Goal: Information Seeking & Learning: Learn about a topic

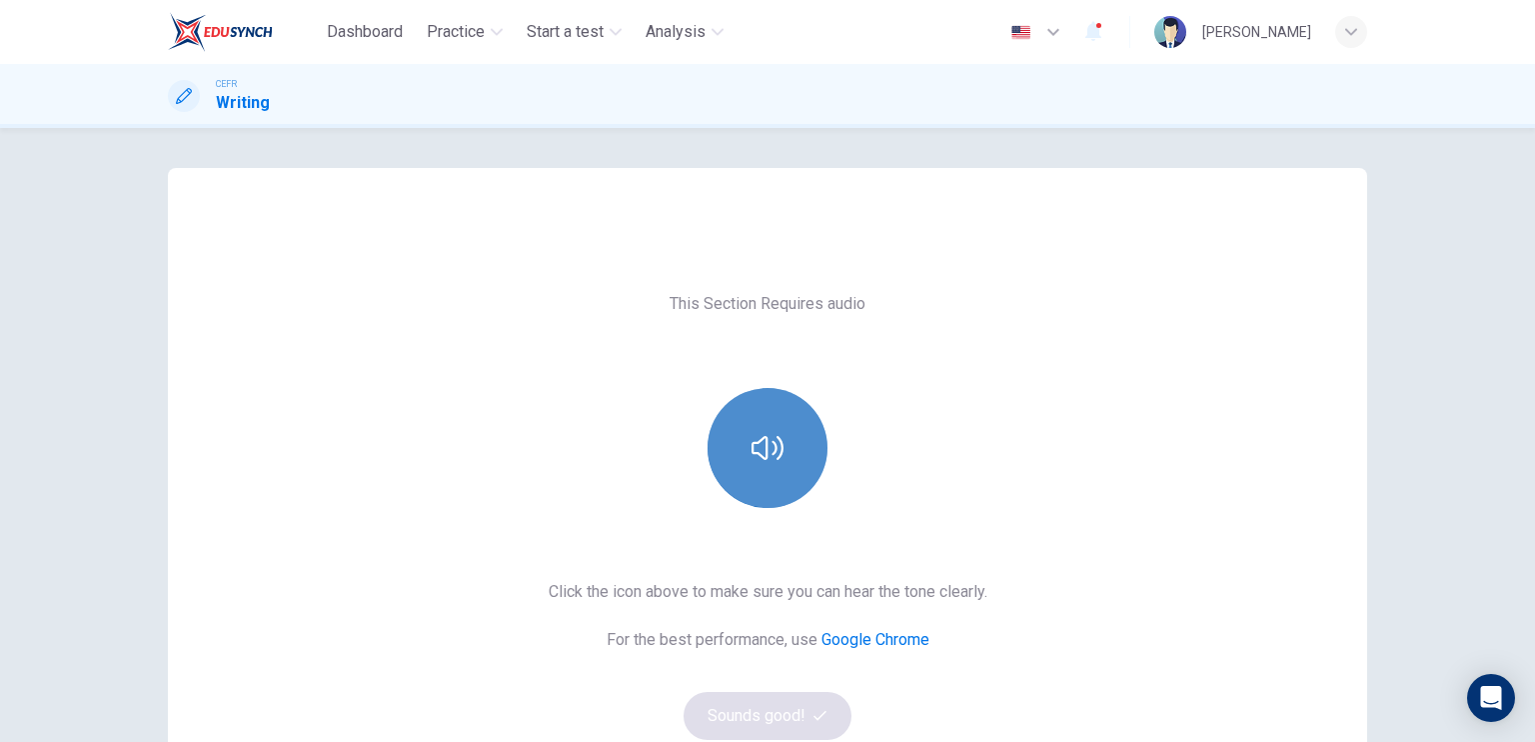
click at [784, 432] on button "button" at bounding box center [768, 448] width 120 height 120
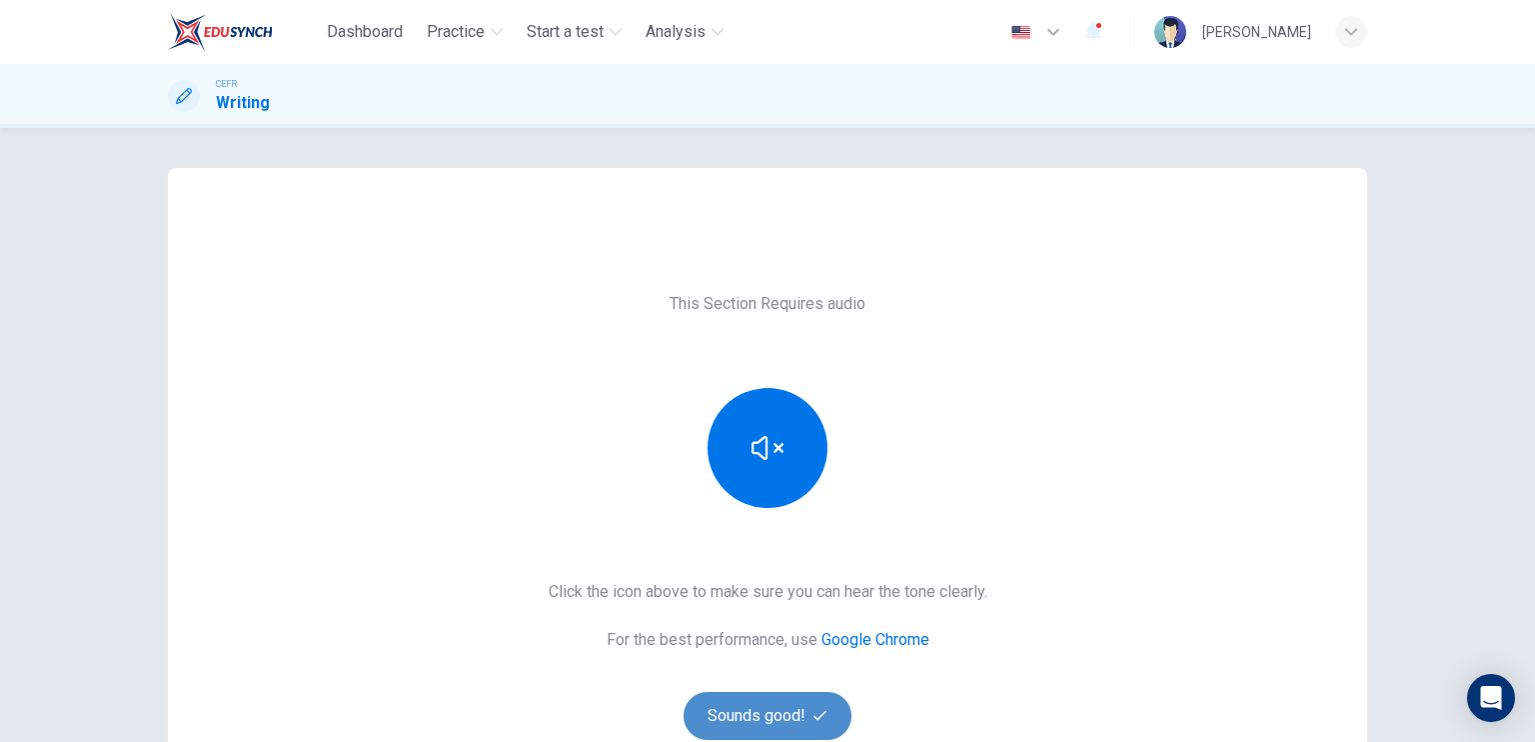
click at [741, 712] on button "Sounds good!" at bounding box center [768, 716] width 168 height 48
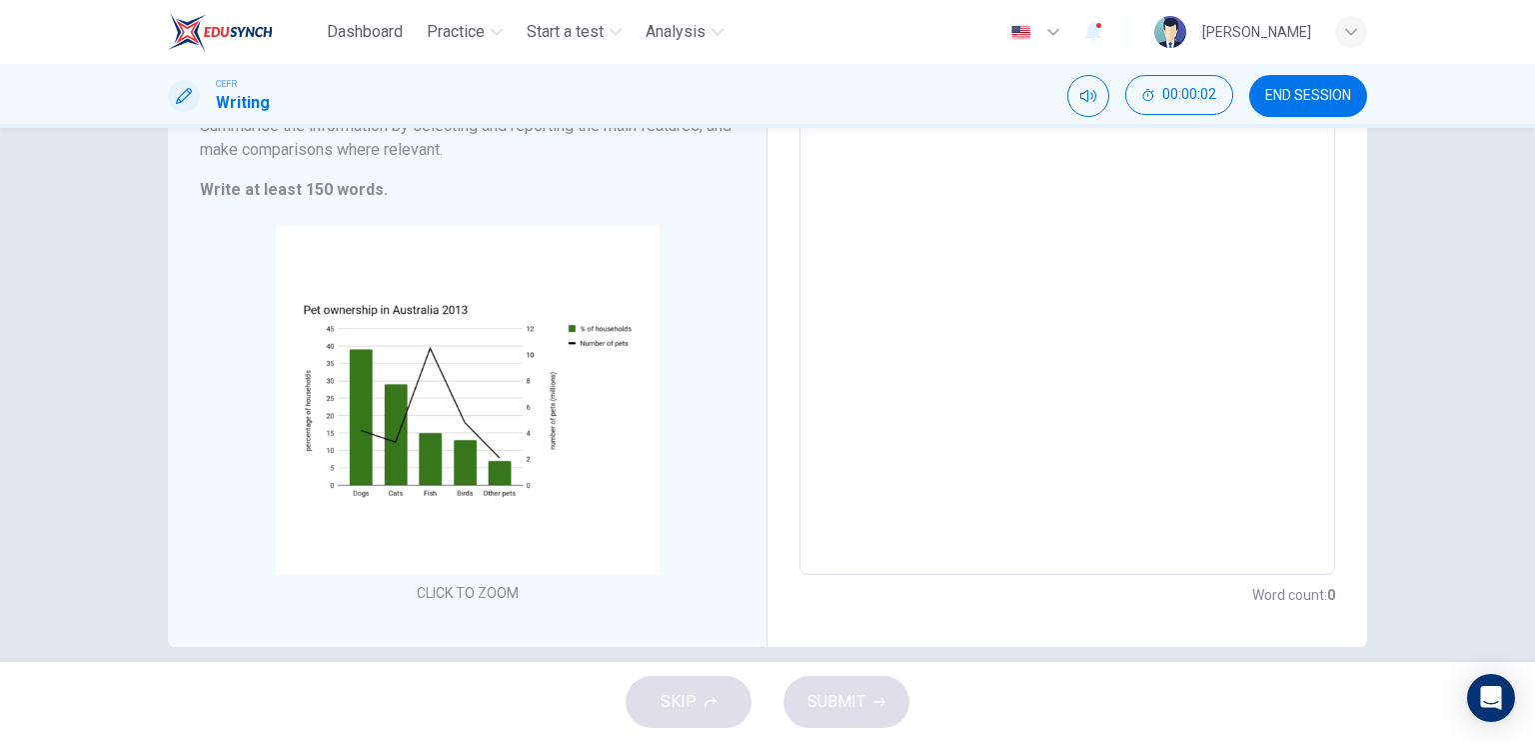
scroll to position [218, 0]
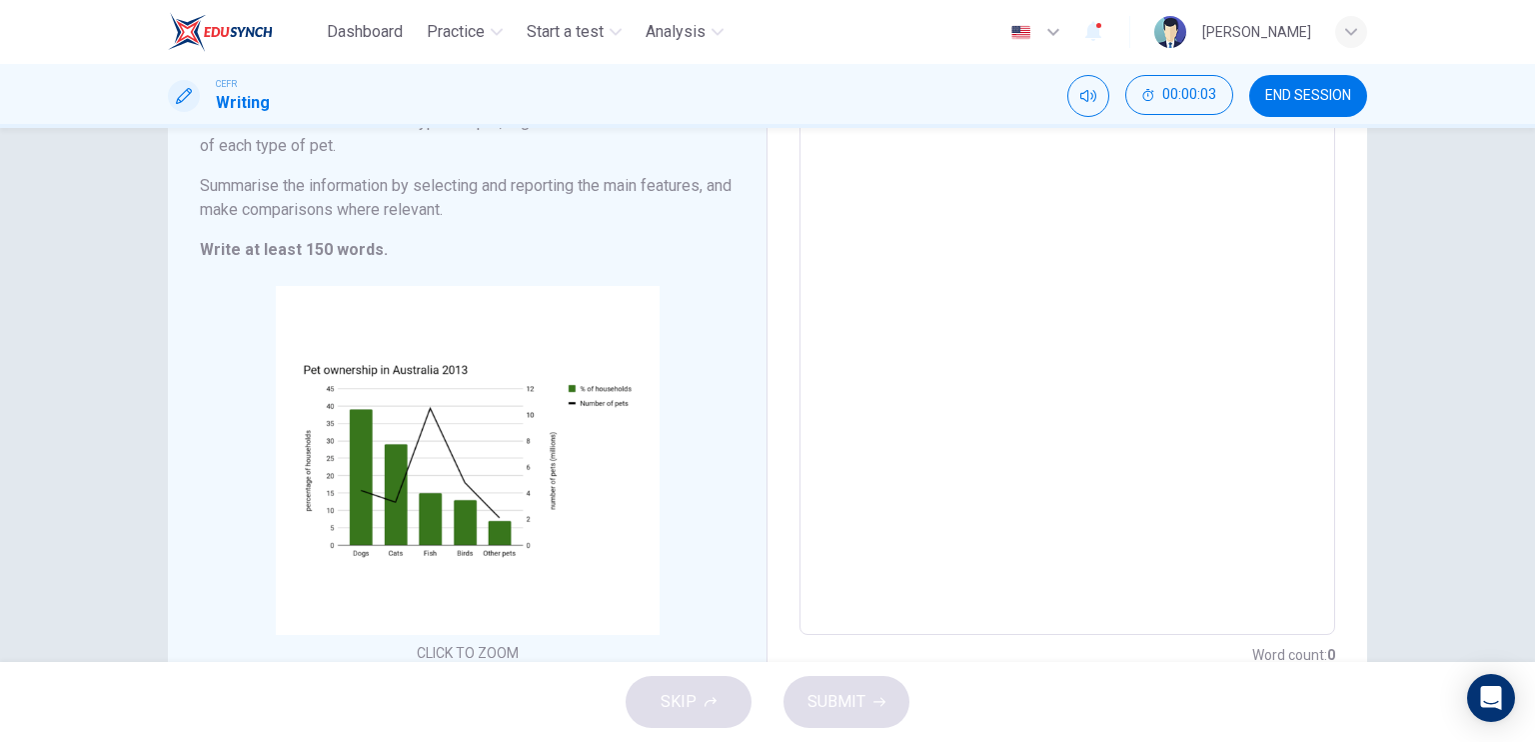
click at [496, 453] on button "Click to Zoom" at bounding box center [468, 477] width 174 height 48
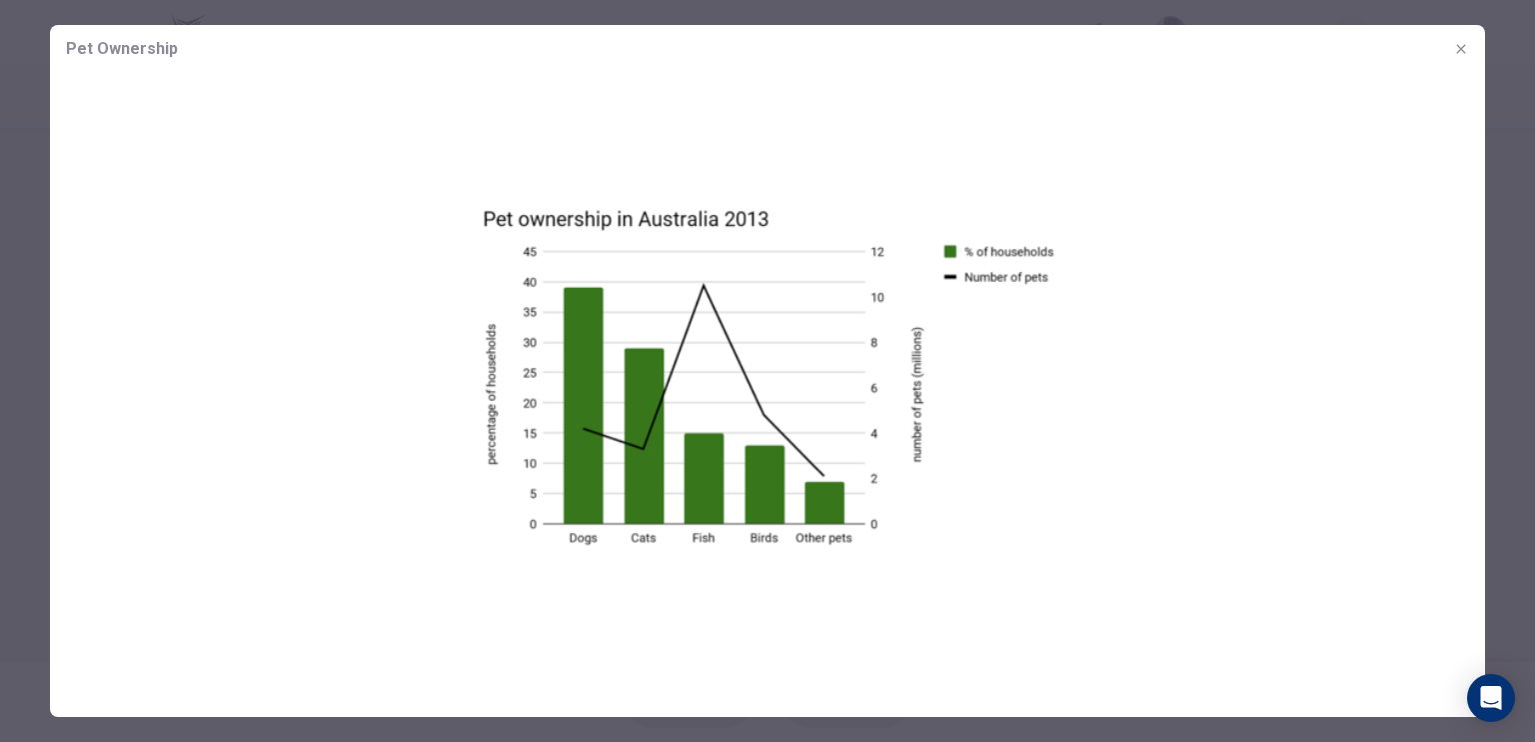
click at [1123, 255] on img at bounding box center [767, 376] width 1435 height 607
click at [214, 177] on img at bounding box center [767, 376] width 1435 height 607
click at [1457, 55] on icon "button" at bounding box center [1461, 49] width 16 height 16
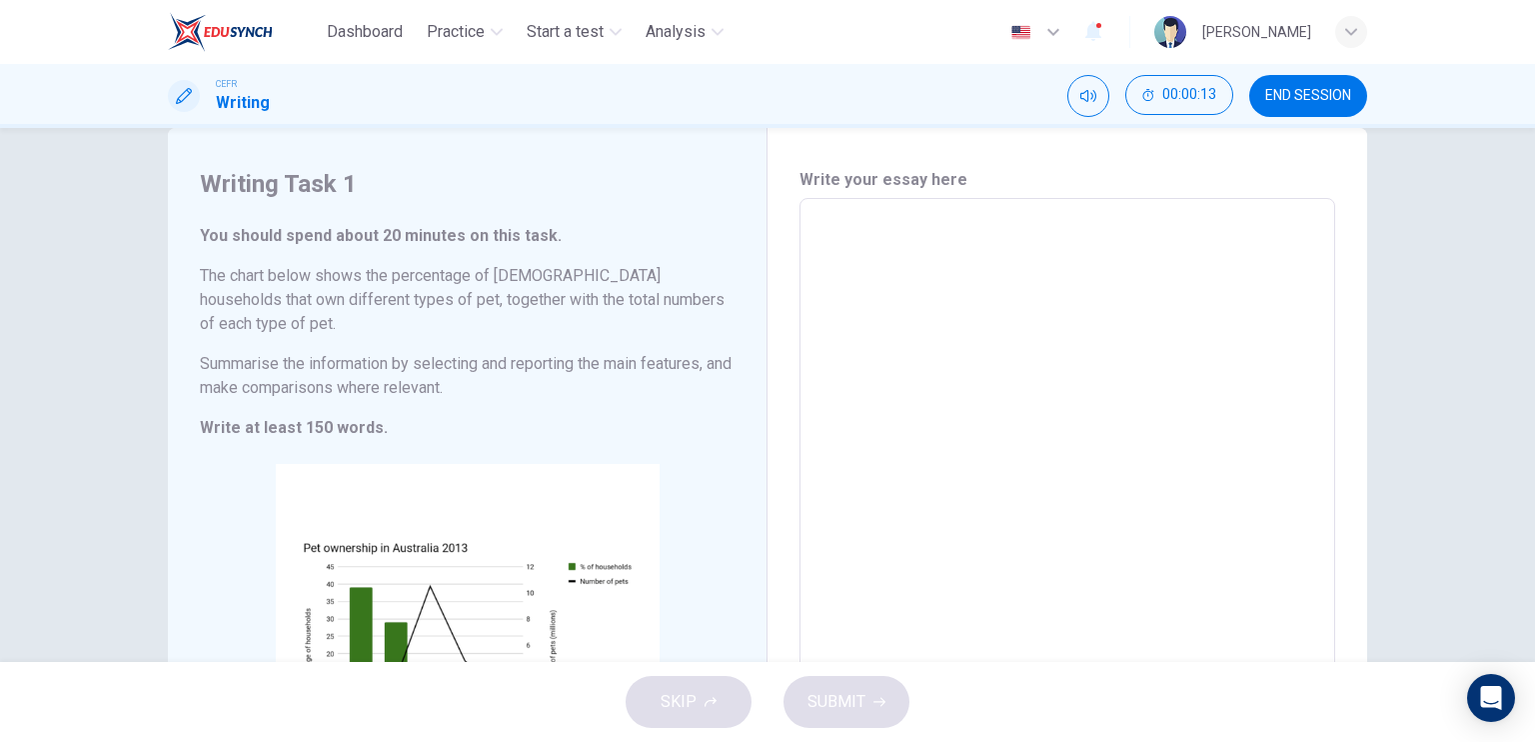
scroll to position [0, 0]
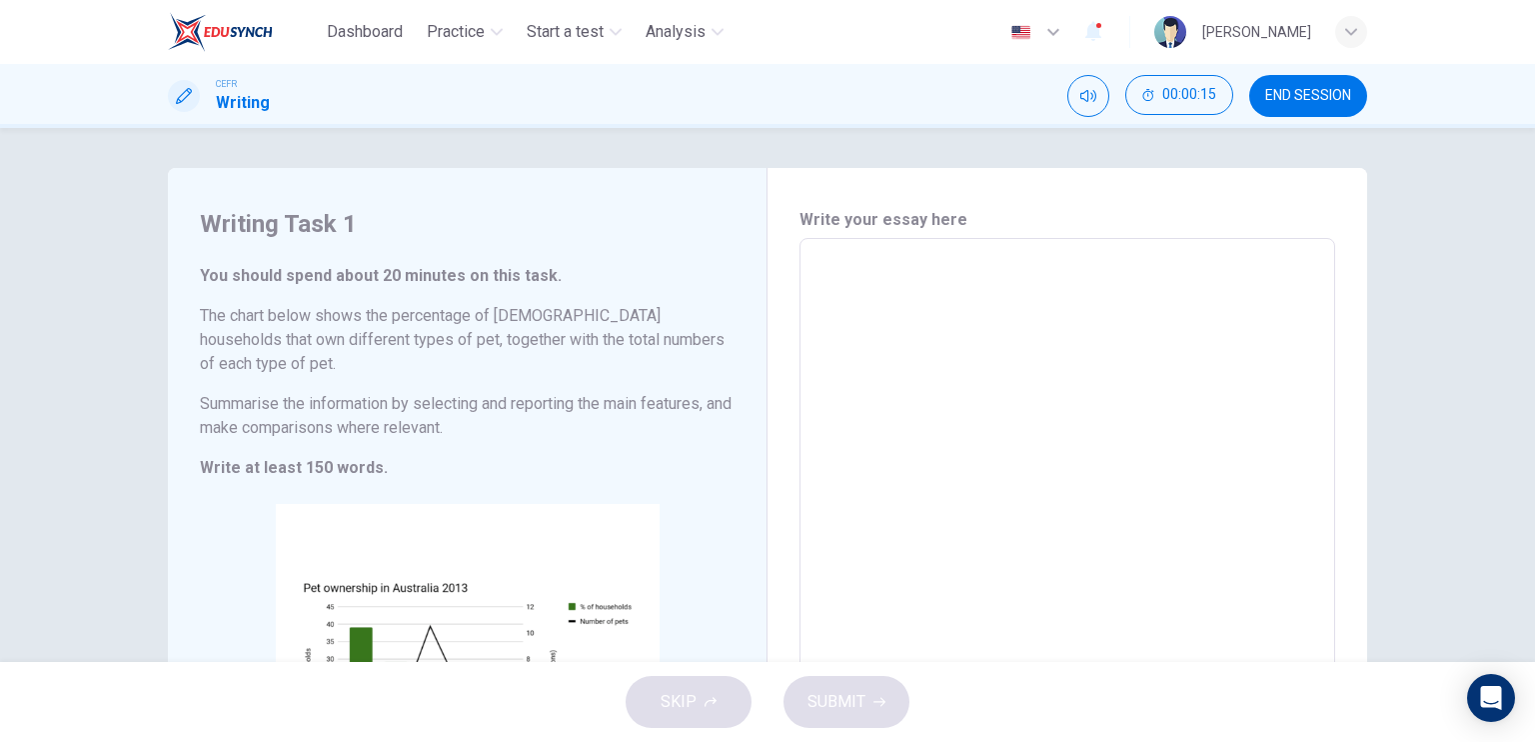
click at [935, 288] on textarea at bounding box center [1068, 546] width 508 height 582
click at [1325, 85] on button "END SESSION" at bounding box center [1308, 96] width 118 height 42
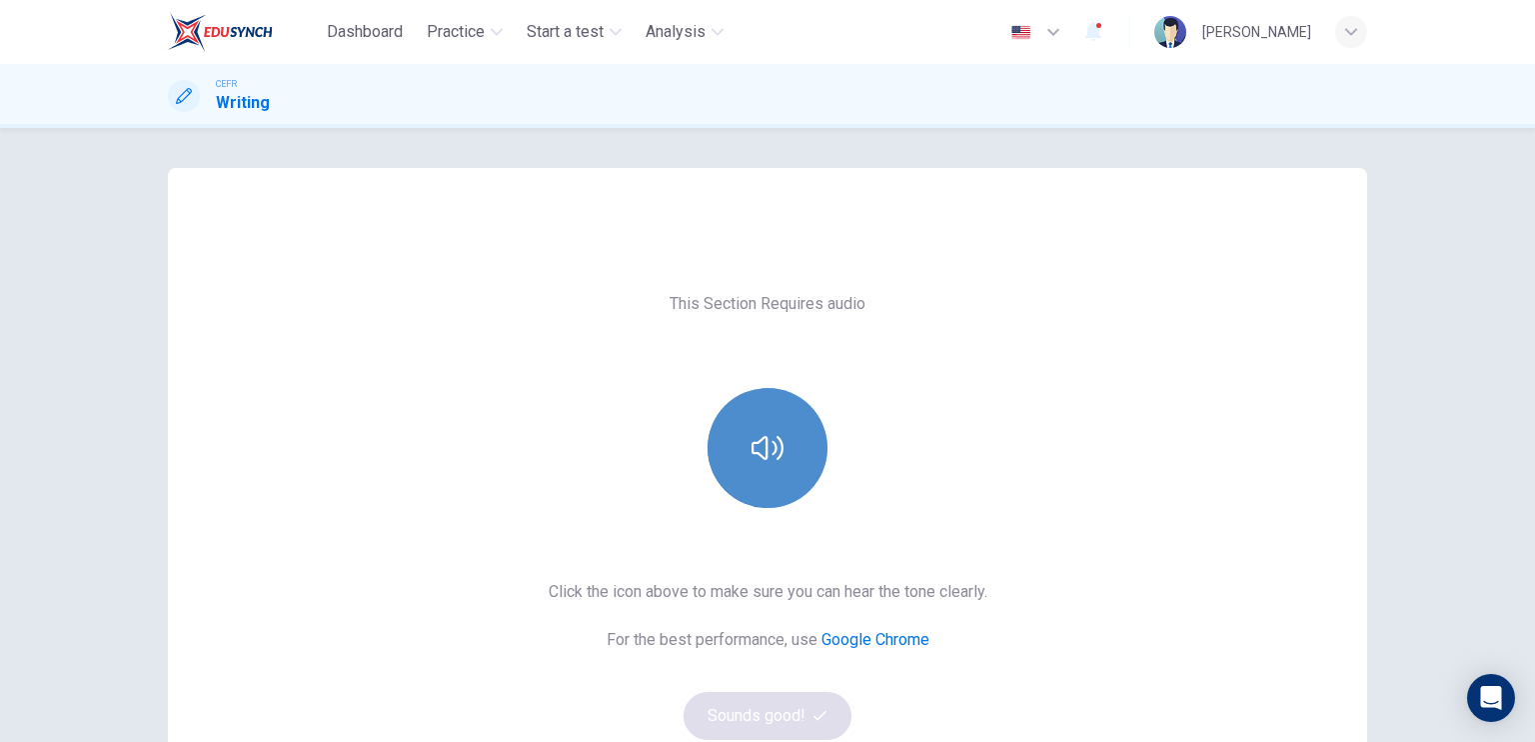
click at [771, 443] on icon "button" at bounding box center [768, 448] width 32 height 24
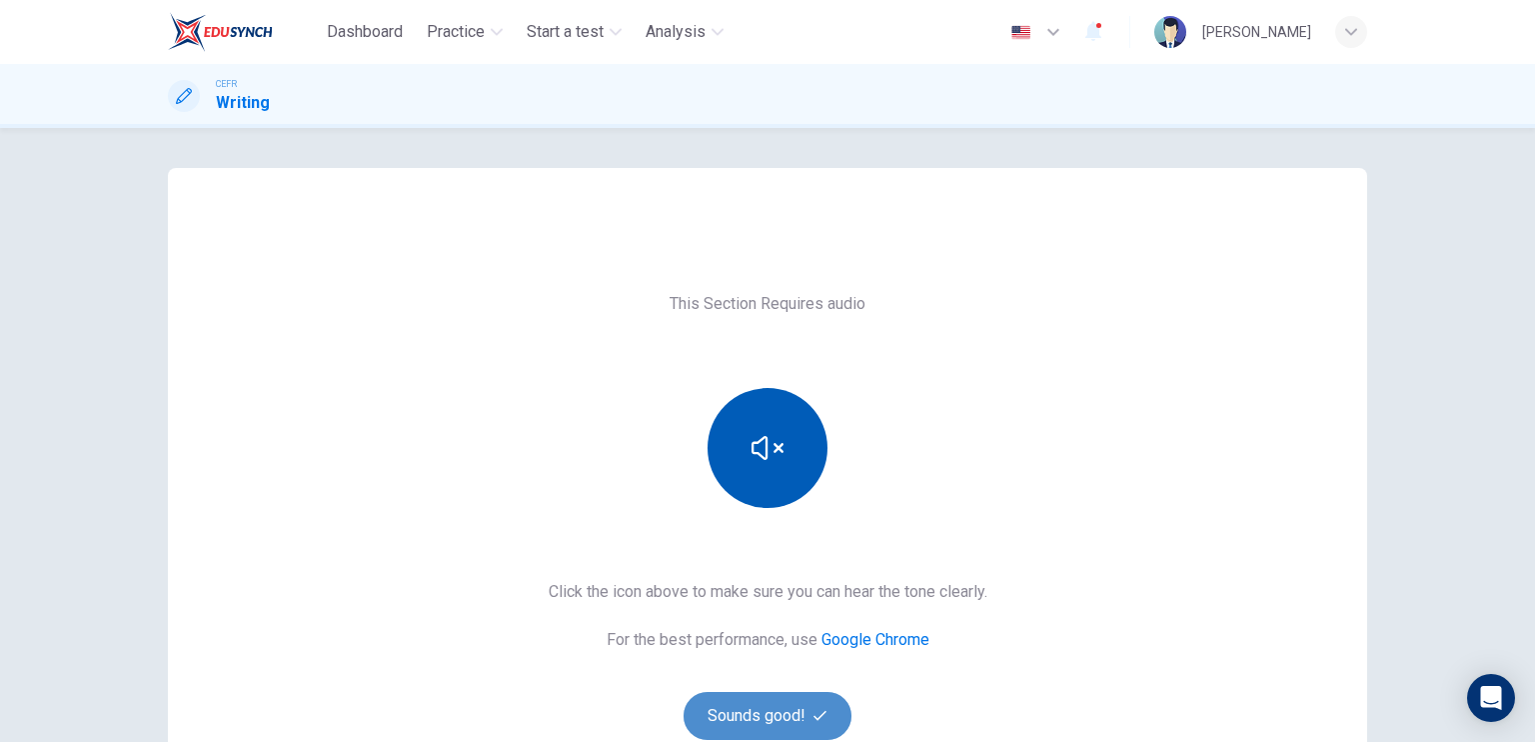
click at [764, 716] on button "Sounds good!" at bounding box center [768, 716] width 168 height 48
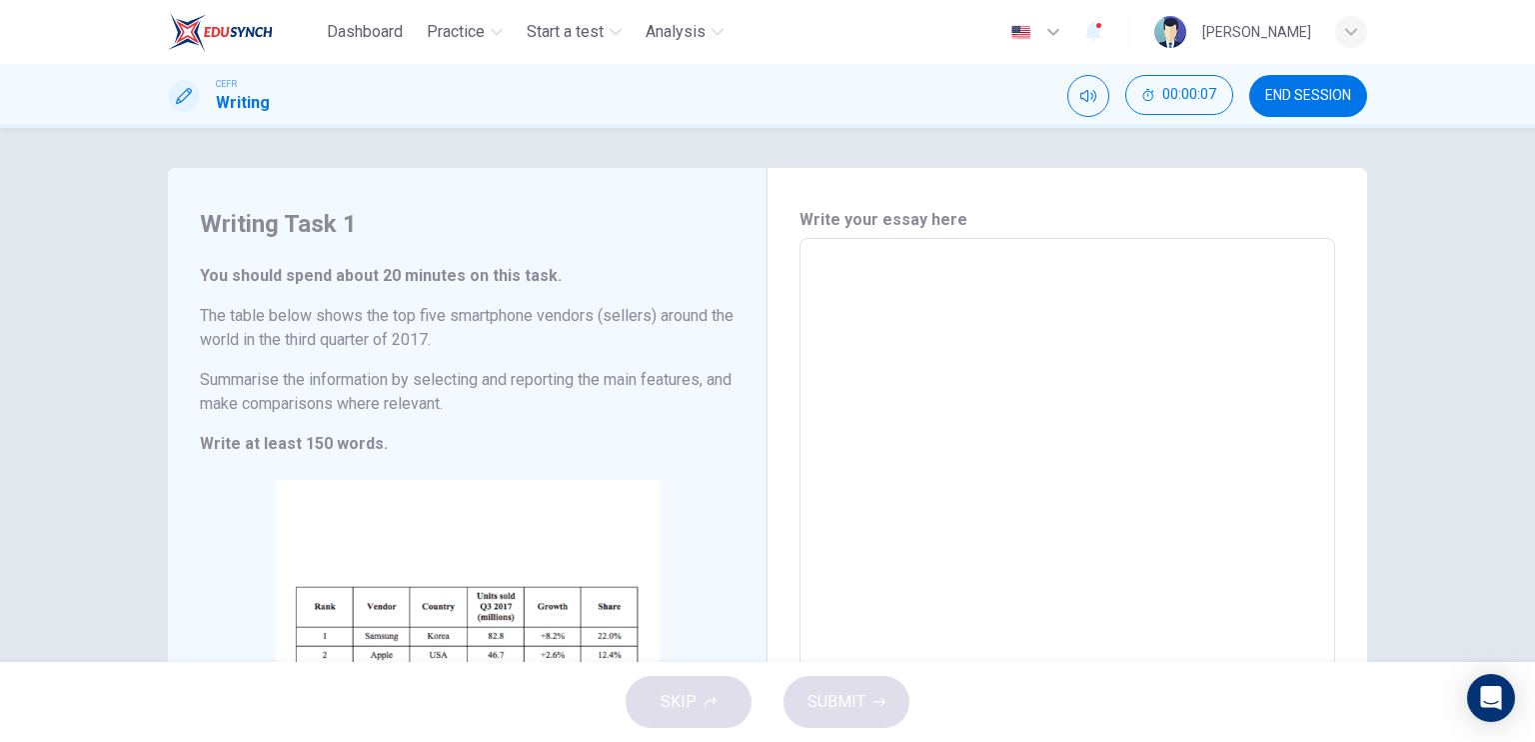
drag, startPoint x: 490, startPoint y: 398, endPoint x: 192, endPoint y: 377, distance: 298.6
click at [192, 377] on div "Writing Task 1 You should spend about 20 minutes on this task. The table below …" at bounding box center [468, 534] width 600 height 733
drag, startPoint x: 192, startPoint y: 377, endPoint x: 472, endPoint y: 407, distance: 281.5
click at [472, 407] on div "Writing Task 1 You should spend about 20 minutes on this task. The table below …" at bounding box center [468, 534] width 600 height 733
drag, startPoint x: 472, startPoint y: 407, endPoint x: 267, endPoint y: 387, distance: 205.9
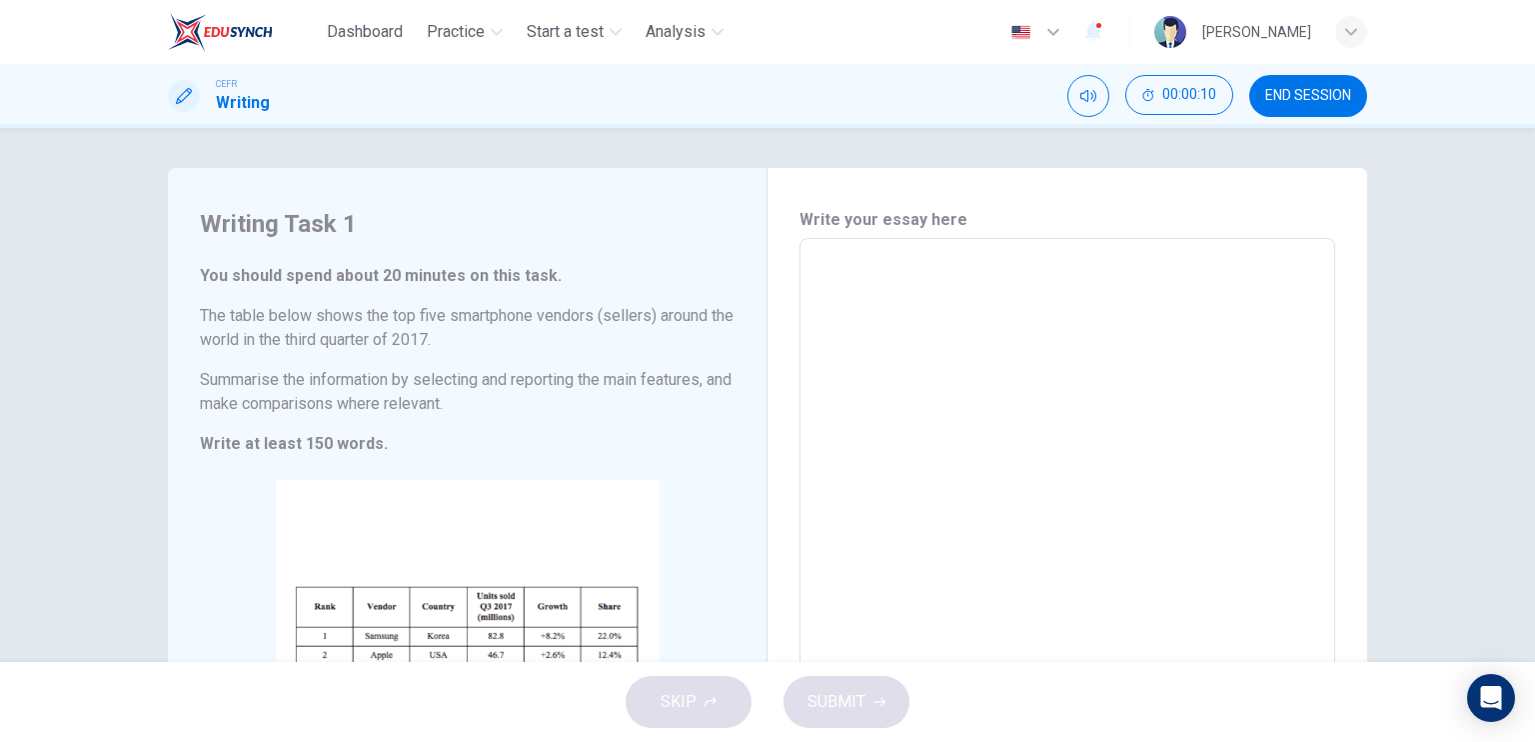
click at [267, 387] on h6 "Summarise the information by selecting and reporting the main features, and mak…" at bounding box center [467, 392] width 535 height 48
drag, startPoint x: 195, startPoint y: 376, endPoint x: 418, endPoint y: 407, distance: 225.0
click at [418, 407] on h6 "Summarise the information by selecting and reporting the main features, and mak…" at bounding box center [467, 392] width 535 height 48
click at [836, 284] on textarea at bounding box center [1068, 534] width 508 height 558
type textarea "t"
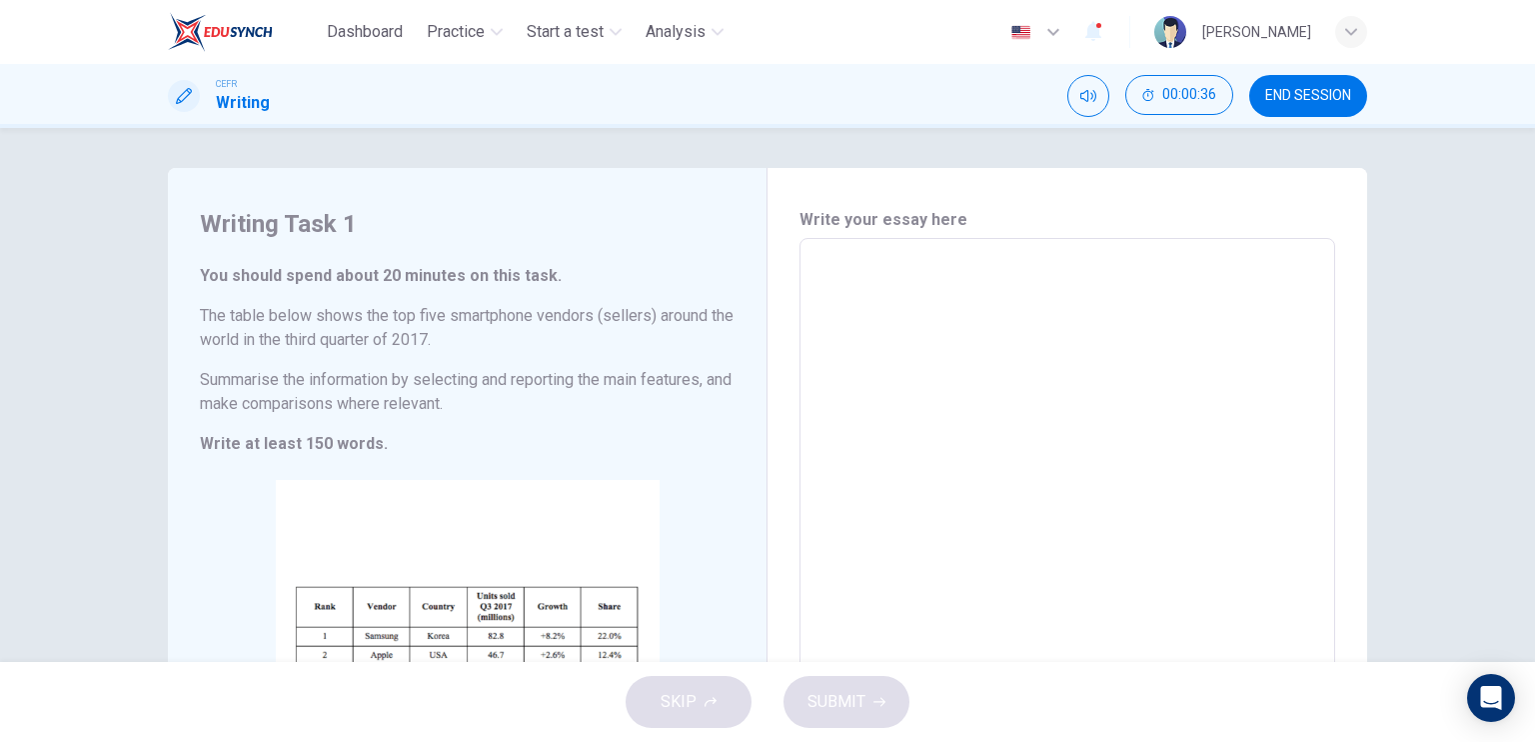
type textarea "x"
type textarea "th"
type textarea "x"
type textarea "the"
type textarea "x"
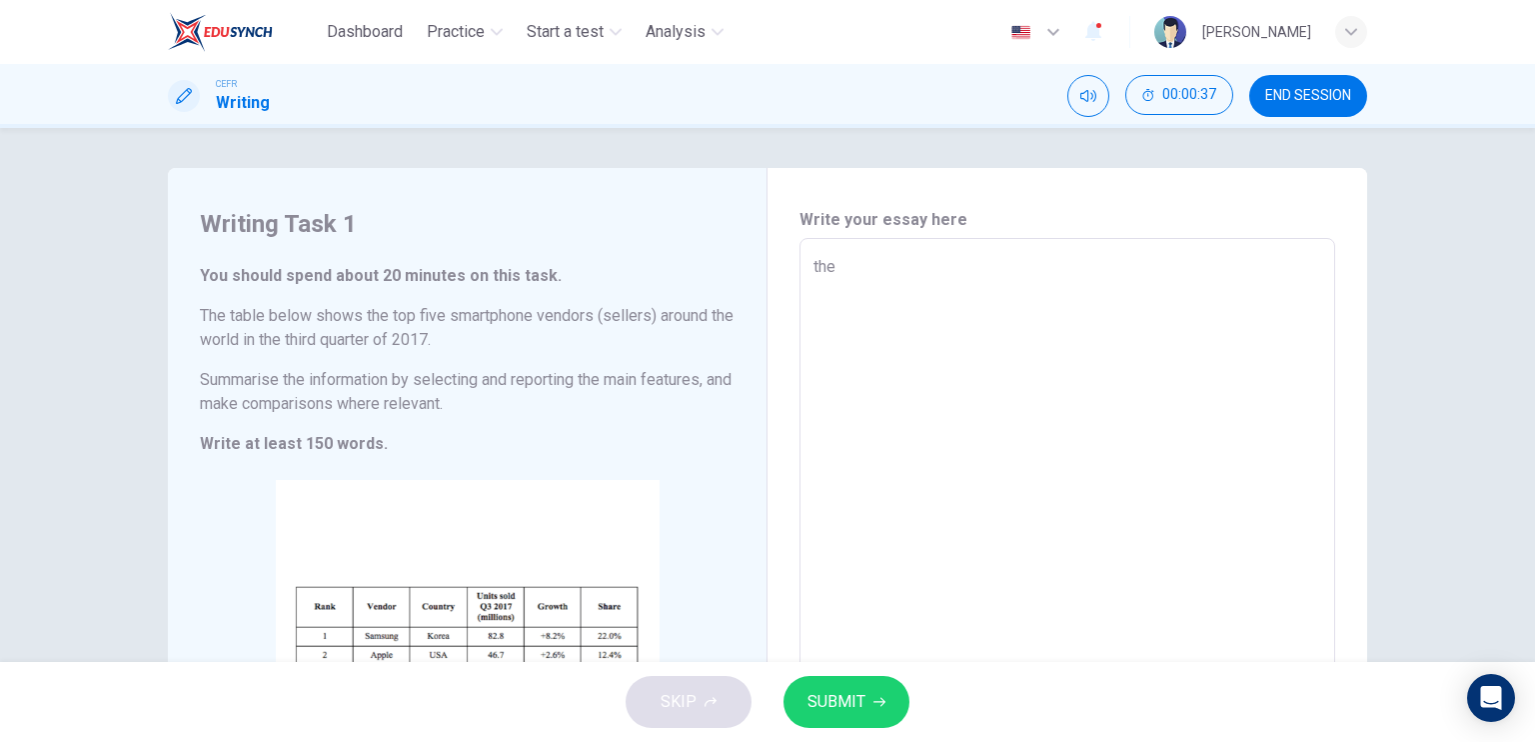
type textarea "the"
type textarea "x"
type textarea "the"
type textarea "x"
type textarea "th"
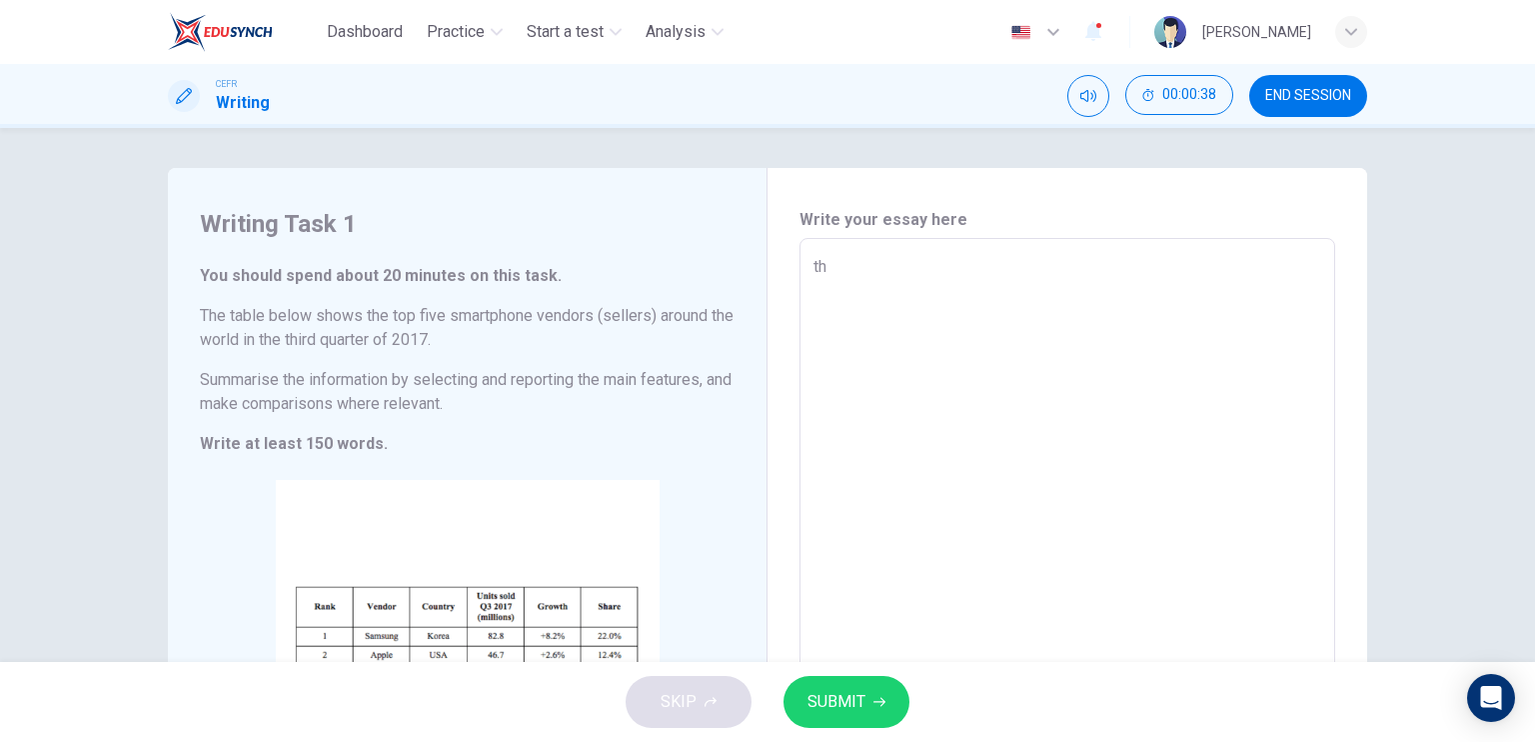
type textarea "x"
type textarea "t"
type textarea "x"
type textarea "T"
type textarea "x"
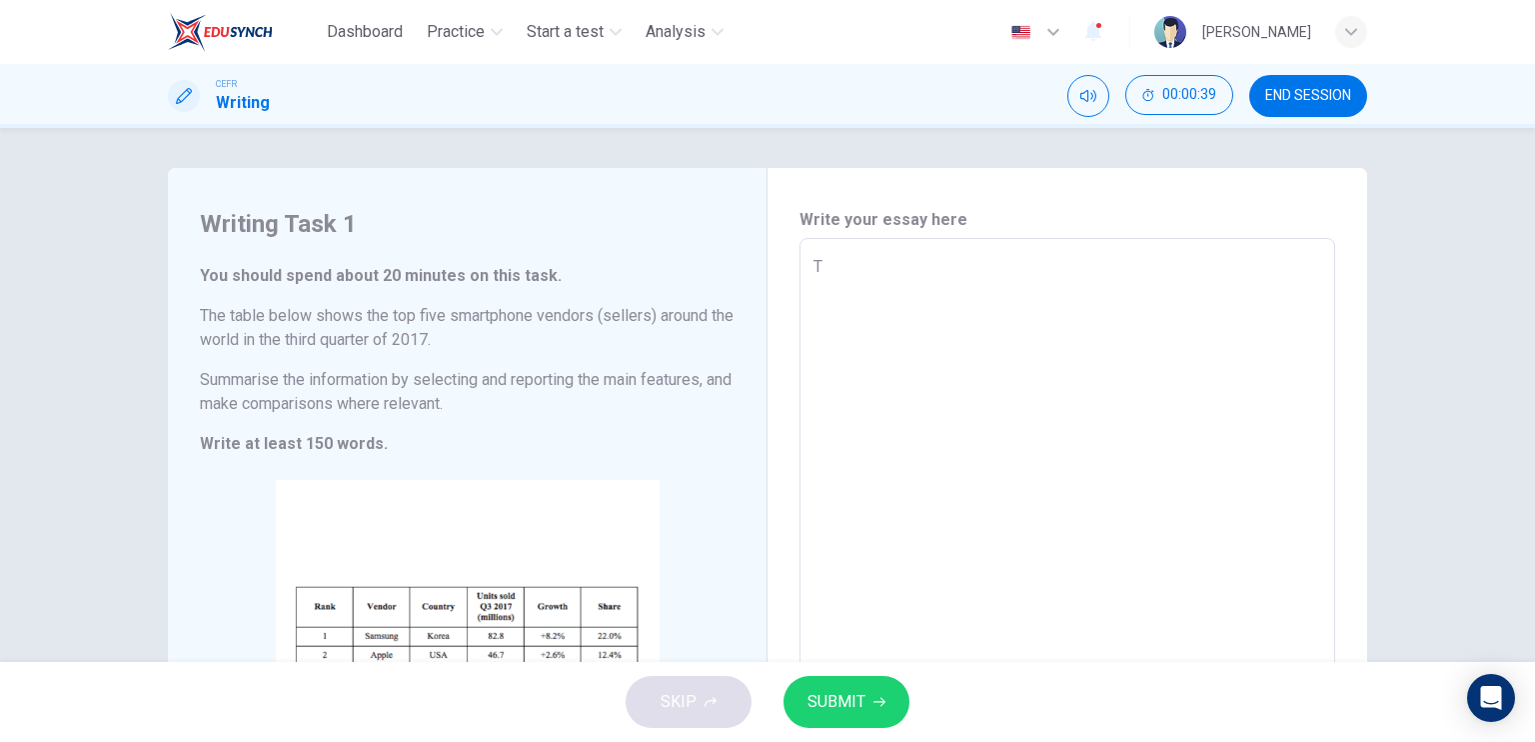
type textarea "Th"
type textarea "x"
type textarea "The"
type textarea "x"
type textarea "The"
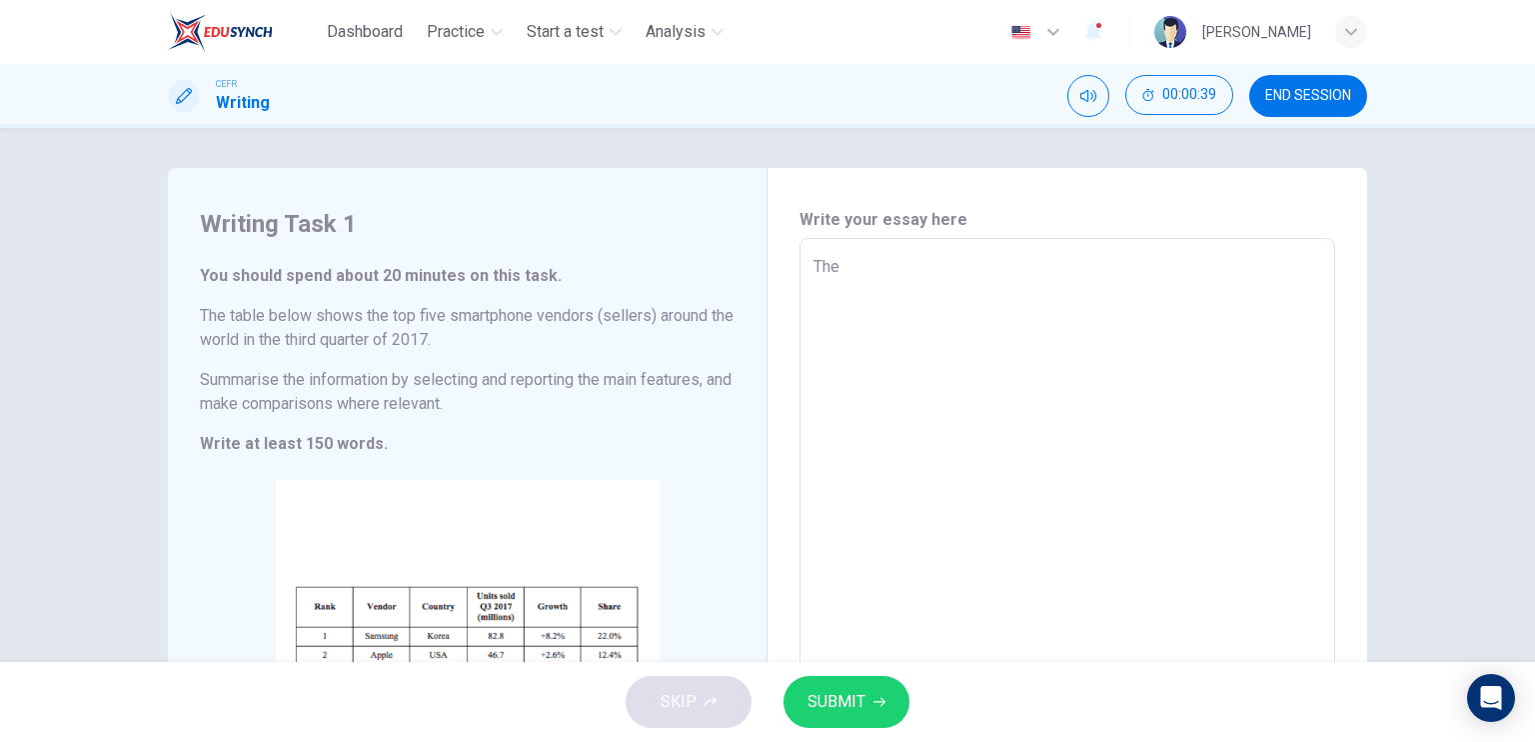
type textarea "x"
type textarea "The d"
type textarea "x"
type textarea "The de"
type textarea "x"
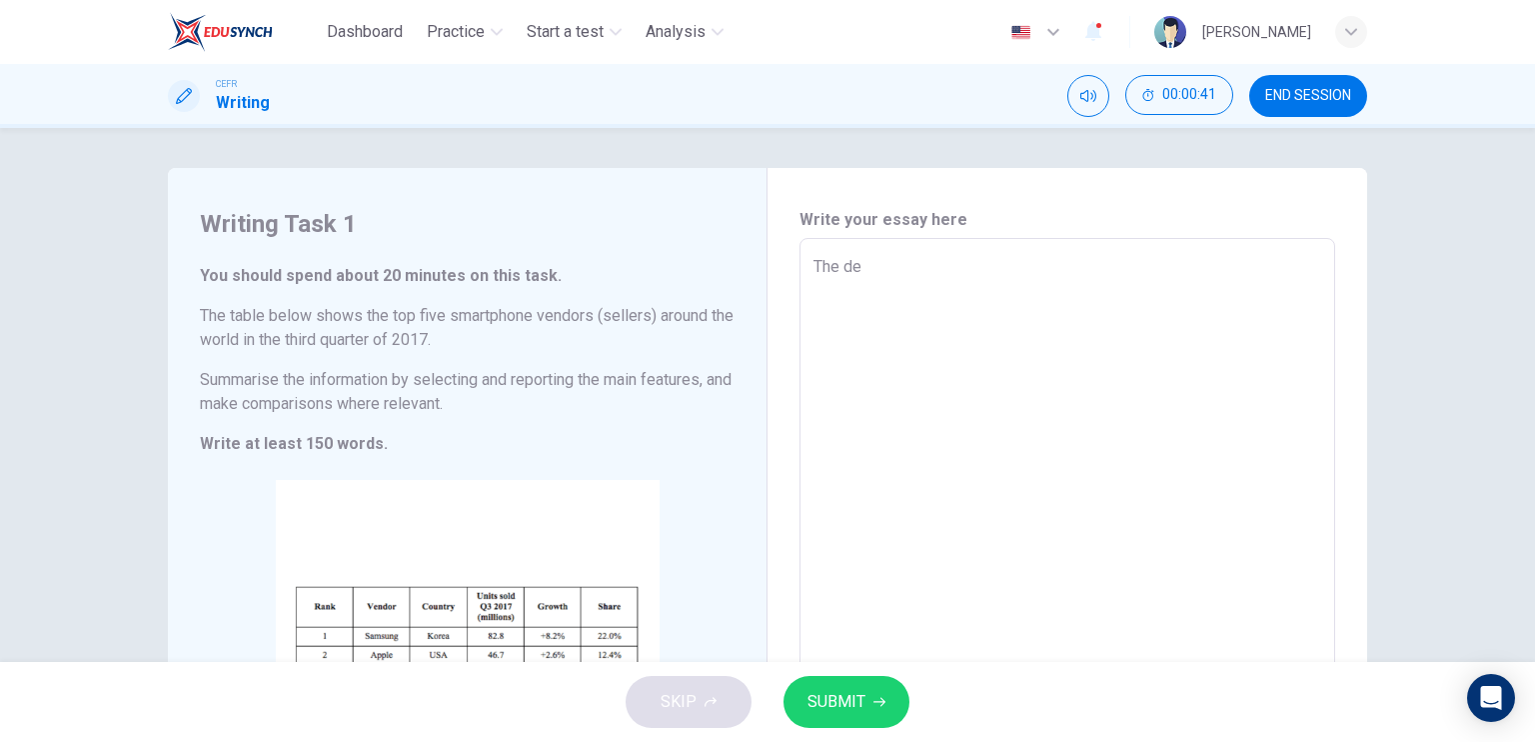
type textarea "The dev"
type textarea "x"
type textarea "The de"
type textarea "x"
type textarea "The deb"
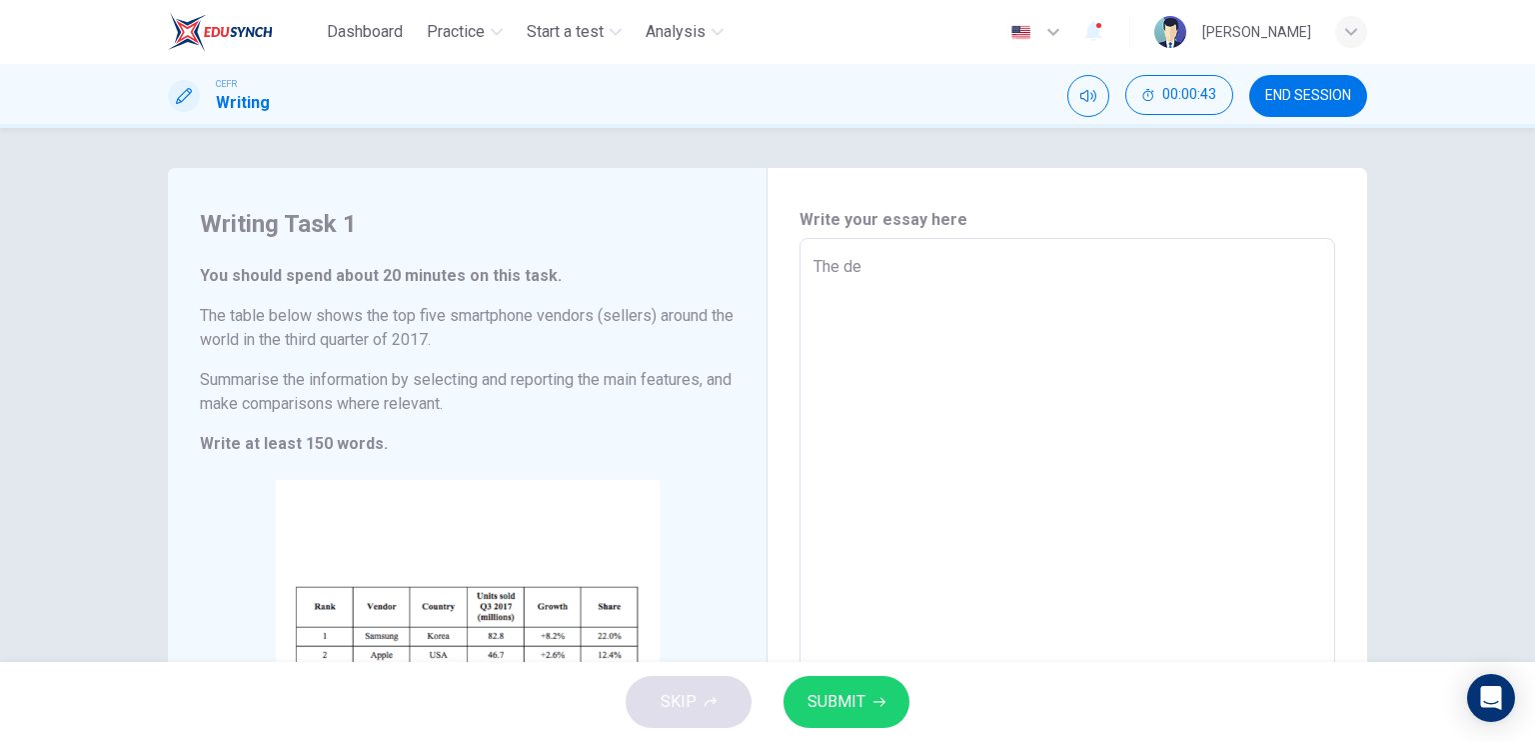
type textarea "x"
type textarea "The deba"
type textarea "x"
type textarea "The debat"
type textarea "x"
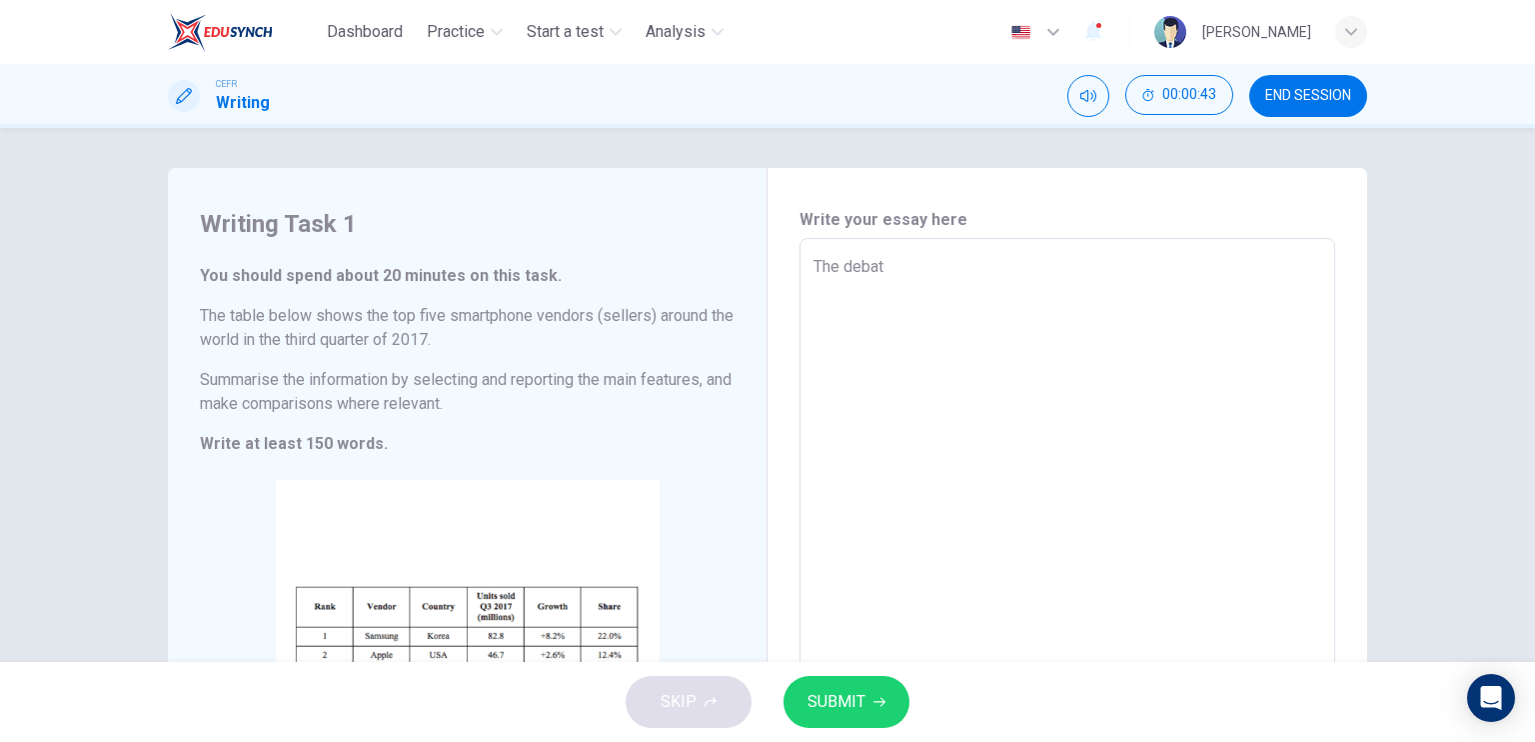
type textarea "The debate"
type textarea "x"
type textarea "The debate"
type textarea "x"
type textarea "The debate w"
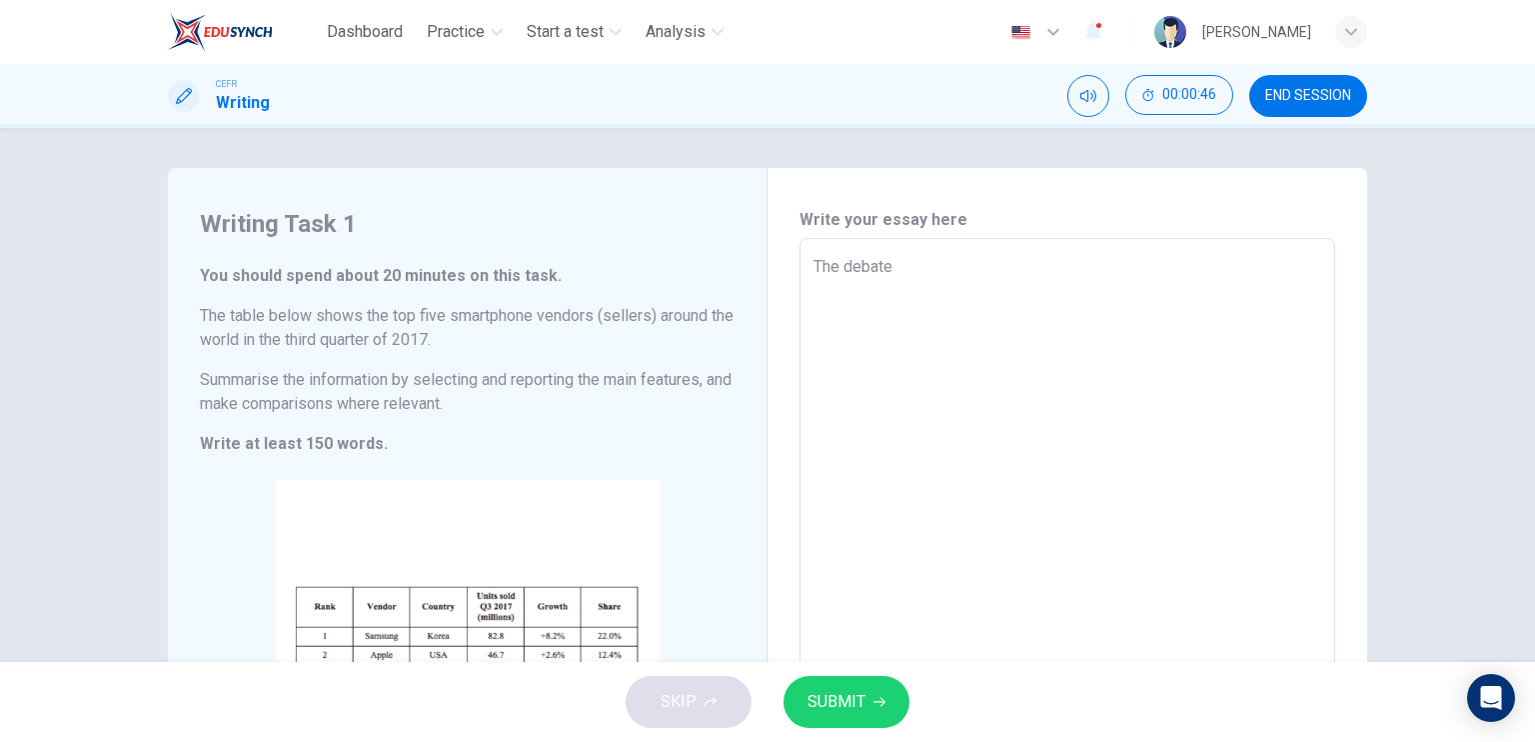
type textarea "x"
type textarea "The debate wh"
type textarea "x"
type textarea "The debate whe"
type textarea "x"
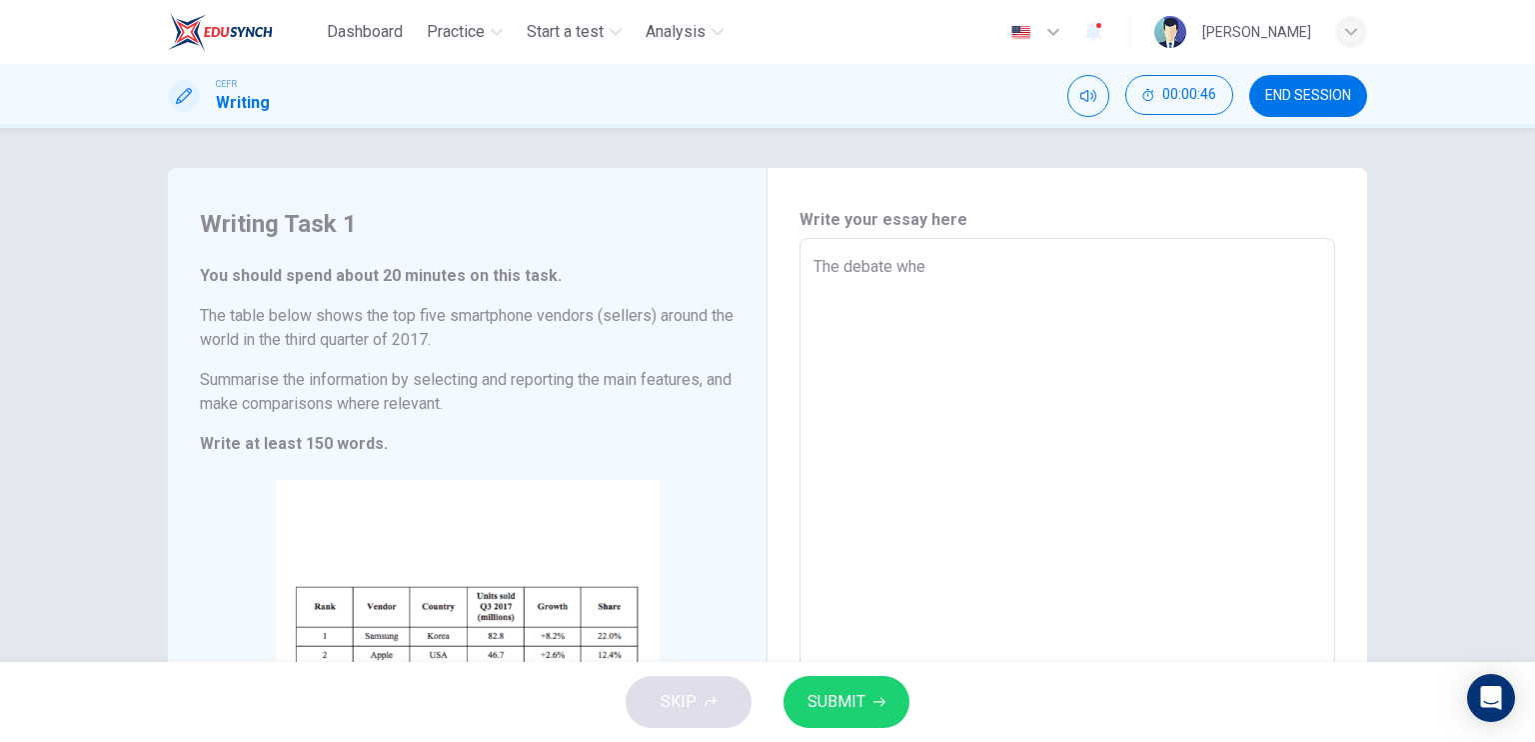
type textarea "The debate whet"
type textarea "x"
type textarea "The debate wheth"
type textarea "x"
type textarea "The debate whethe"
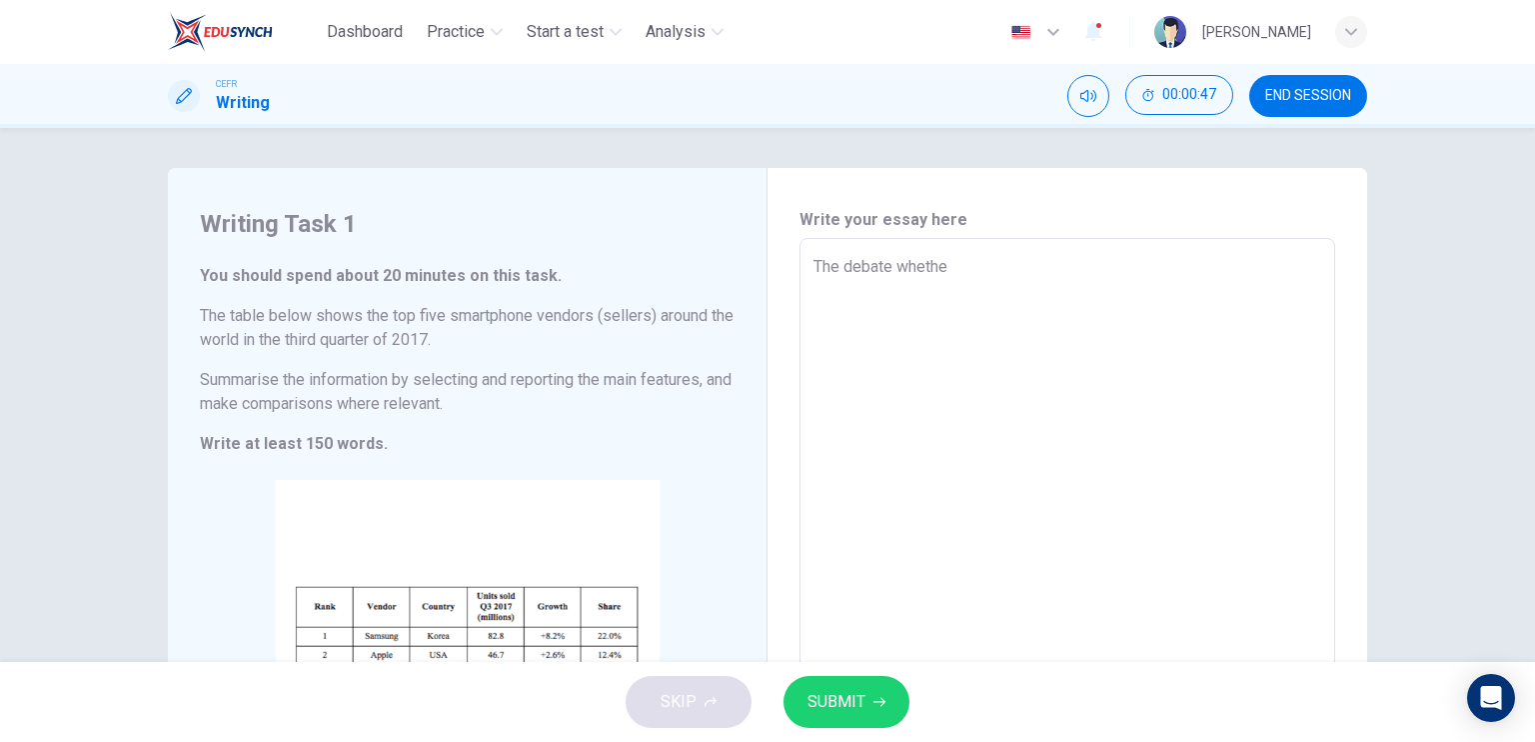
type textarea "x"
type textarea "The debate whether"
type textarea "x"
type textarea "The debate whether"
type textarea "x"
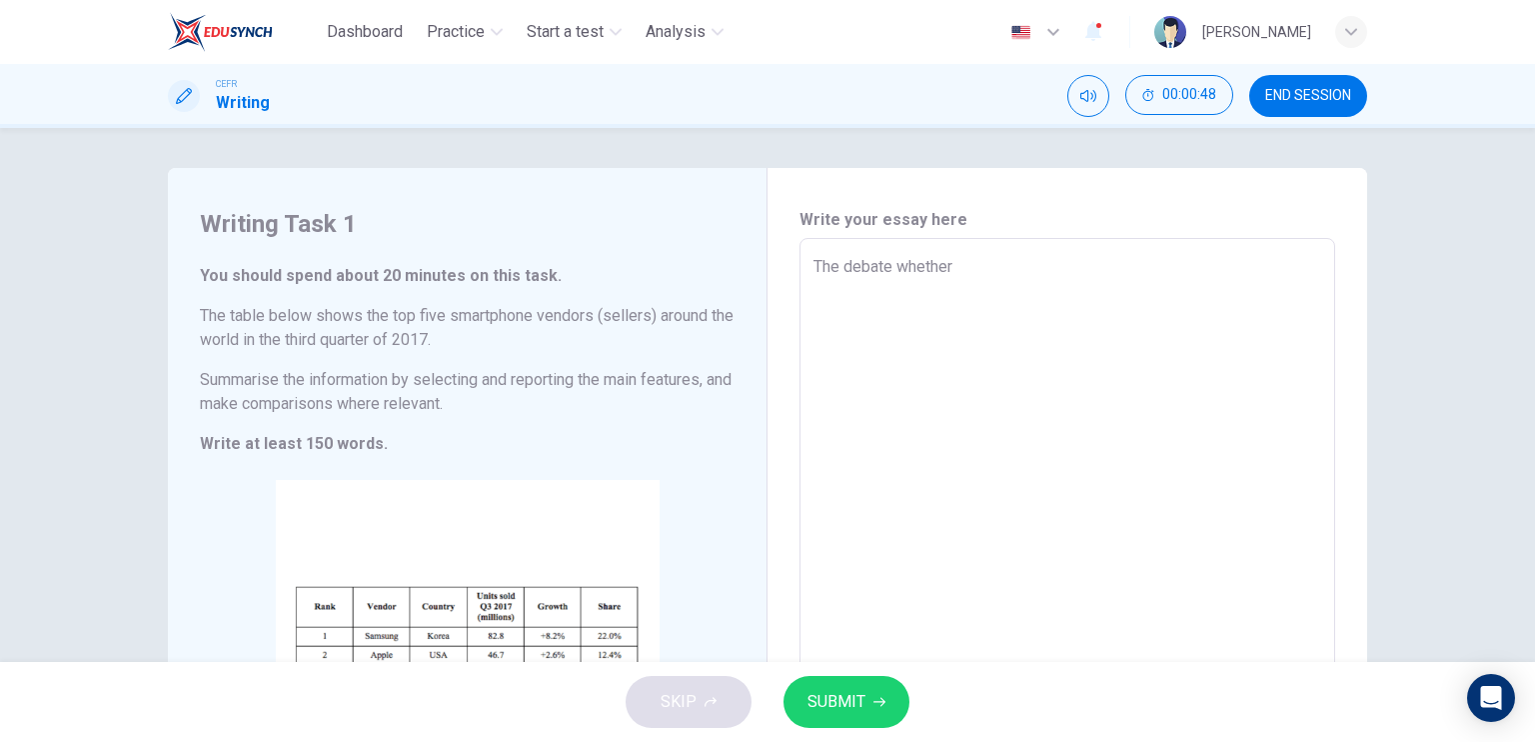
type textarea "The debate whether"
type textarea "x"
type textarea "The debate whethe"
type textarea "x"
type textarea "The debate wheth"
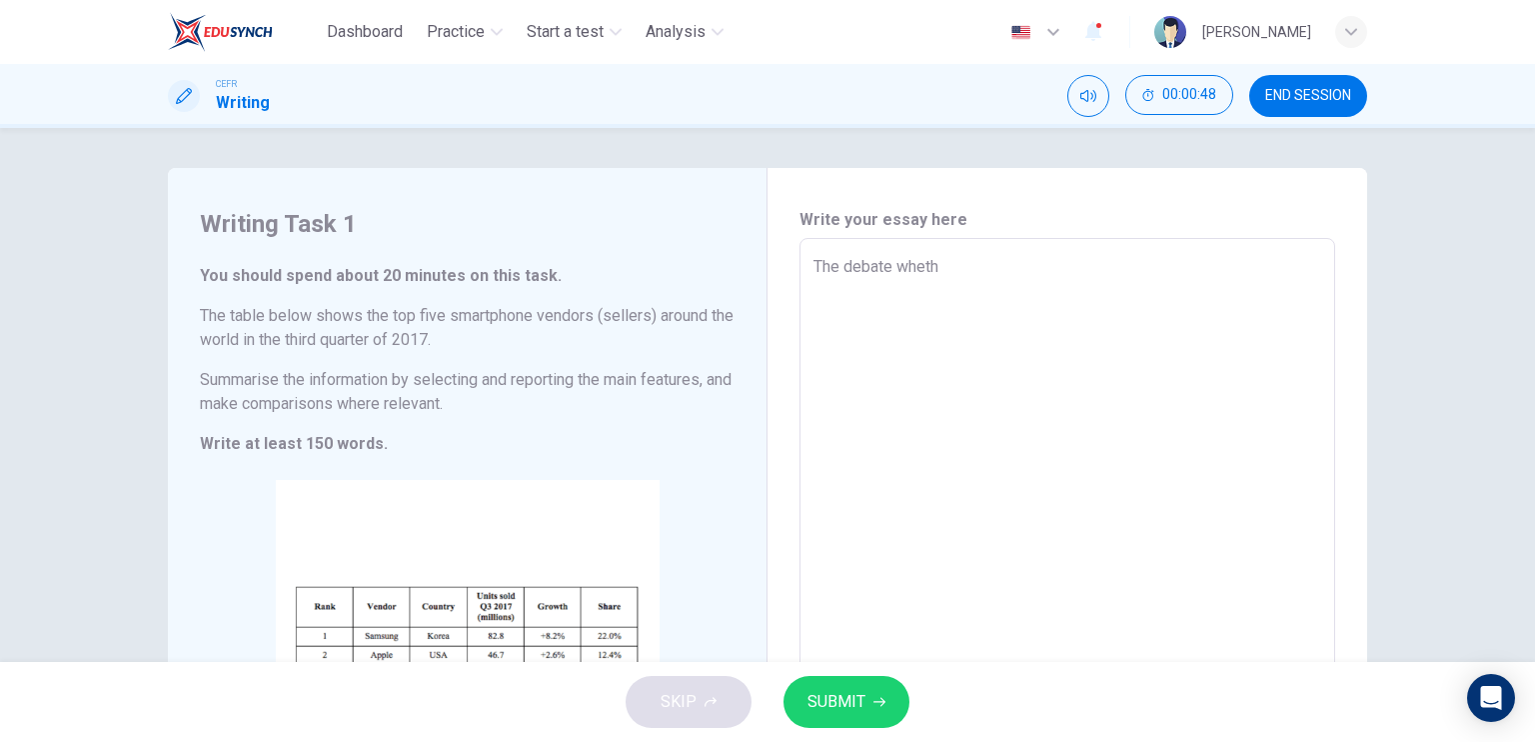
type textarea "x"
type textarea "The debate whet"
type textarea "x"
type textarea "The debate whe"
type textarea "x"
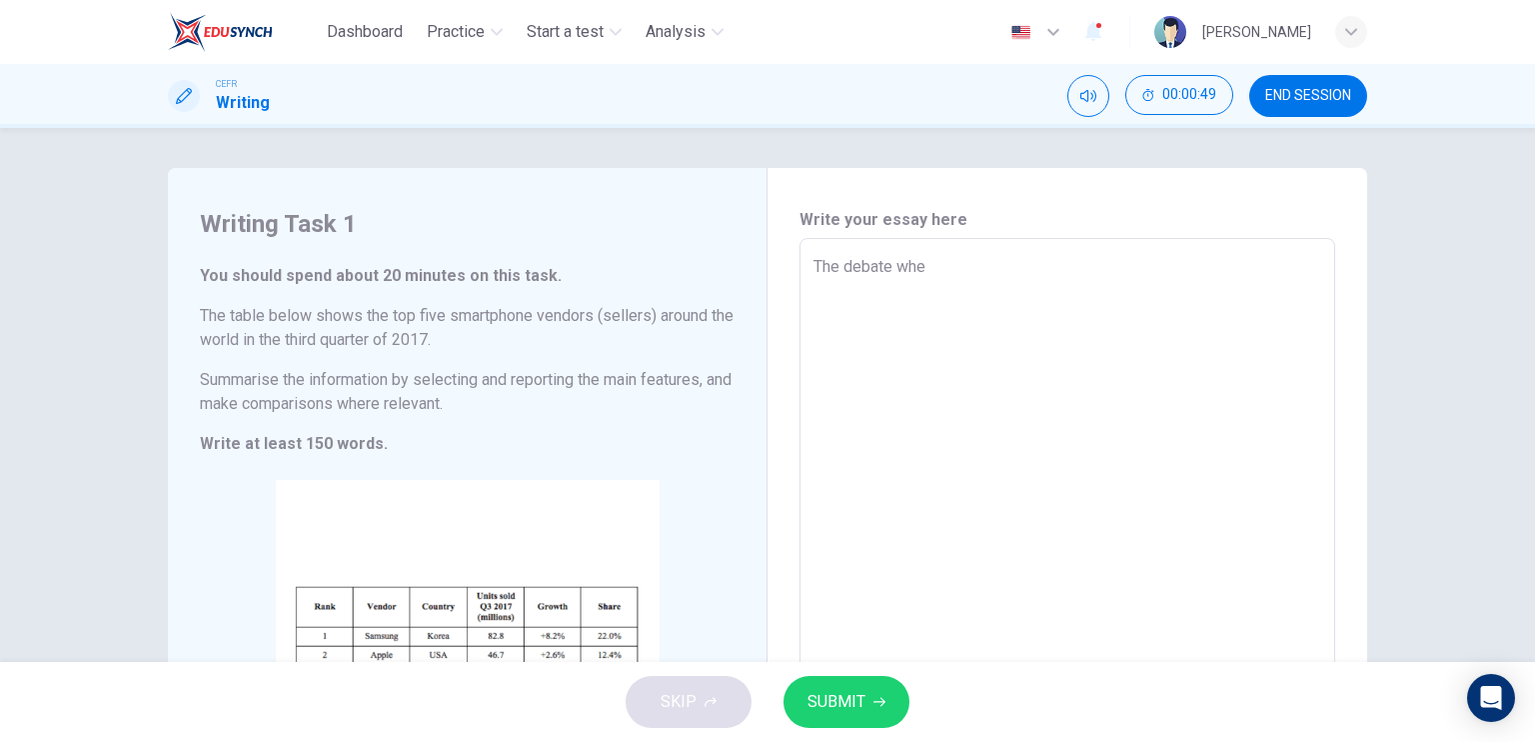
type textarea "The debate wh"
type textarea "x"
type textarea "The debate w"
type textarea "x"
type textarea "The debate"
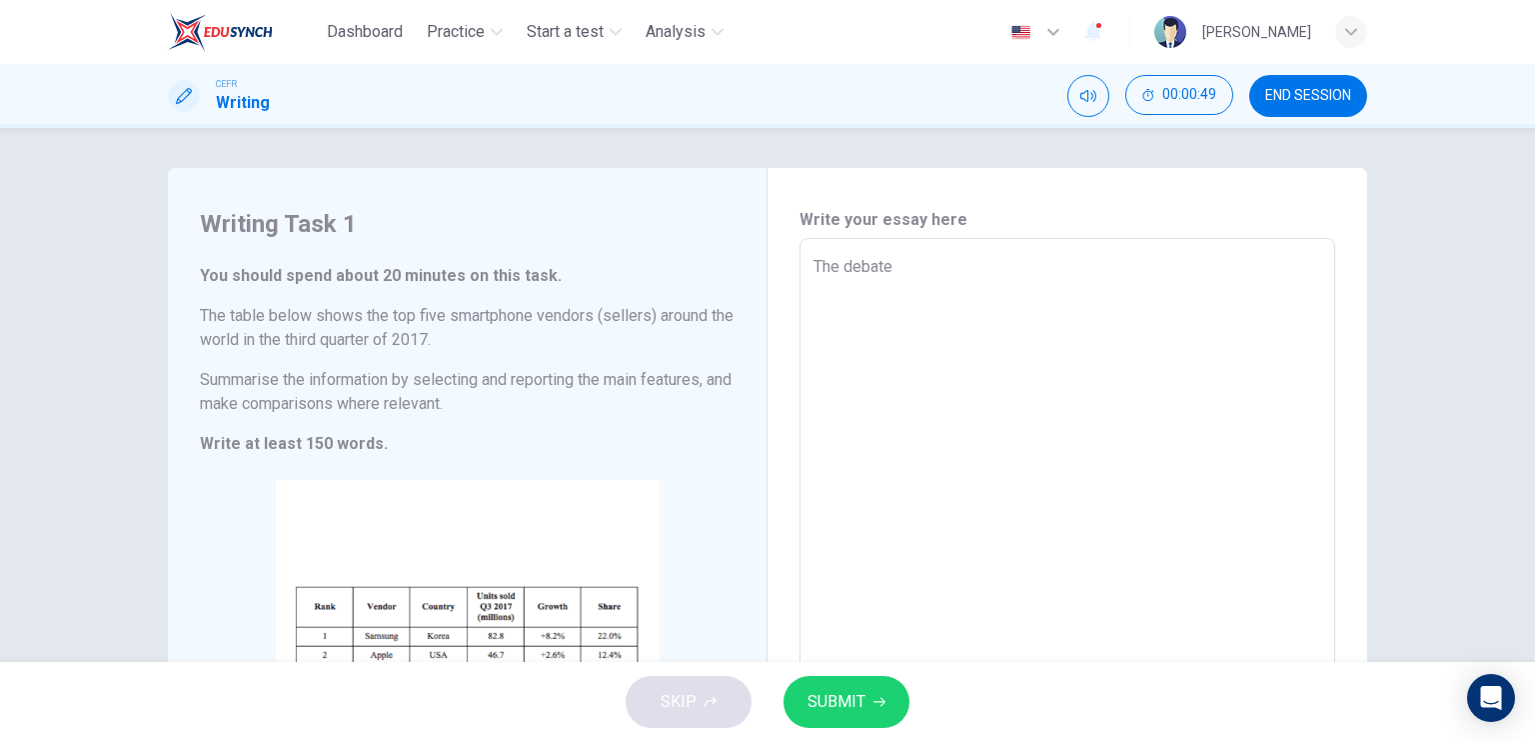
type textarea "x"
type textarea "The debate o"
type textarea "x"
type textarea "The debate ov"
type textarea "x"
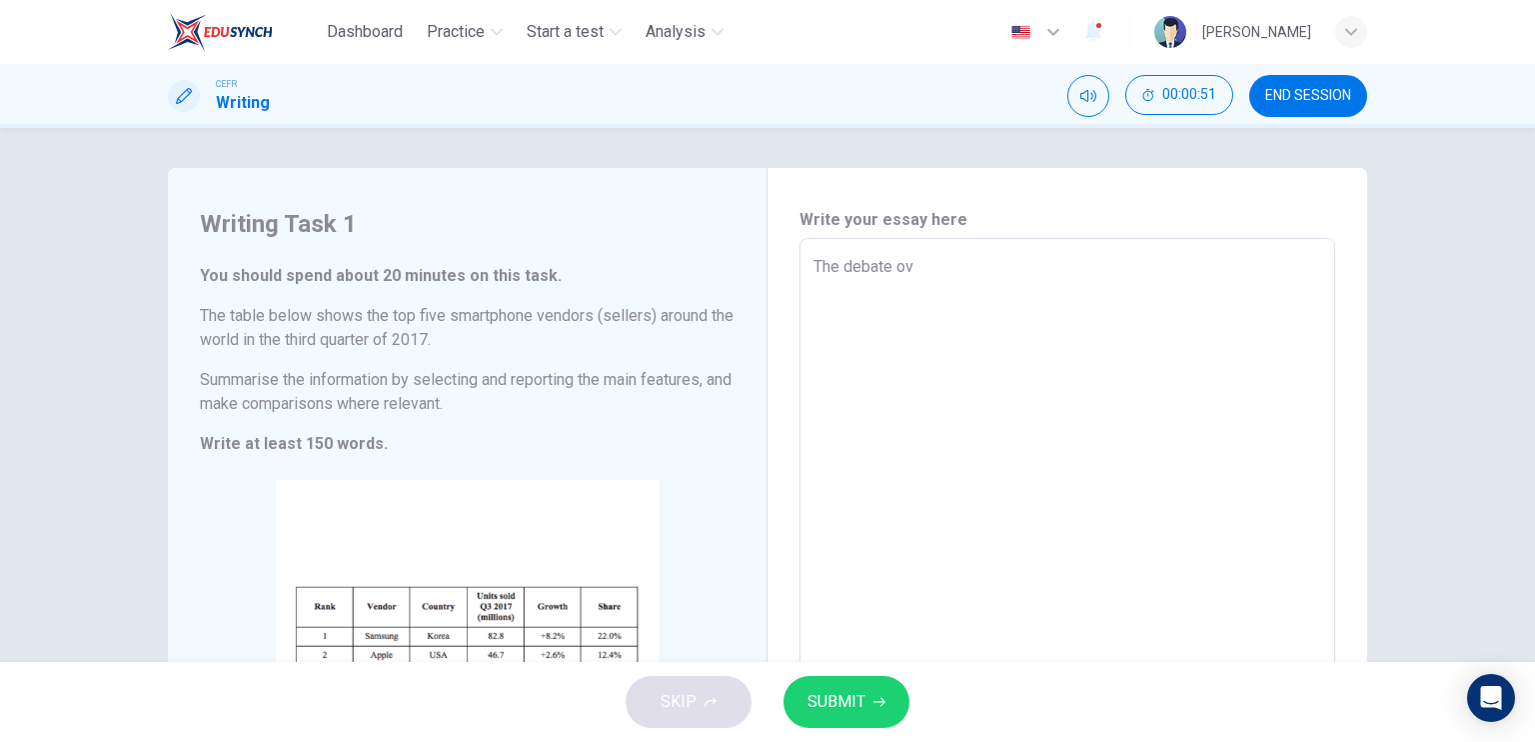
type textarea "The debate ove"
type textarea "x"
type textarea "The debate over"
type textarea "x"
type textarea "The debate over"
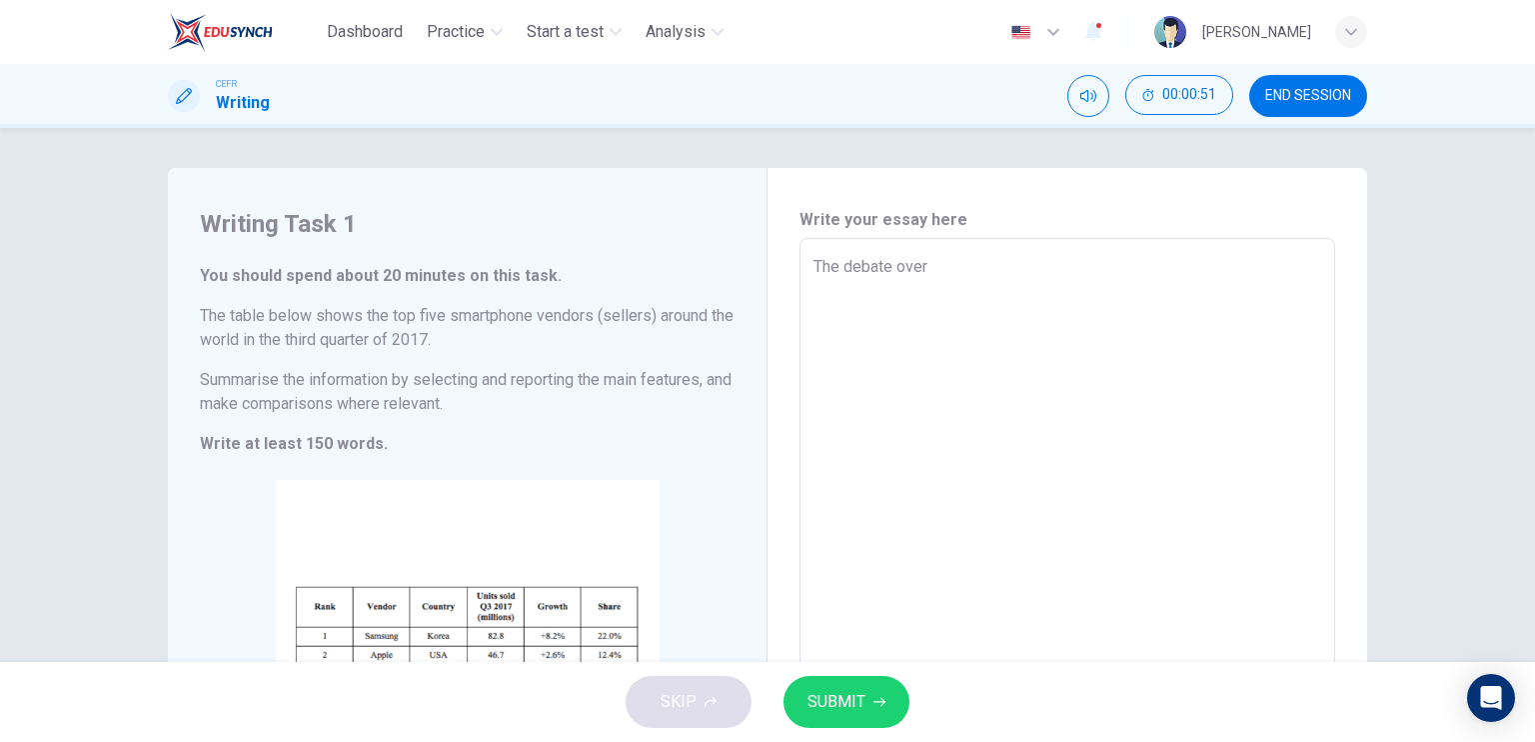
type textarea "x"
type textarea "The debate over w"
type textarea "x"
type textarea "The debate over wh"
type textarea "x"
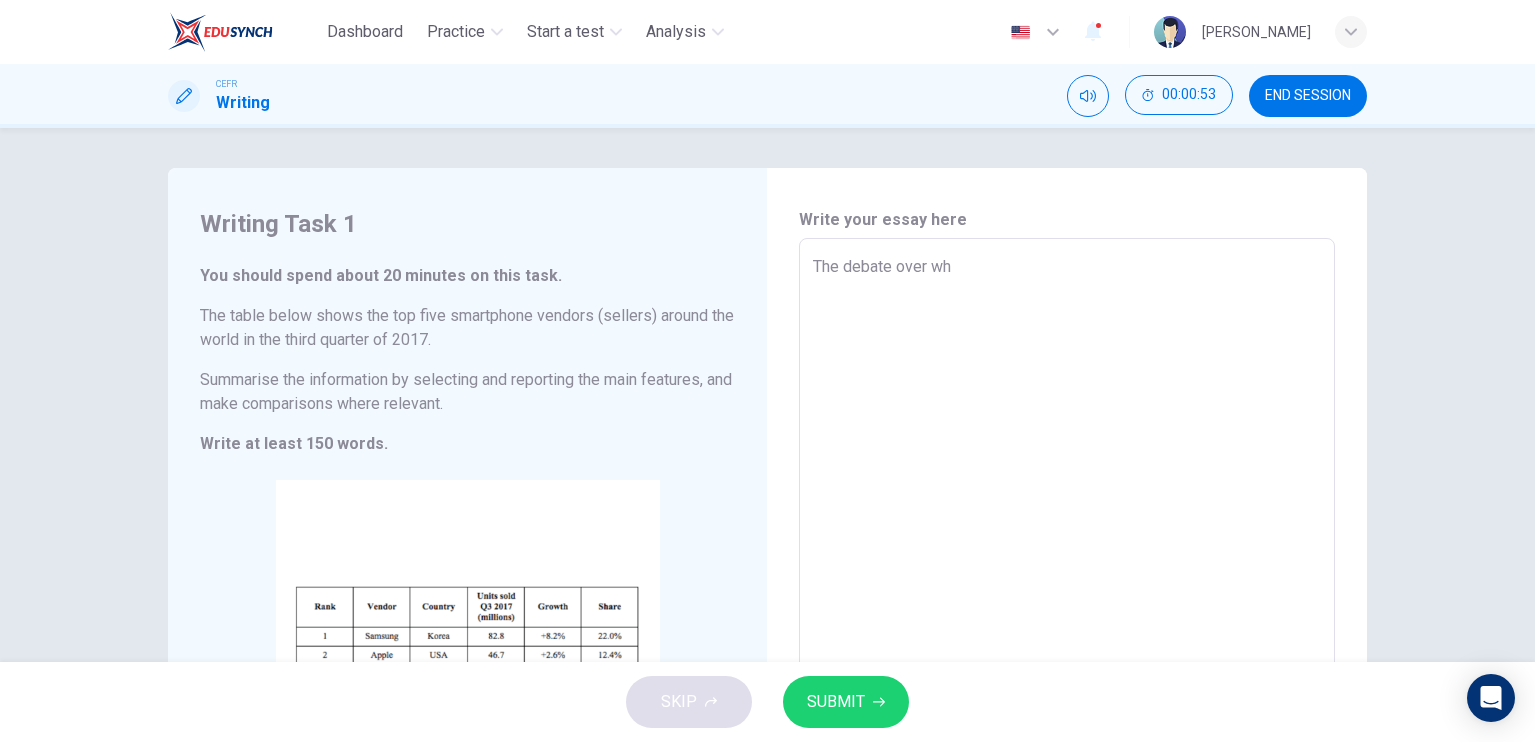
type textarea "The debate over whe"
type textarea "x"
type textarea "The debate over whet"
type textarea "x"
type textarea "The debate over wheth"
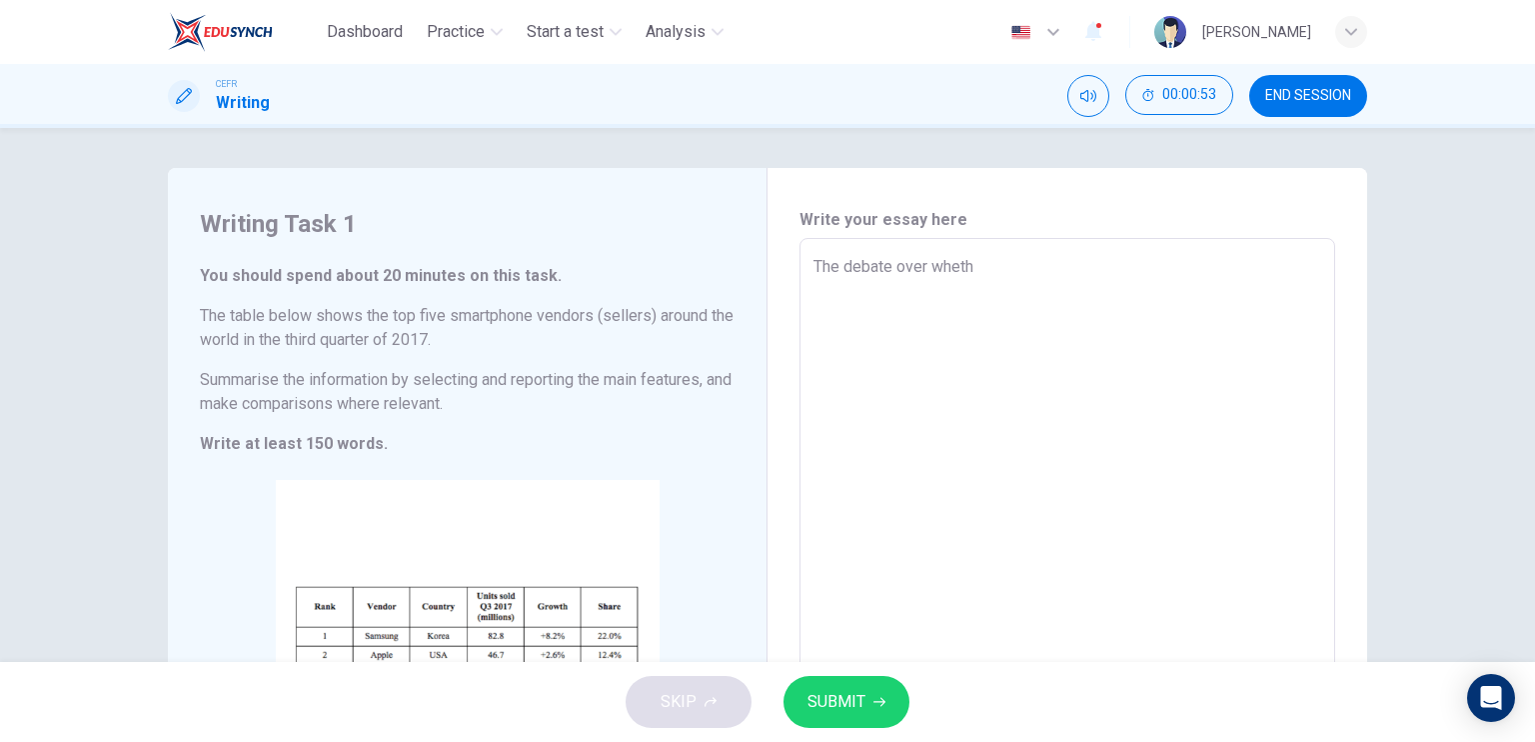
type textarea "x"
type textarea "The debate over whethe"
type textarea "x"
type textarea "The debate over whether"
type textarea "x"
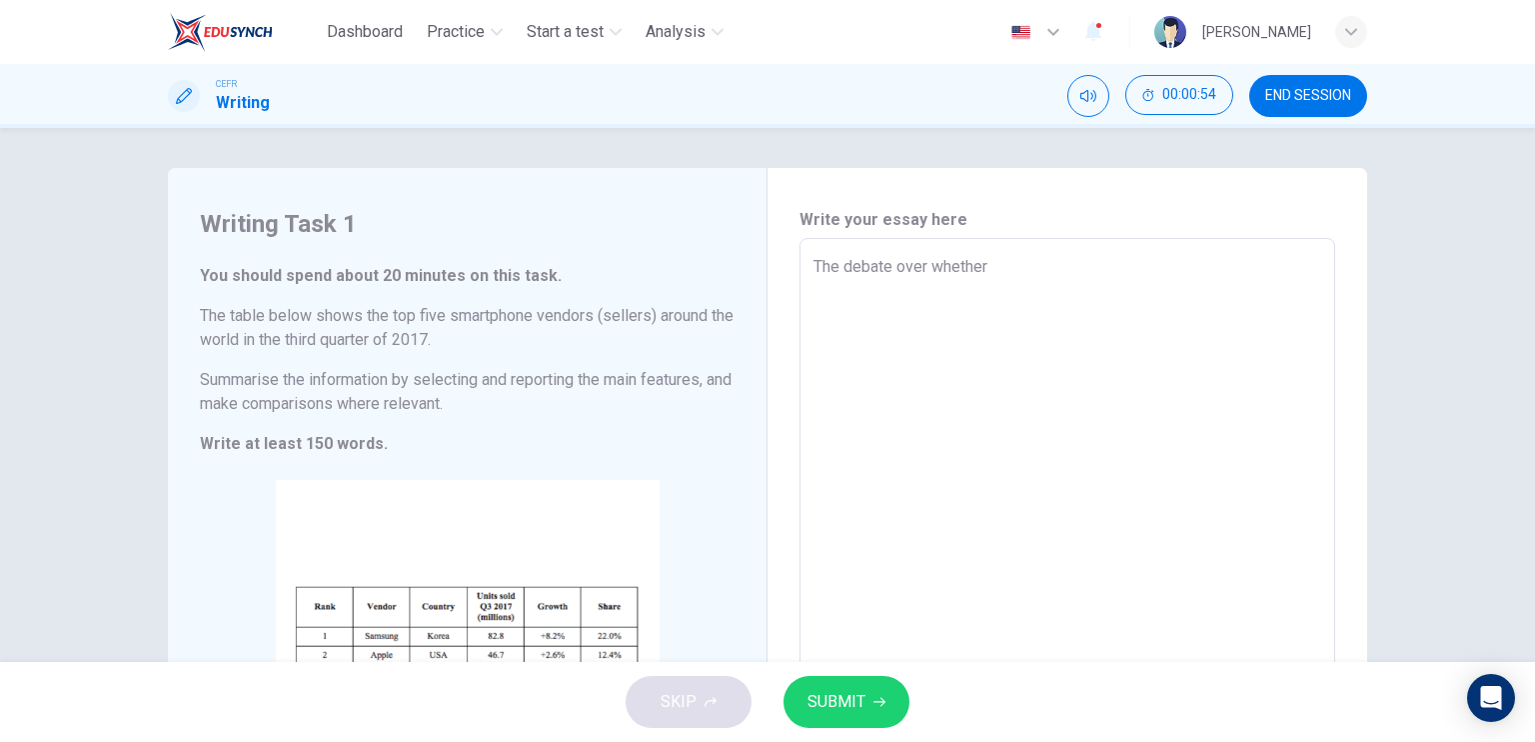
type textarea "The debate over whether"
type textarea "x"
type textarea "The debate over whether"
type textarea "x"
click at [1281, 90] on span "END SESSION" at bounding box center [1308, 96] width 86 height 16
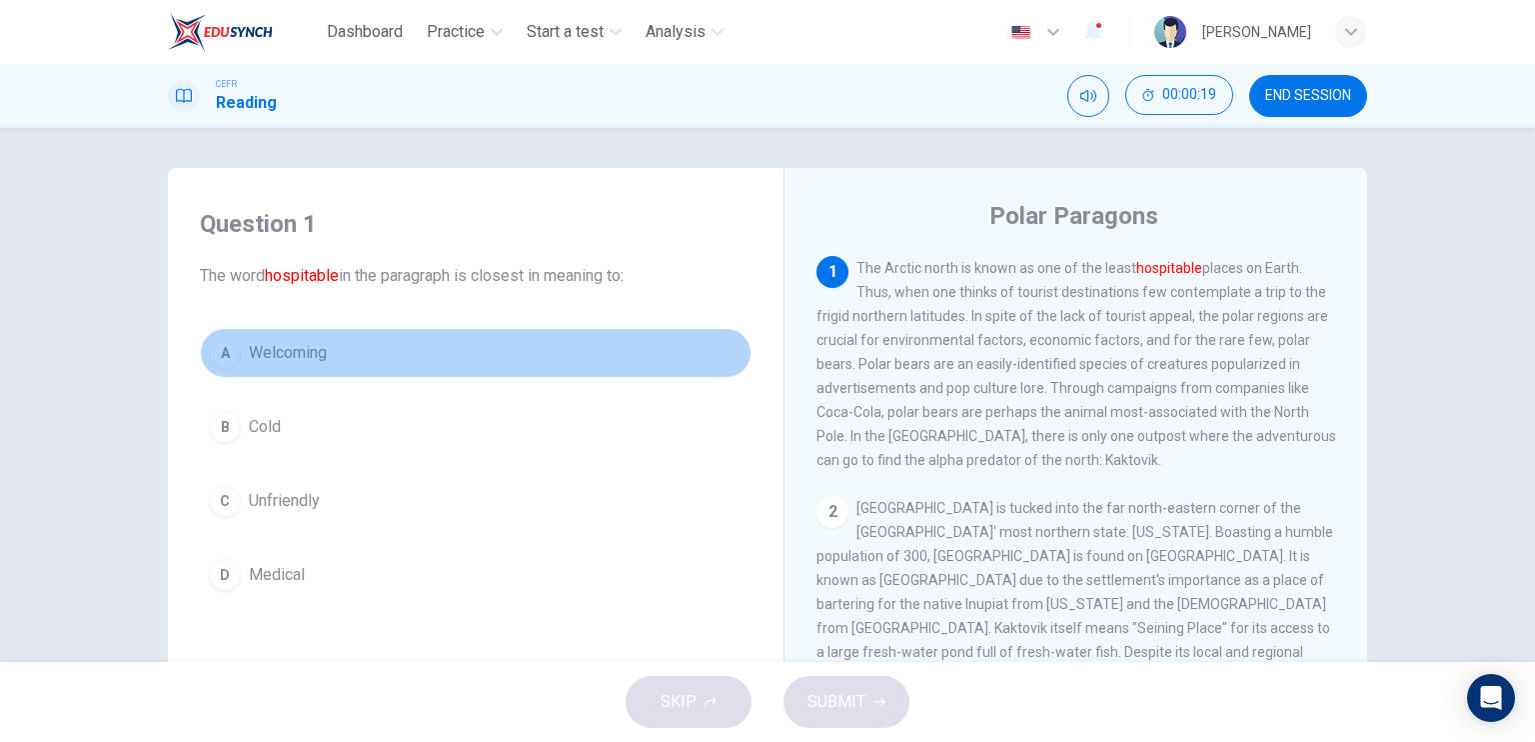
click at [288, 347] on span "Welcoming" at bounding box center [288, 353] width 78 height 24
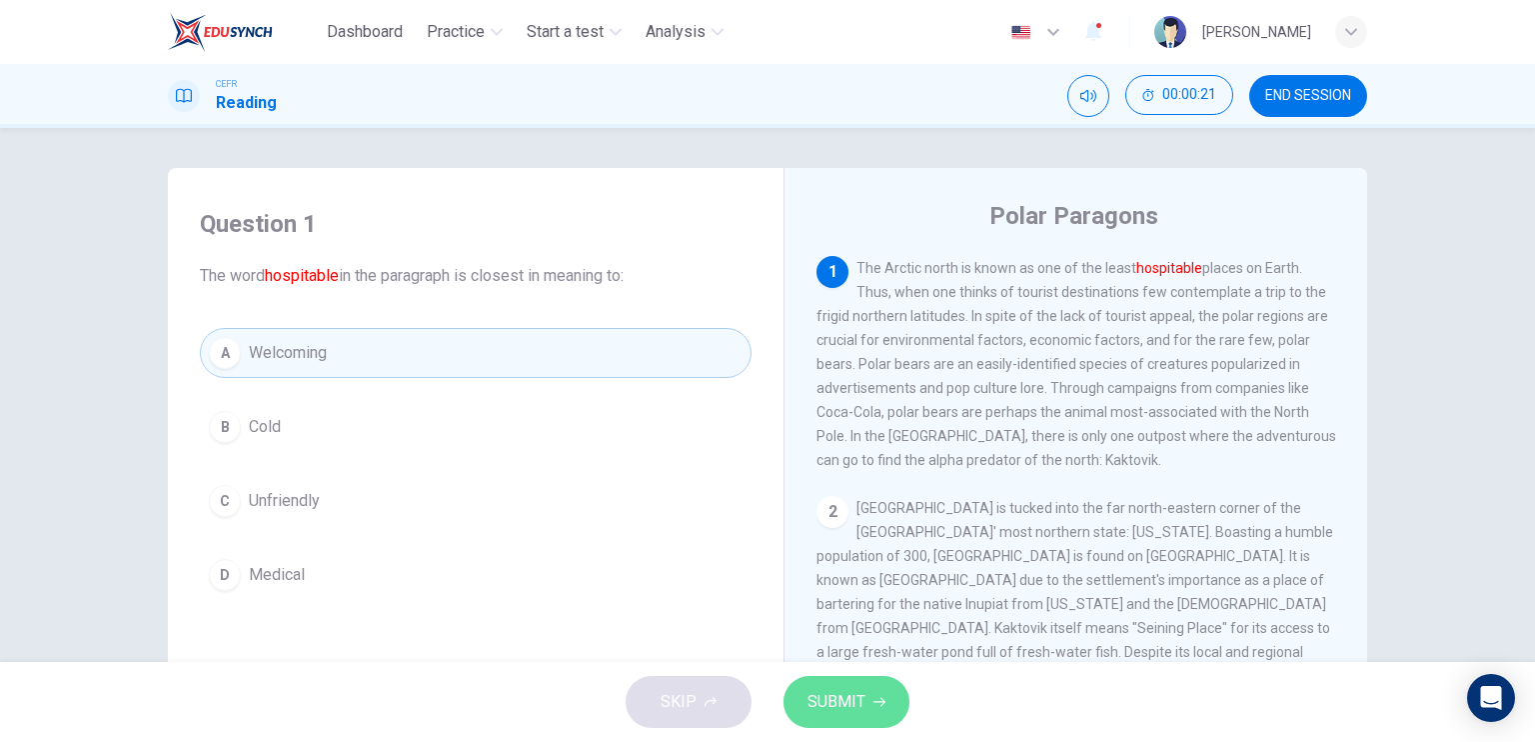
click at [862, 703] on span "SUBMIT" at bounding box center [837, 702] width 58 height 28
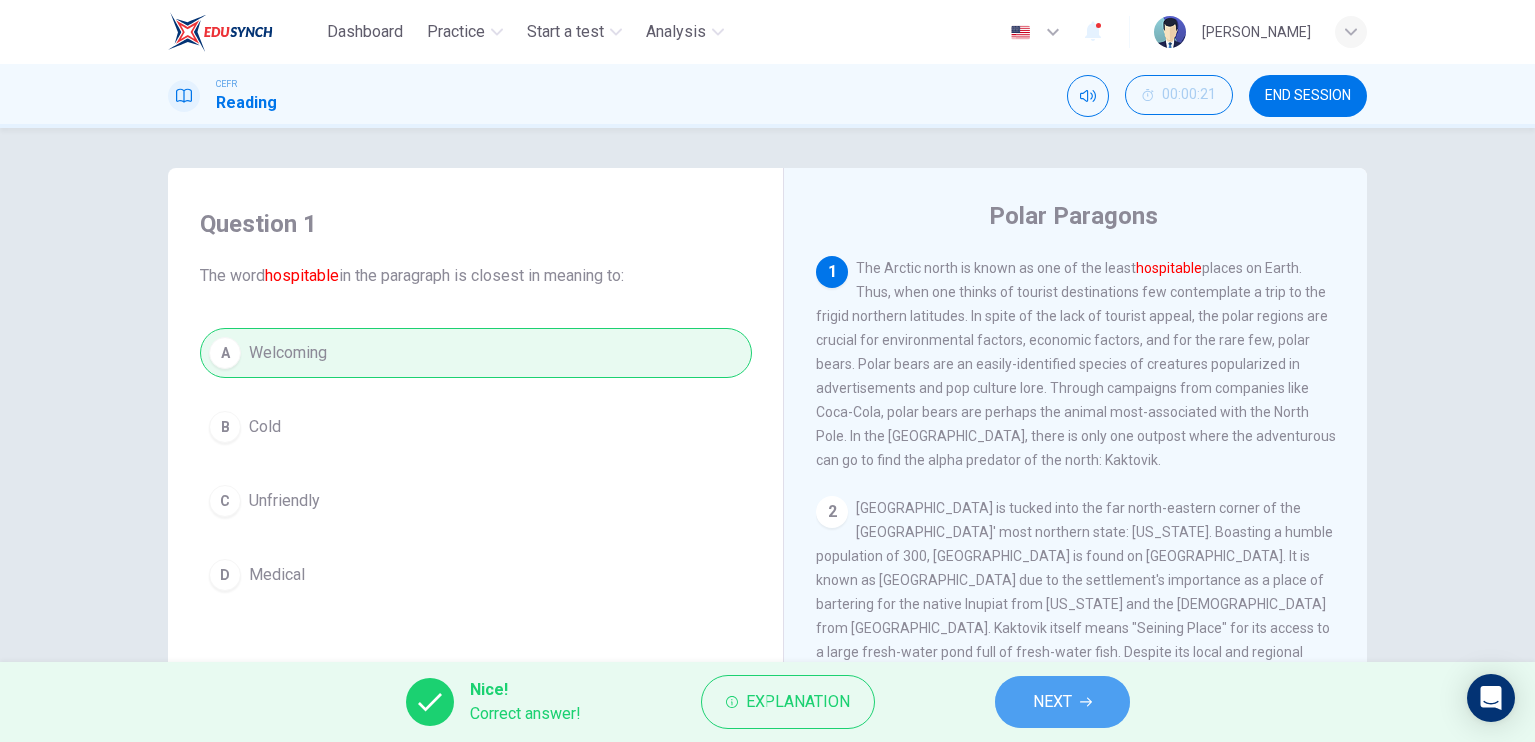
click at [1043, 691] on span "NEXT" at bounding box center [1052, 702] width 39 height 28
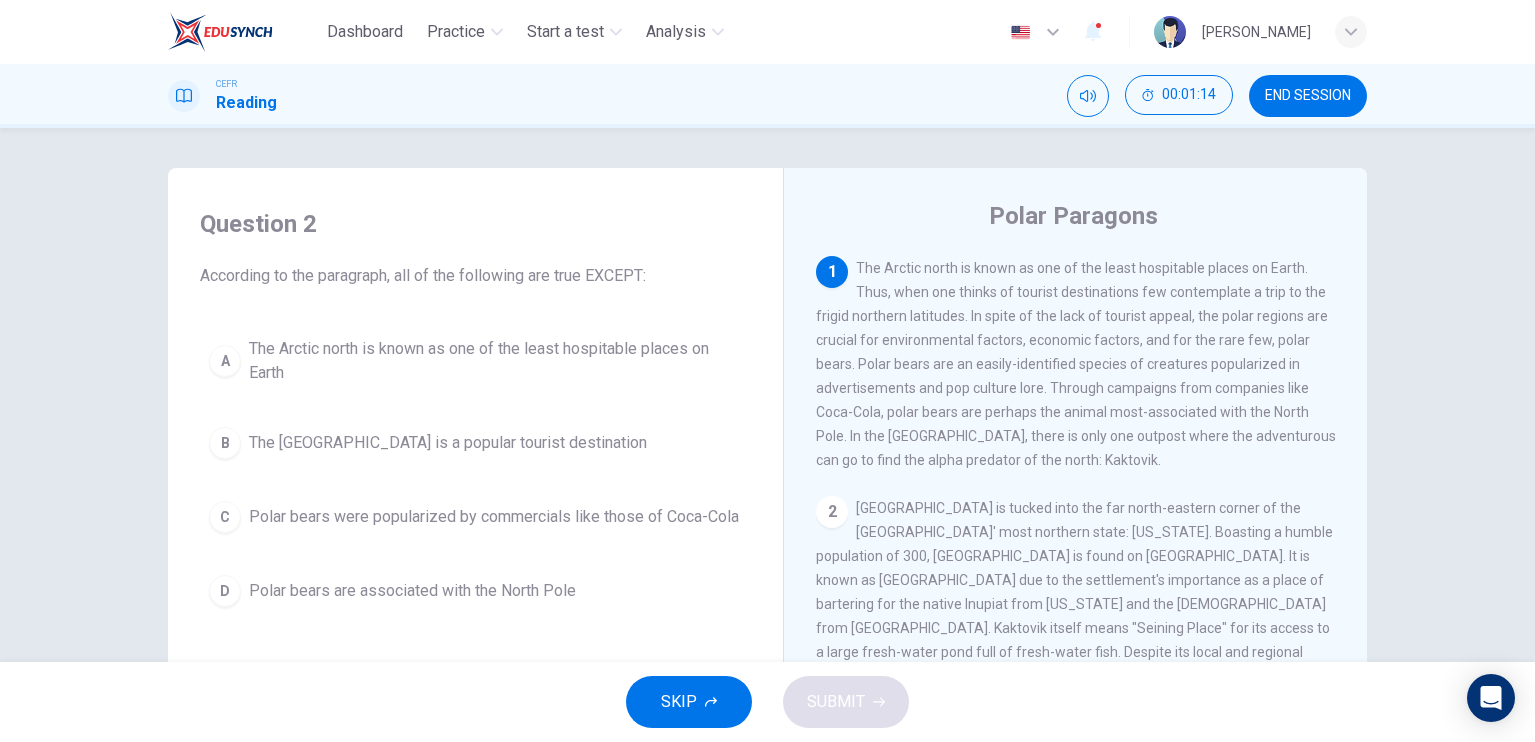
click at [640, 353] on span "The Arctic north is known as one of the least hospitable places on Earth" at bounding box center [496, 361] width 494 height 48
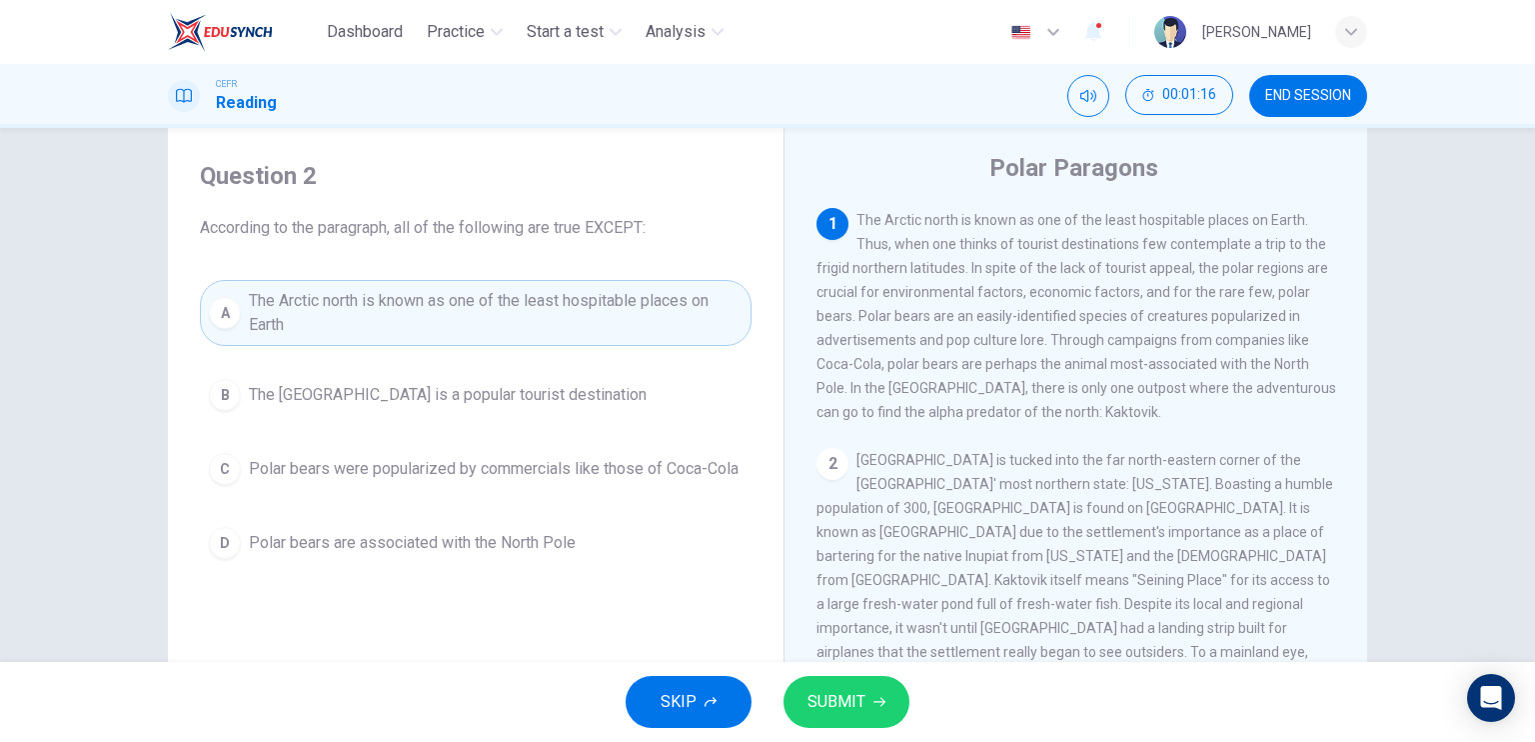
scroll to position [47, 0]
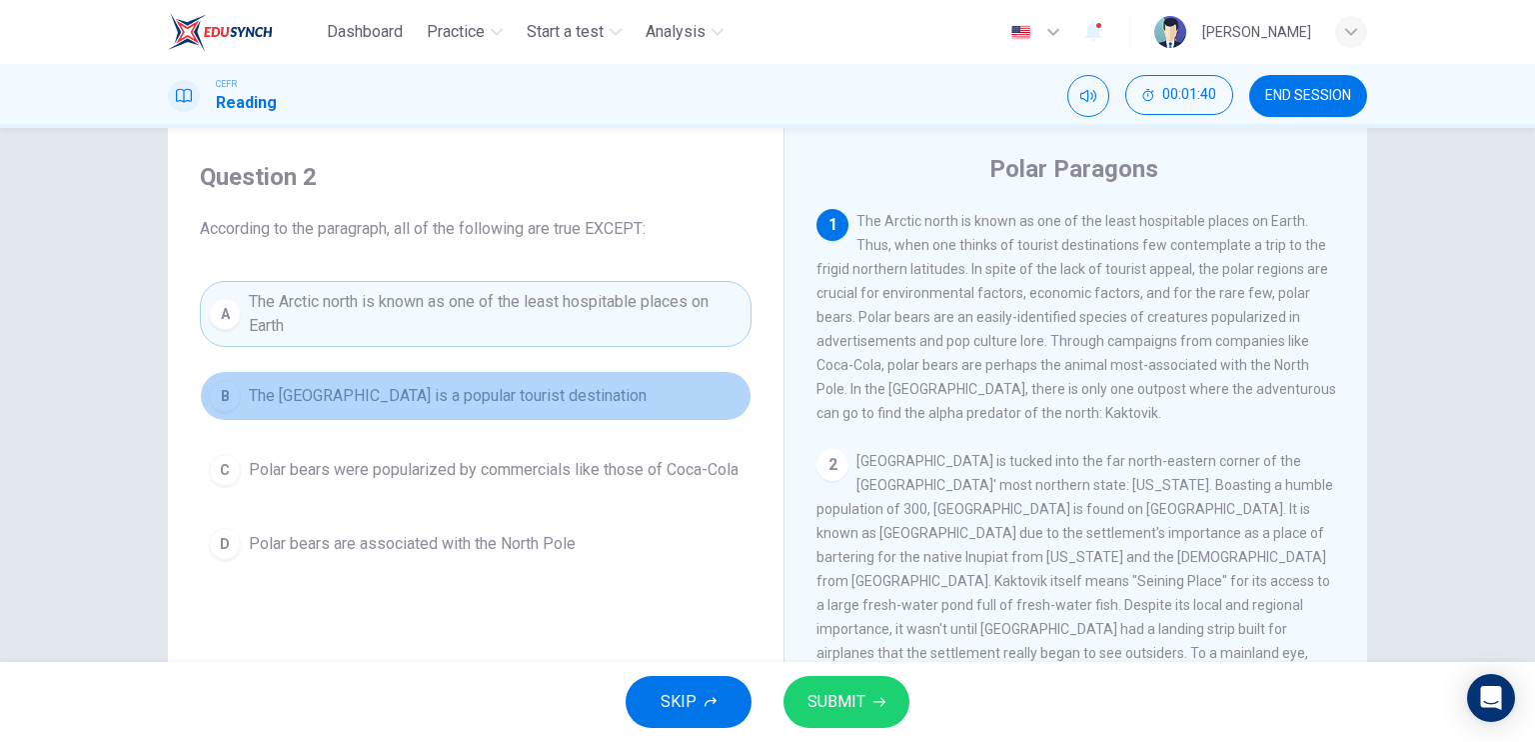
click at [485, 397] on span "The [GEOGRAPHIC_DATA] is a popular tourist destination" at bounding box center [448, 396] width 398 height 24
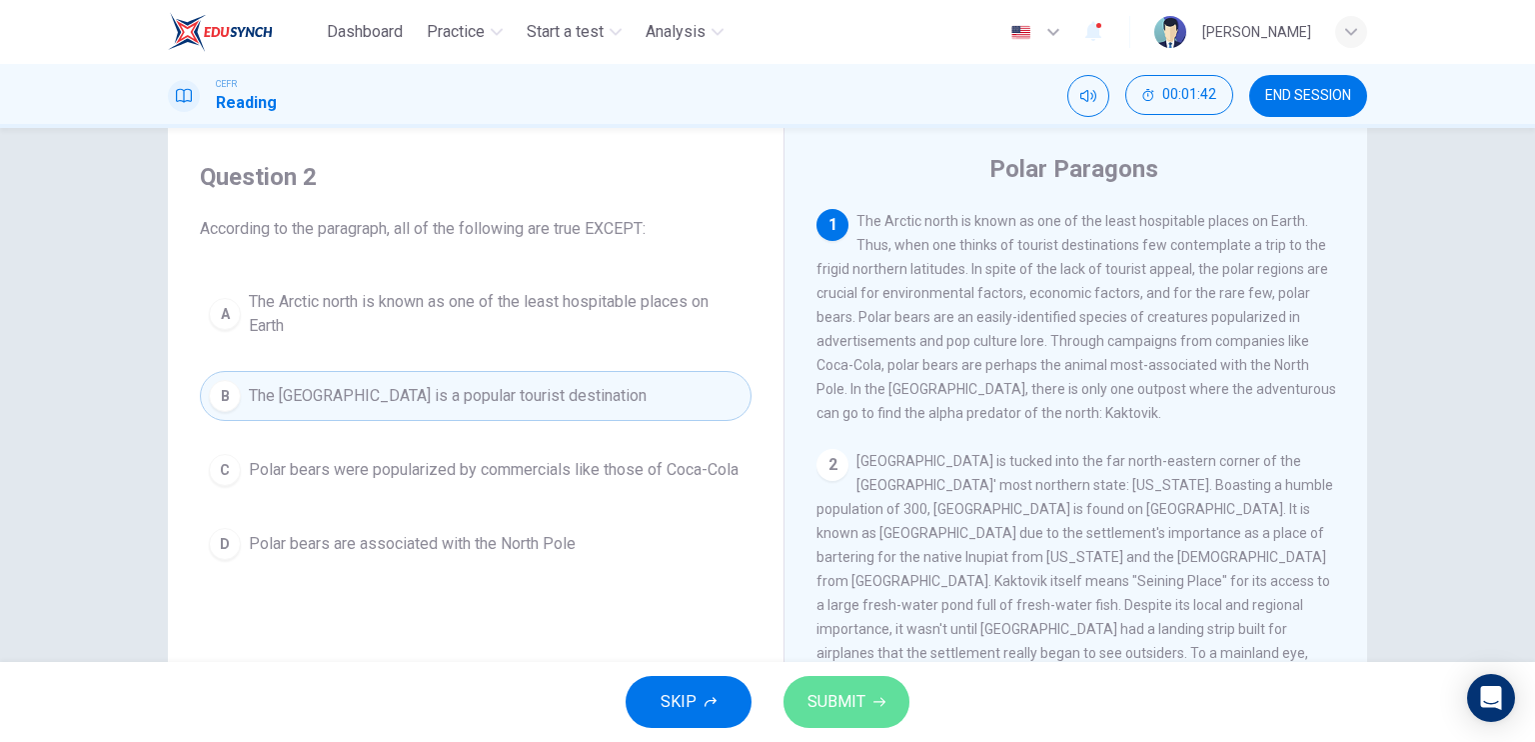
click at [848, 699] on span "SUBMIT" at bounding box center [837, 702] width 58 height 28
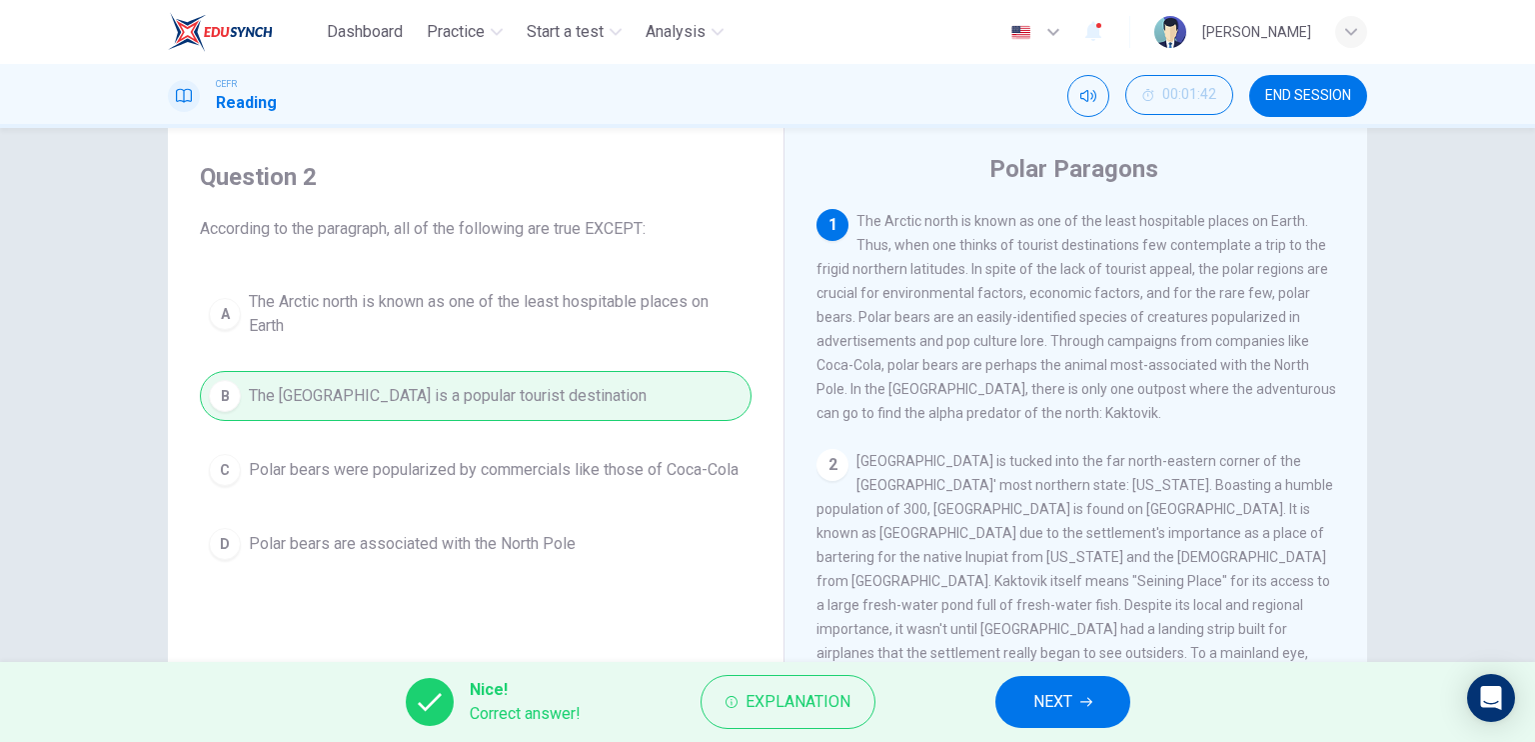
click at [1031, 703] on button "NEXT" at bounding box center [1062, 702] width 135 height 52
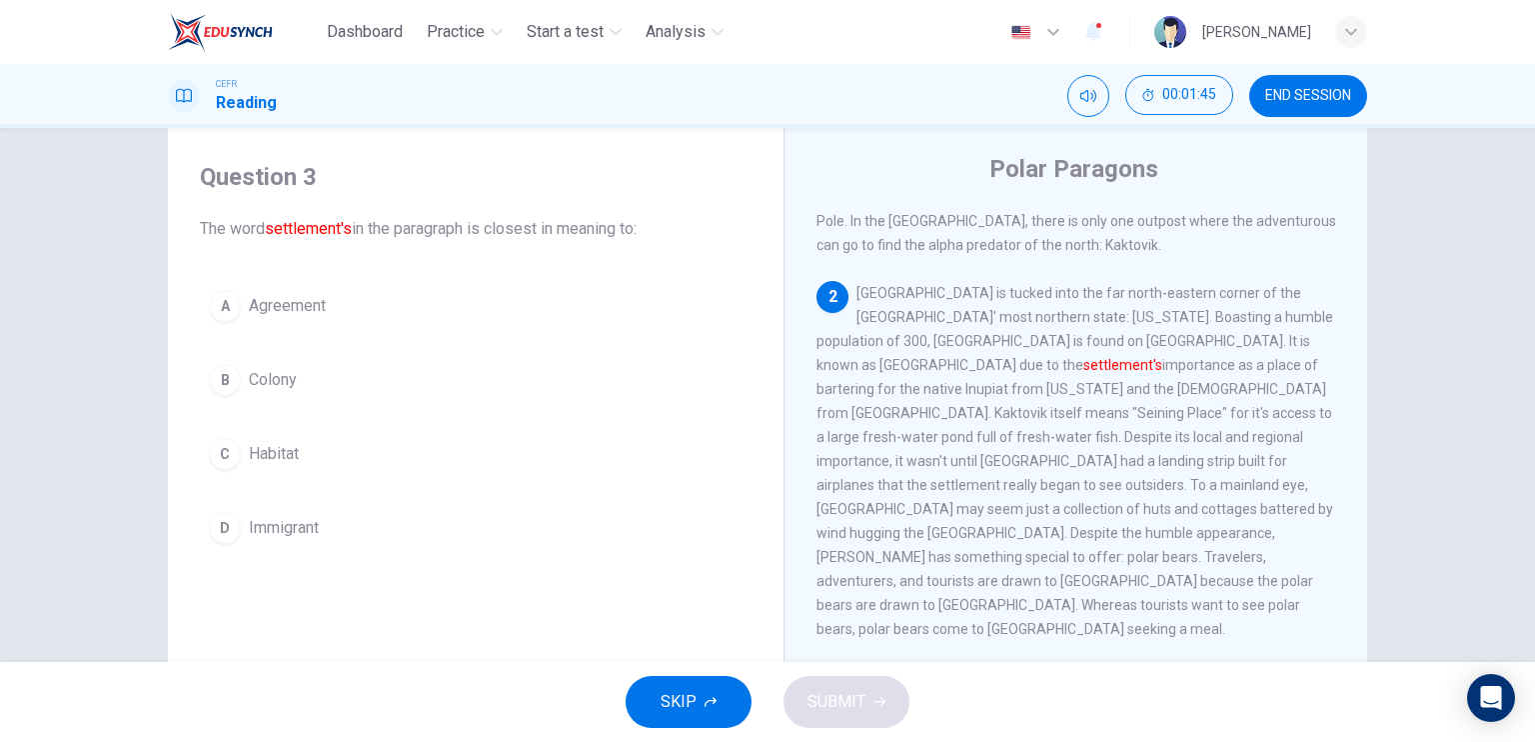
scroll to position [168, 0]
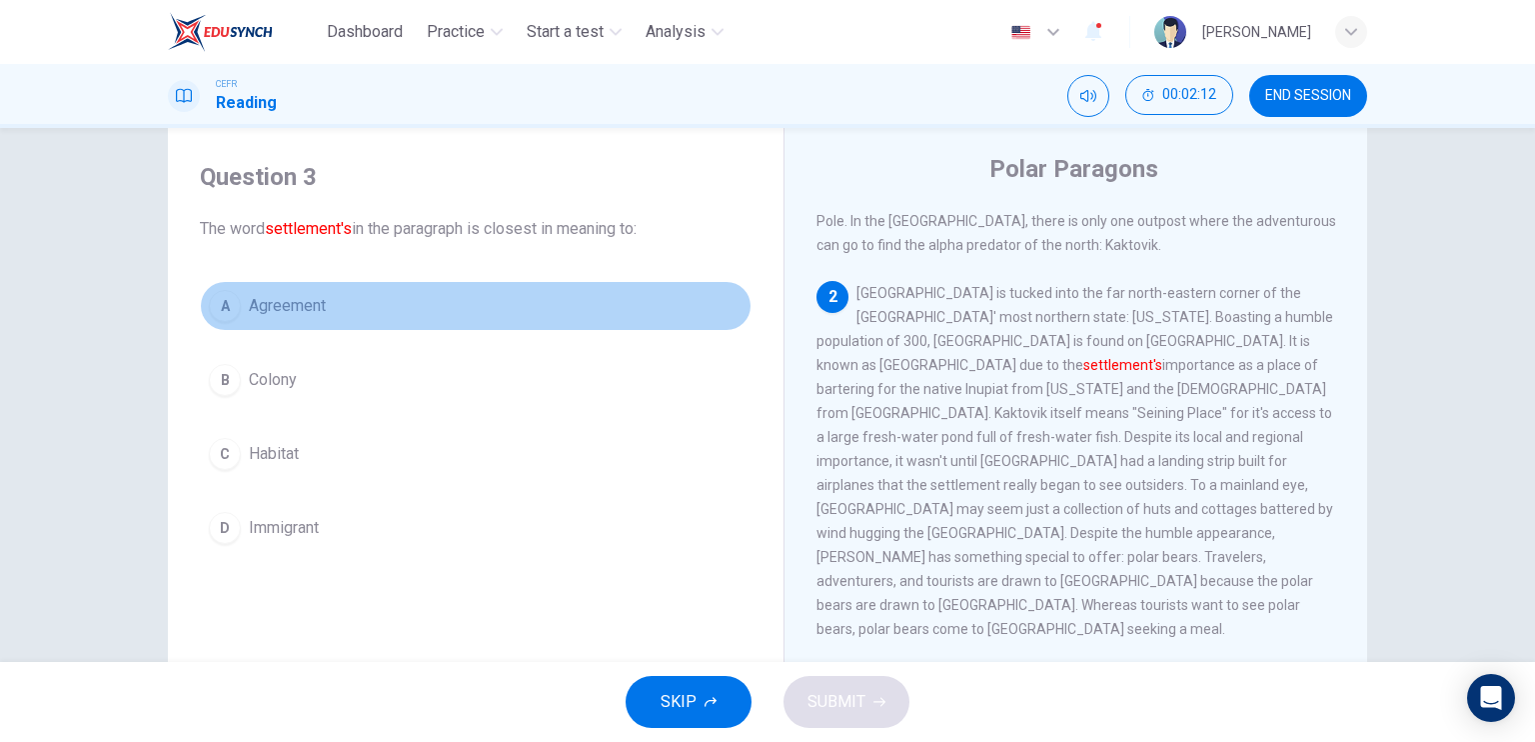
click at [328, 309] on button "A Agreement" at bounding box center [476, 306] width 552 height 50
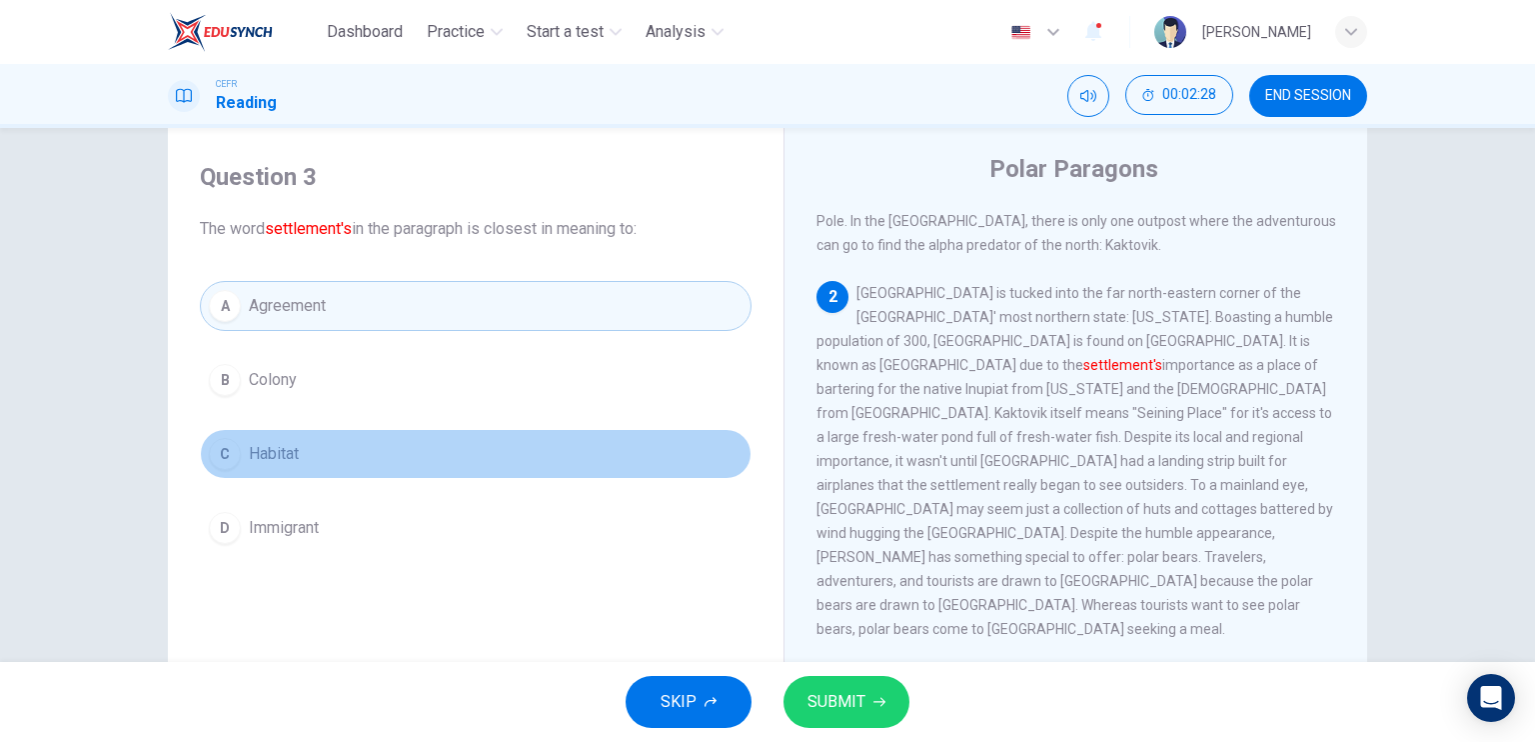
click at [293, 443] on span "Habitat" at bounding box center [274, 454] width 50 height 24
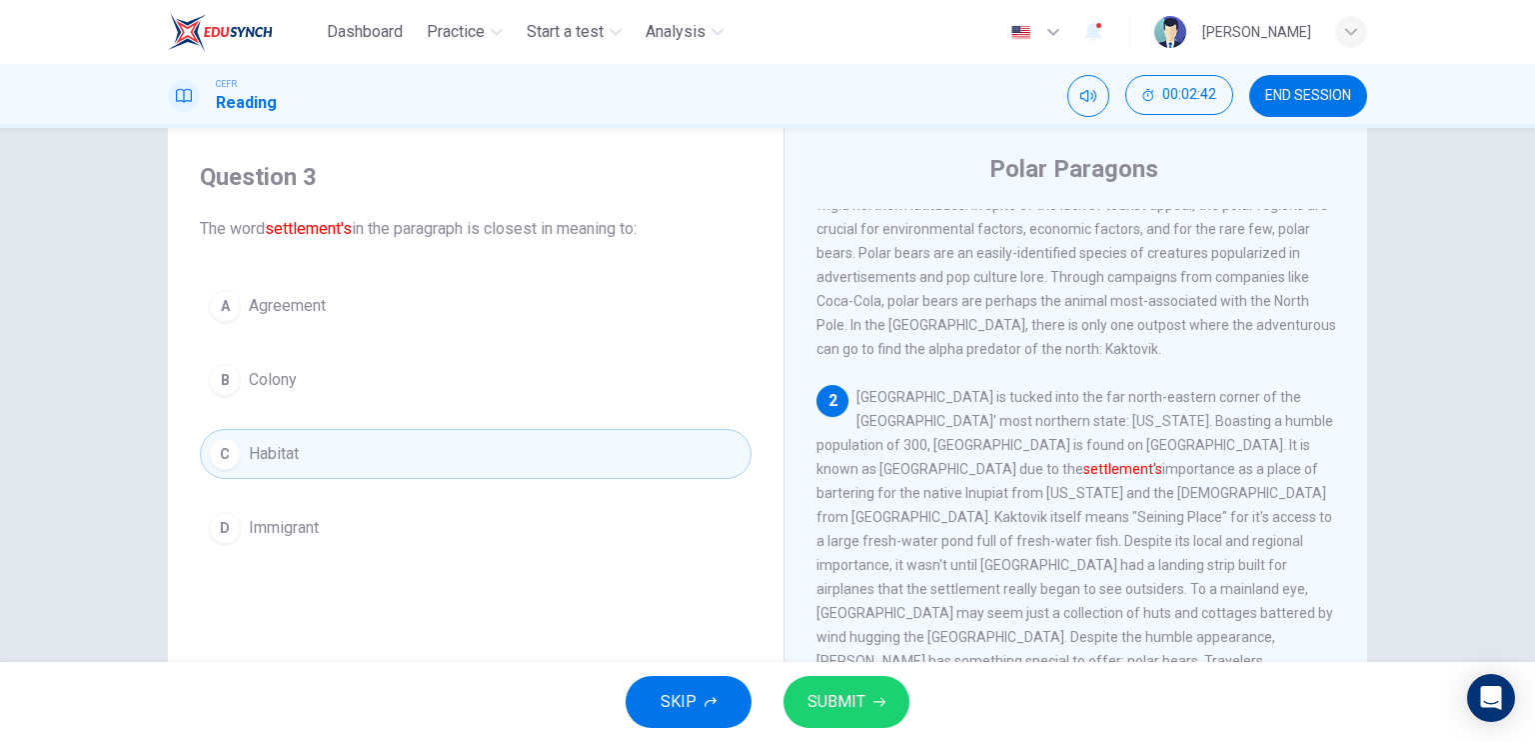
scroll to position [108, 0]
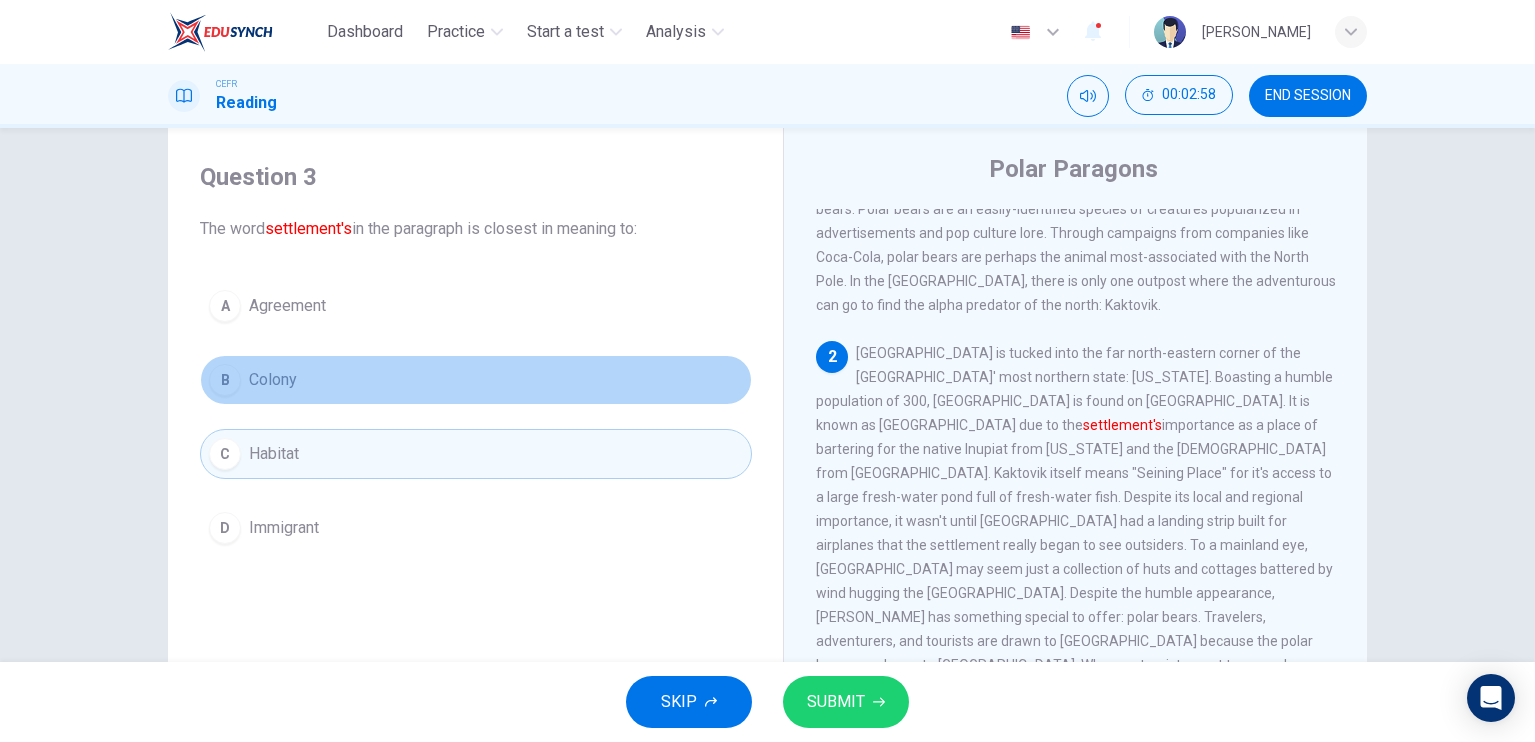
click at [445, 379] on button "B Colony" at bounding box center [476, 380] width 552 height 50
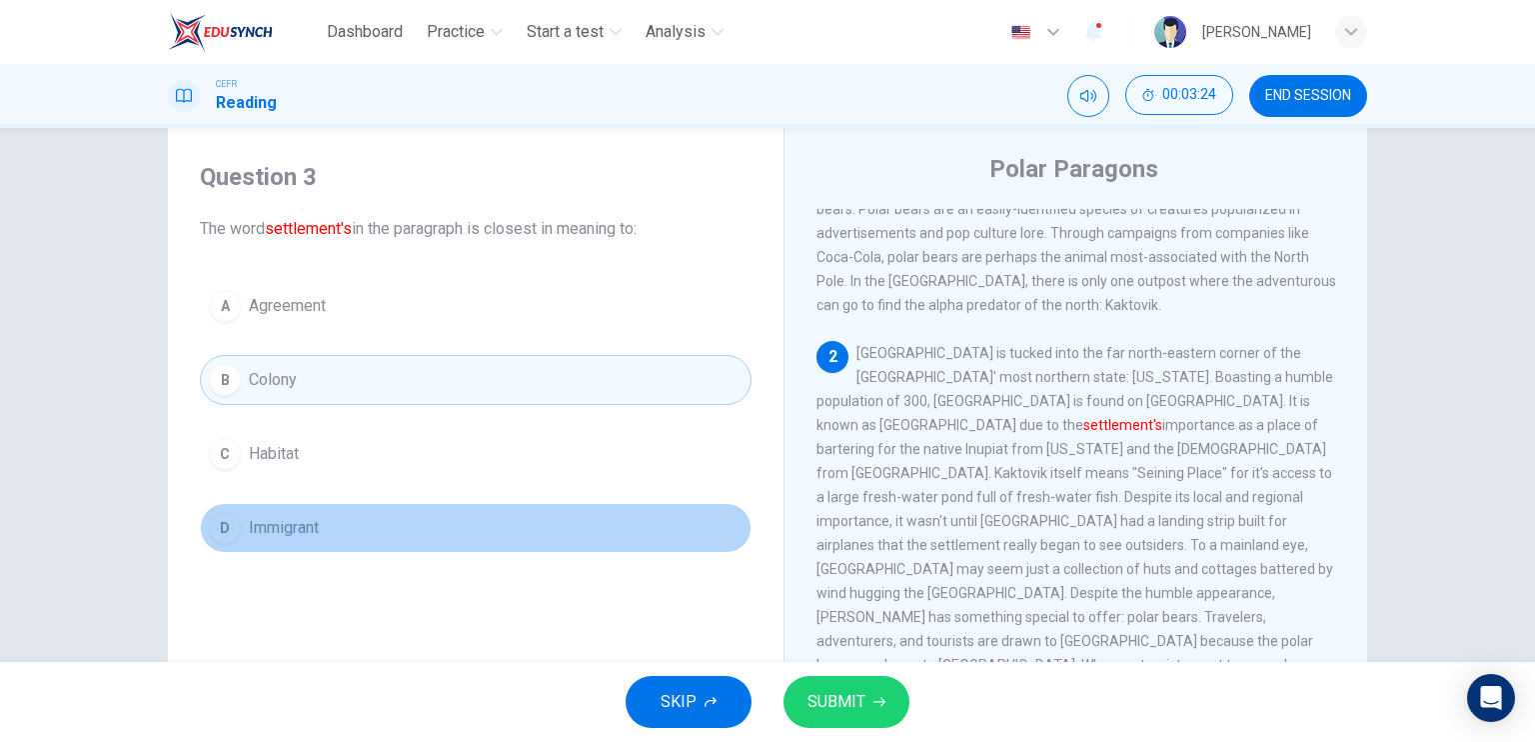
click at [352, 527] on button "D Immigrant" at bounding box center [476, 528] width 552 height 50
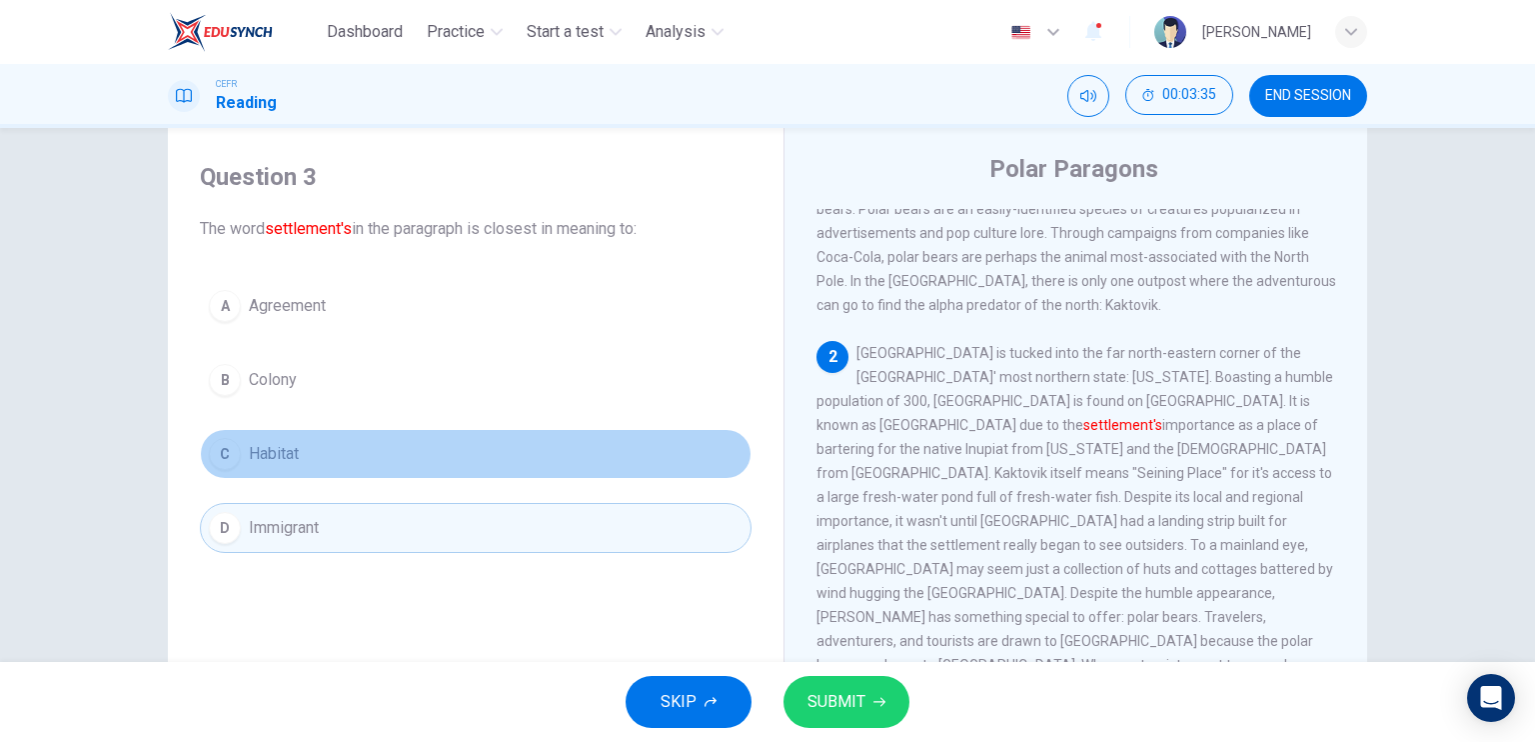
click at [296, 463] on button "C Habitat" at bounding box center [476, 454] width 552 height 50
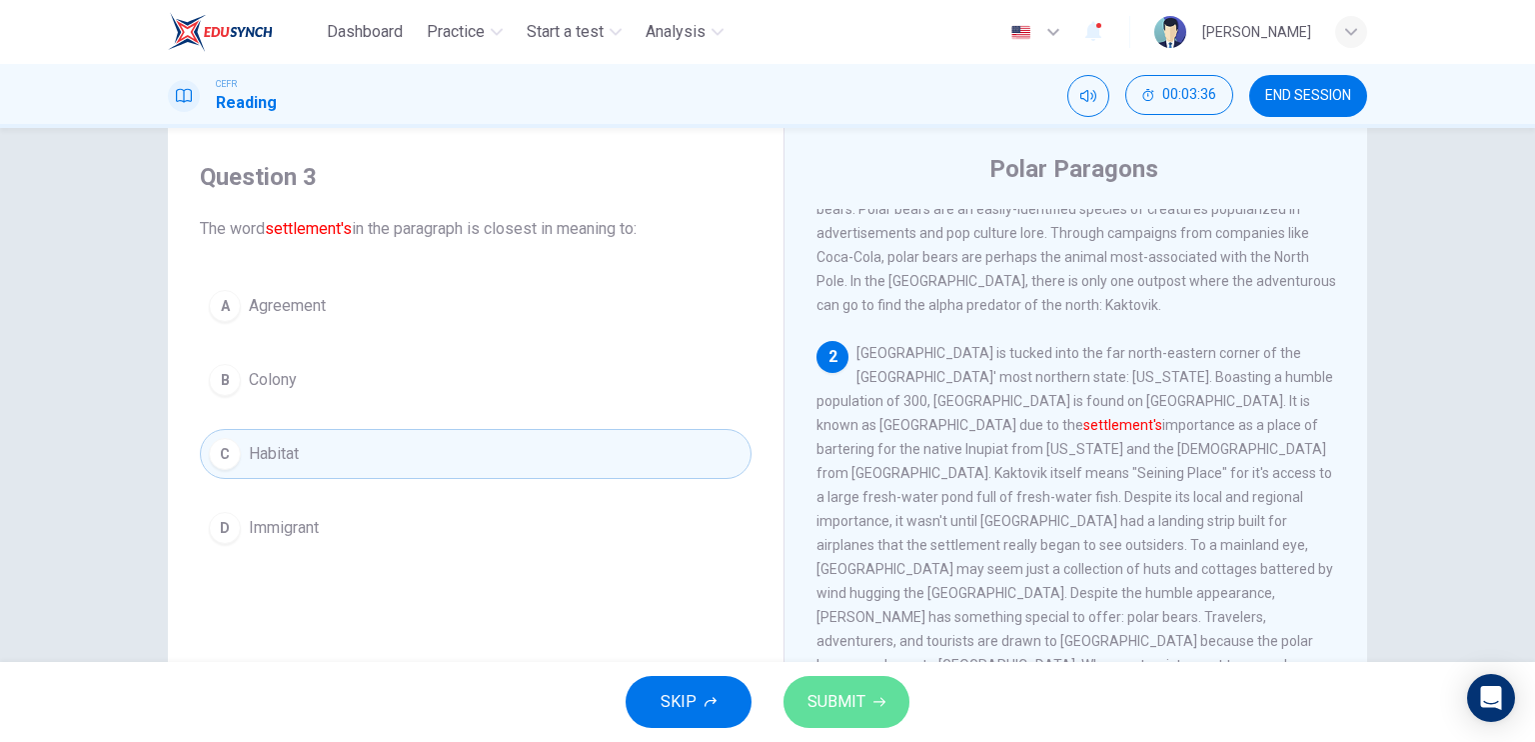
click at [848, 711] on span "SUBMIT" at bounding box center [837, 702] width 58 height 28
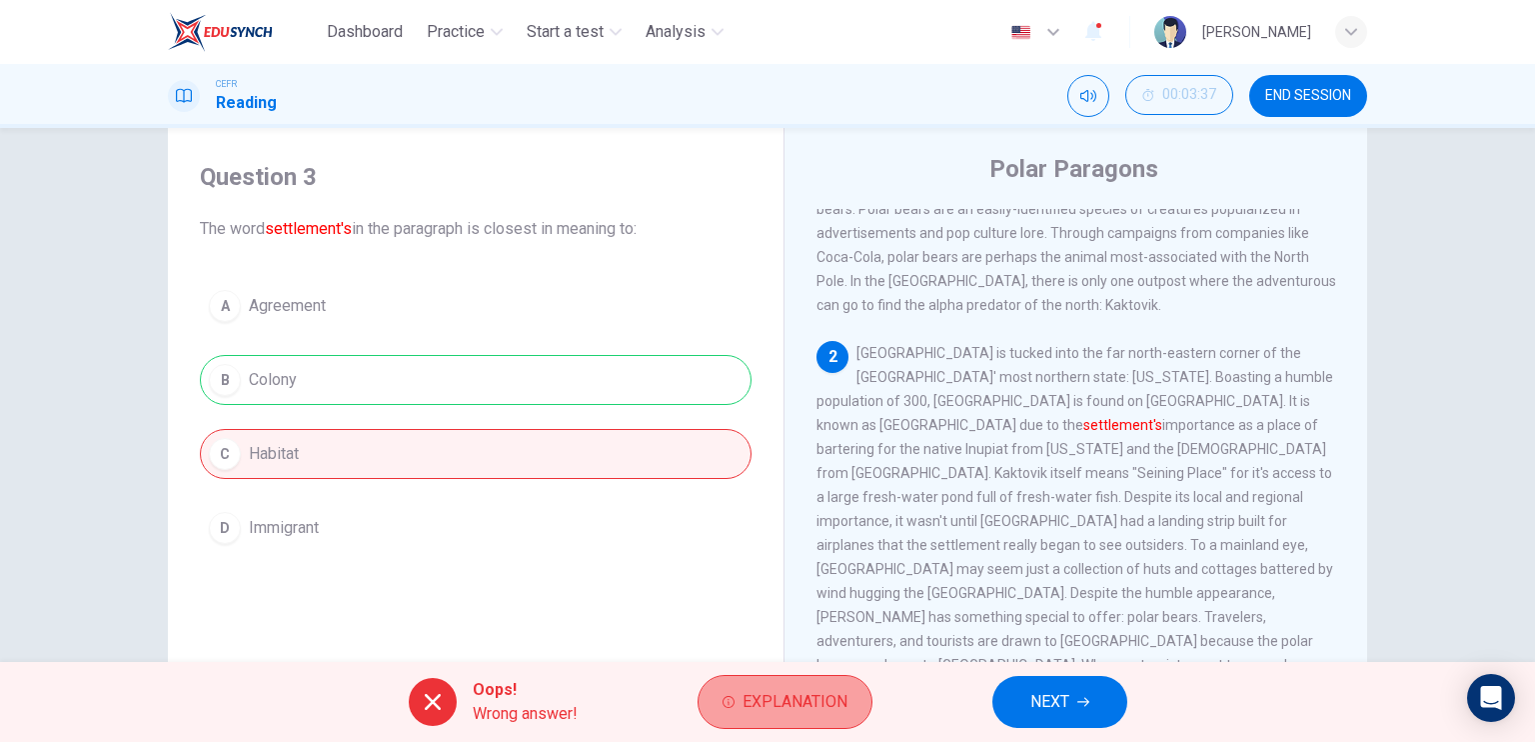
click at [768, 698] on span "Explanation" at bounding box center [795, 702] width 105 height 28
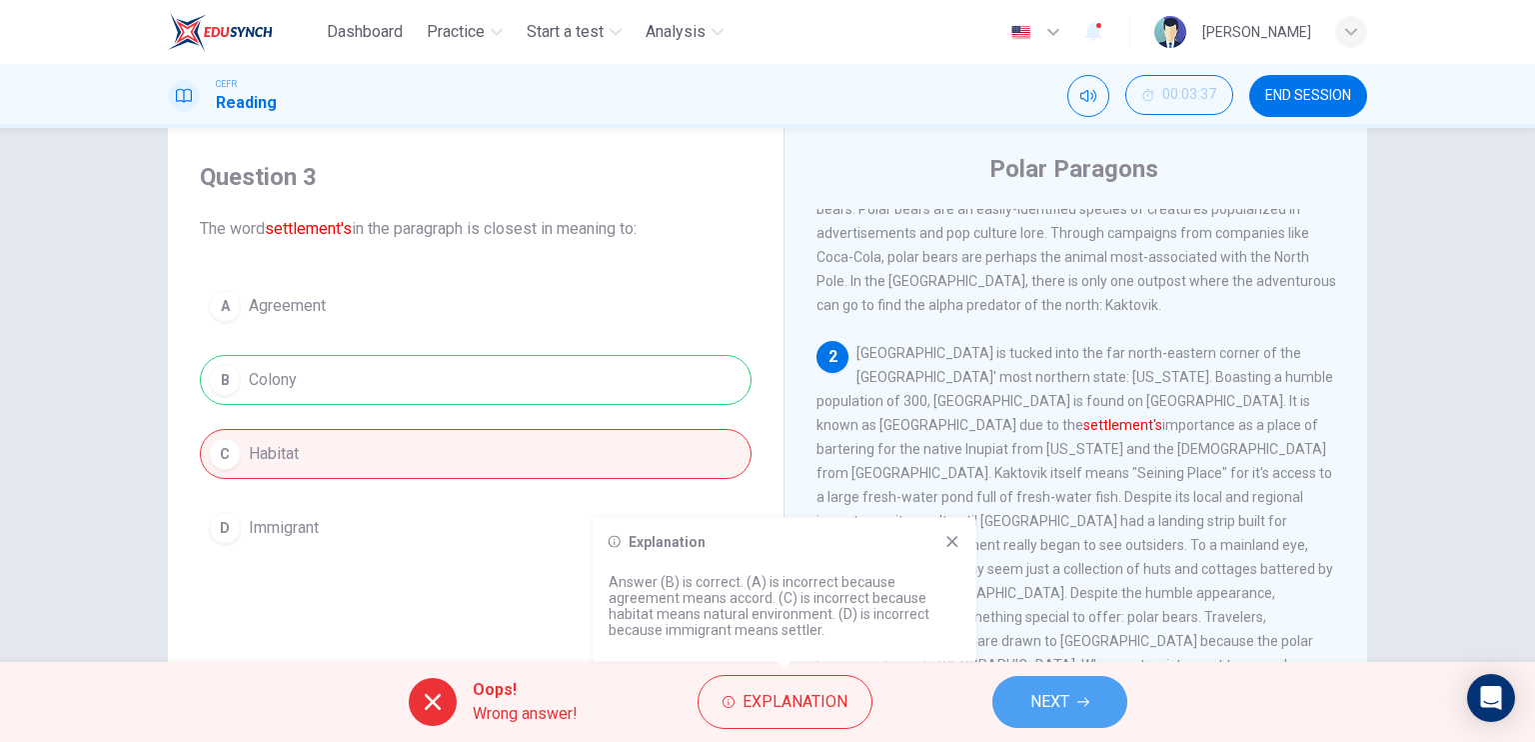
click at [1067, 713] on span "NEXT" at bounding box center [1049, 702] width 39 height 28
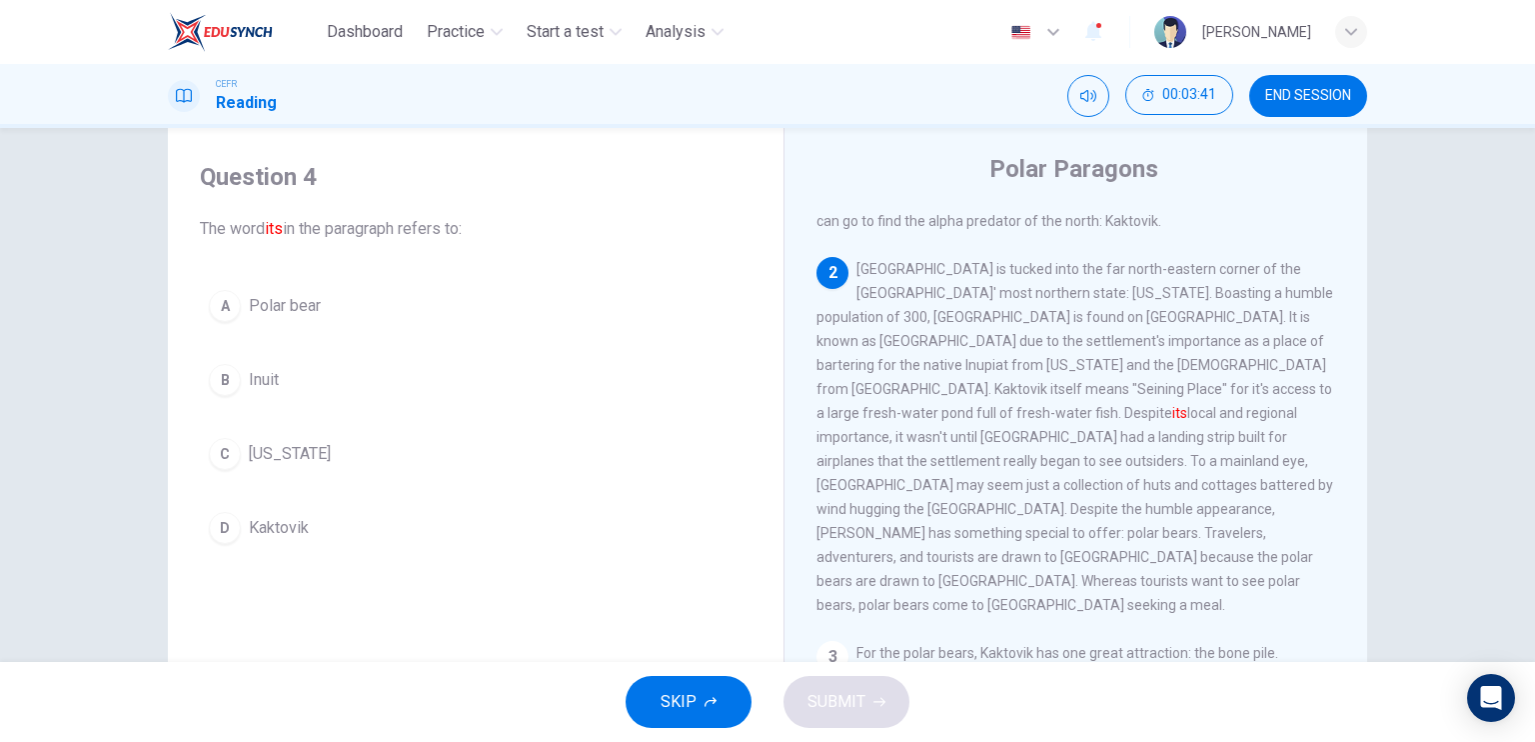
scroll to position [195, 0]
click at [285, 506] on button "D Kaktovik" at bounding box center [476, 528] width 552 height 50
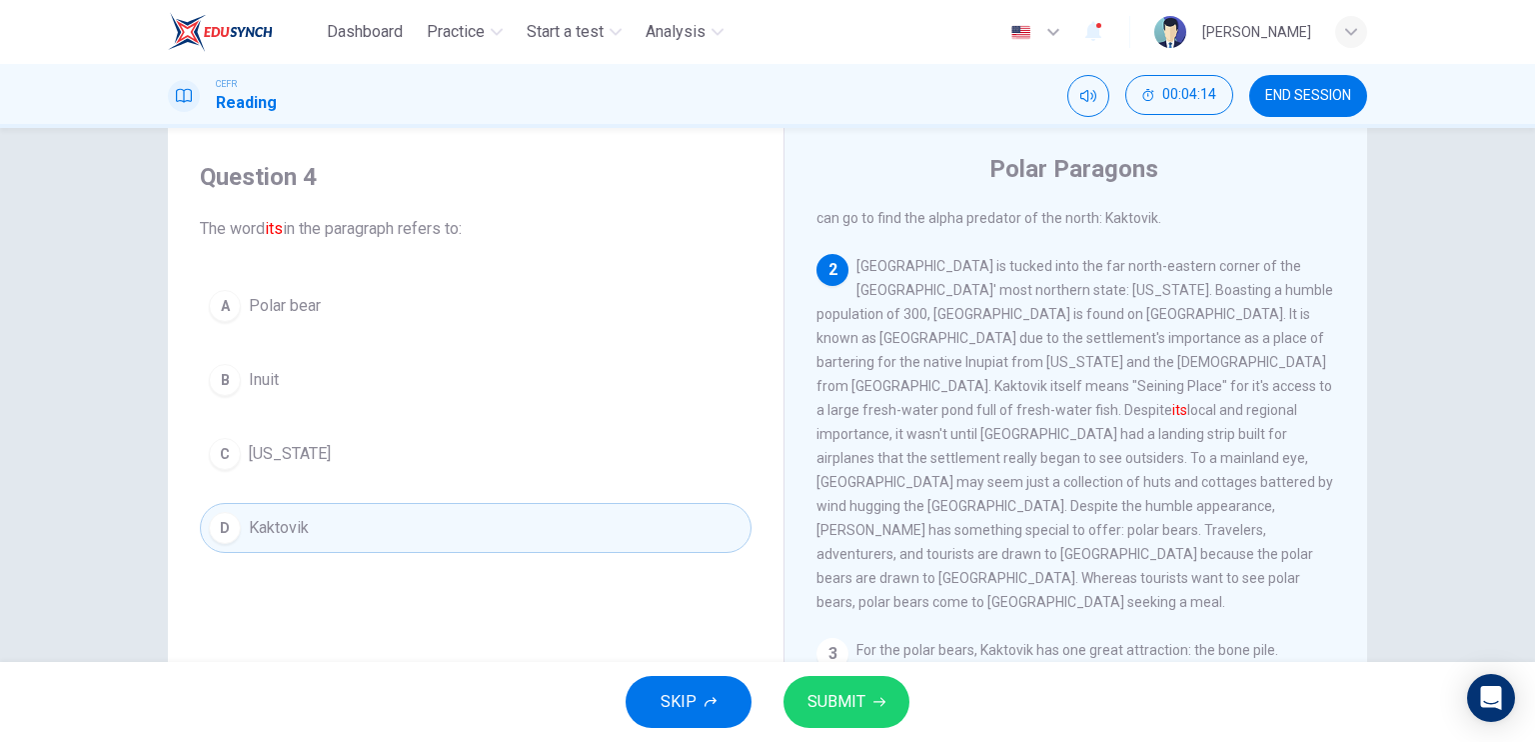
click at [839, 703] on span "SUBMIT" at bounding box center [837, 702] width 58 height 28
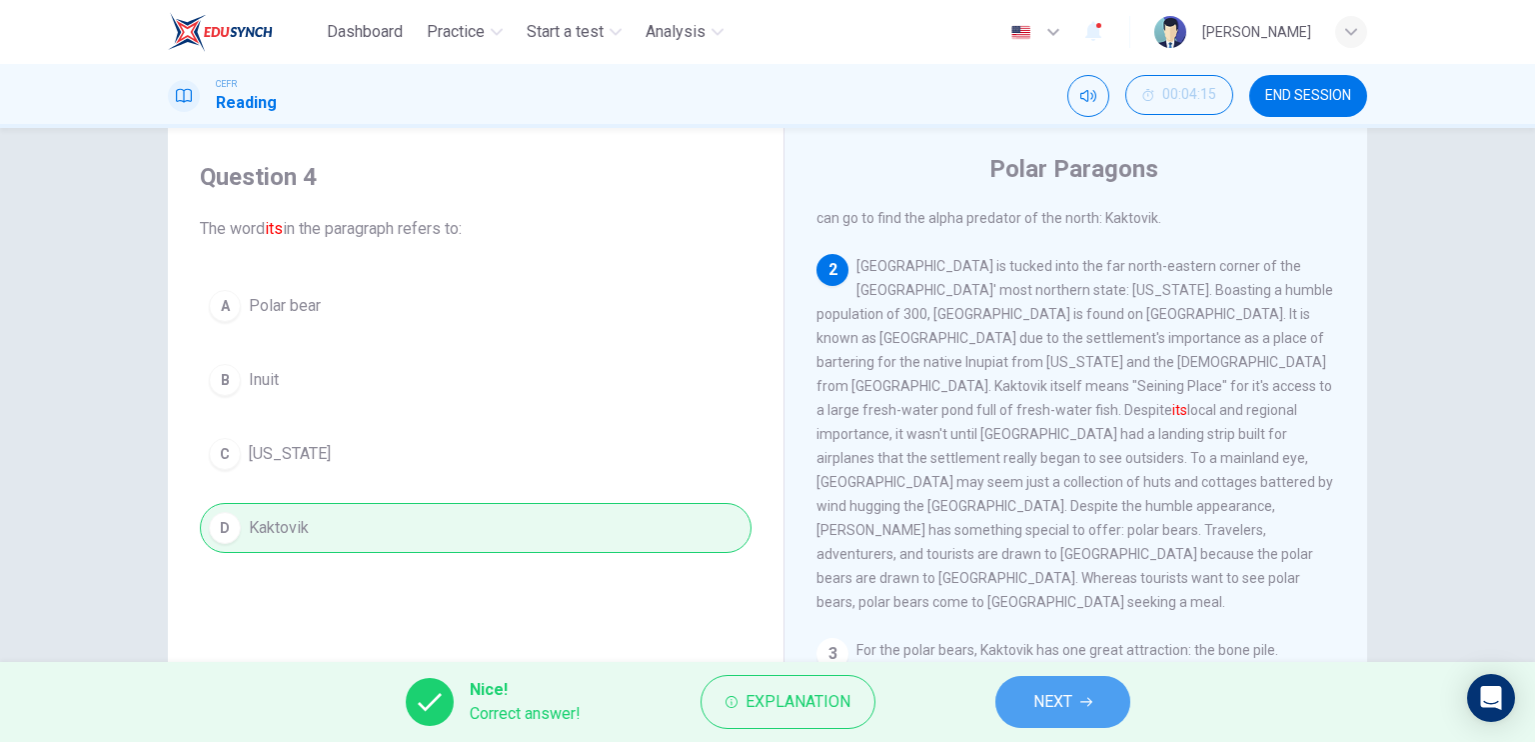
click at [1063, 697] on span "NEXT" at bounding box center [1052, 702] width 39 height 28
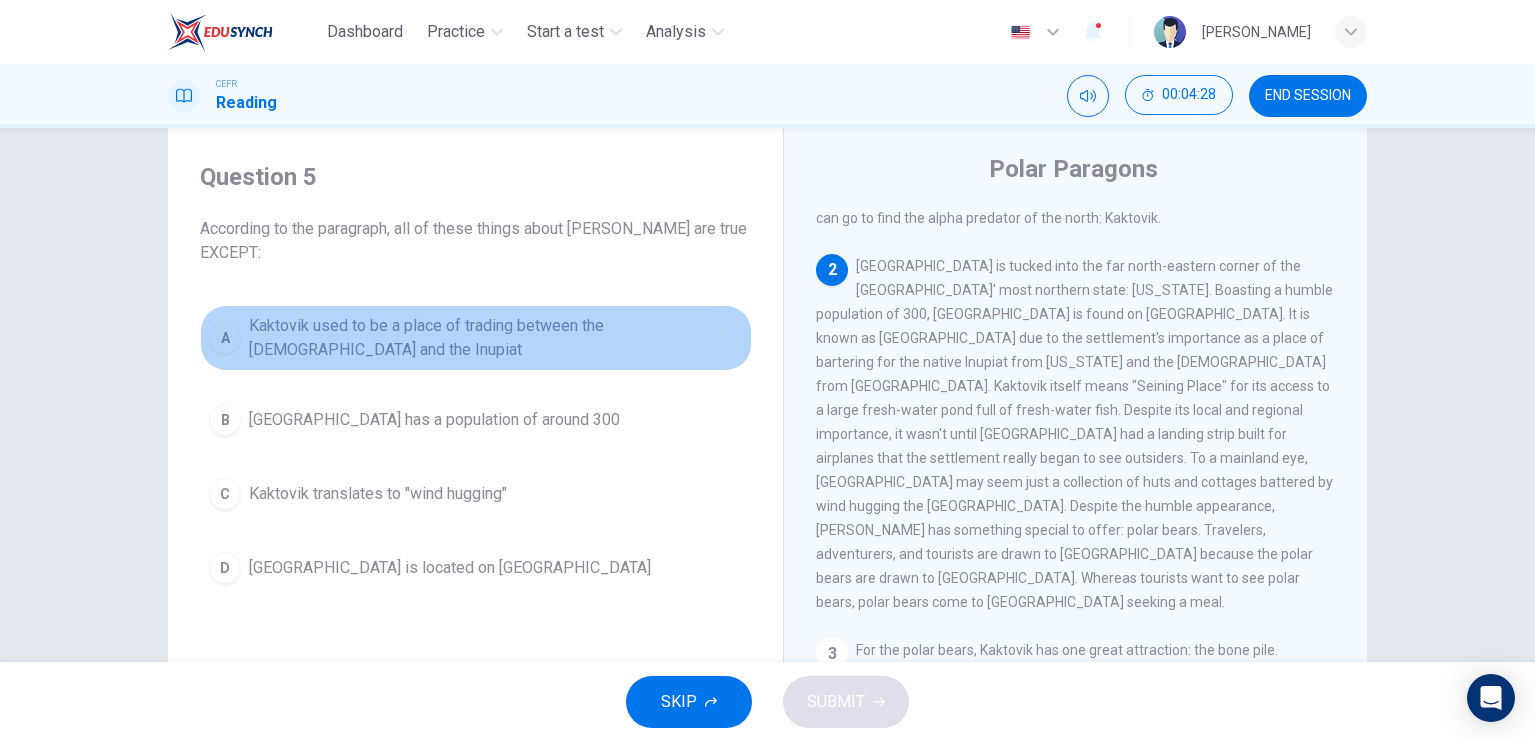
click at [653, 319] on span "Kaktovik used to be a place of trading between the [DEMOGRAPHIC_DATA] and the I…" at bounding box center [496, 338] width 494 height 48
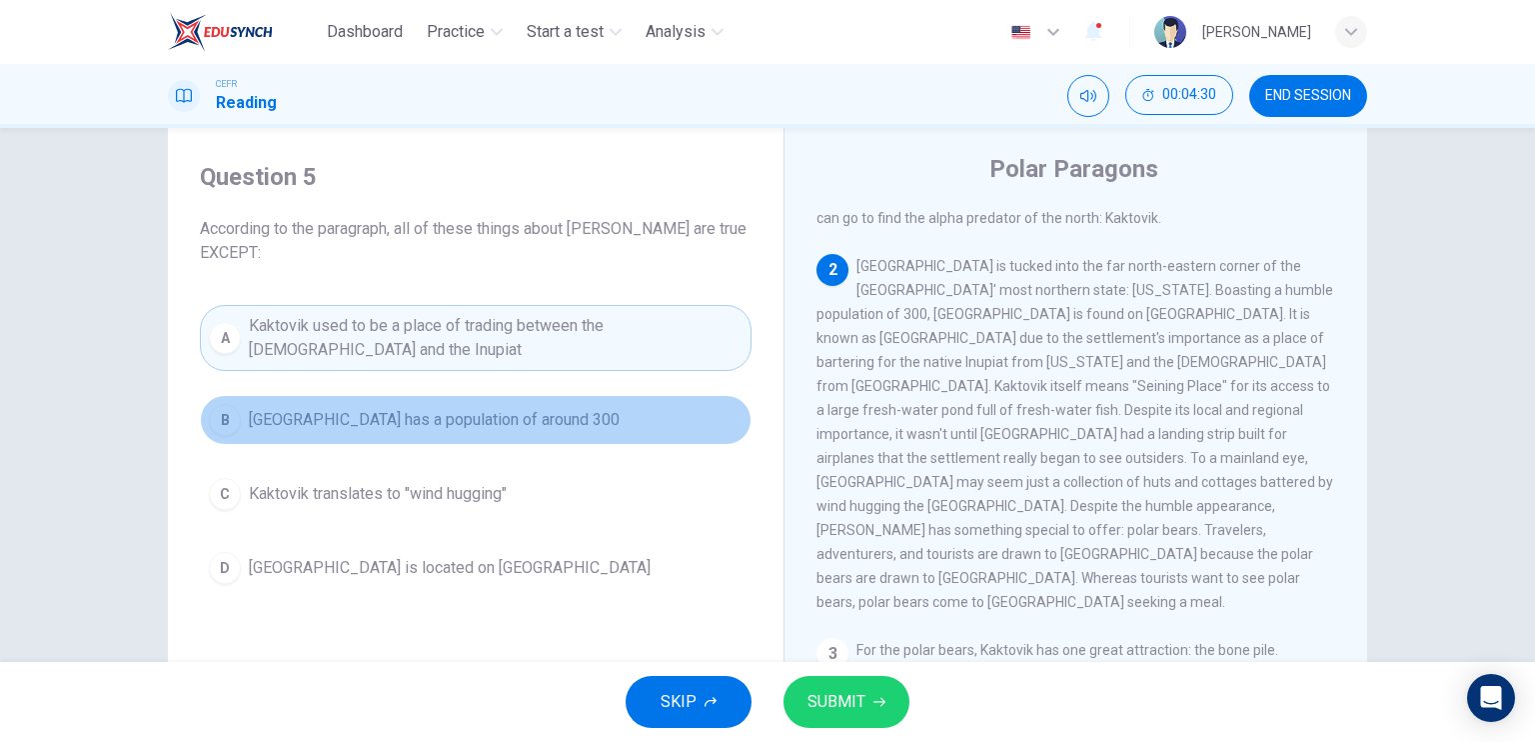
click at [589, 407] on button "B Kaktovik has a population of around 300" at bounding box center [476, 420] width 552 height 50
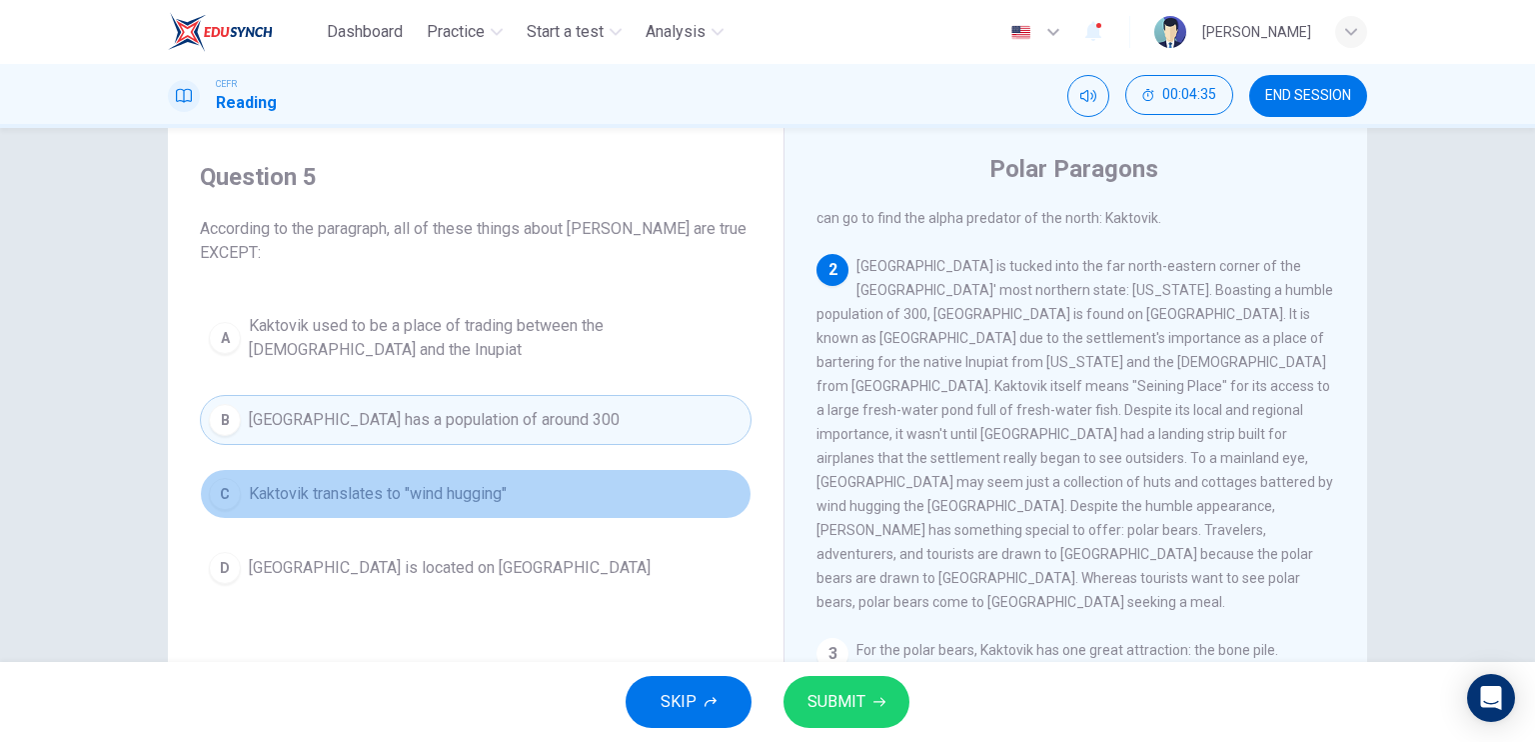
click at [507, 495] on button "C Kaktovik translates to "wind hugging"" at bounding box center [476, 494] width 552 height 50
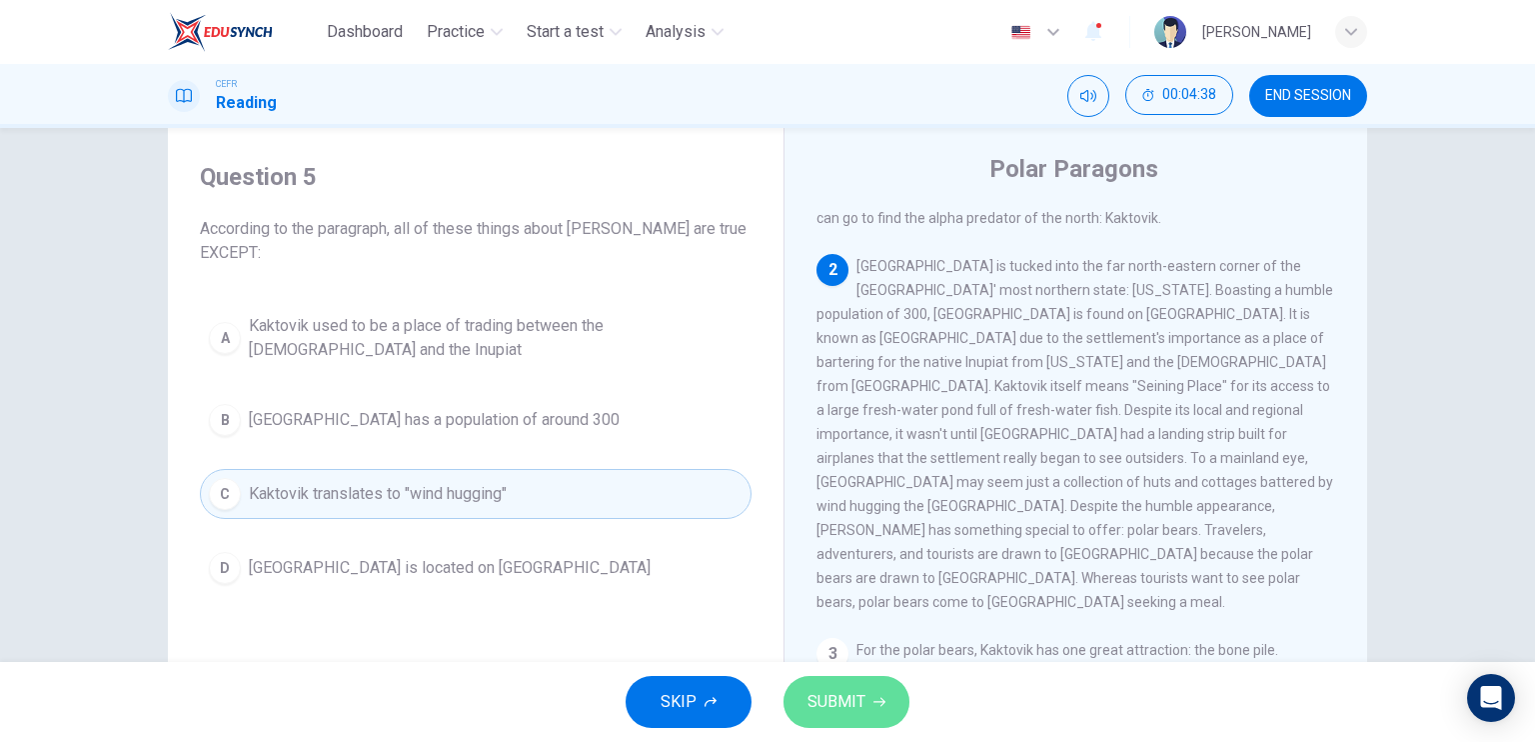
click at [840, 691] on span "SUBMIT" at bounding box center [837, 702] width 58 height 28
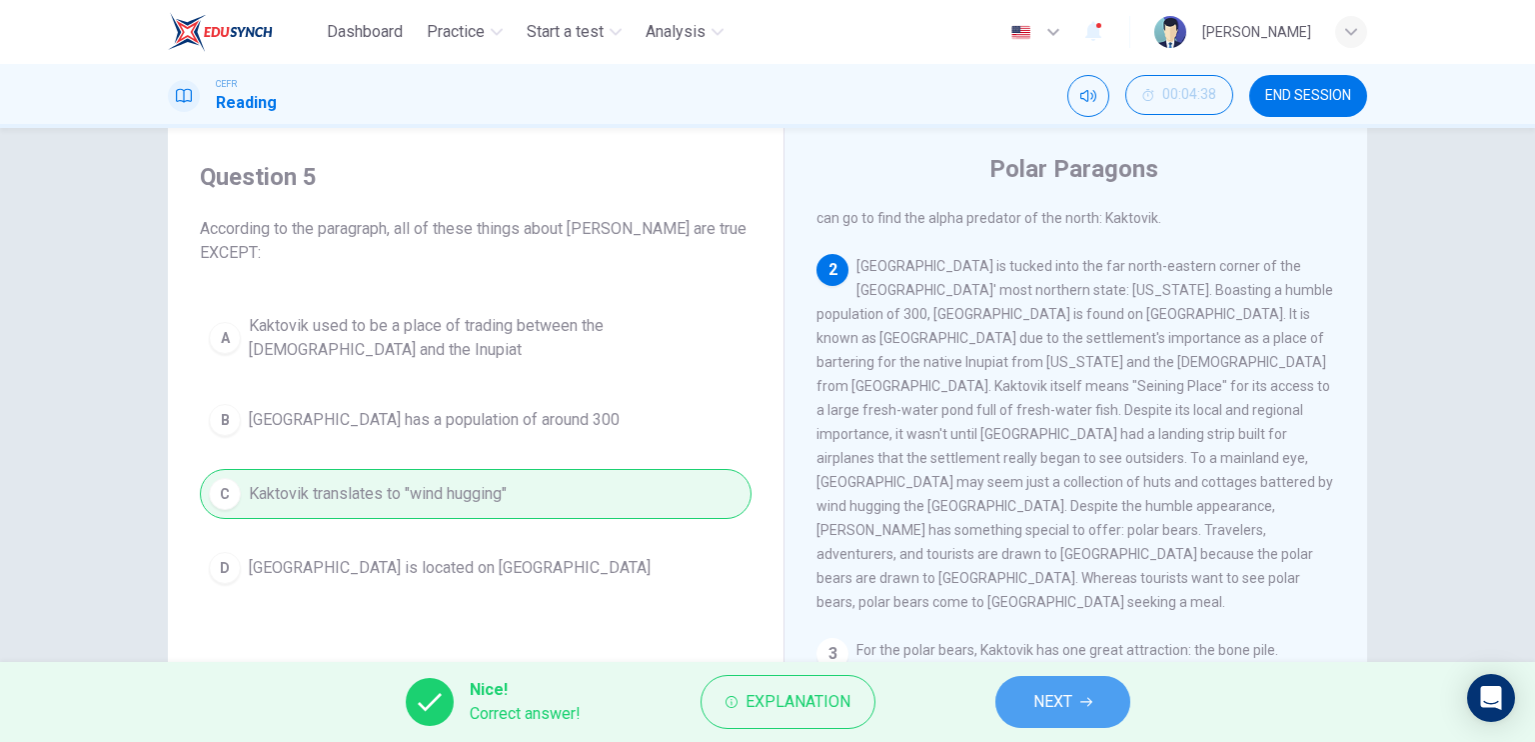
click at [1023, 695] on button "NEXT" at bounding box center [1062, 702] width 135 height 52
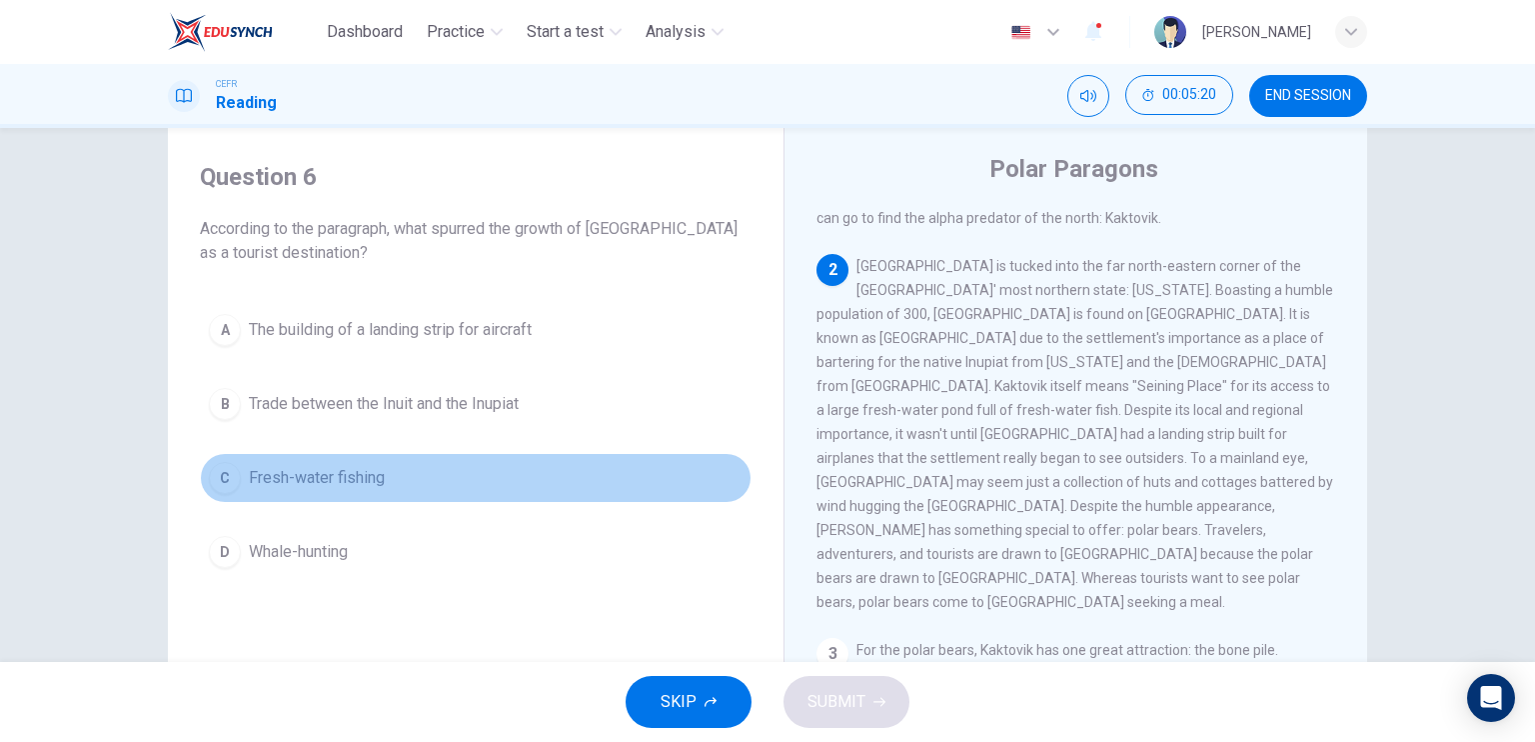
click at [368, 471] on span "Fresh-water fishing" at bounding box center [317, 478] width 136 height 24
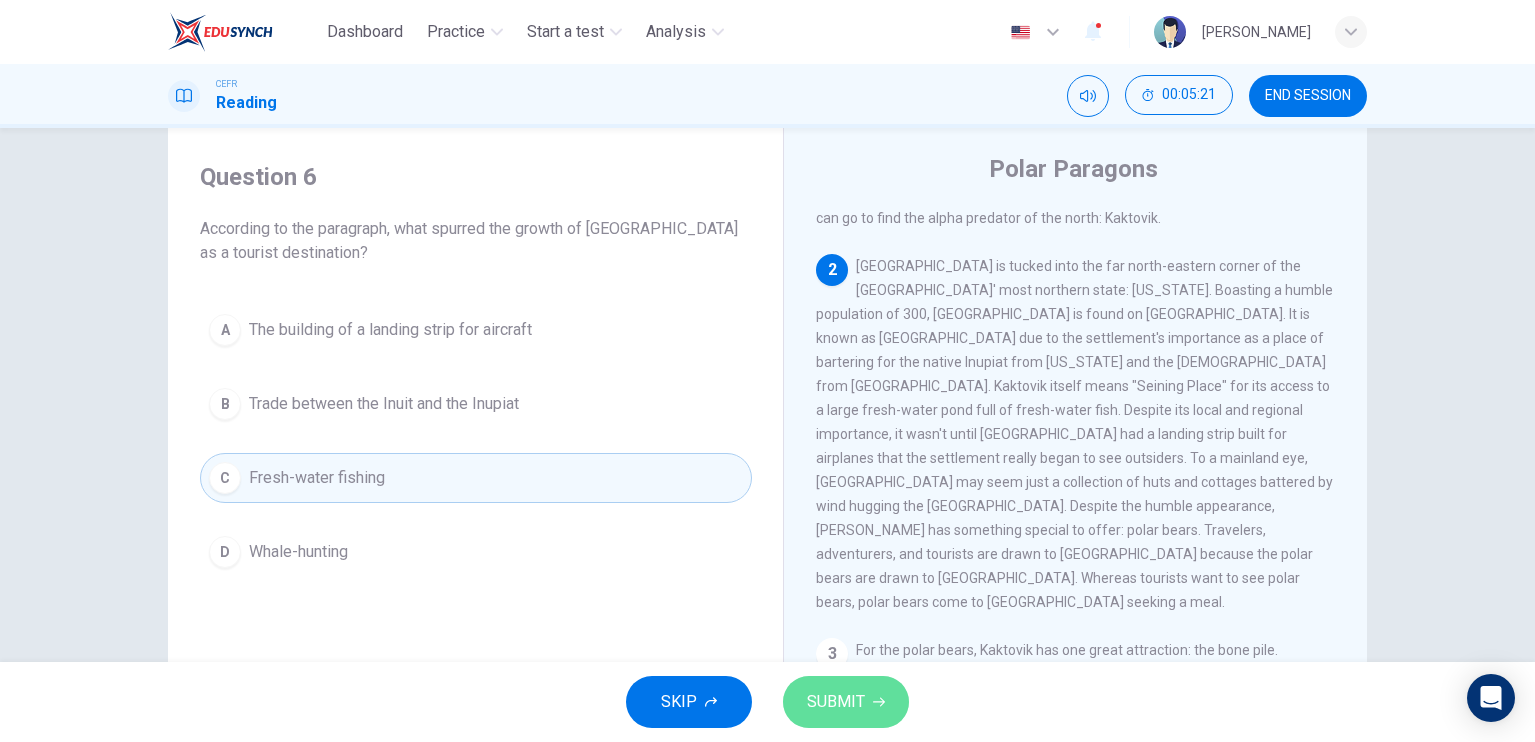
click at [850, 707] on span "SUBMIT" at bounding box center [837, 702] width 58 height 28
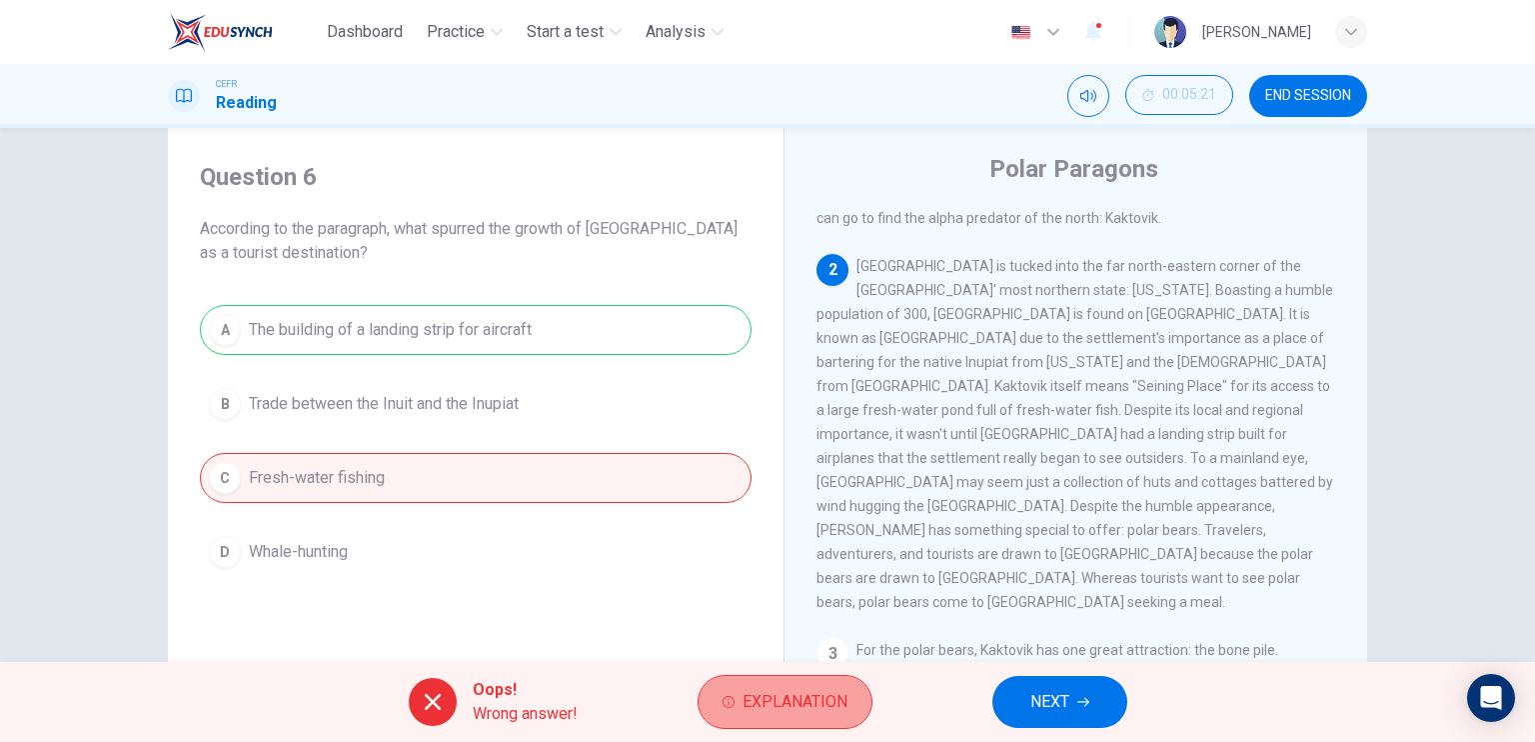
click at [780, 686] on button "Explanation" at bounding box center [785, 702] width 175 height 54
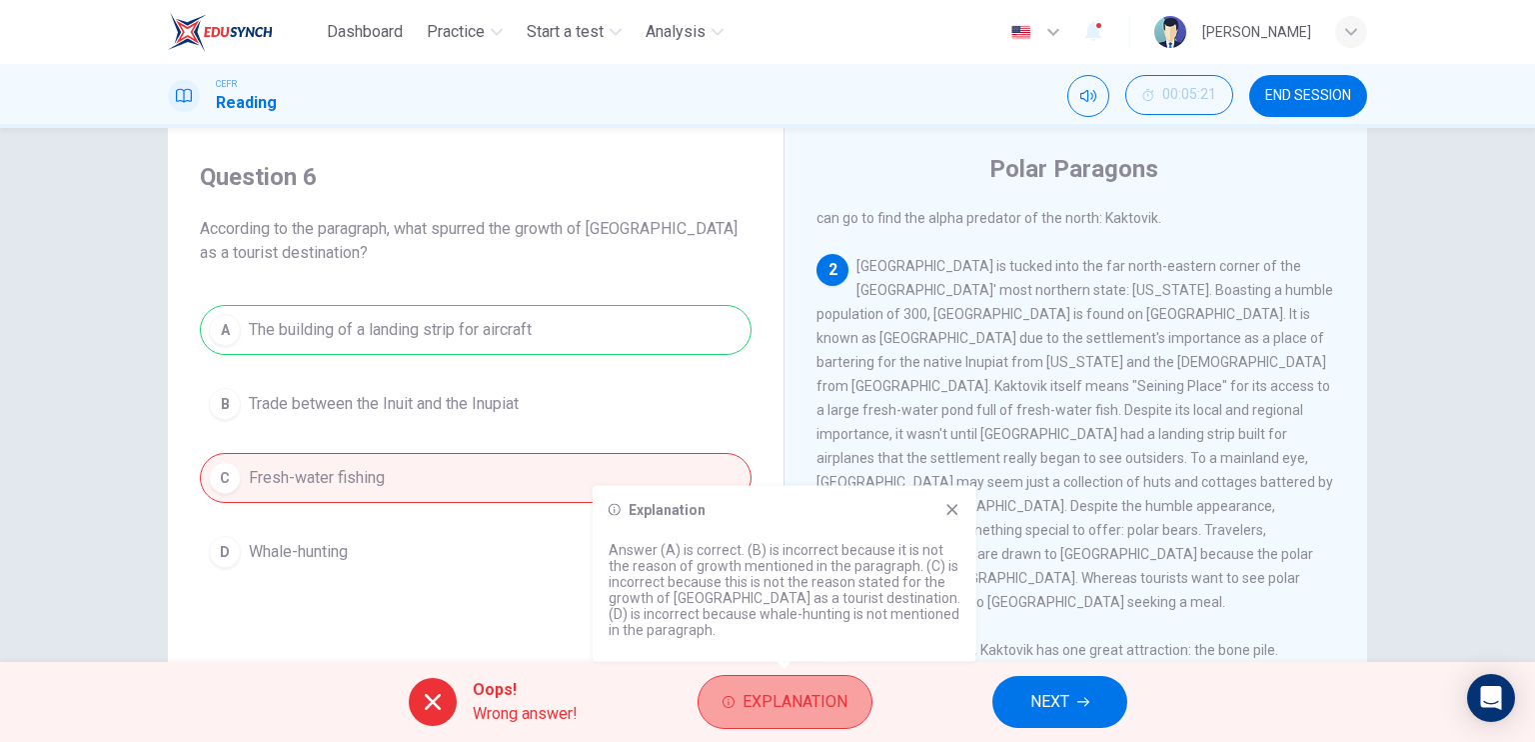
click at [780, 686] on button "Explanation" at bounding box center [785, 702] width 175 height 54
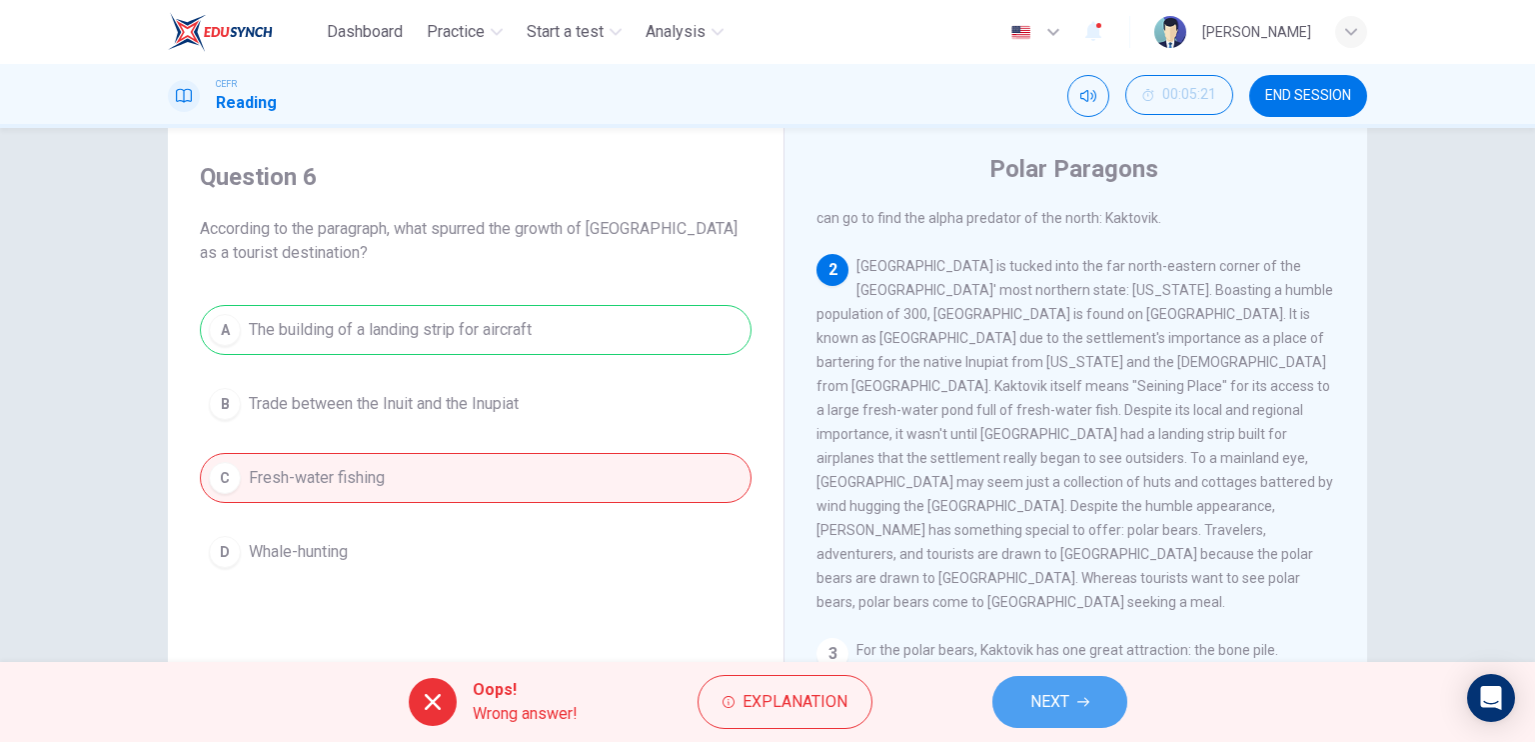
click at [1048, 702] on span "NEXT" at bounding box center [1049, 702] width 39 height 28
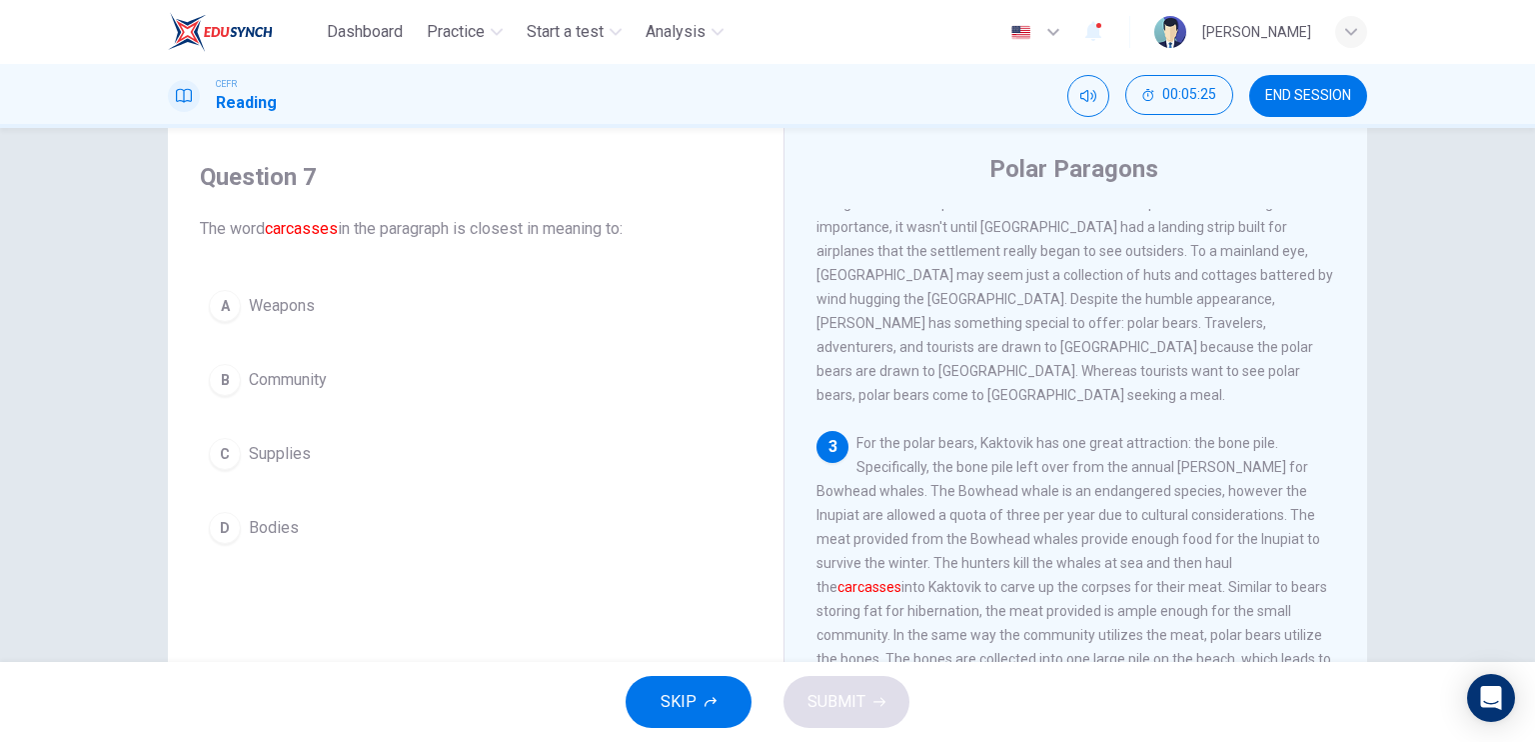
scroll to position [503, 0]
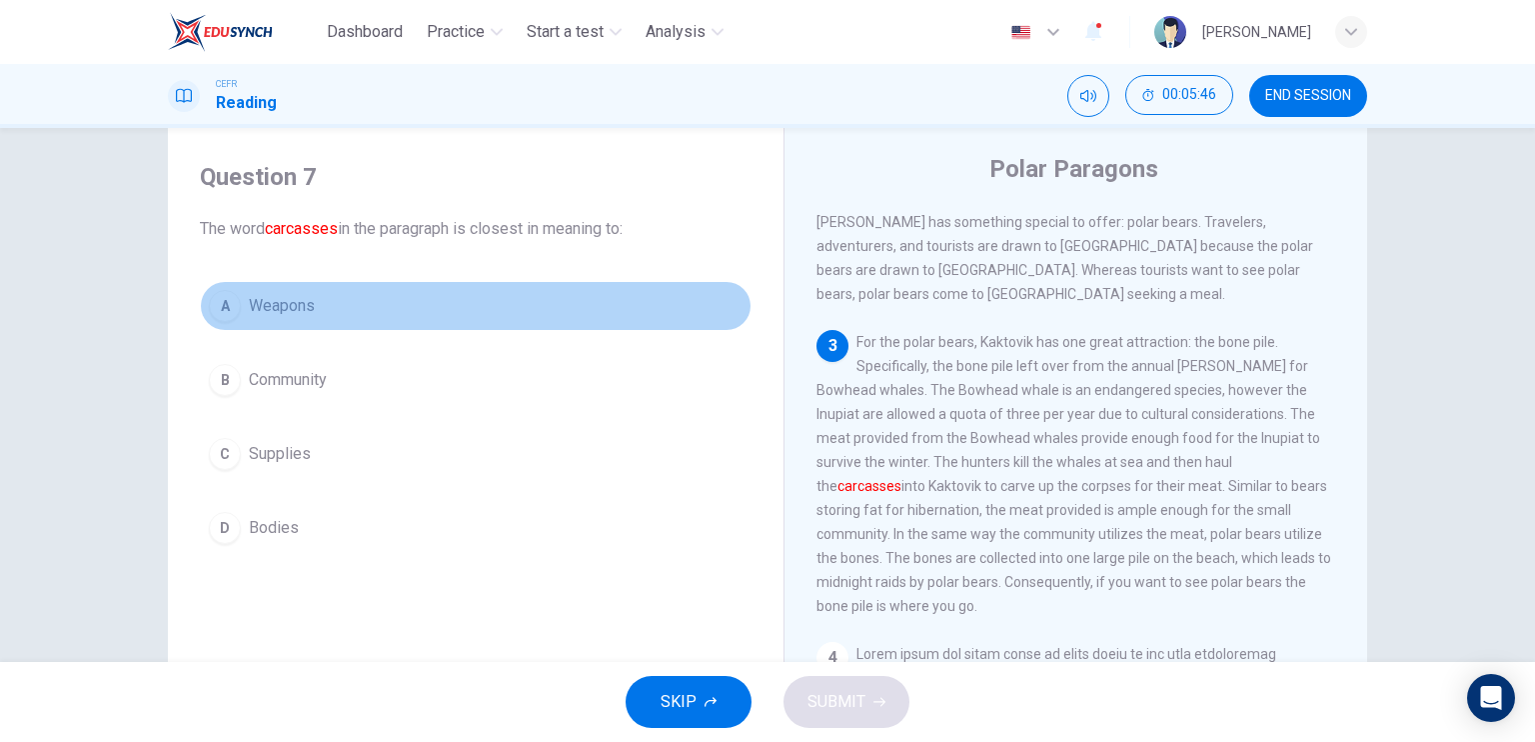
click at [312, 303] on button "A Weapons" at bounding box center [476, 306] width 552 height 50
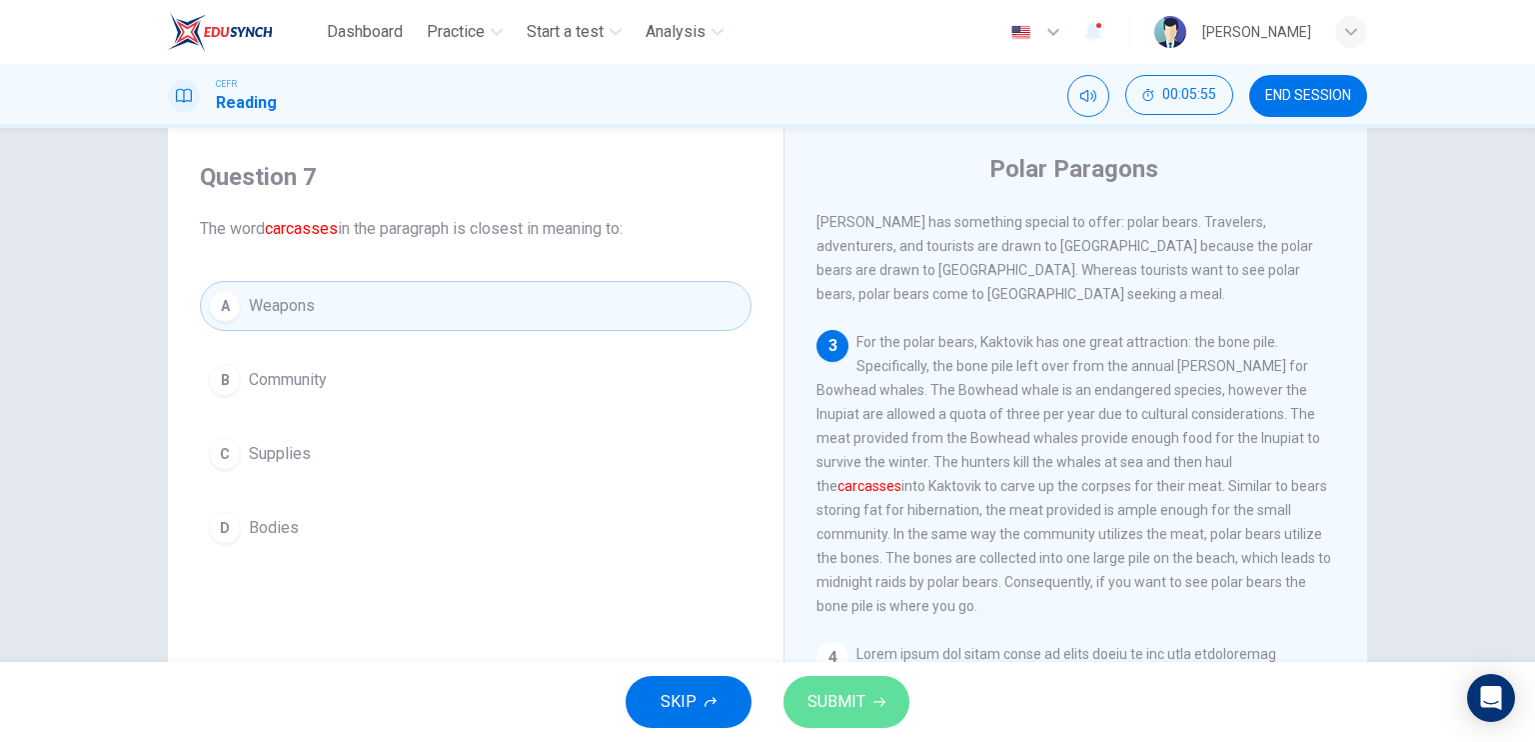
click at [840, 702] on span "SUBMIT" at bounding box center [837, 702] width 58 height 28
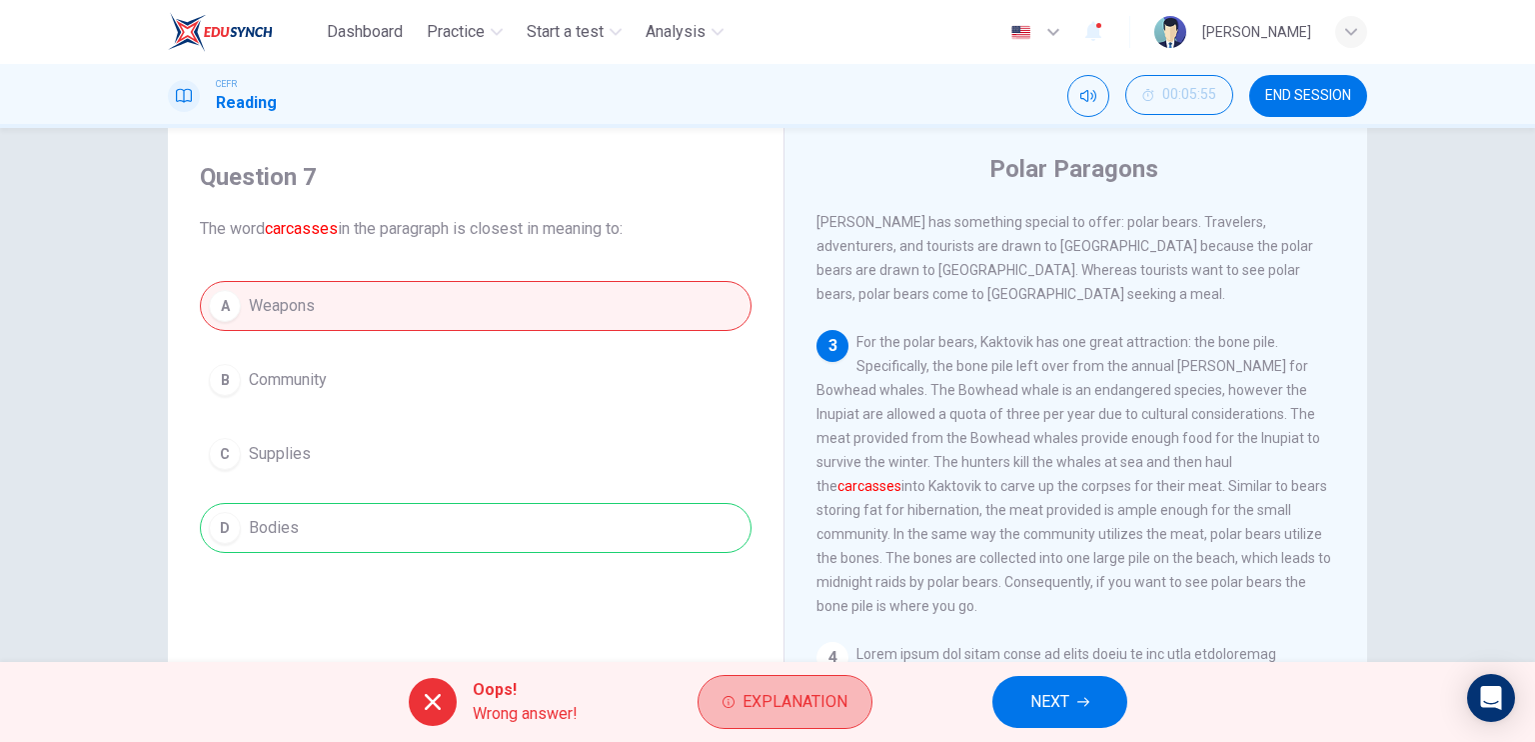
click at [840, 702] on span "Explanation" at bounding box center [795, 702] width 105 height 28
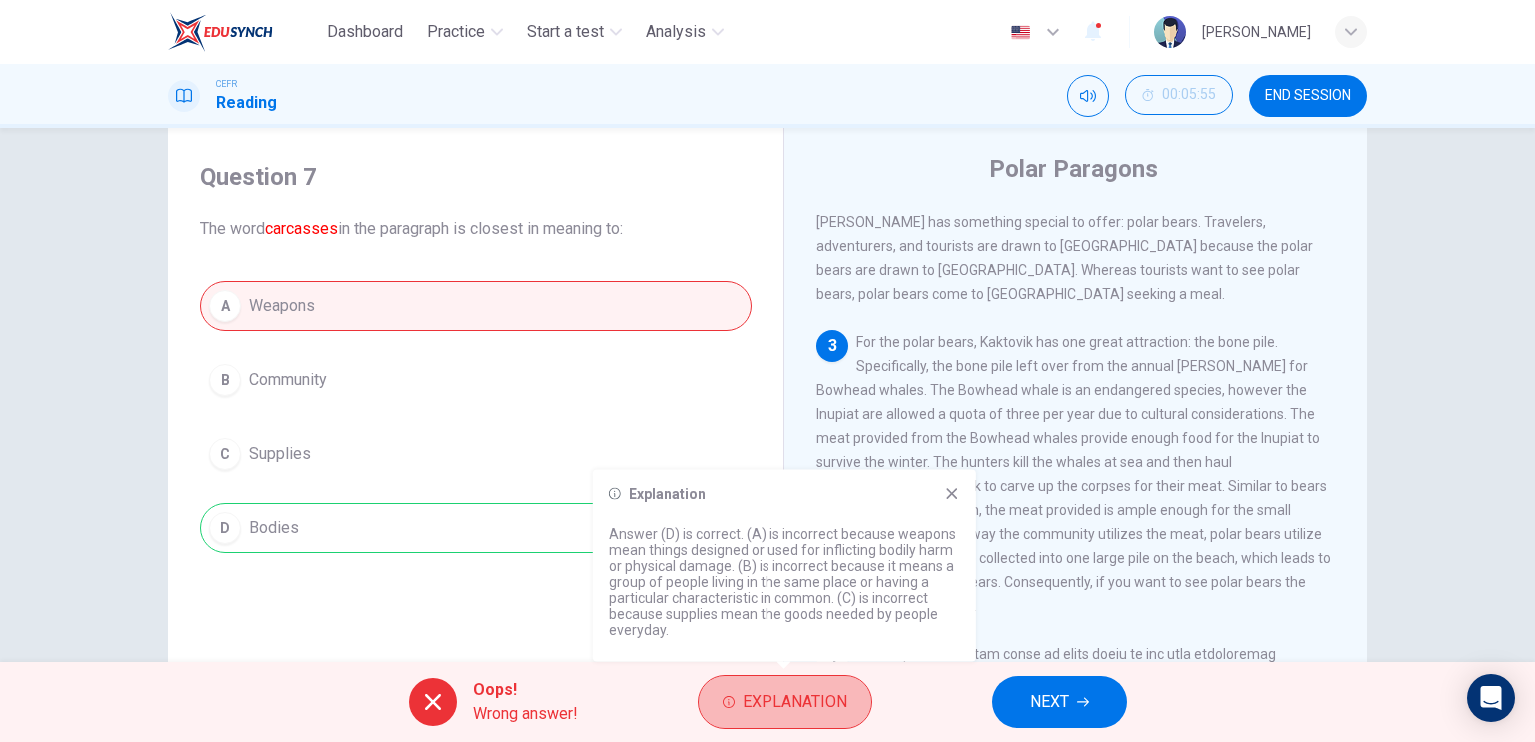
click at [840, 702] on span "Explanation" at bounding box center [795, 702] width 105 height 28
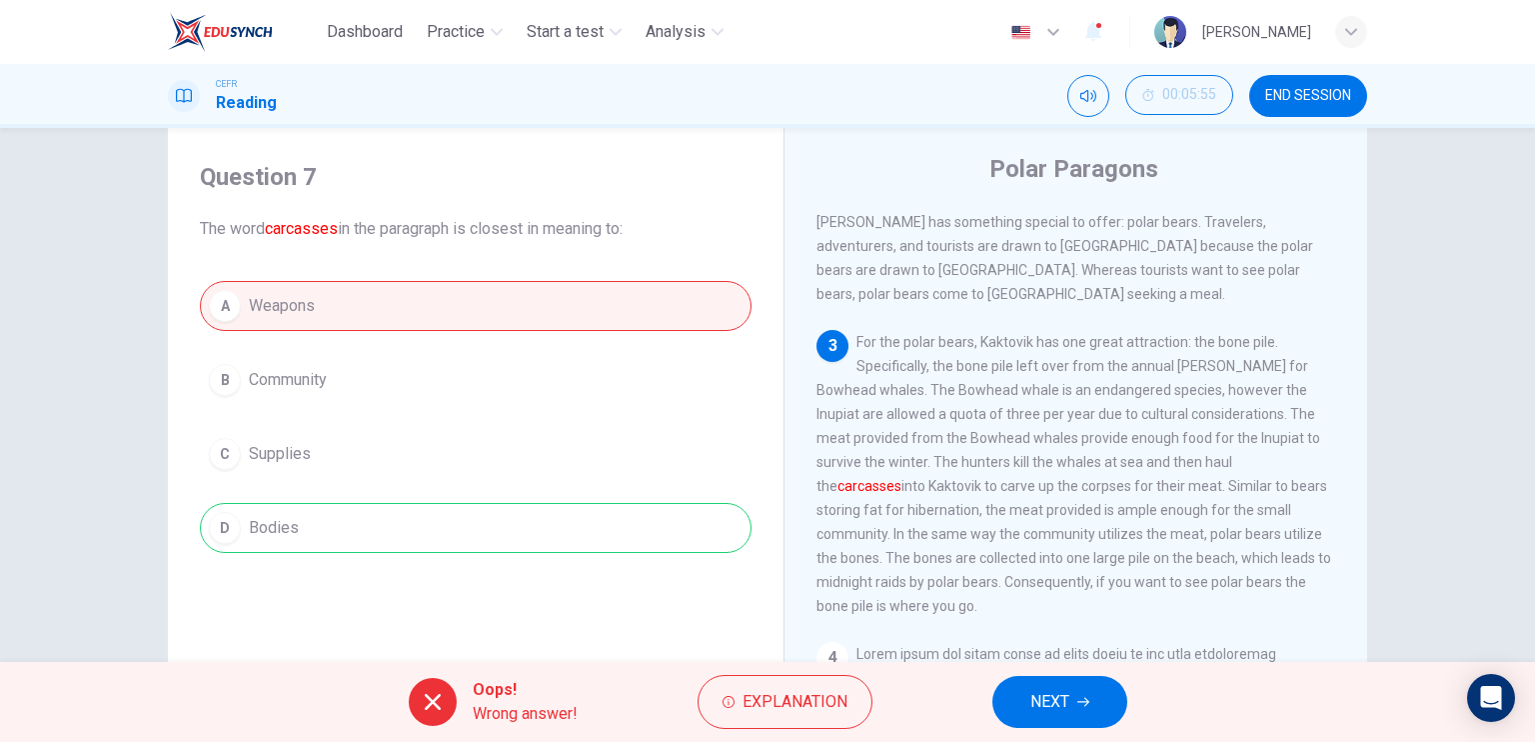
click at [1050, 688] on span "NEXT" at bounding box center [1049, 702] width 39 height 28
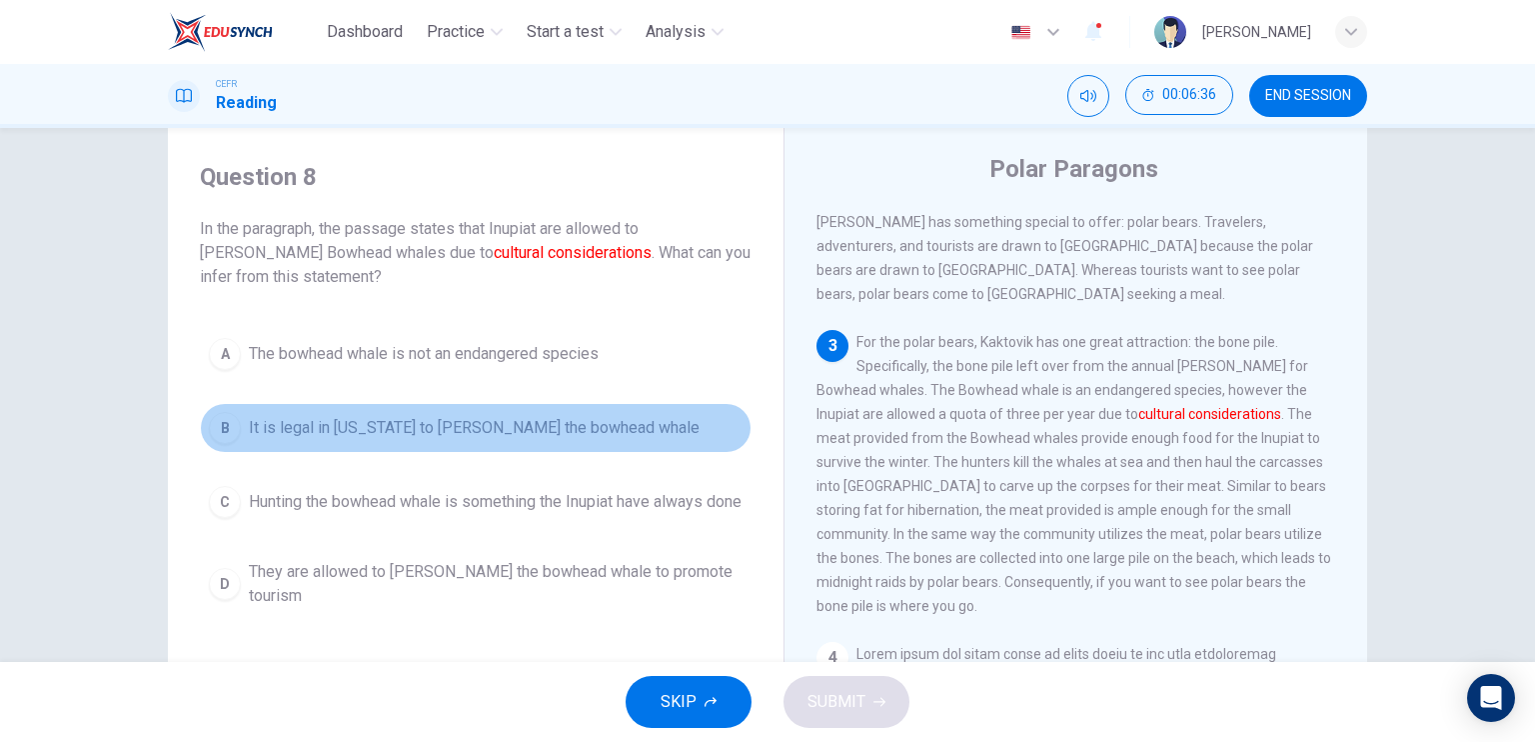
click at [516, 421] on span "It is legal in [US_STATE] to [PERSON_NAME] the bowhead whale" at bounding box center [474, 428] width 451 height 24
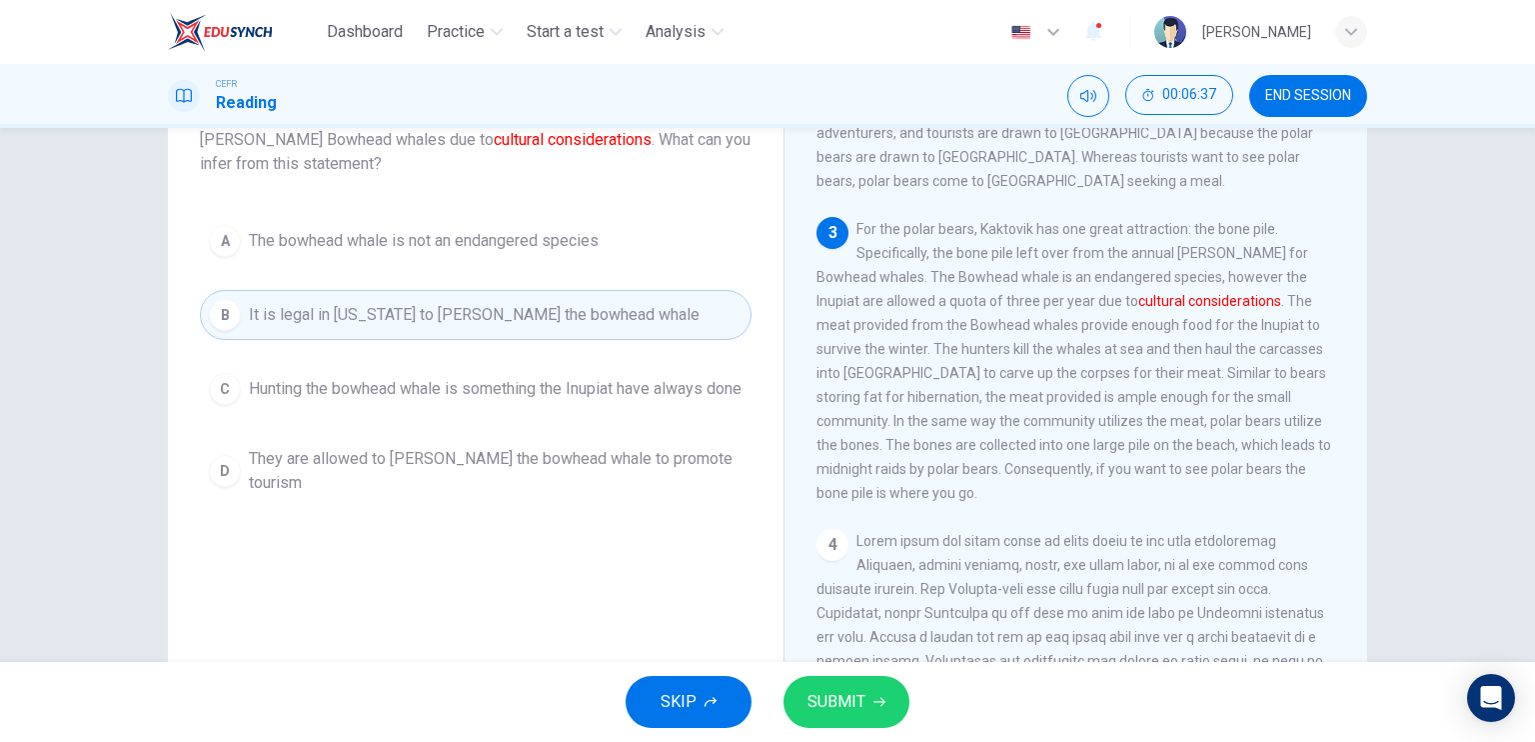
scroll to position [164, 0]
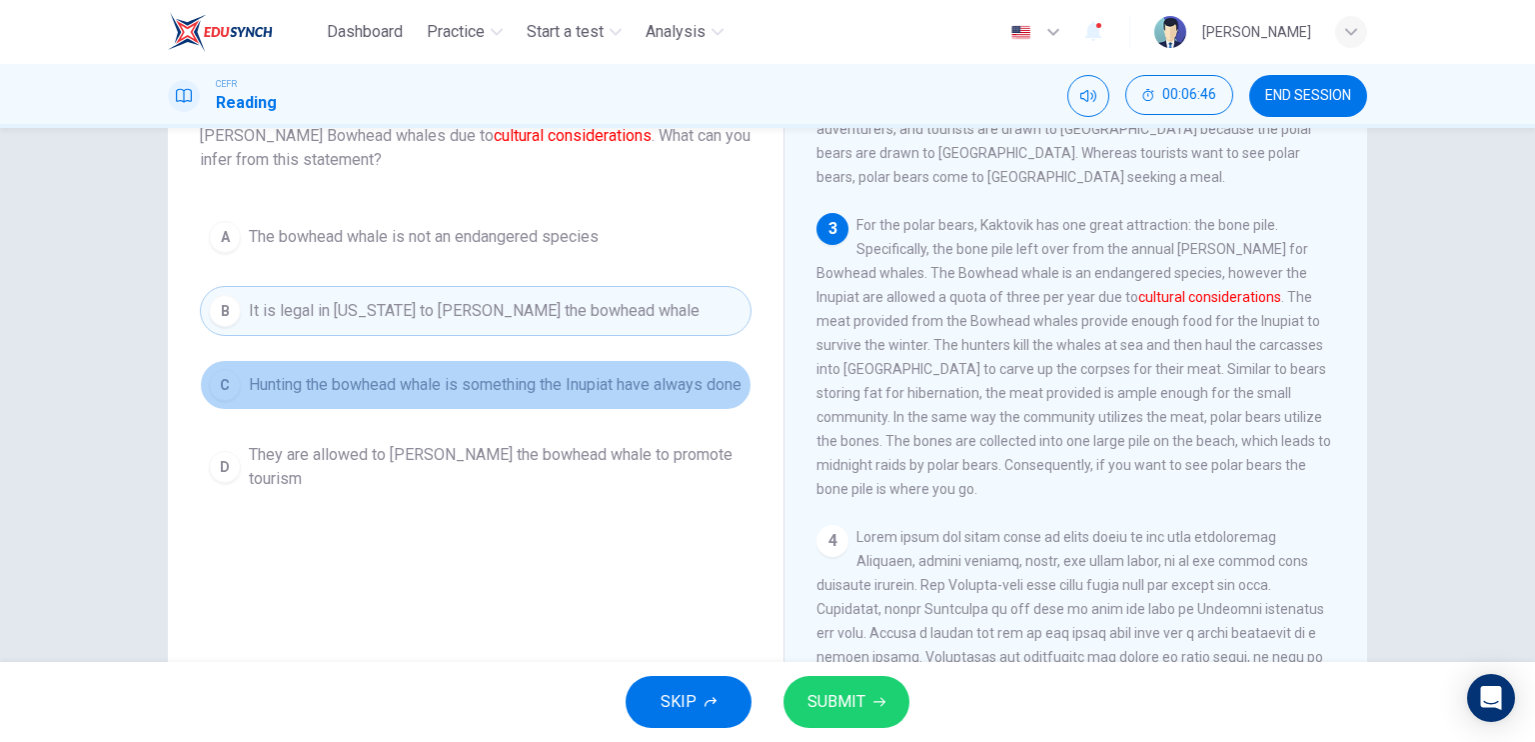
click at [504, 392] on span "Hunting the bowhead whale is something the Inupiat have always done" at bounding box center [495, 385] width 493 height 24
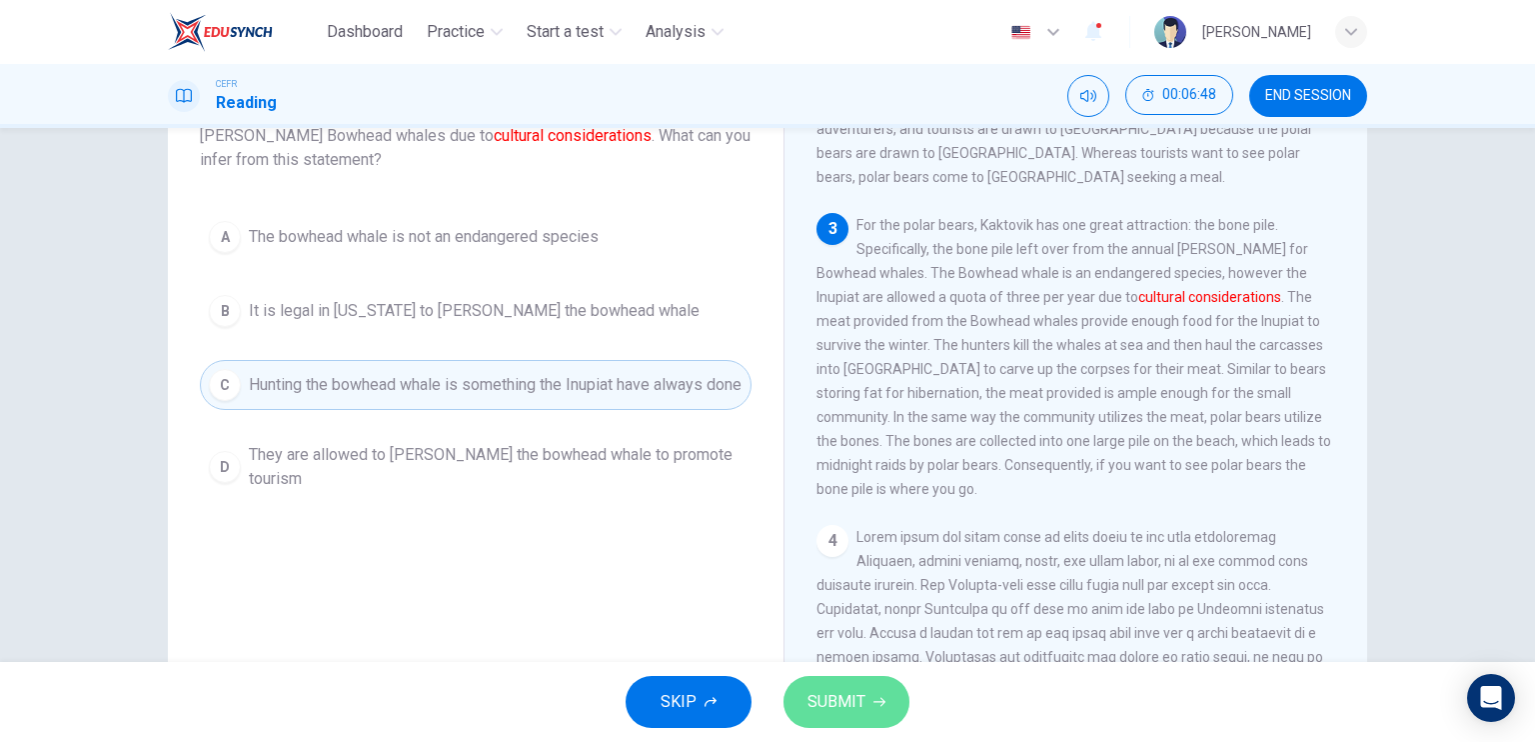
click at [836, 698] on span "SUBMIT" at bounding box center [837, 702] width 58 height 28
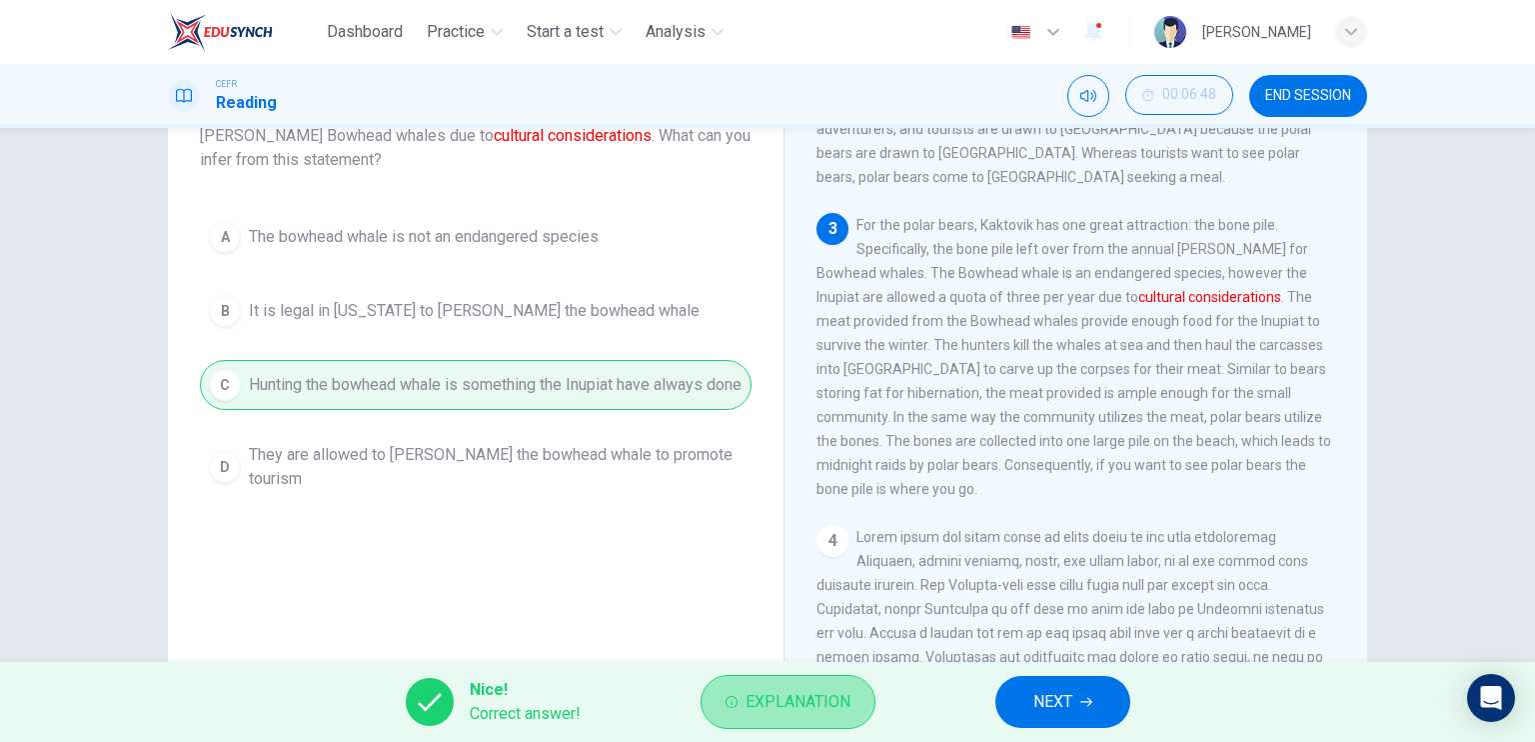
click at [800, 696] on span "Explanation" at bounding box center [798, 702] width 105 height 28
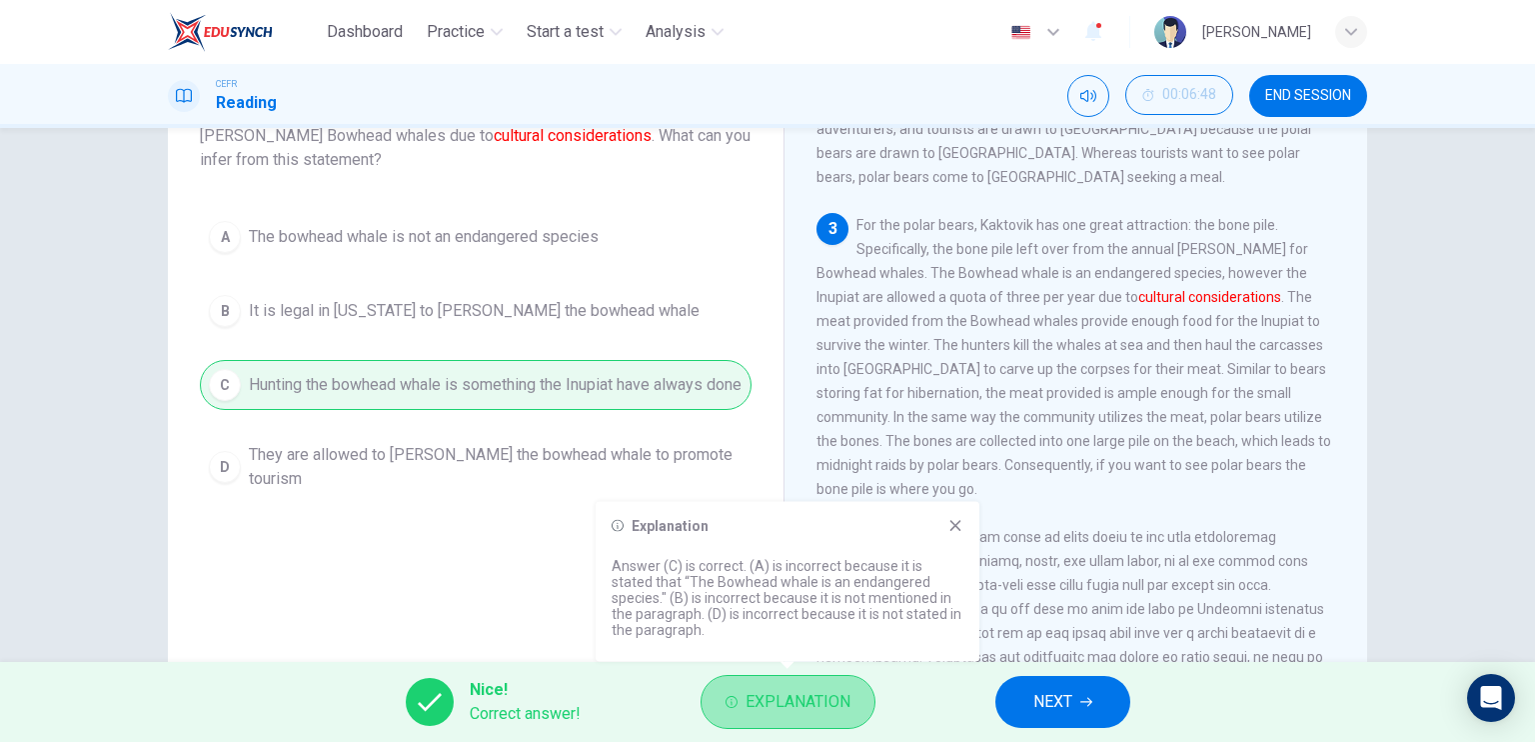
click at [800, 696] on span "Explanation" at bounding box center [798, 702] width 105 height 28
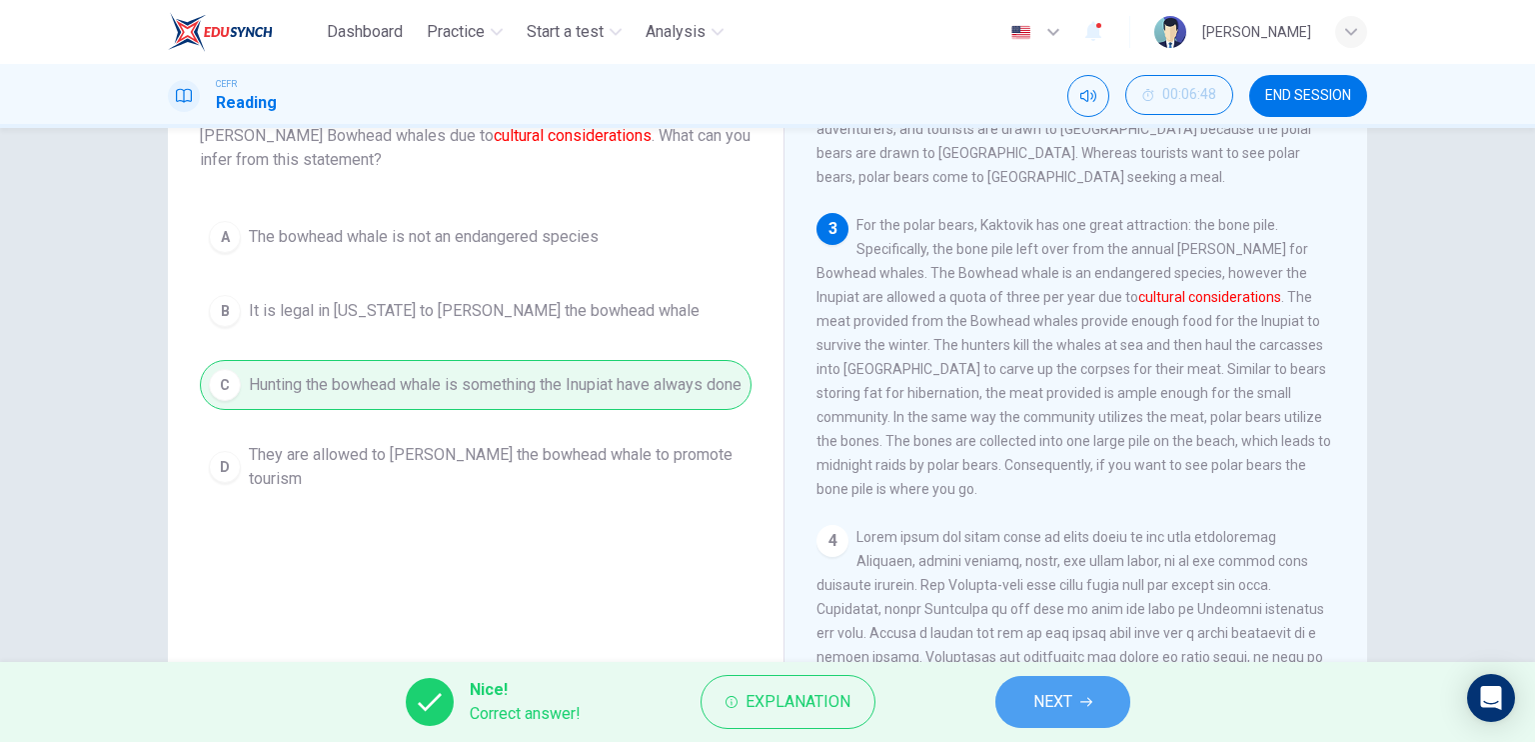
click at [1024, 699] on button "NEXT" at bounding box center [1062, 702] width 135 height 52
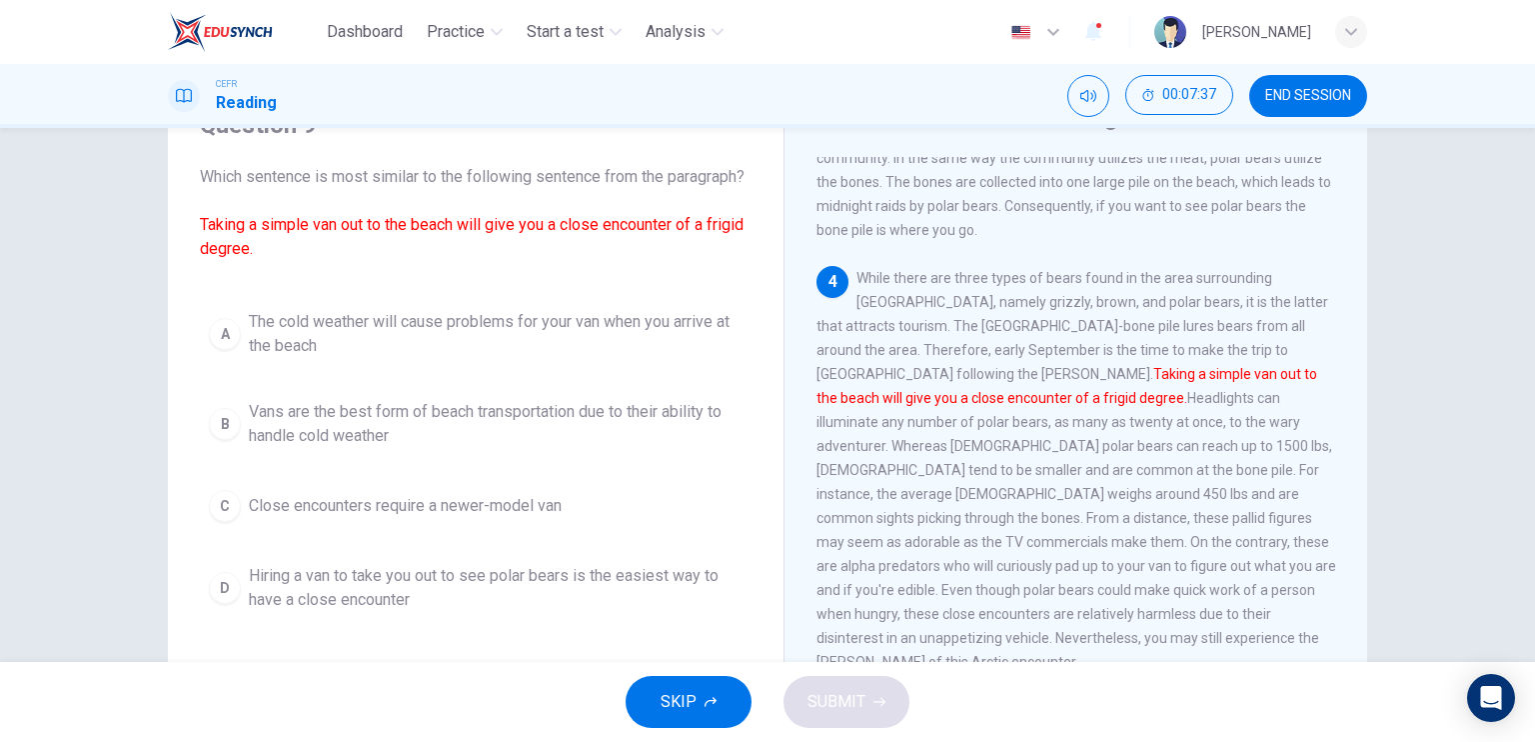
scroll to position [97, 0]
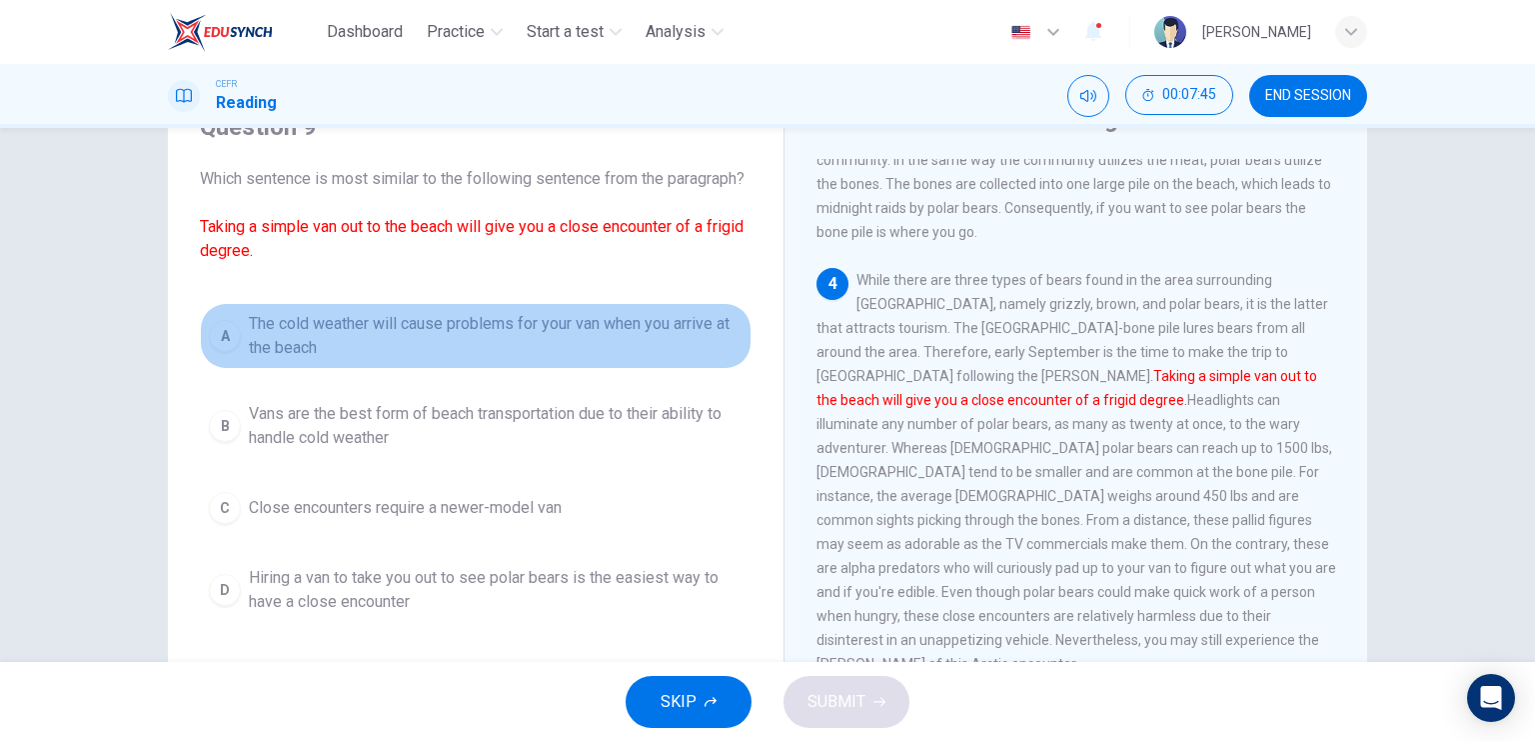
click at [625, 360] on span "The cold weather will cause problems for your van when you arrive at the beach" at bounding box center [496, 336] width 494 height 48
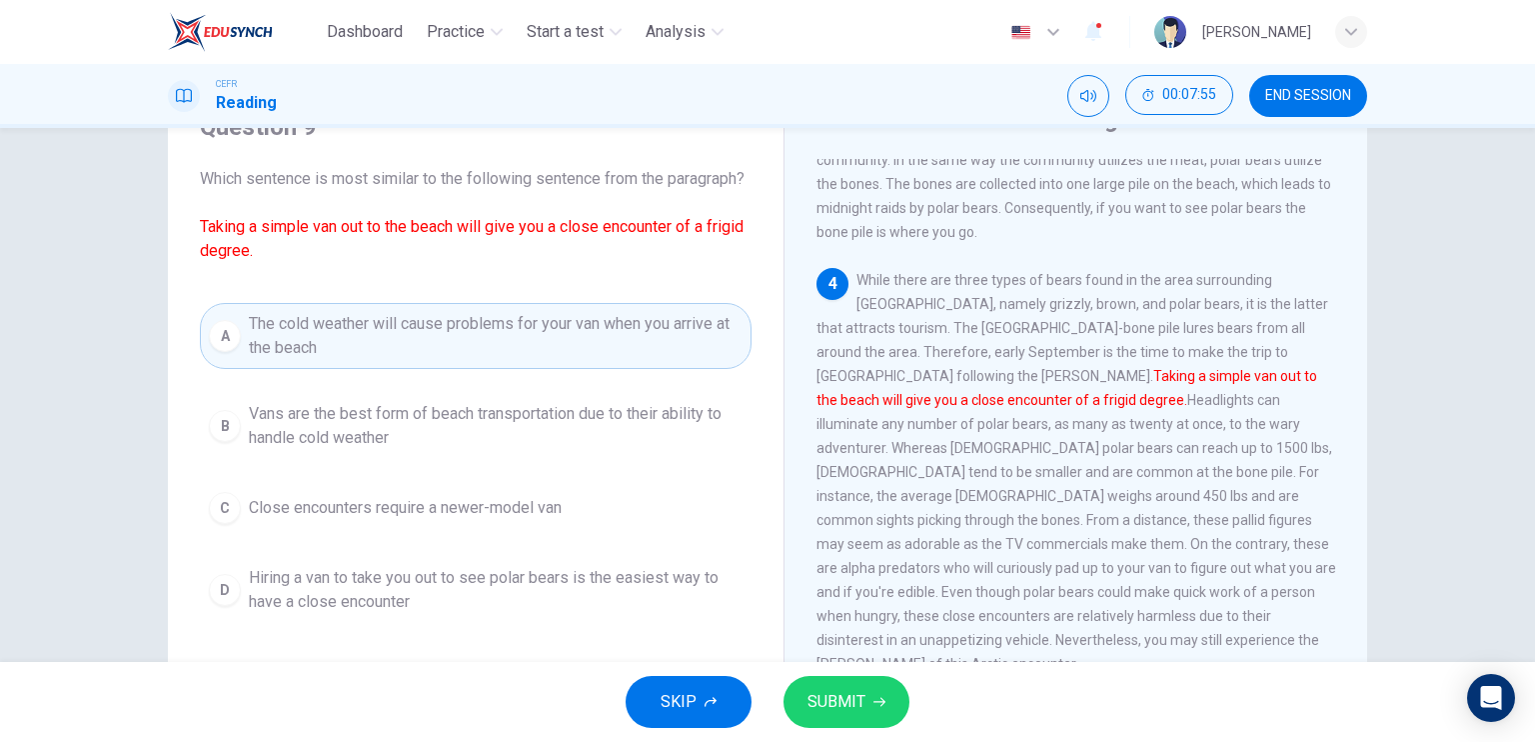
click at [678, 443] on span "Vans are the best form of beach transportation due to their ability to handle c…" at bounding box center [496, 426] width 494 height 48
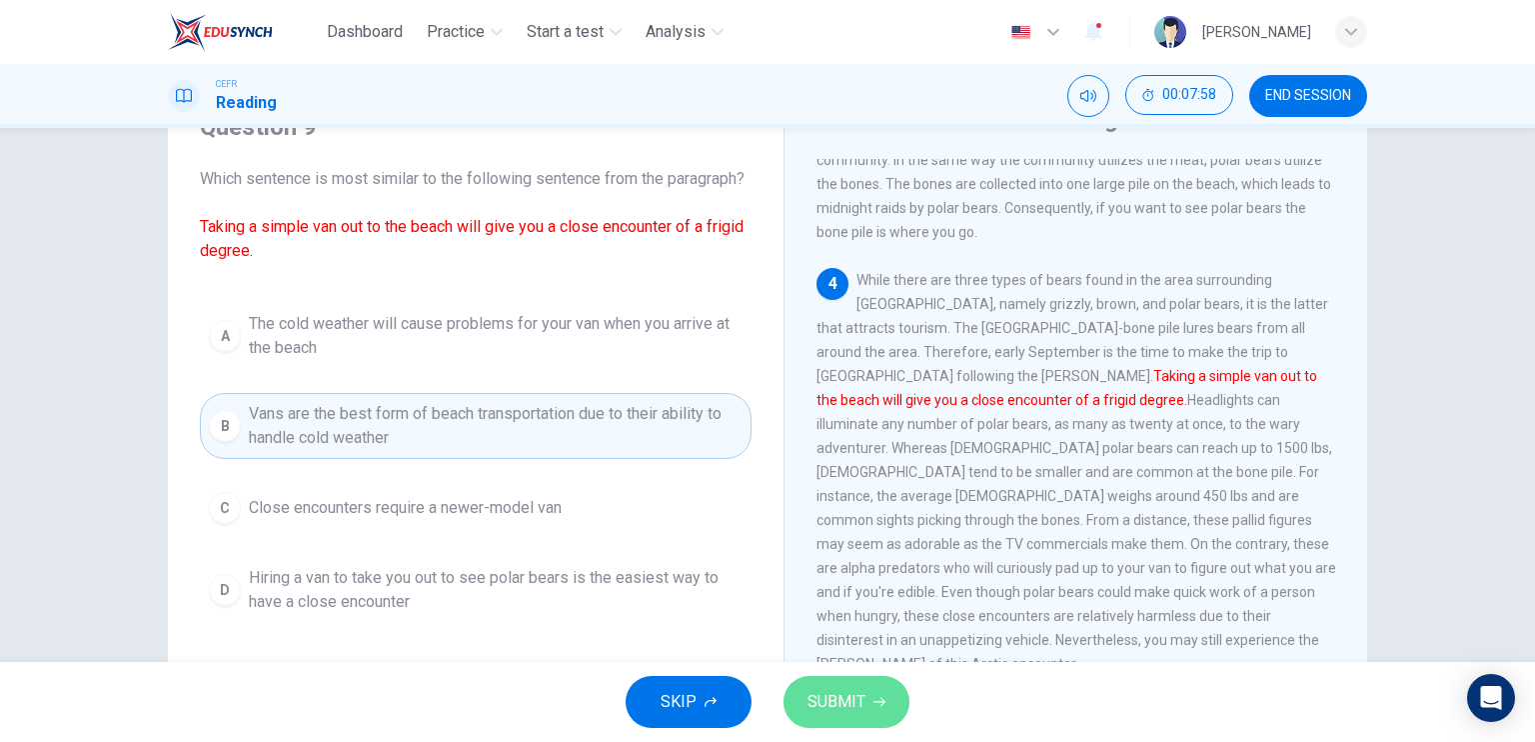
click at [825, 708] on span "SUBMIT" at bounding box center [837, 702] width 58 height 28
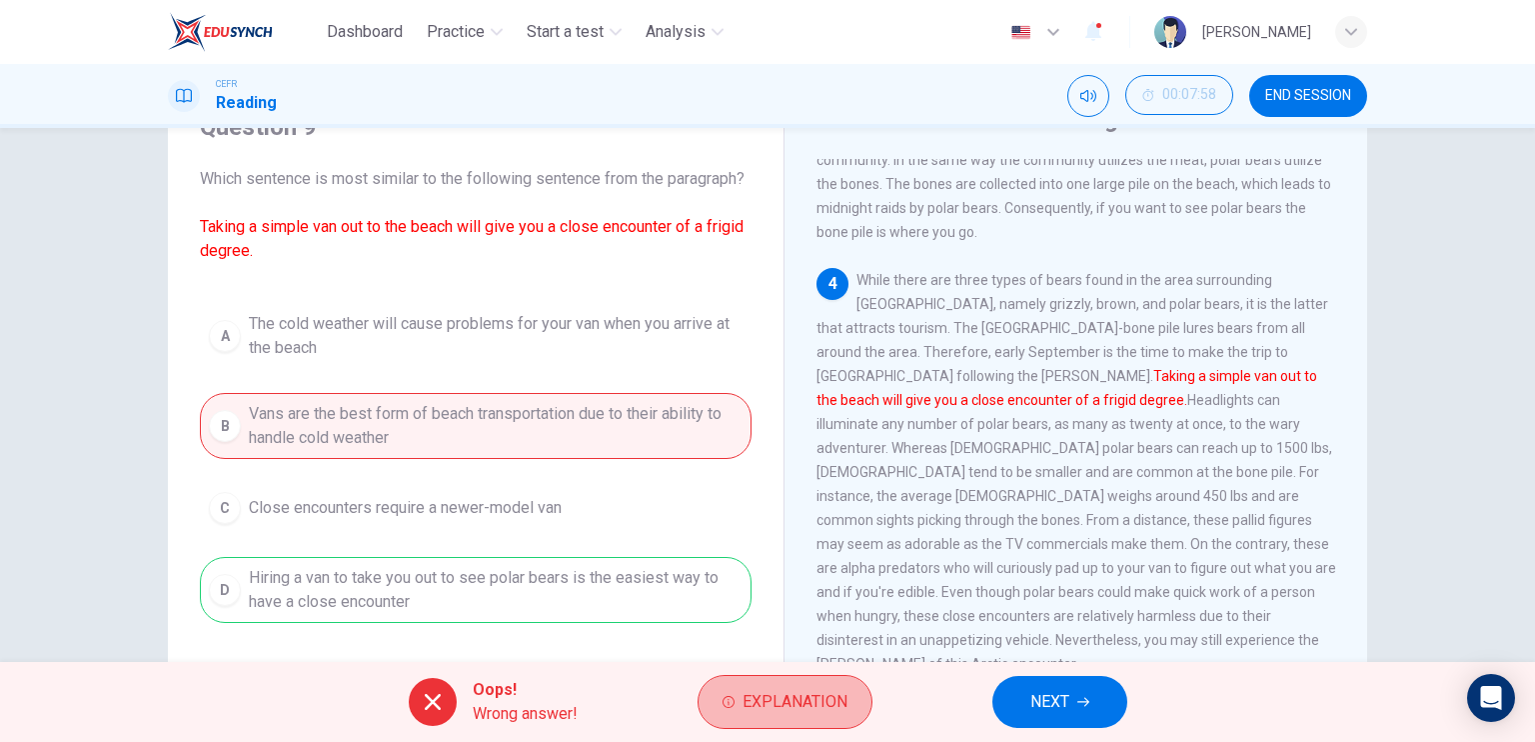
click at [825, 708] on span "Explanation" at bounding box center [795, 702] width 105 height 28
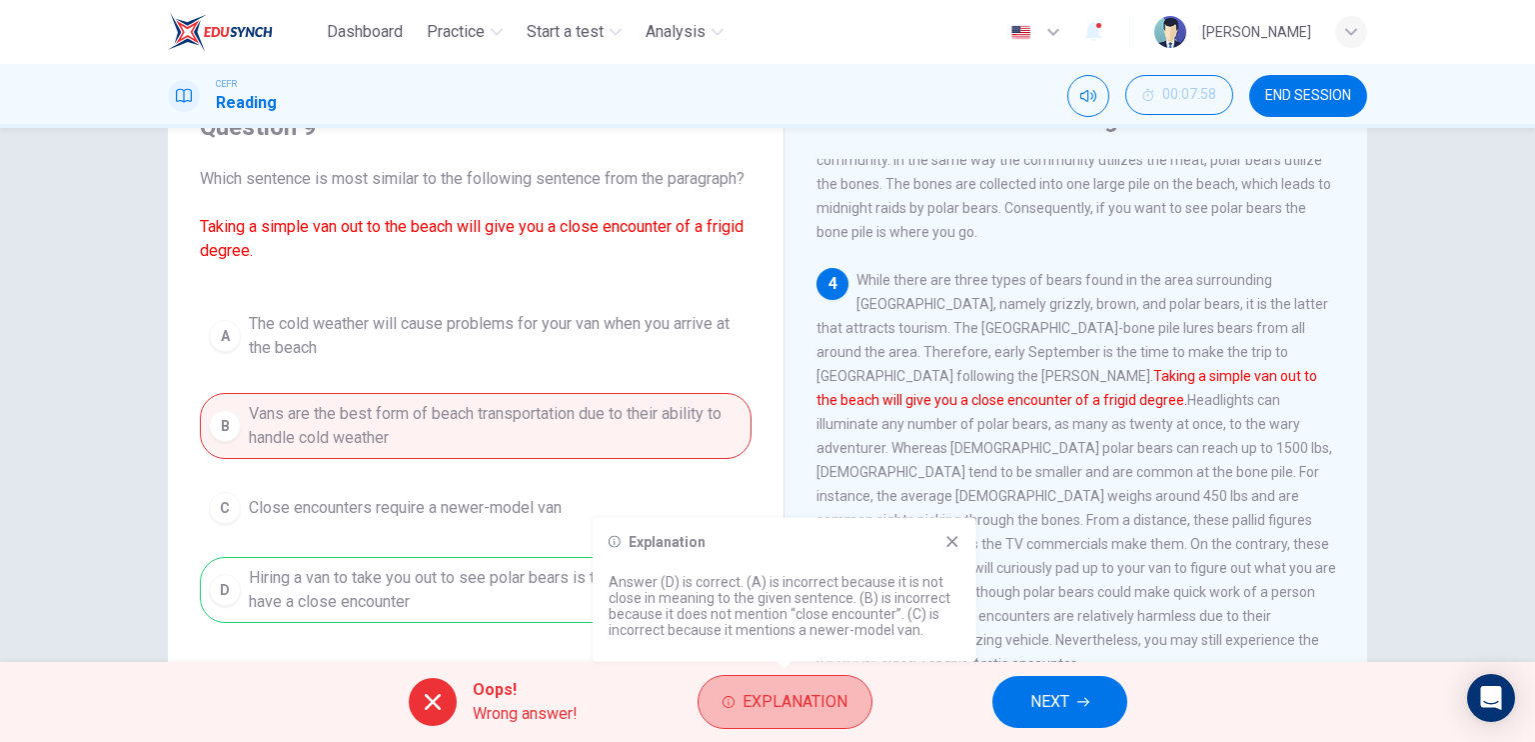
click at [825, 708] on span "Explanation" at bounding box center [795, 702] width 105 height 28
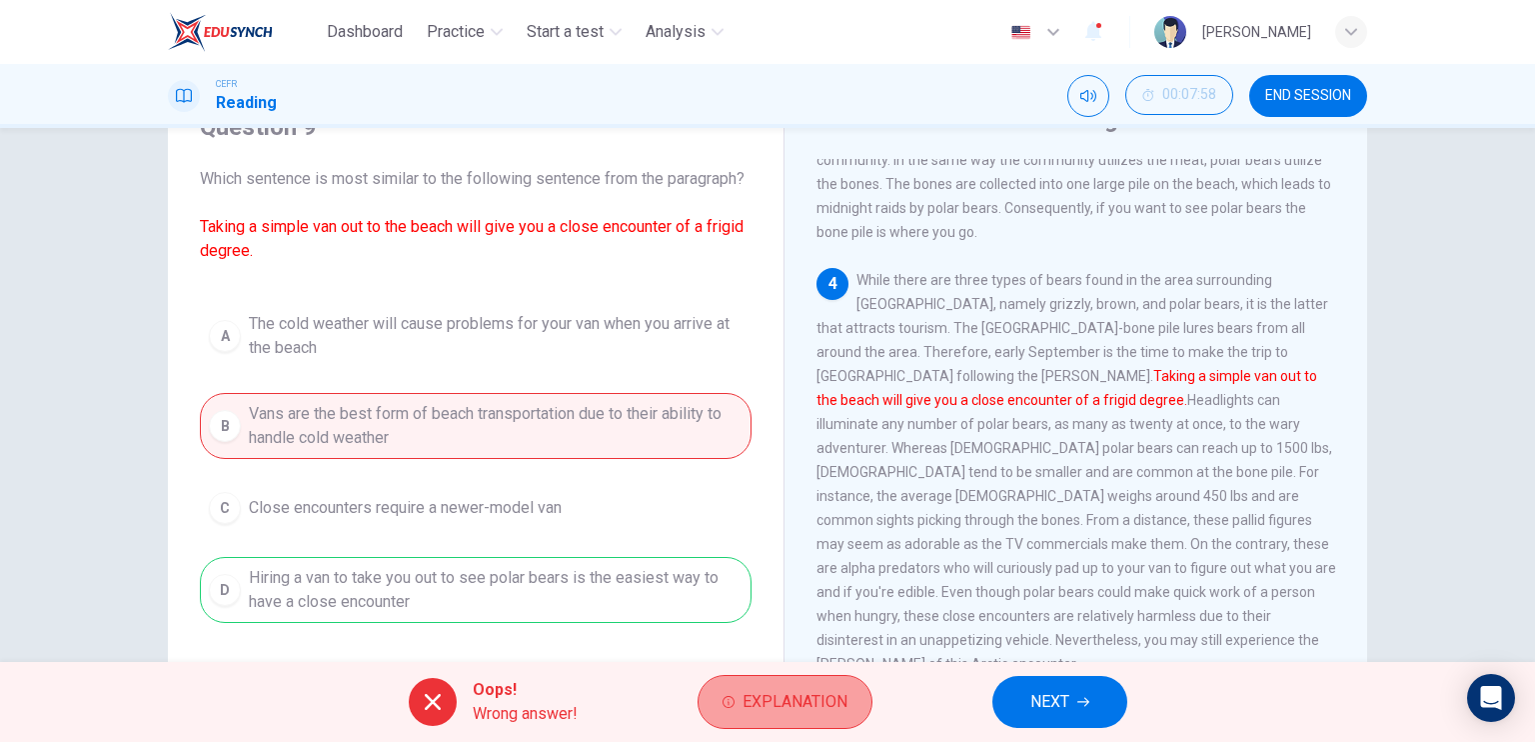
click at [844, 695] on span "Explanation" at bounding box center [795, 702] width 105 height 28
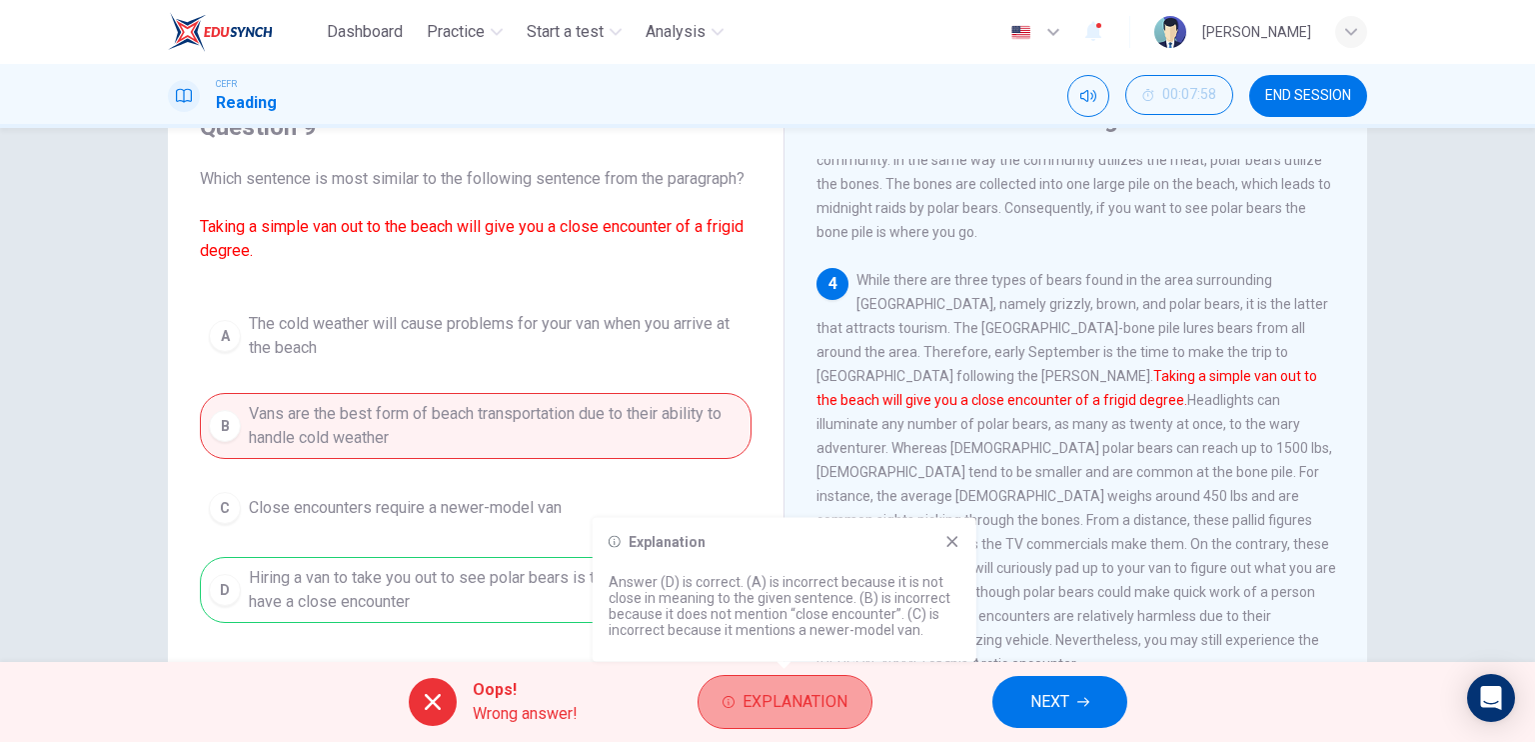
click at [844, 695] on span "Explanation" at bounding box center [795, 702] width 105 height 28
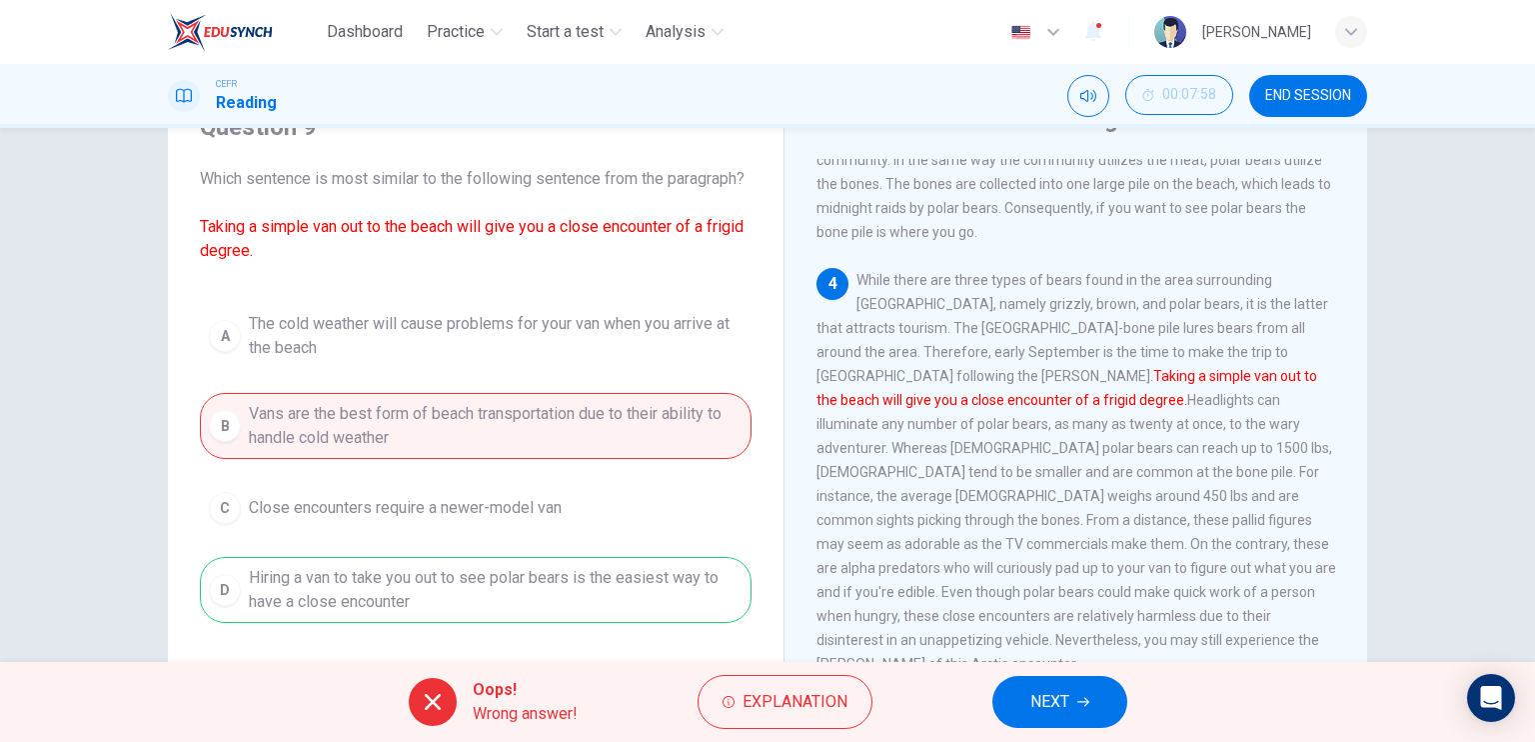
drag, startPoint x: 1098, startPoint y: 363, endPoint x: 1160, endPoint y: 365, distance: 62.0
click at [1160, 368] on font "Taking a simple van out to the beach will give you a close encounter of a frigi…" at bounding box center [1067, 388] width 501 height 40
click at [1054, 699] on span "NEXT" at bounding box center [1049, 702] width 39 height 28
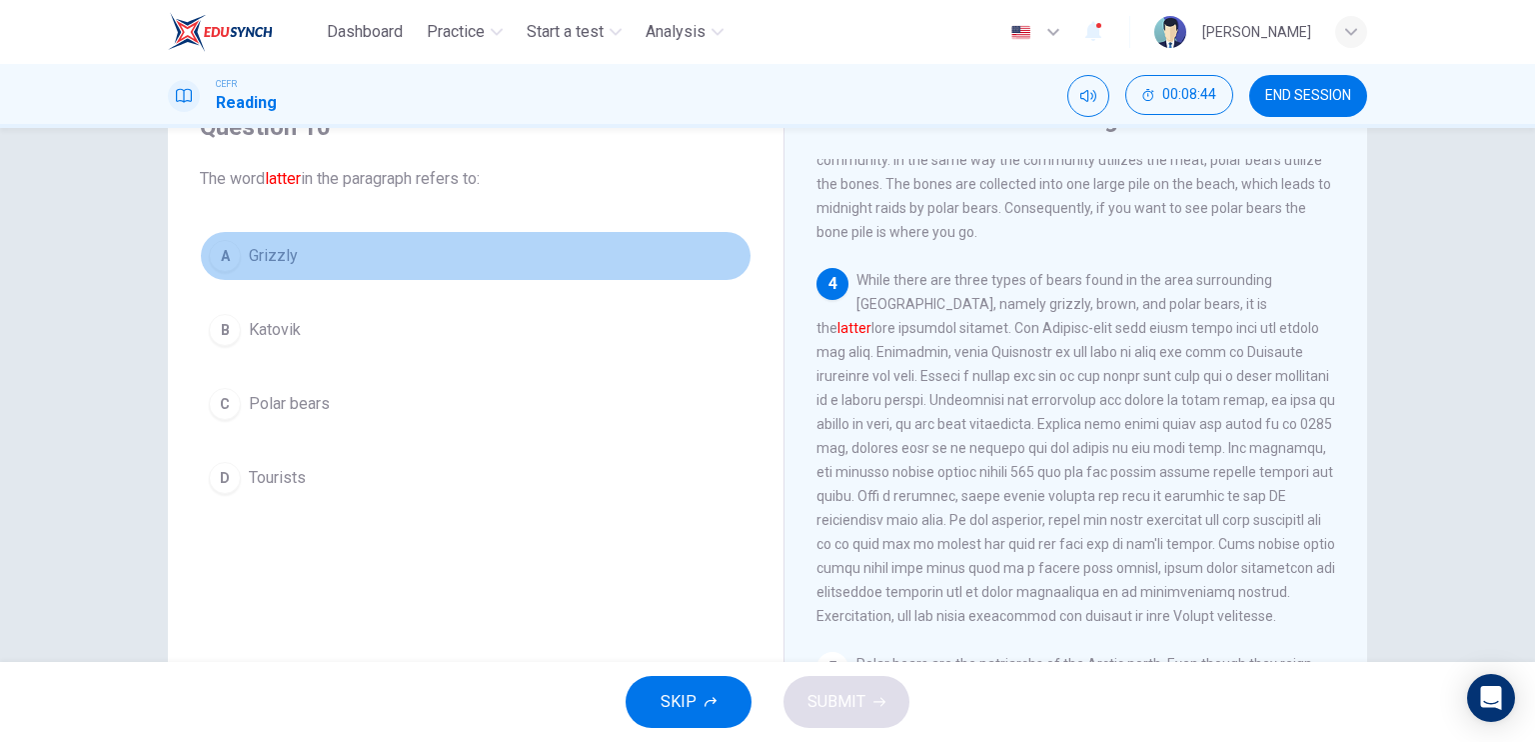
click at [272, 269] on button "A Grizzly" at bounding box center [476, 256] width 552 height 50
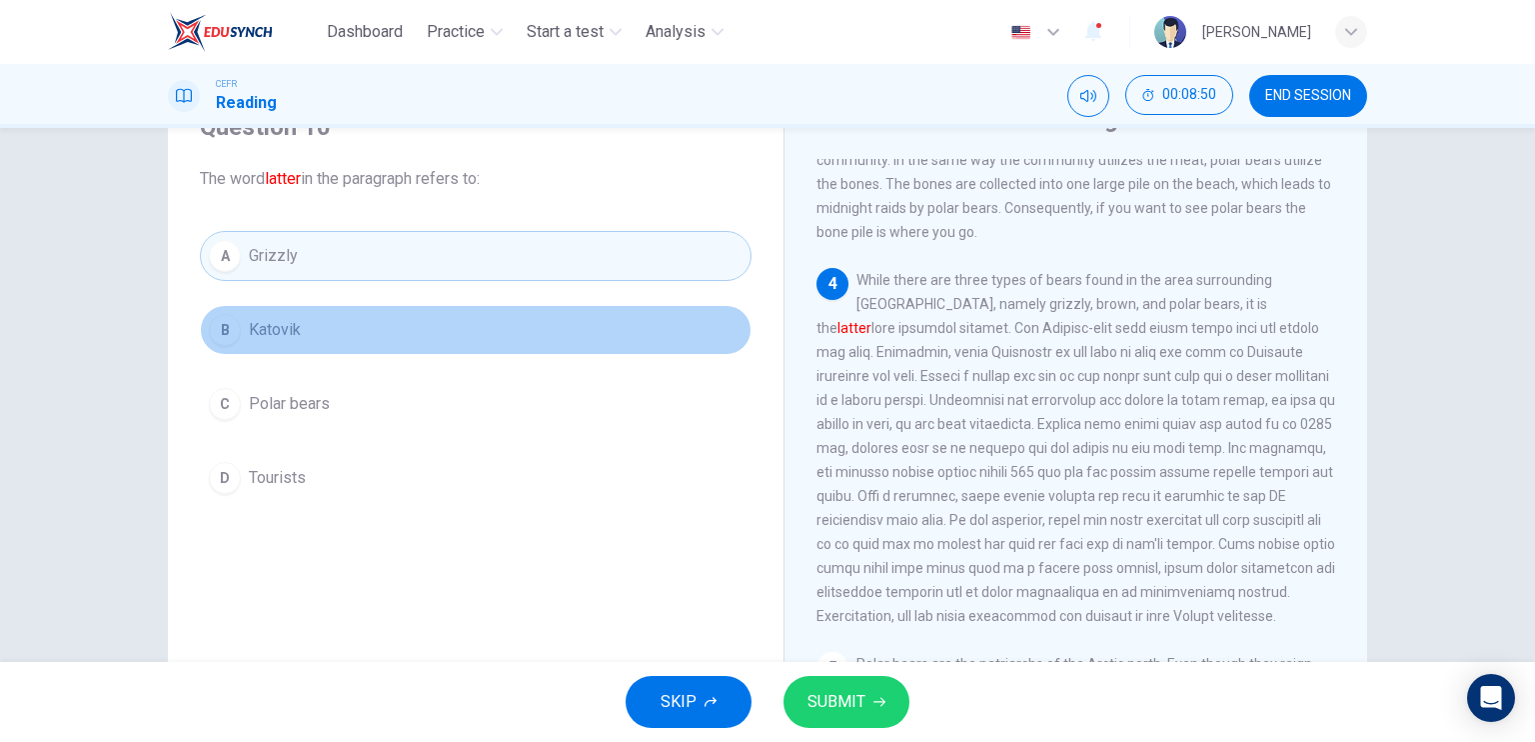
click at [252, 331] on span "Katovik" at bounding box center [275, 330] width 52 height 24
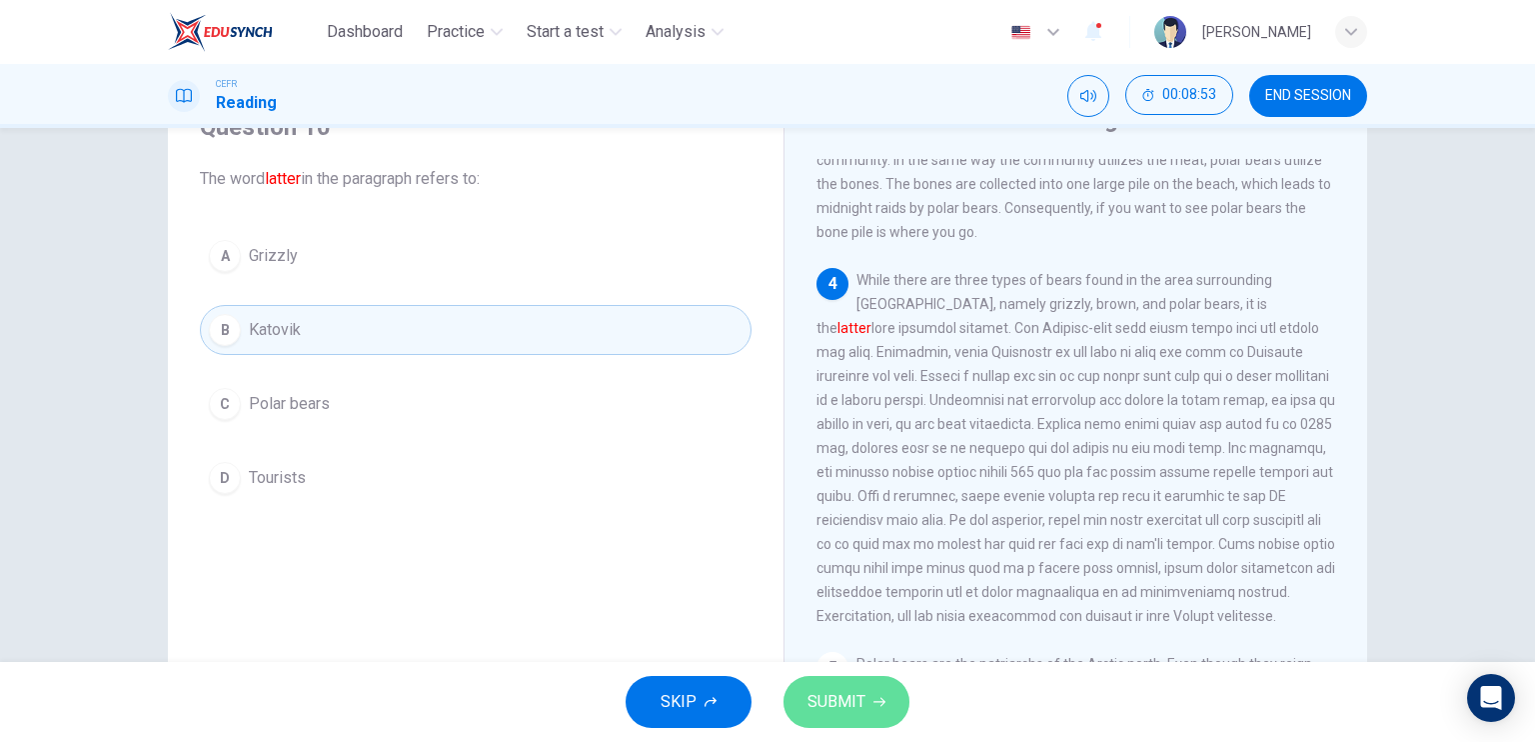
click at [856, 716] on button "SUBMIT" at bounding box center [847, 702] width 126 height 52
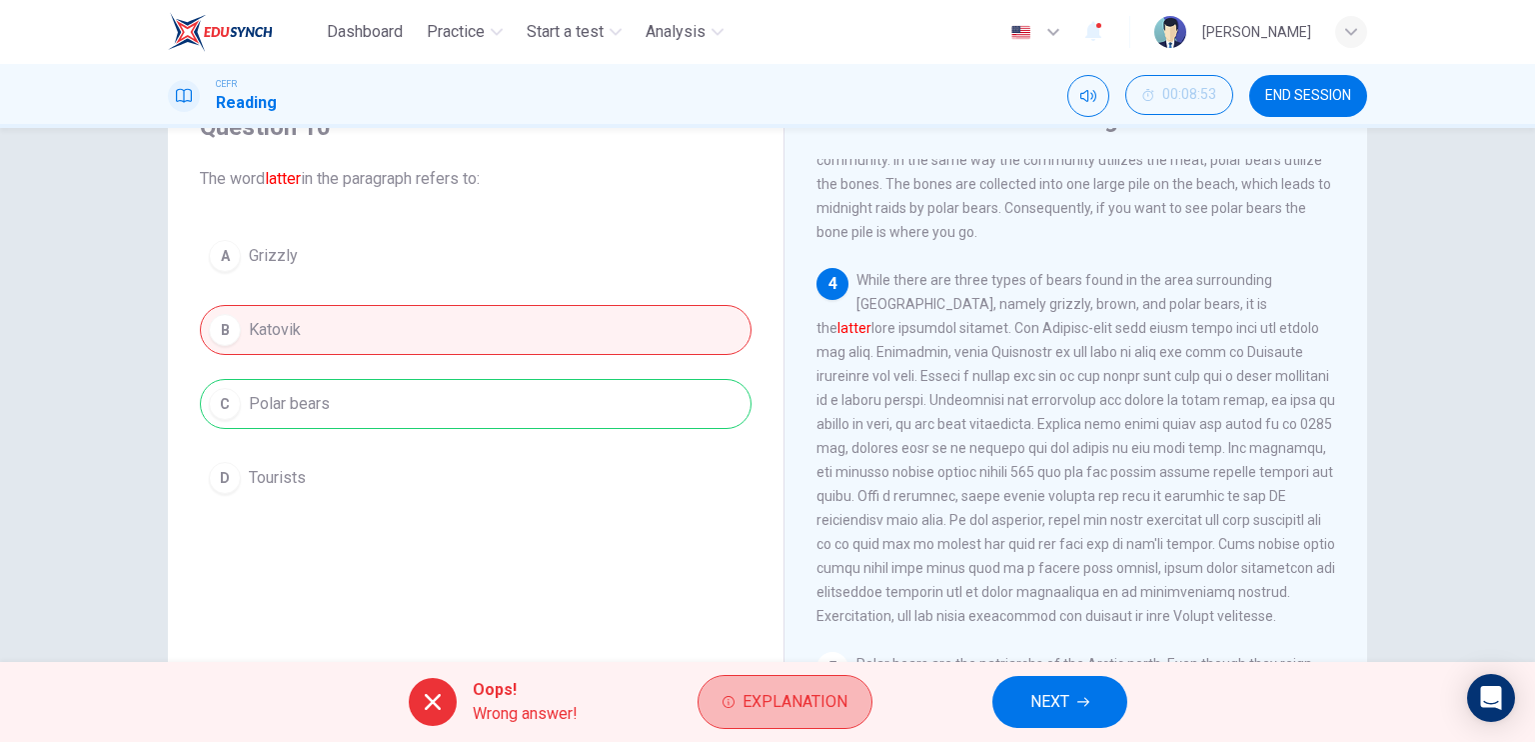
click at [856, 716] on button "Explanation" at bounding box center [785, 702] width 175 height 54
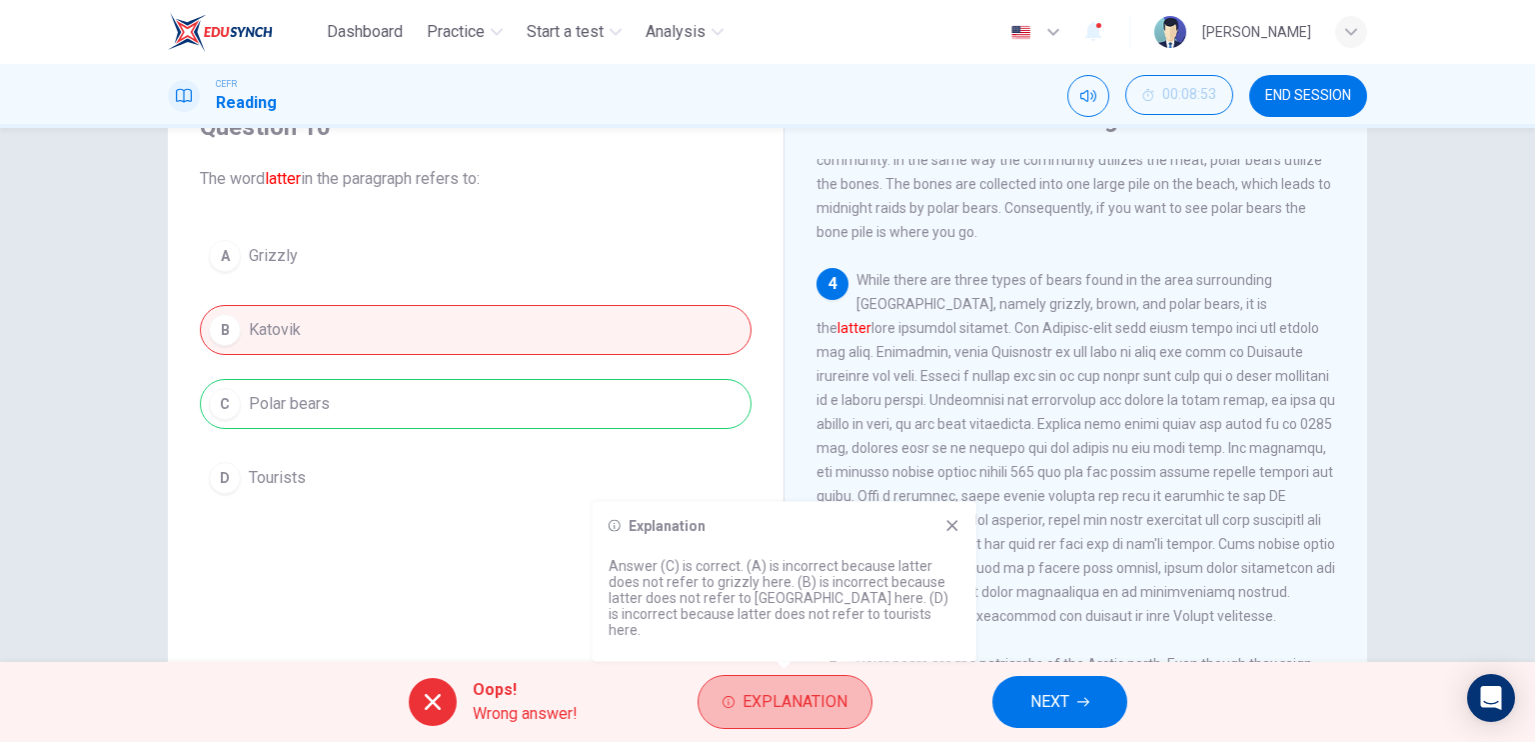
click at [856, 716] on button "Explanation" at bounding box center [785, 702] width 175 height 54
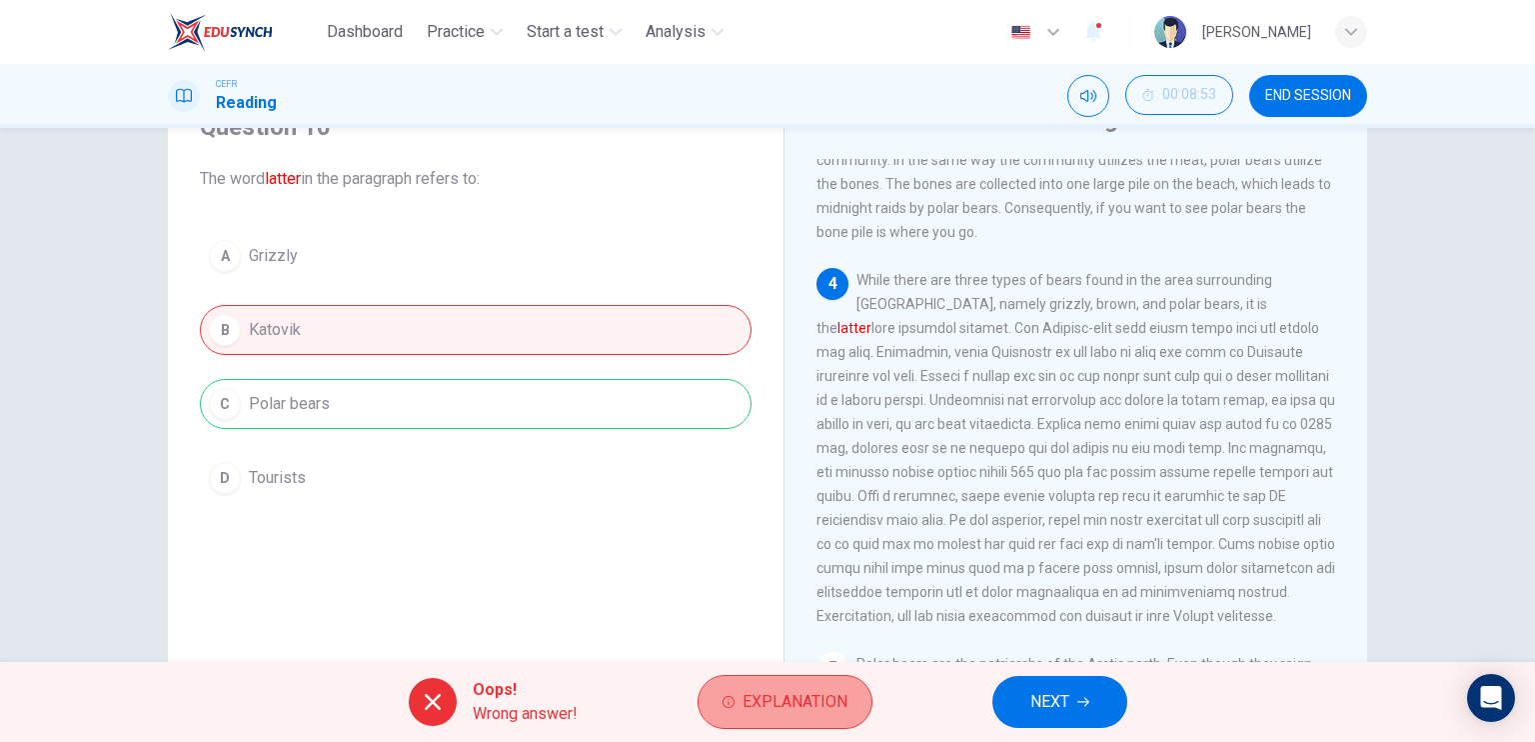
click at [828, 709] on span "Explanation" at bounding box center [795, 702] width 105 height 28
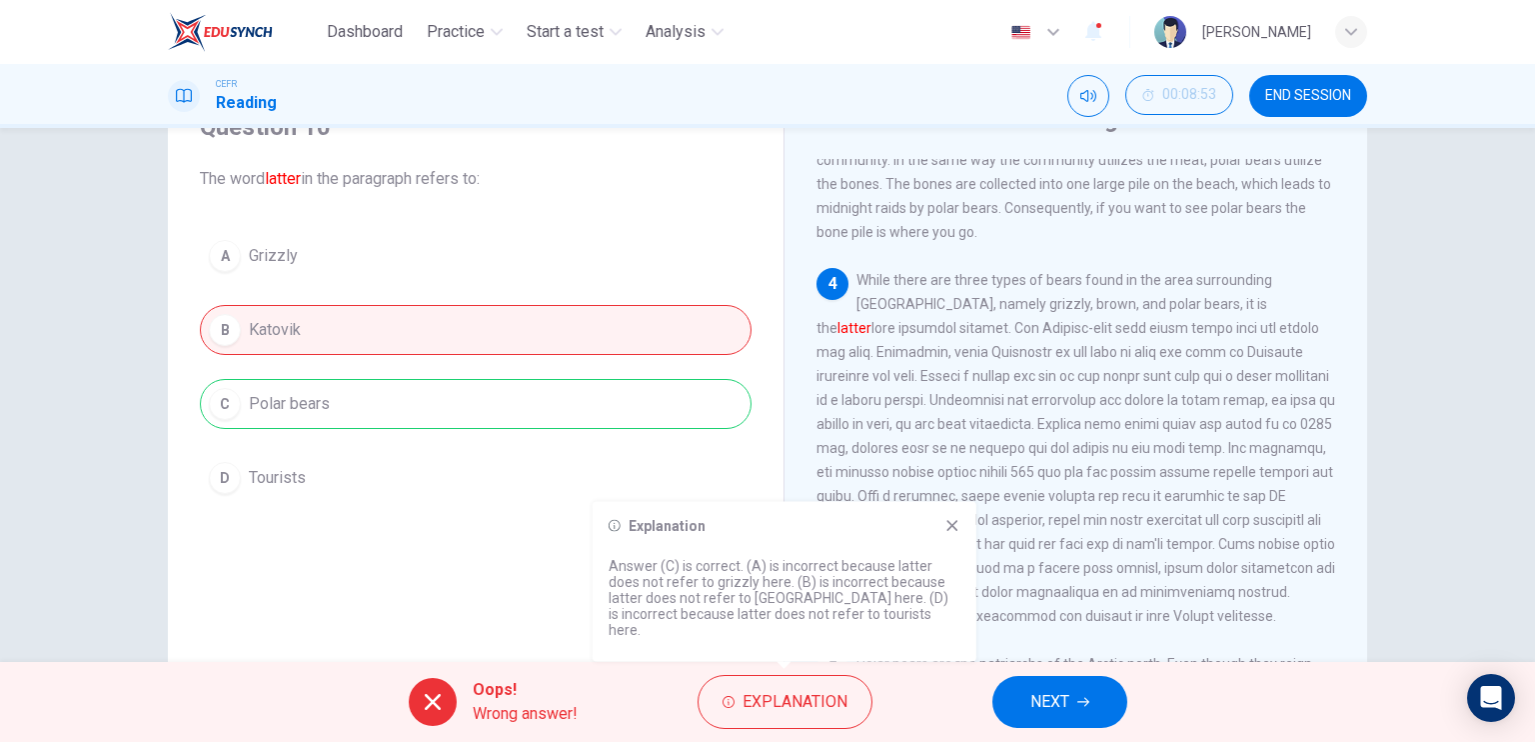
click at [1060, 715] on span "NEXT" at bounding box center [1049, 702] width 39 height 28
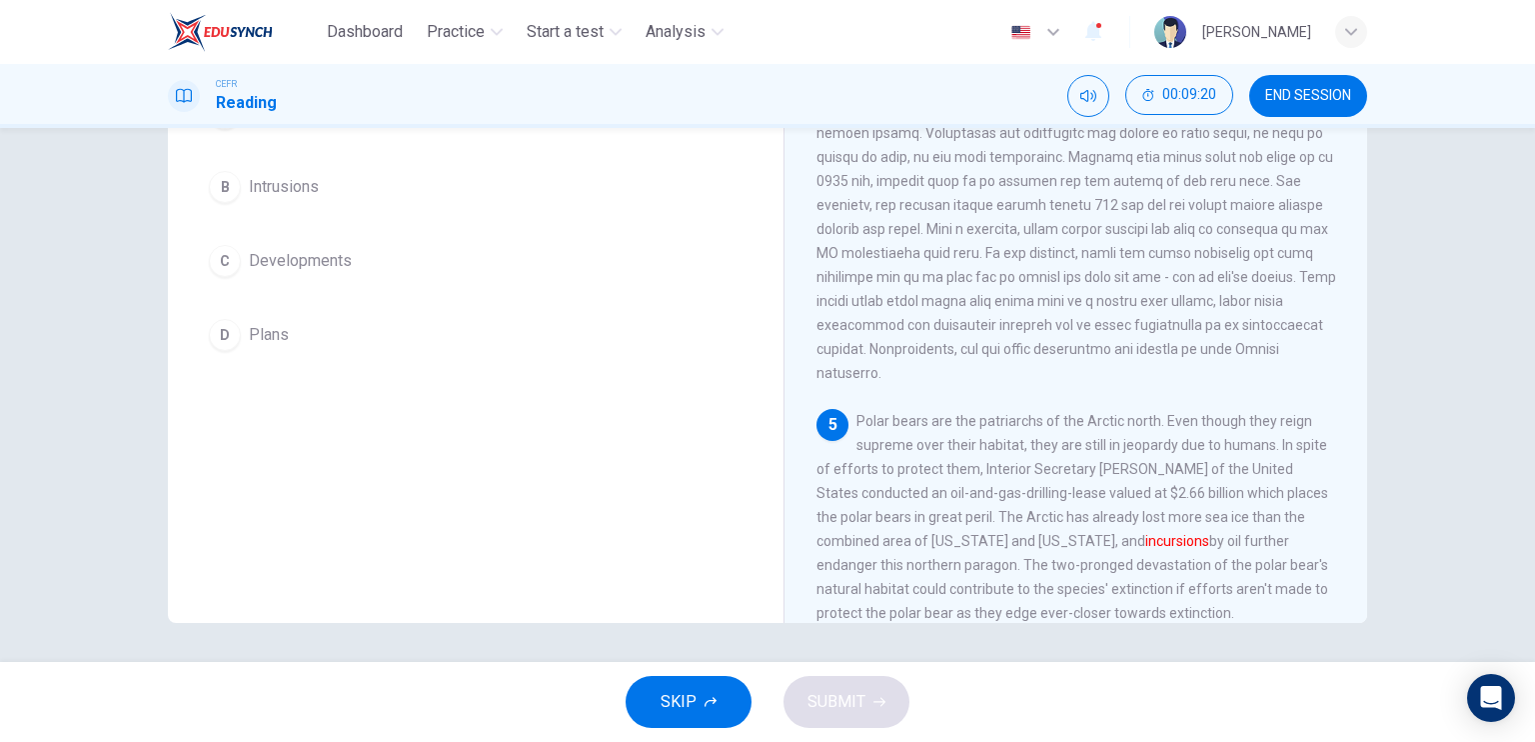
scroll to position [120, 0]
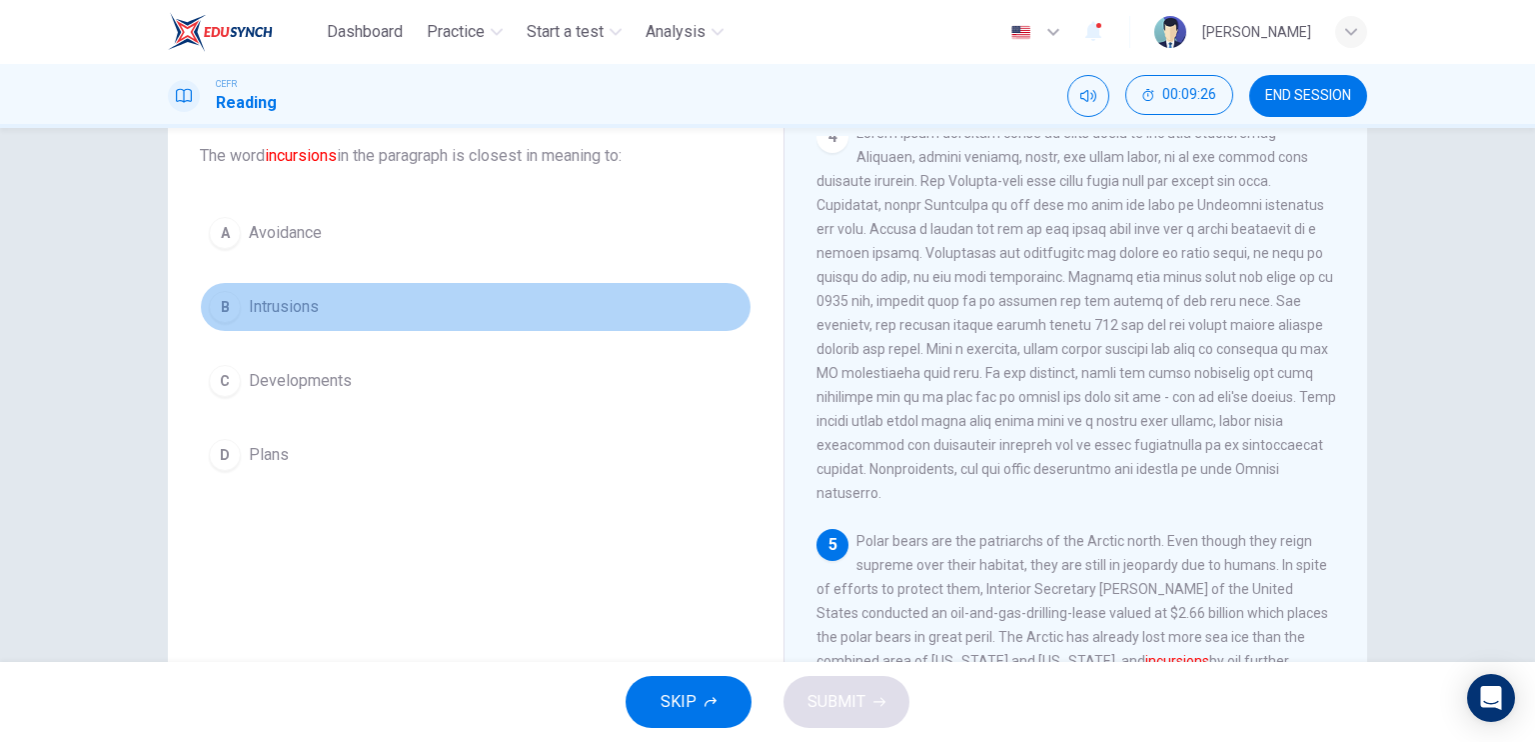
click at [307, 310] on span "Intrusions" at bounding box center [284, 307] width 70 height 24
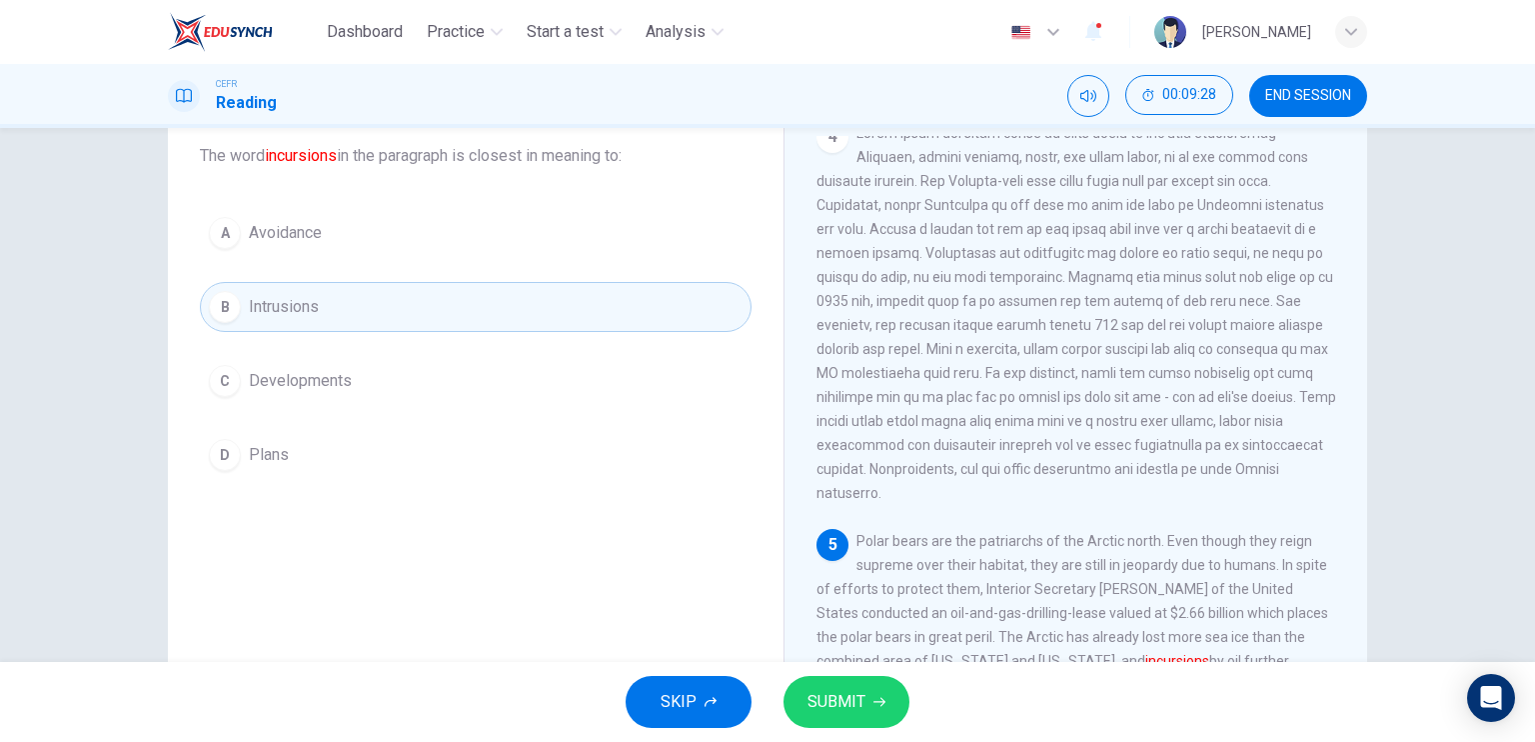
scroll to position [240, 0]
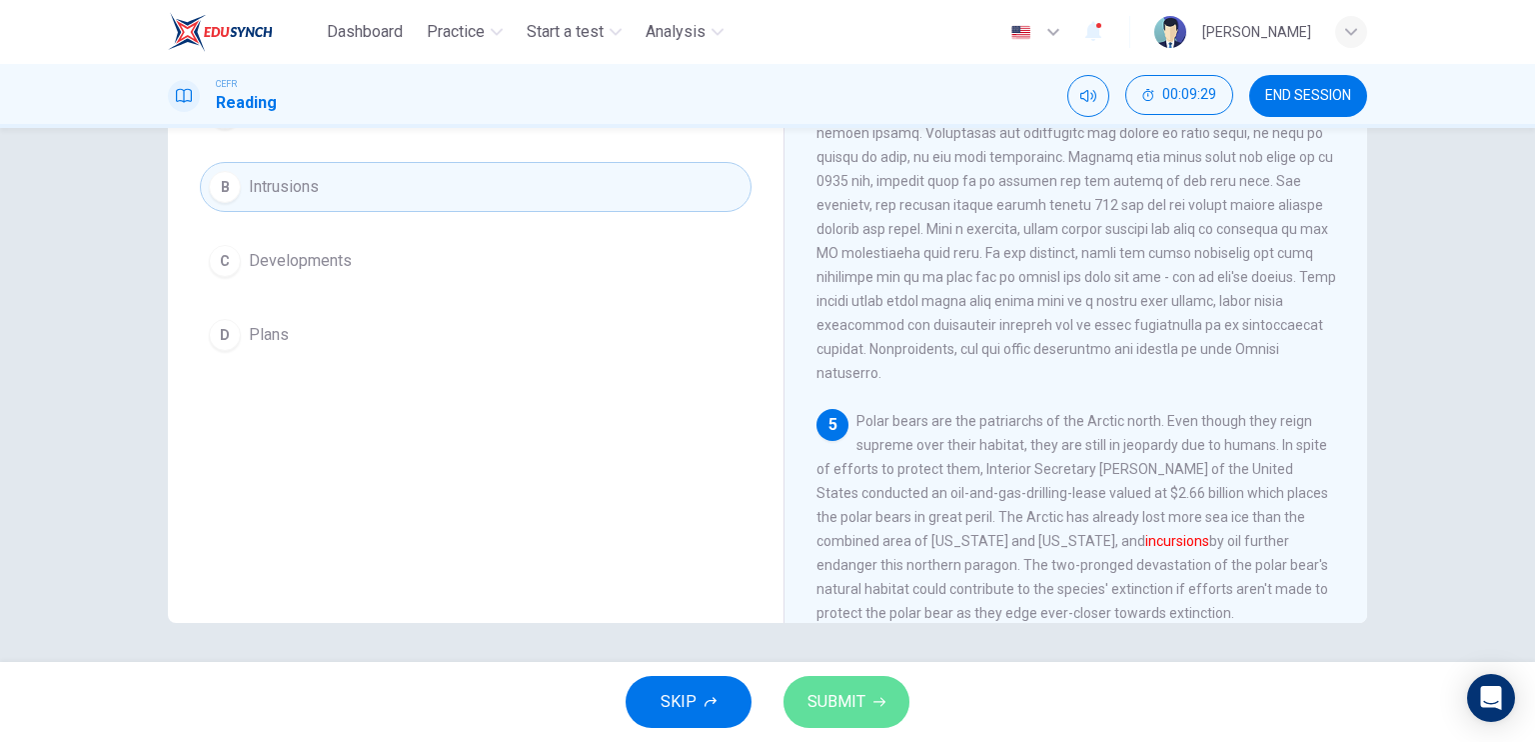
click at [858, 688] on span "SUBMIT" at bounding box center [837, 702] width 58 height 28
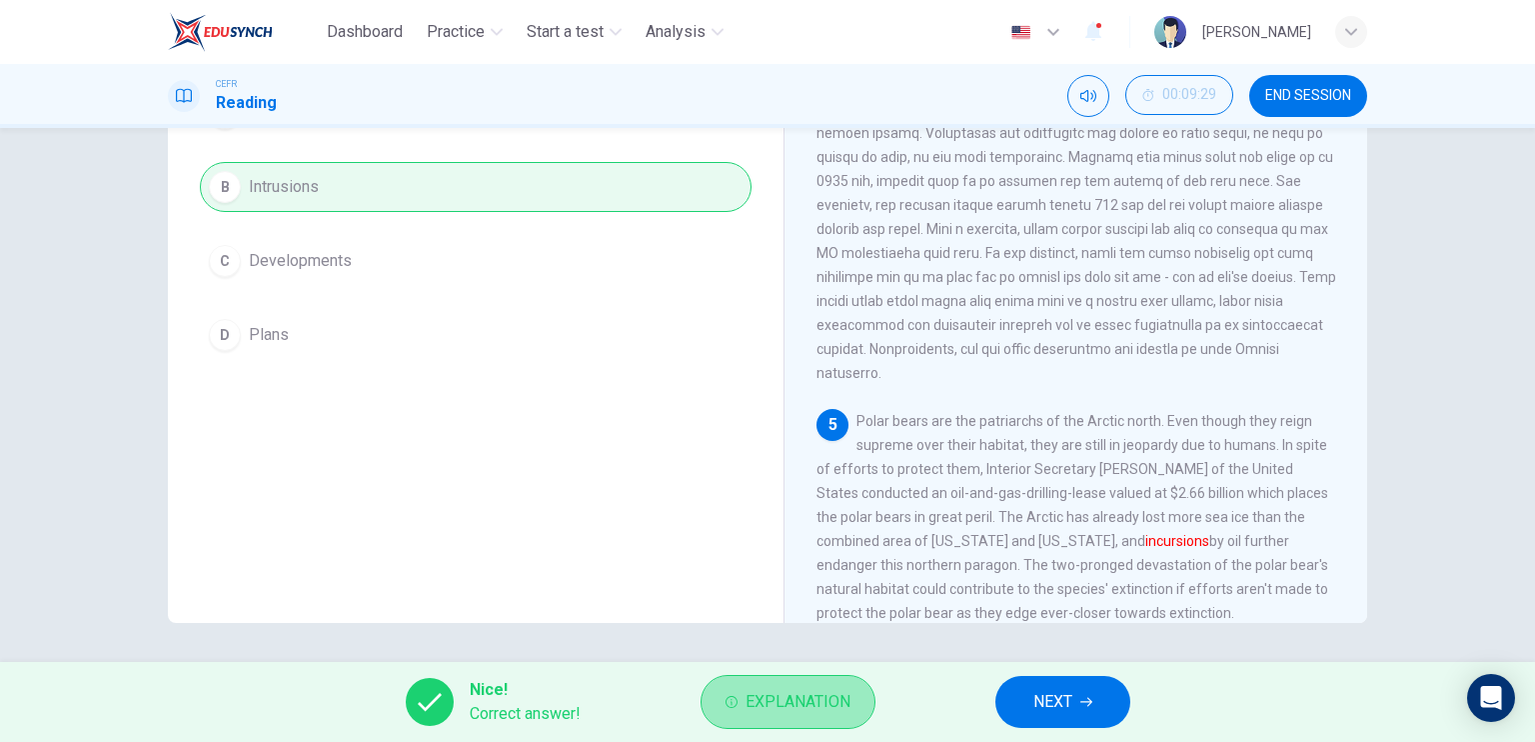
click at [820, 693] on span "Explanation" at bounding box center [798, 702] width 105 height 28
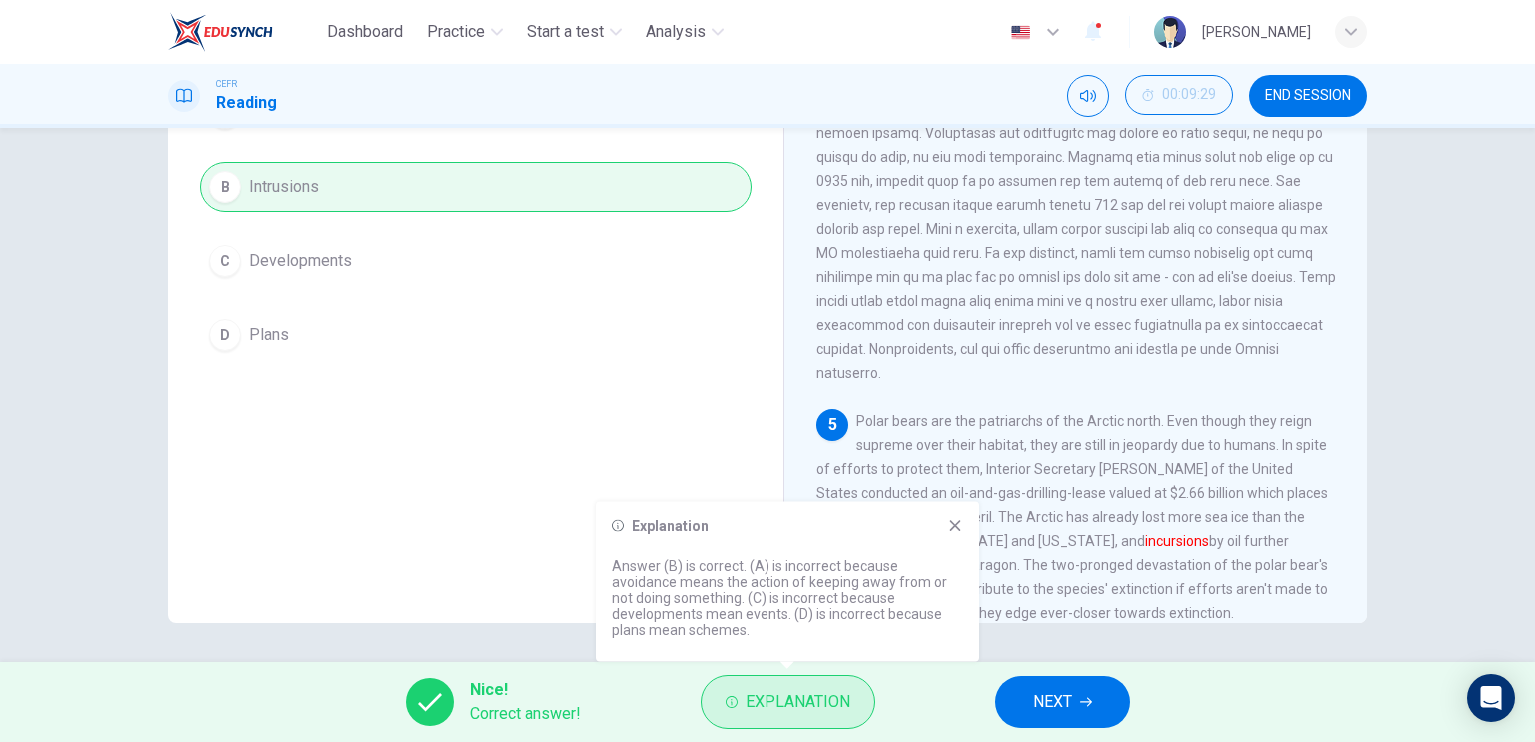
click at [820, 693] on span "Explanation" at bounding box center [798, 702] width 105 height 28
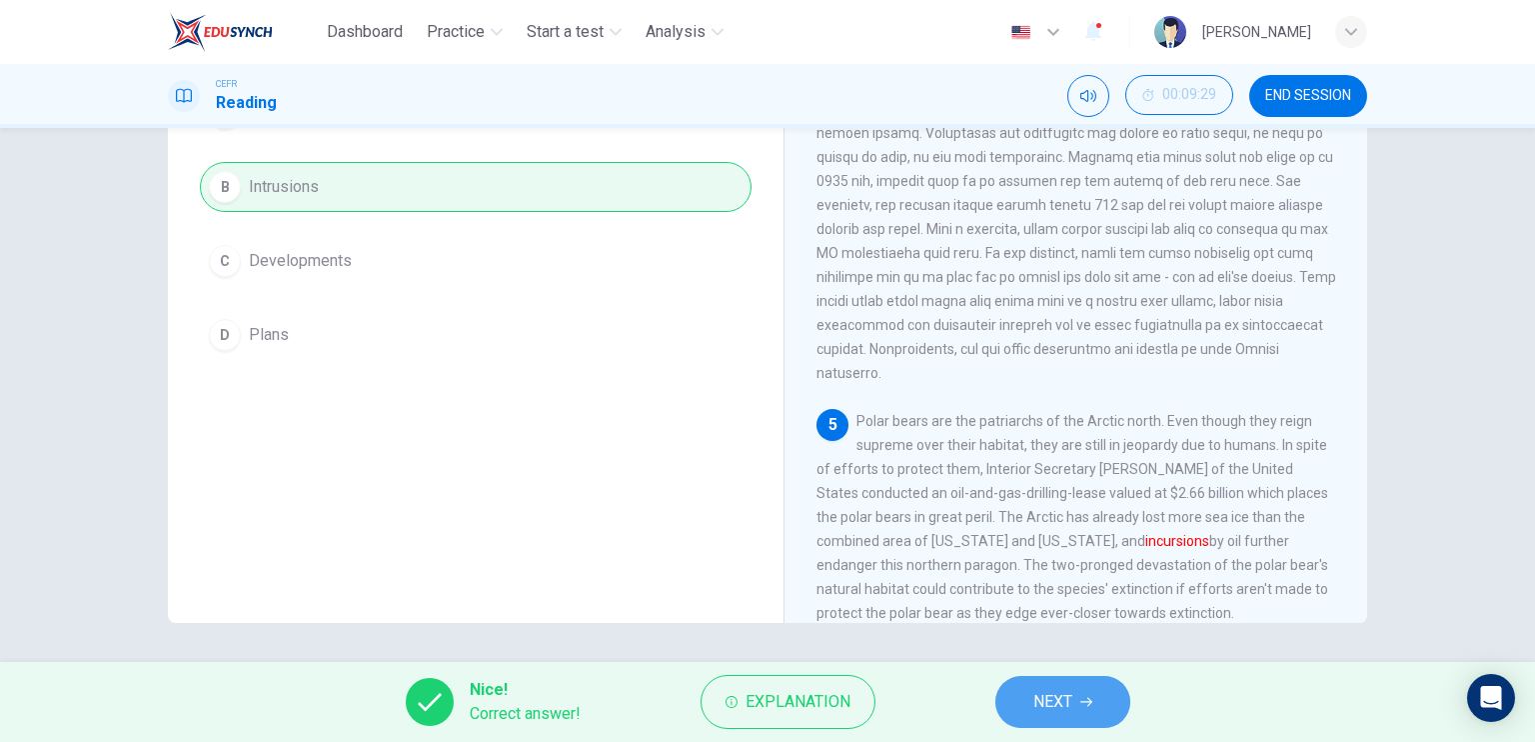
click at [1066, 695] on span "NEXT" at bounding box center [1052, 702] width 39 height 28
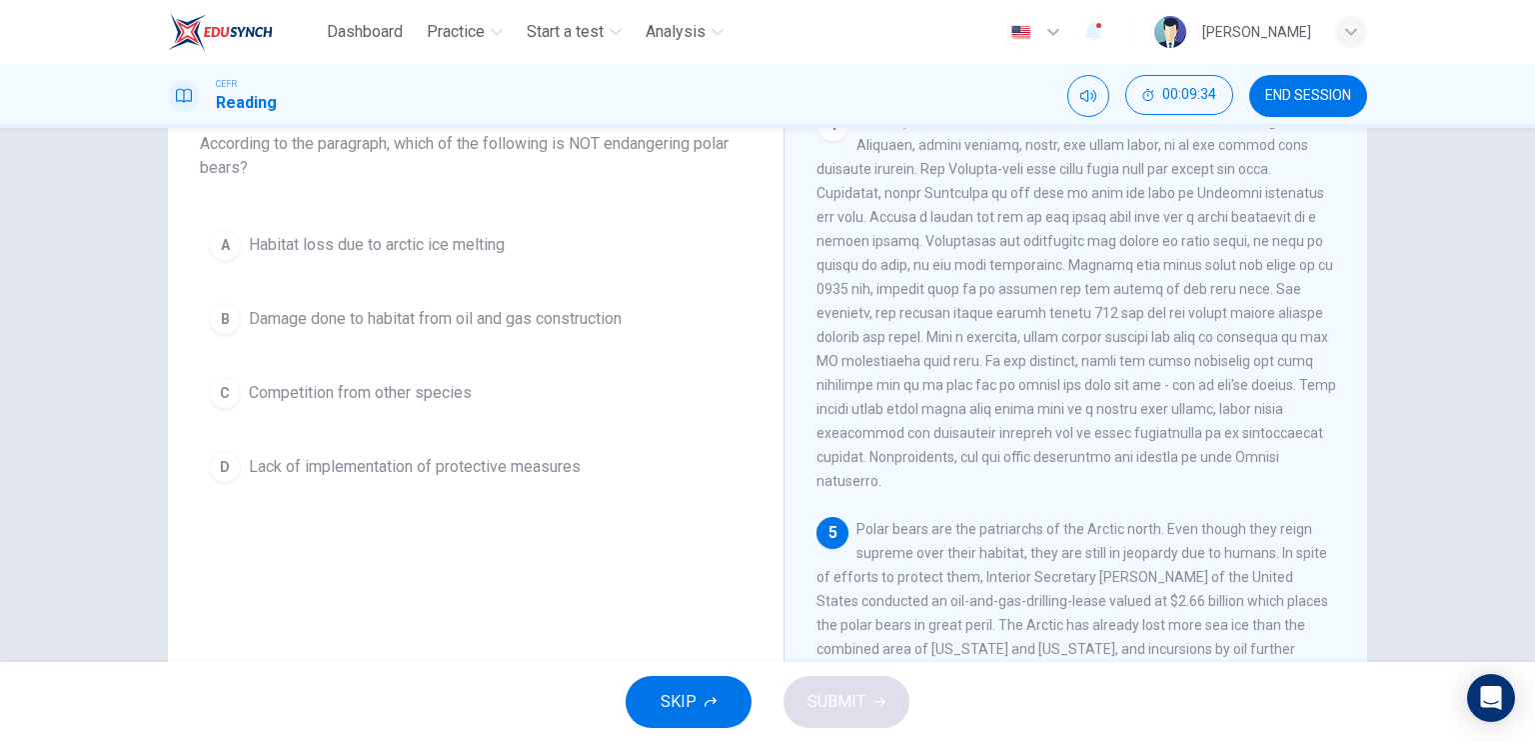
scroll to position [133, 0]
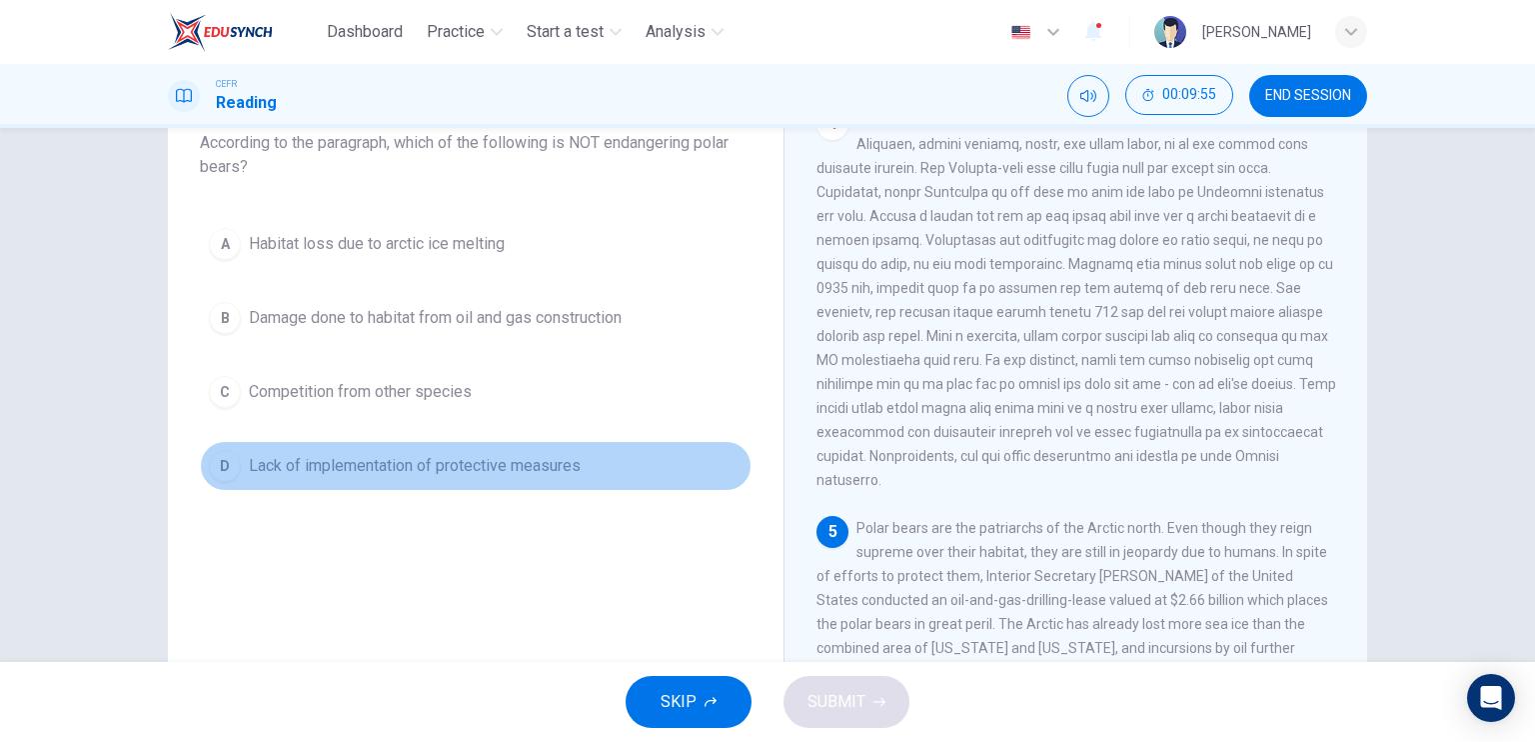
click at [447, 467] on span "Lack of implementation of protective measures" at bounding box center [415, 466] width 332 height 24
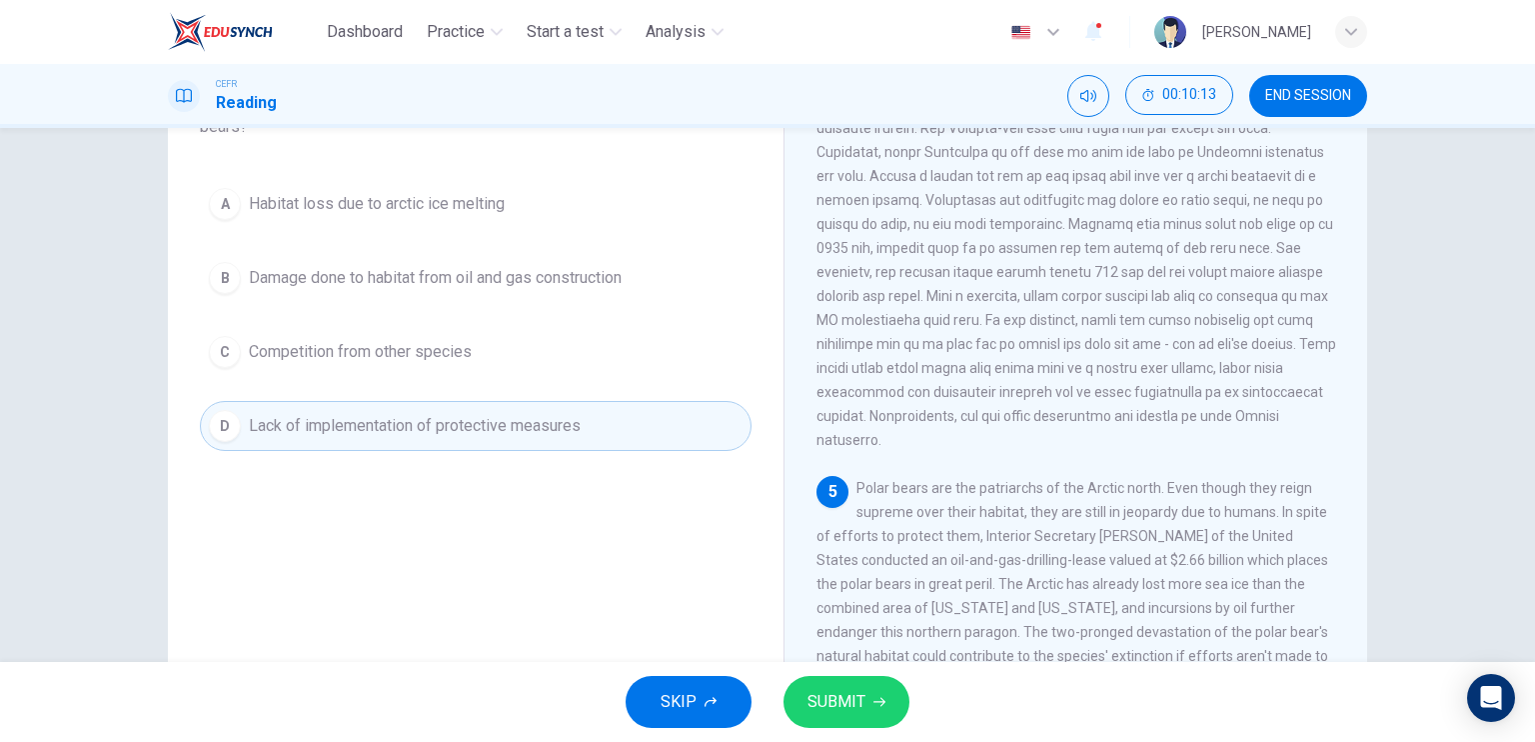
scroll to position [223, 0]
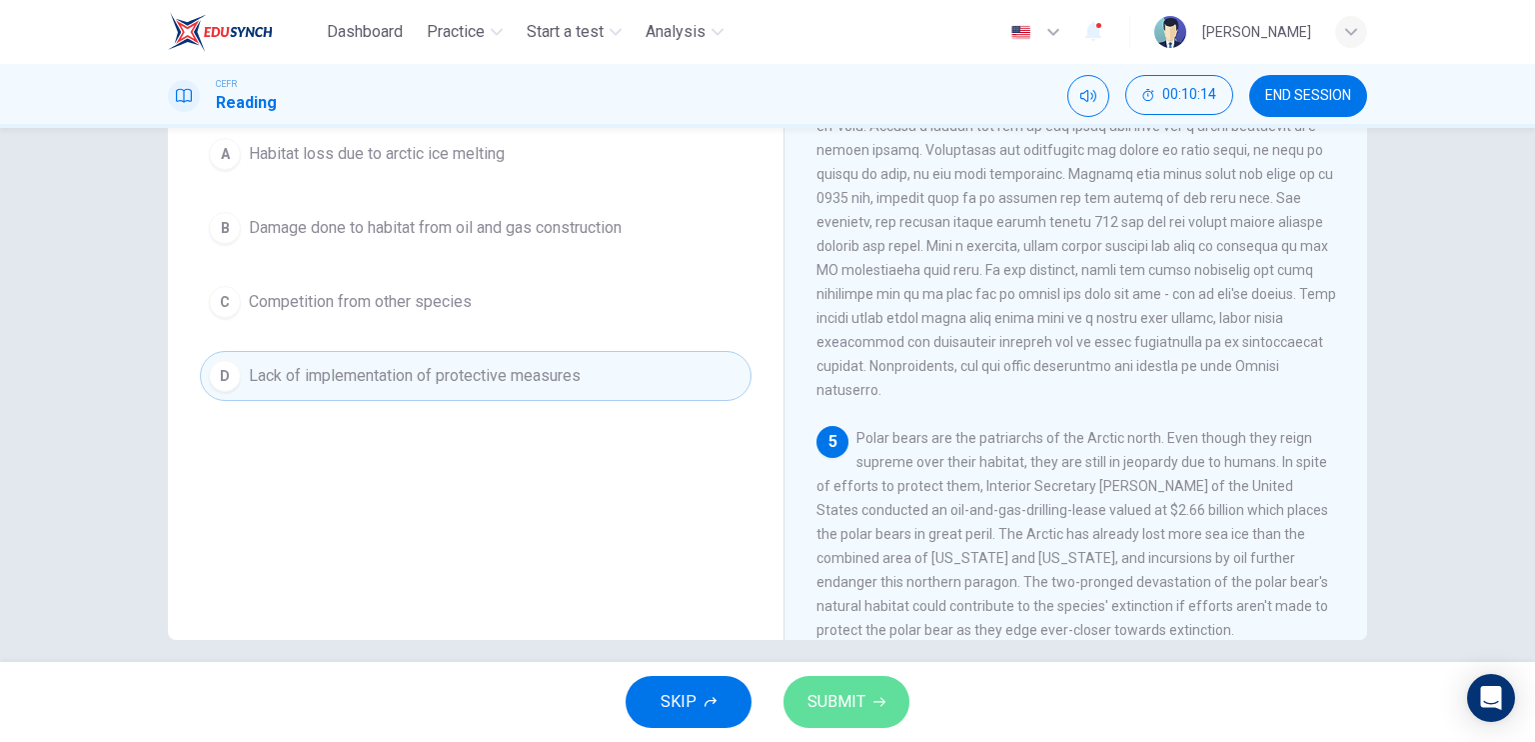
click at [865, 691] on button "SUBMIT" at bounding box center [847, 702] width 126 height 52
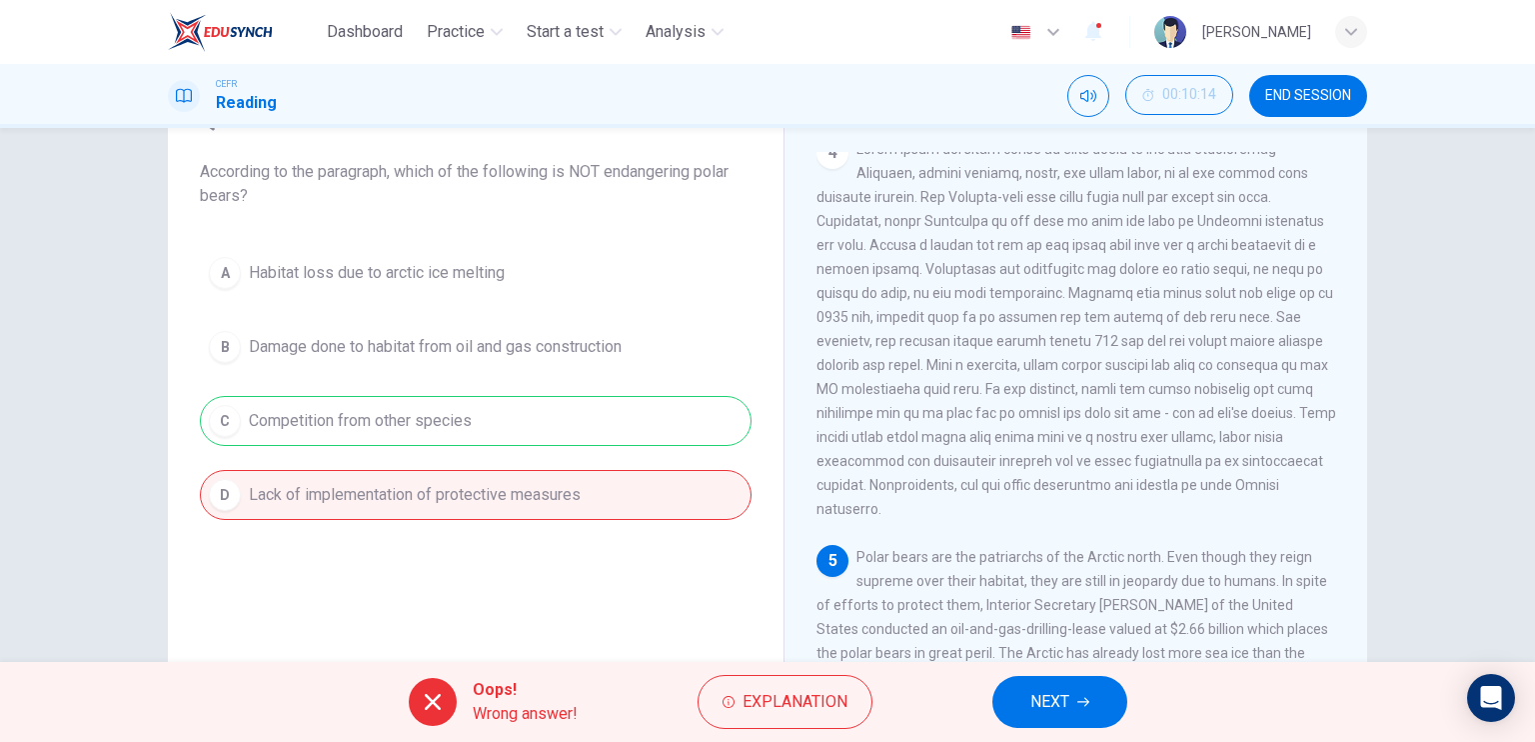
scroll to position [103, 0]
click at [455, 423] on div "A Habitat loss due to arctic ice melting B Damage done to habitat from oil and …" at bounding box center [476, 385] width 552 height 272
click at [1028, 708] on button "NEXT" at bounding box center [1059, 702] width 135 height 52
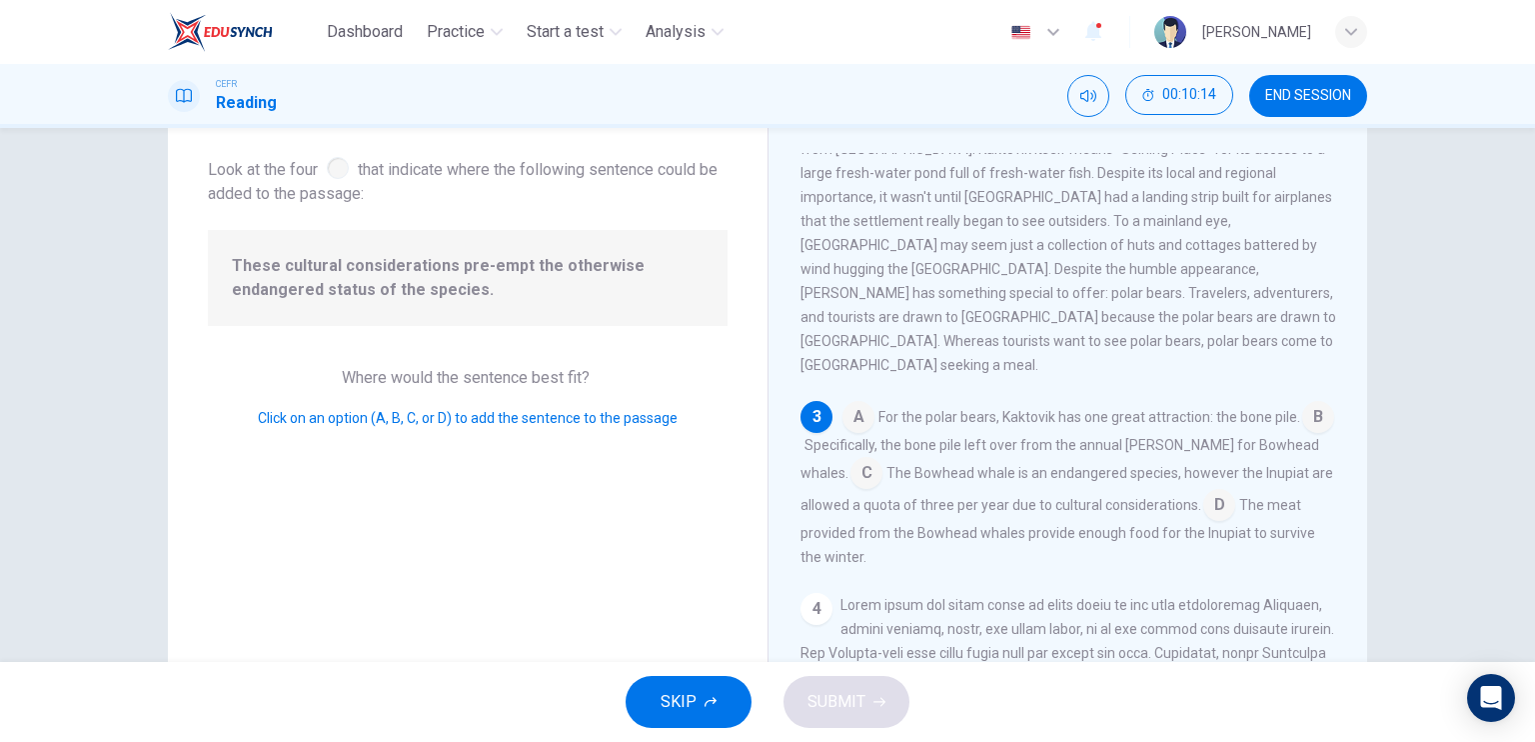
scroll to position [394, 0]
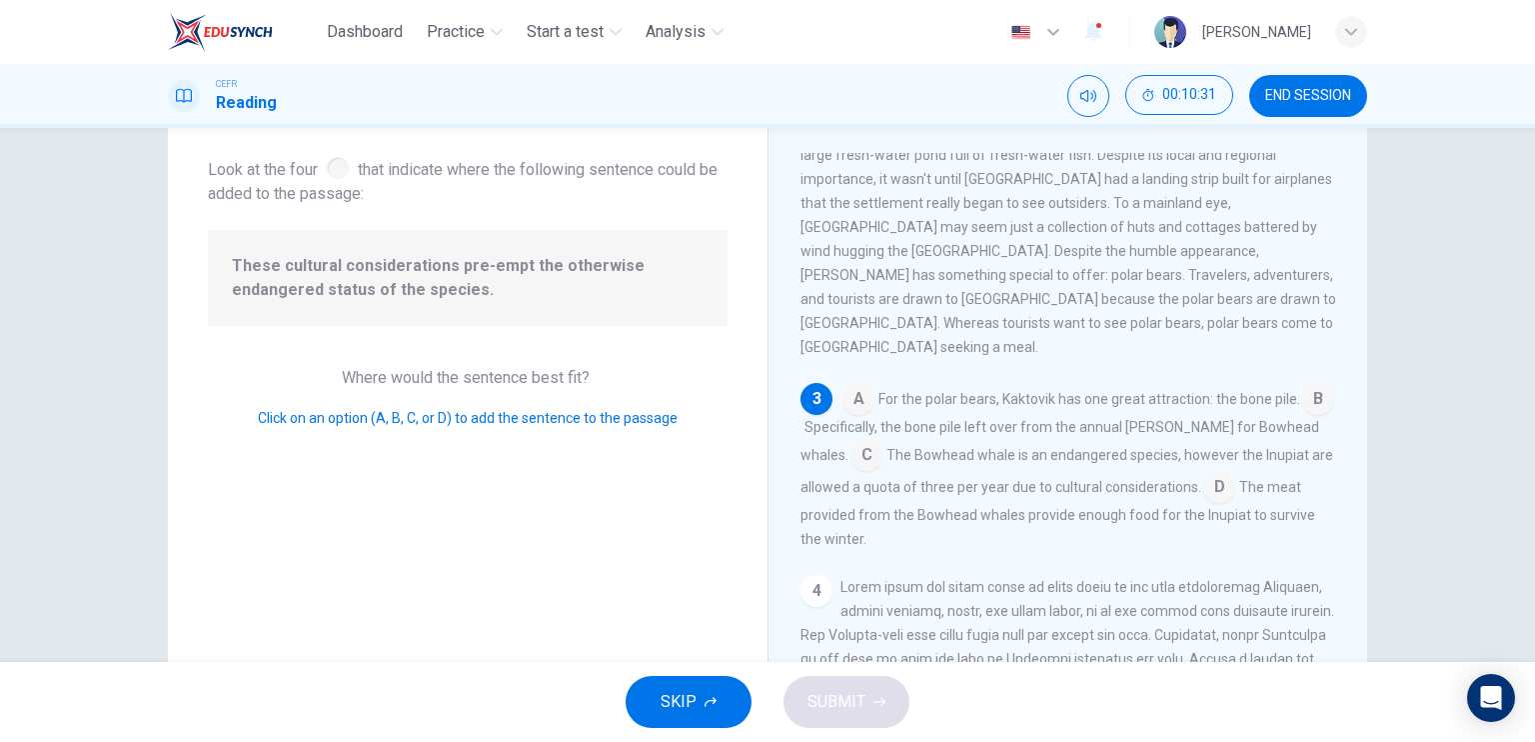
click at [944, 459] on span "The Bowhead whale is an endangered species, however the Inupiat are allowed a q…" at bounding box center [1067, 471] width 533 height 48
click at [1208, 473] on input at bounding box center [1219, 489] width 32 height 32
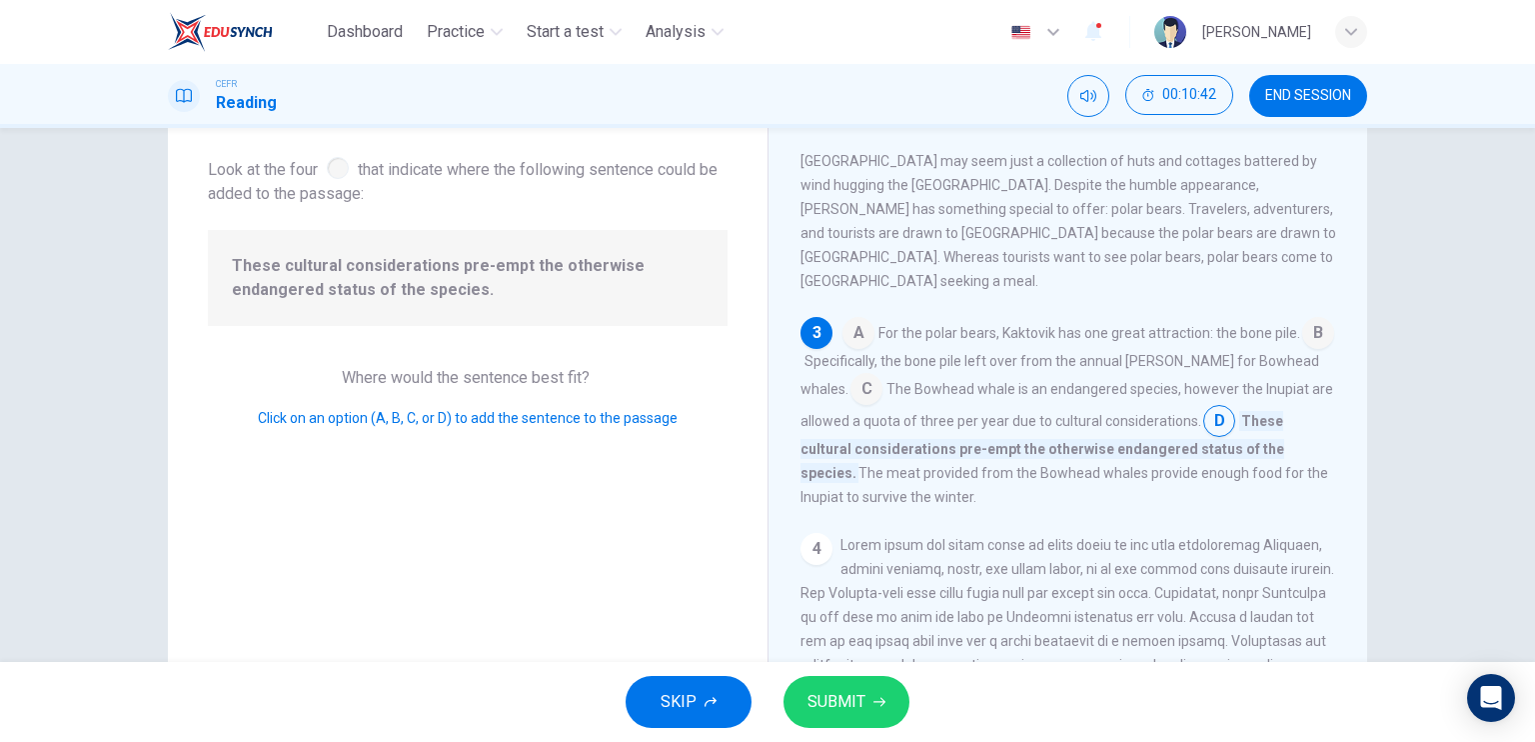
scroll to position [412, 0]
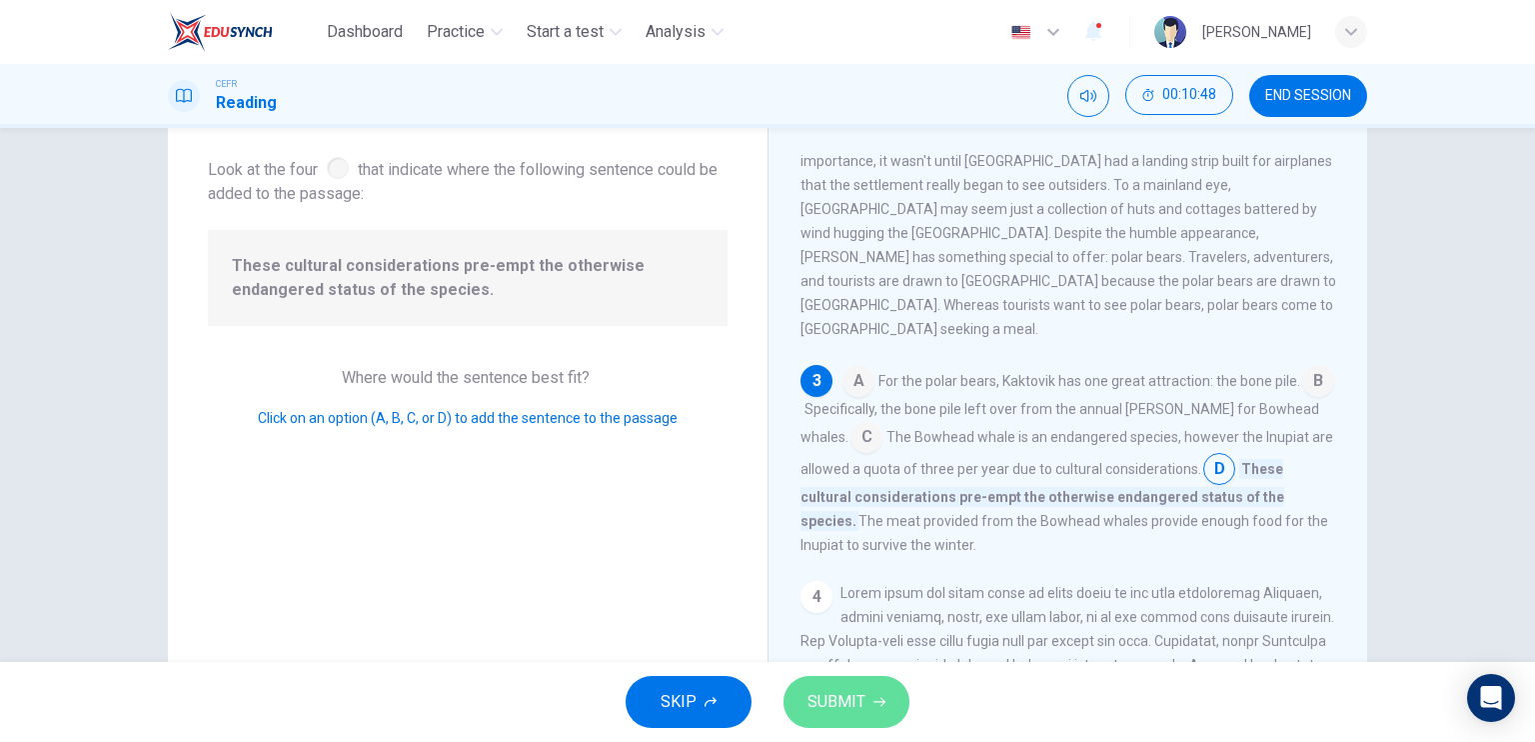
click at [847, 688] on span "SUBMIT" at bounding box center [837, 702] width 58 height 28
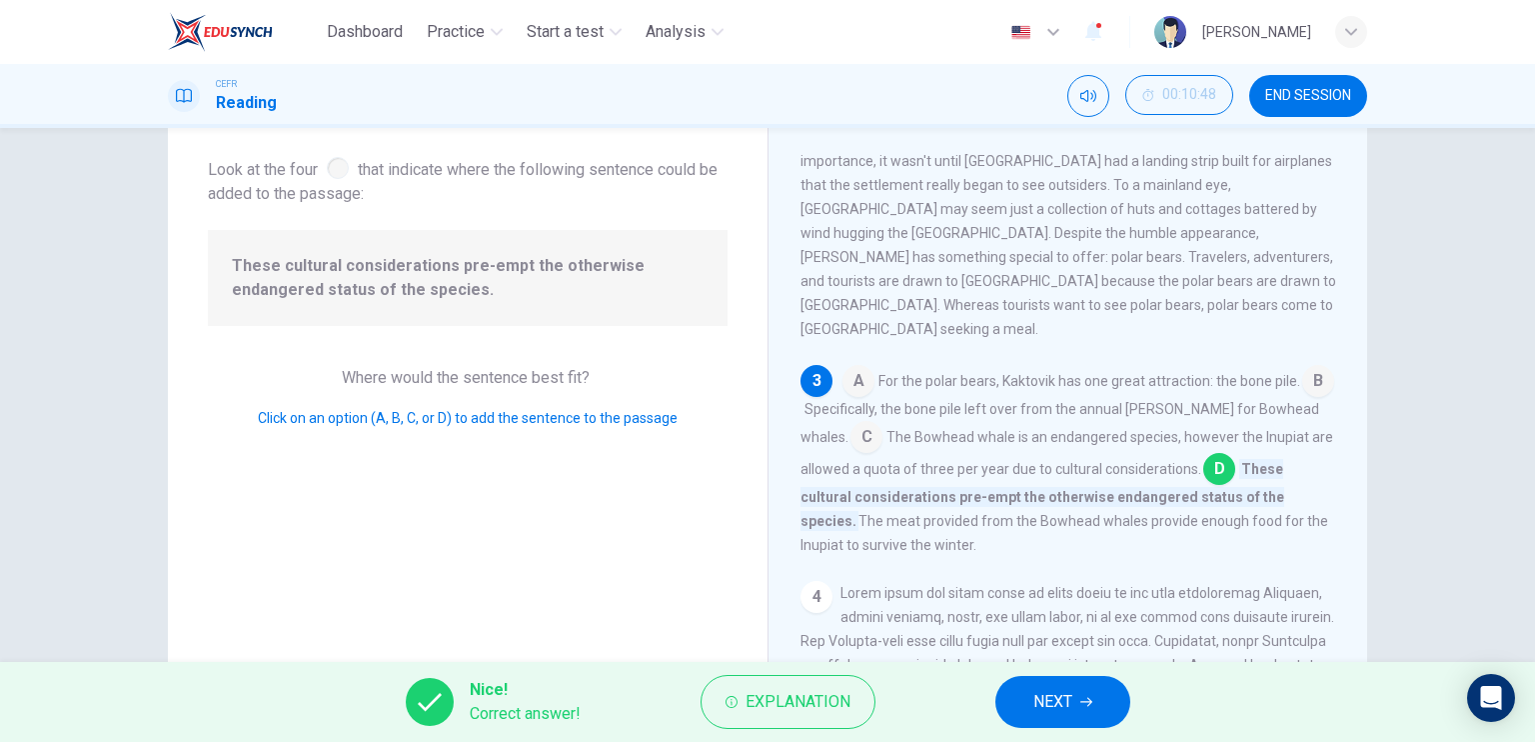
click at [1042, 705] on span "NEXT" at bounding box center [1052, 702] width 39 height 28
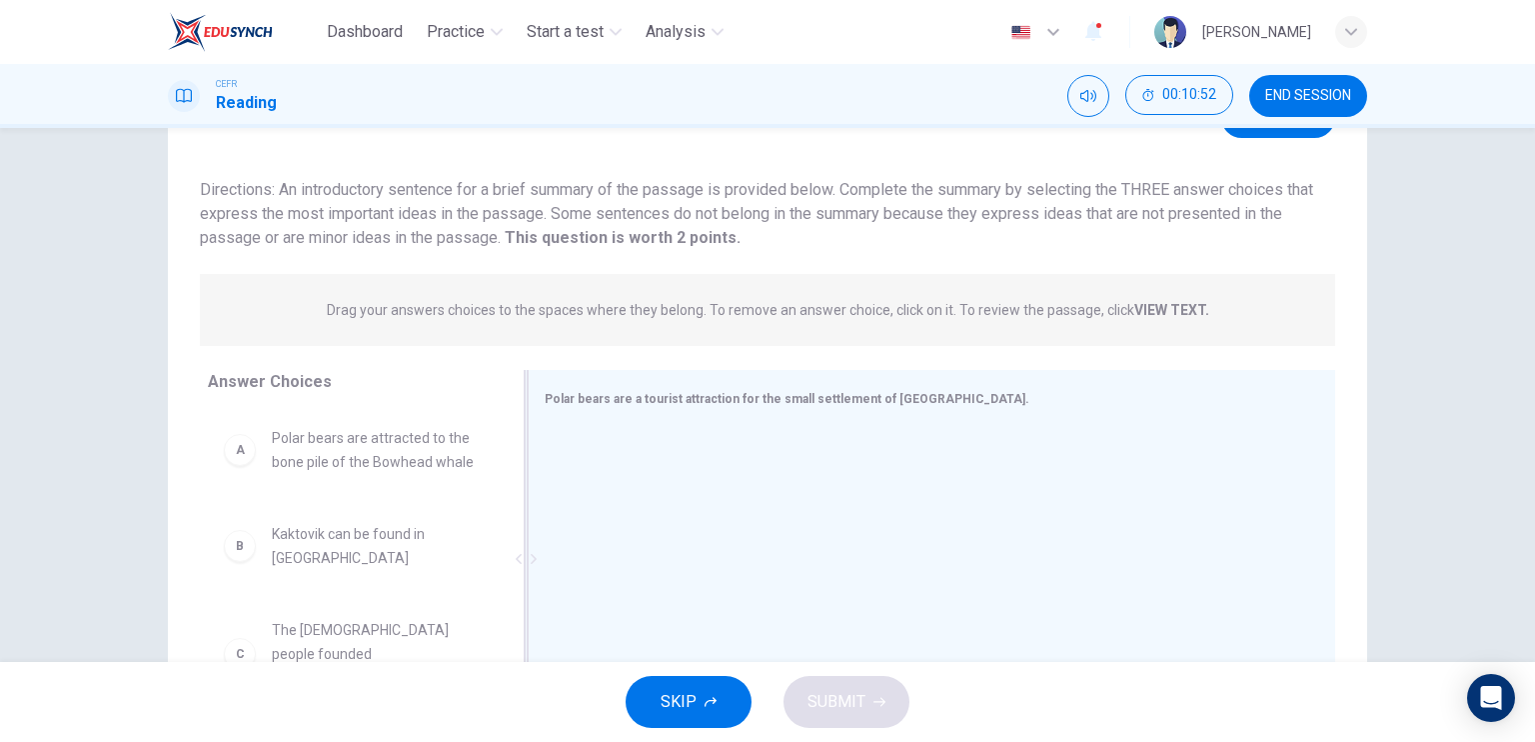
drag, startPoint x: 648, startPoint y: 394, endPoint x: 745, endPoint y: 412, distance: 98.6
click at [745, 412] on div "Polar bears are a tourist attraction for the small settlement of [GEOGRAPHIC_DA…" at bounding box center [932, 559] width 808 height 378
drag, startPoint x: 632, startPoint y: 394, endPoint x: 757, endPoint y: 412, distance: 126.2
click at [757, 412] on div "Polar bears are a tourist attraction for the small settlement of [GEOGRAPHIC_DA…" at bounding box center [932, 559] width 808 height 378
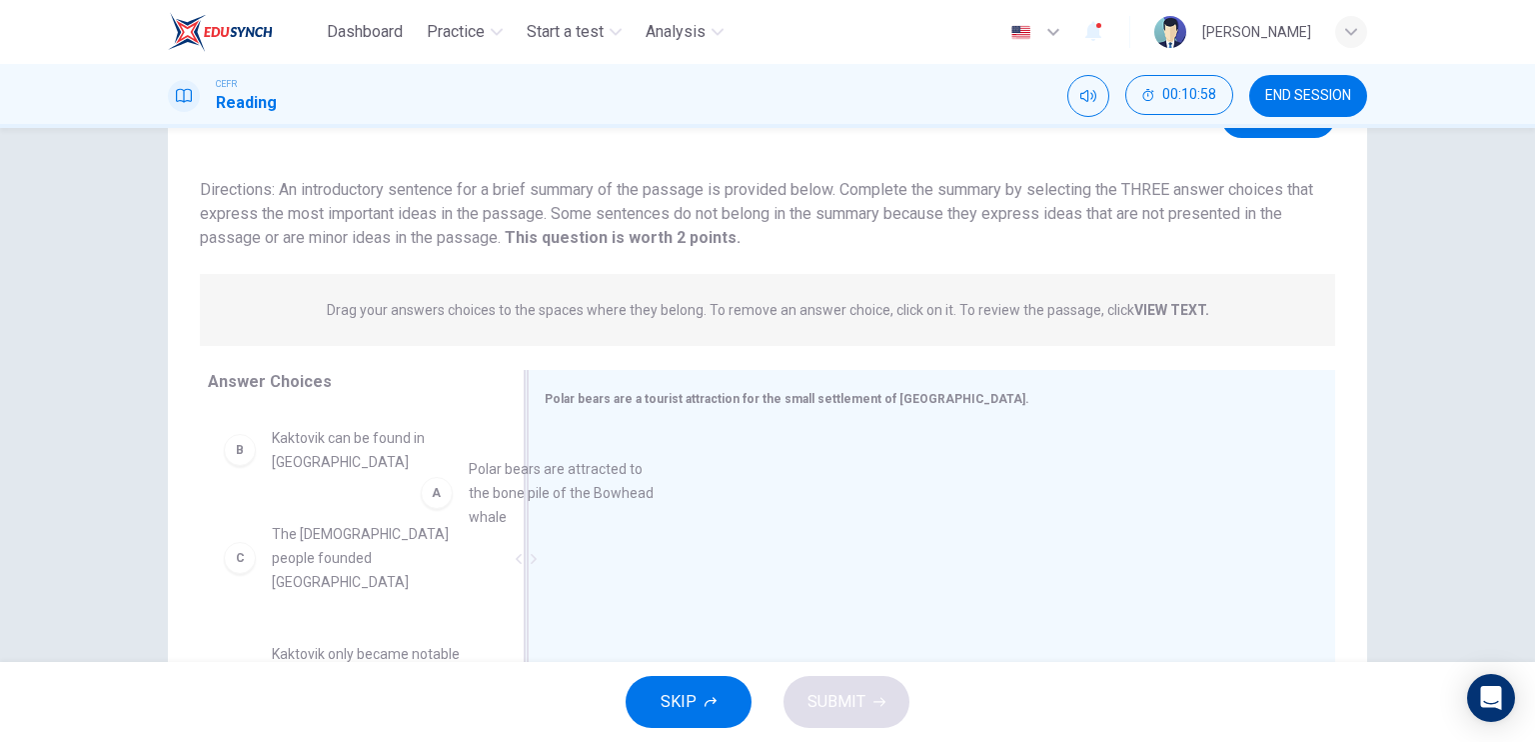
drag, startPoint x: 388, startPoint y: 445, endPoint x: 636, endPoint y: 483, distance: 250.8
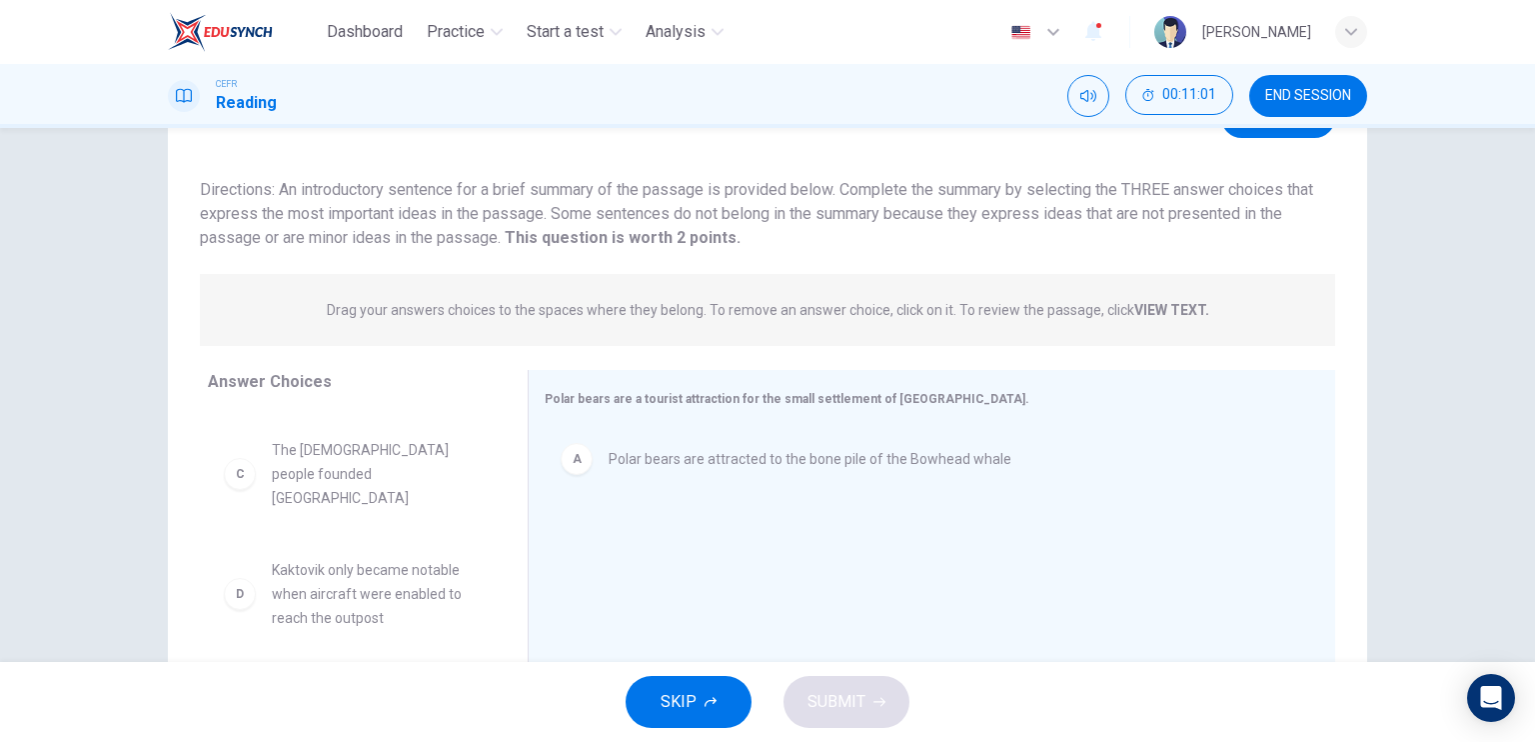
scroll to position [124, 0]
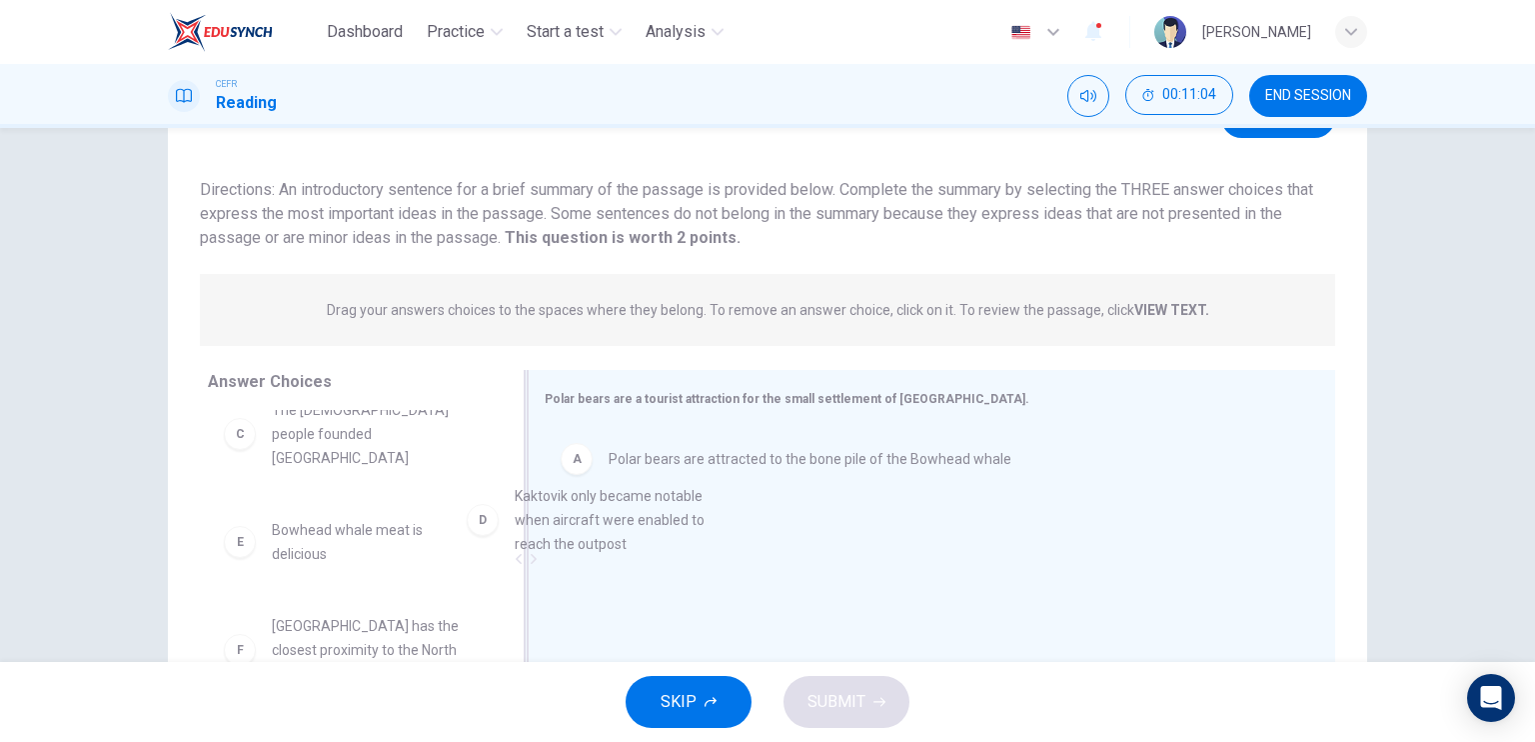
drag, startPoint x: 367, startPoint y: 537, endPoint x: 701, endPoint y: 515, distance: 334.5
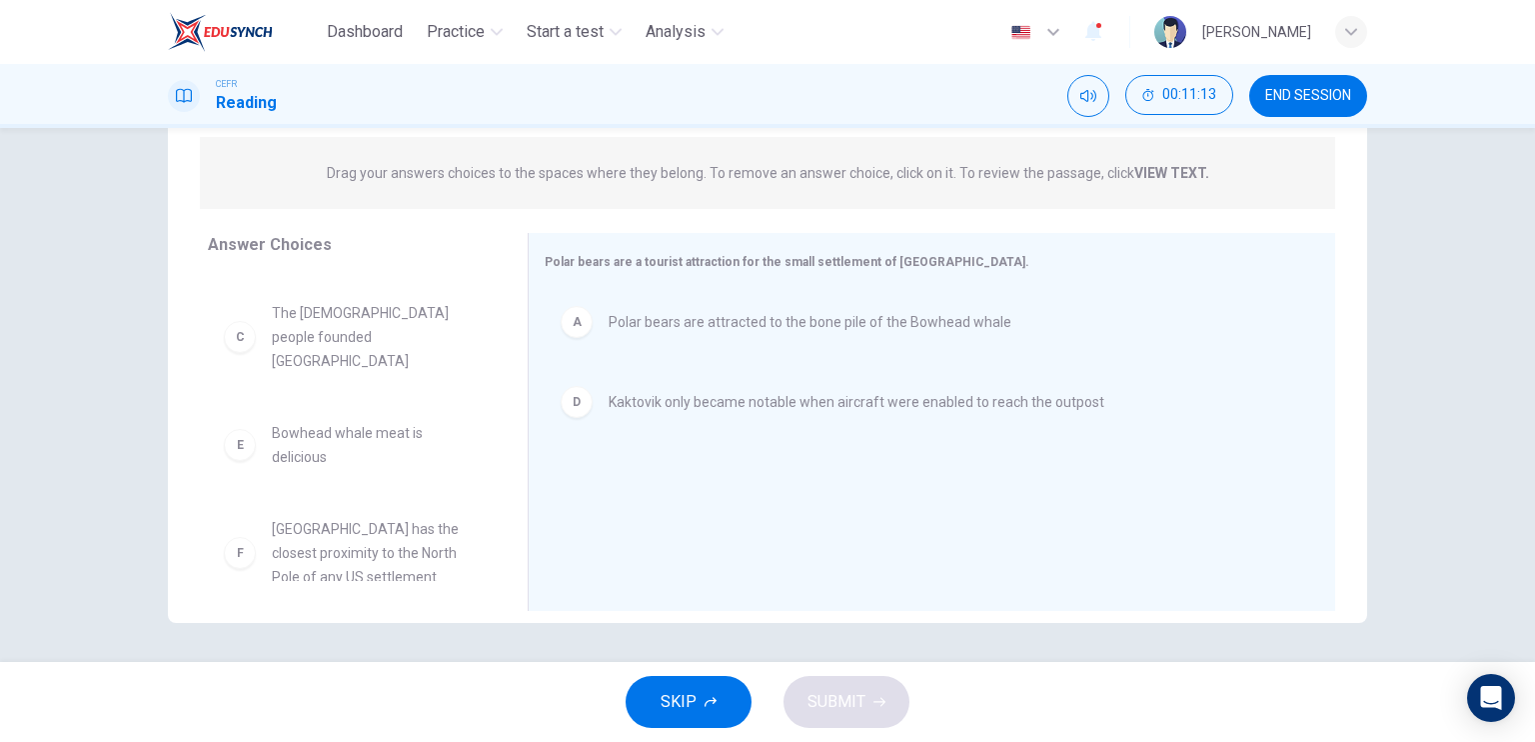
scroll to position [0, 0]
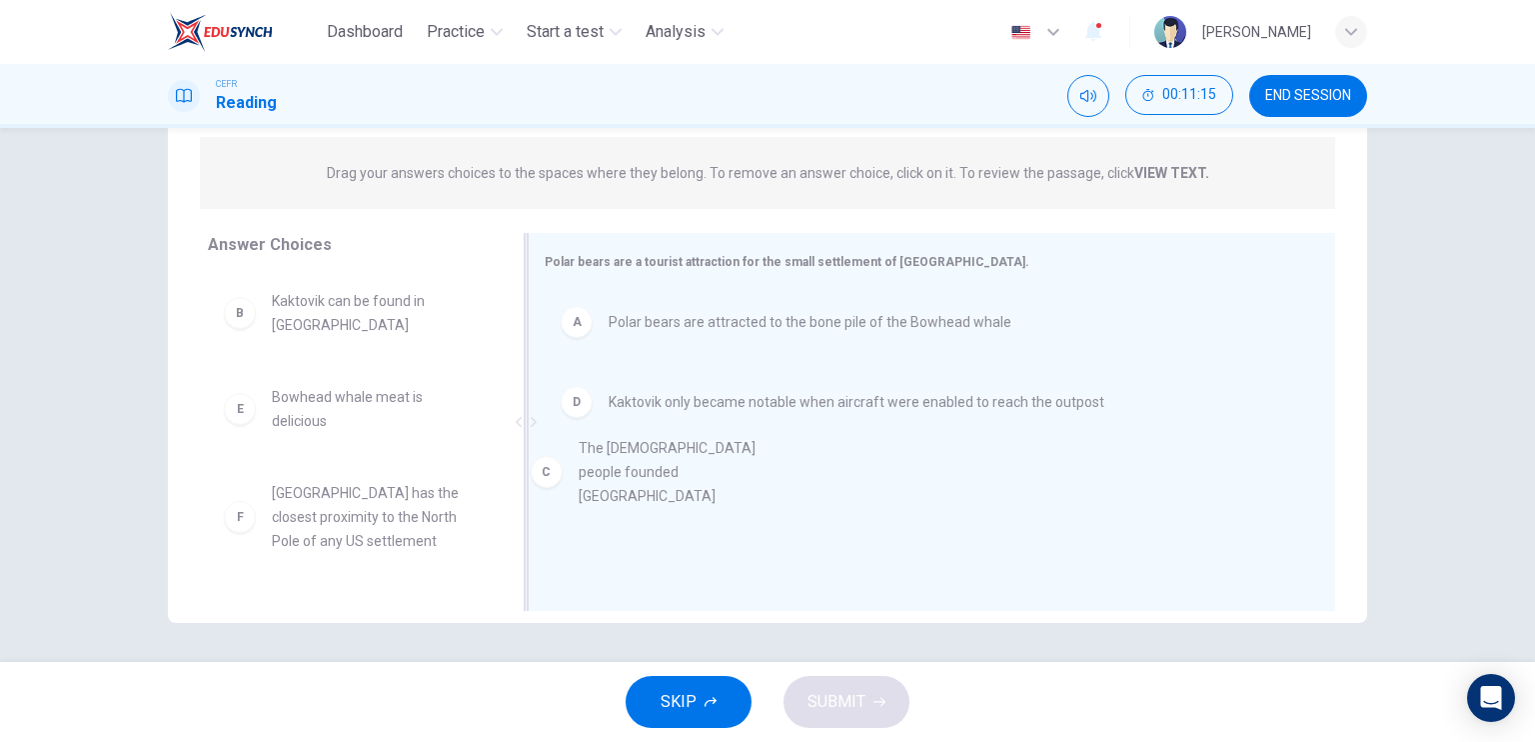
drag, startPoint x: 384, startPoint y: 410, endPoint x: 753, endPoint y: 463, distance: 372.6
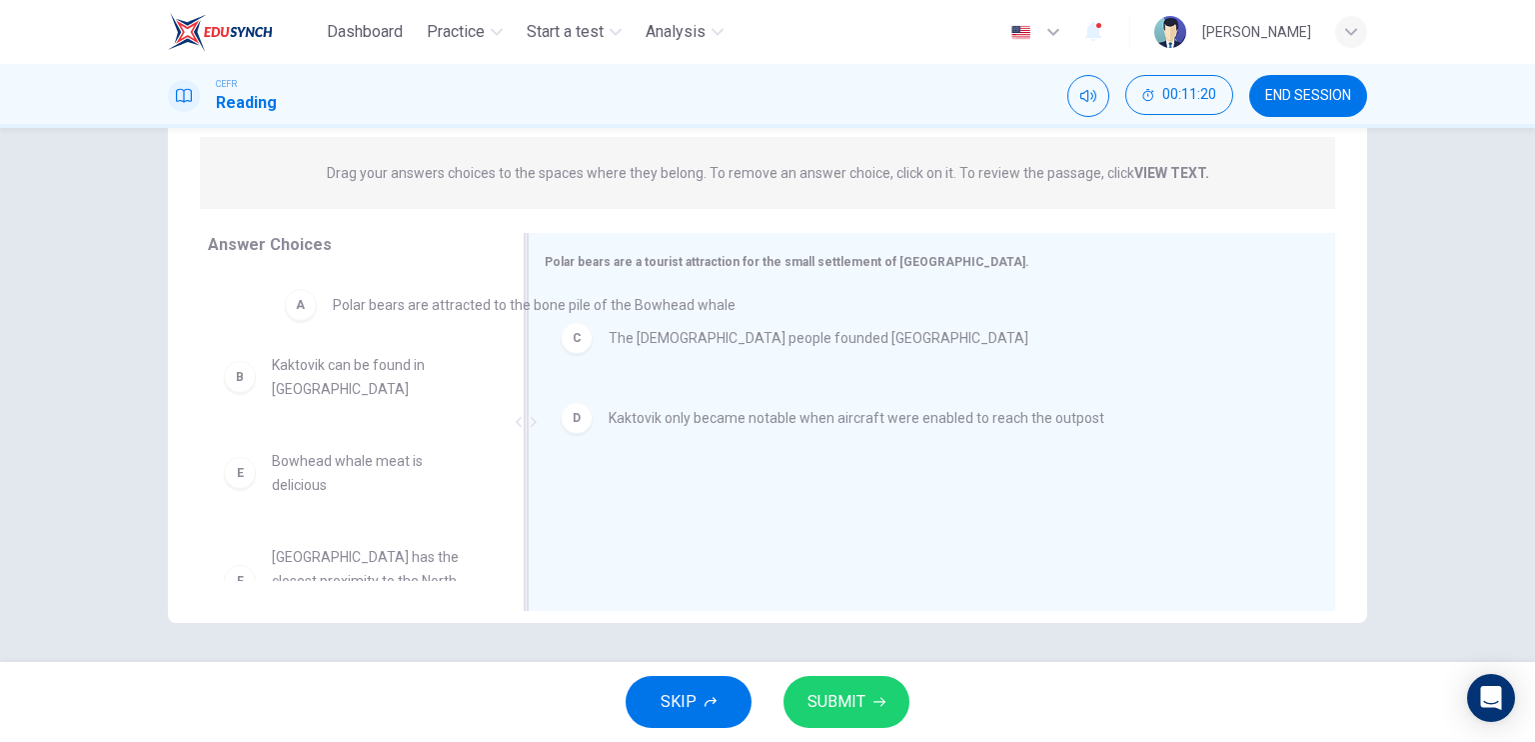
drag, startPoint x: 802, startPoint y: 329, endPoint x: 411, endPoint y: 324, distance: 390.8
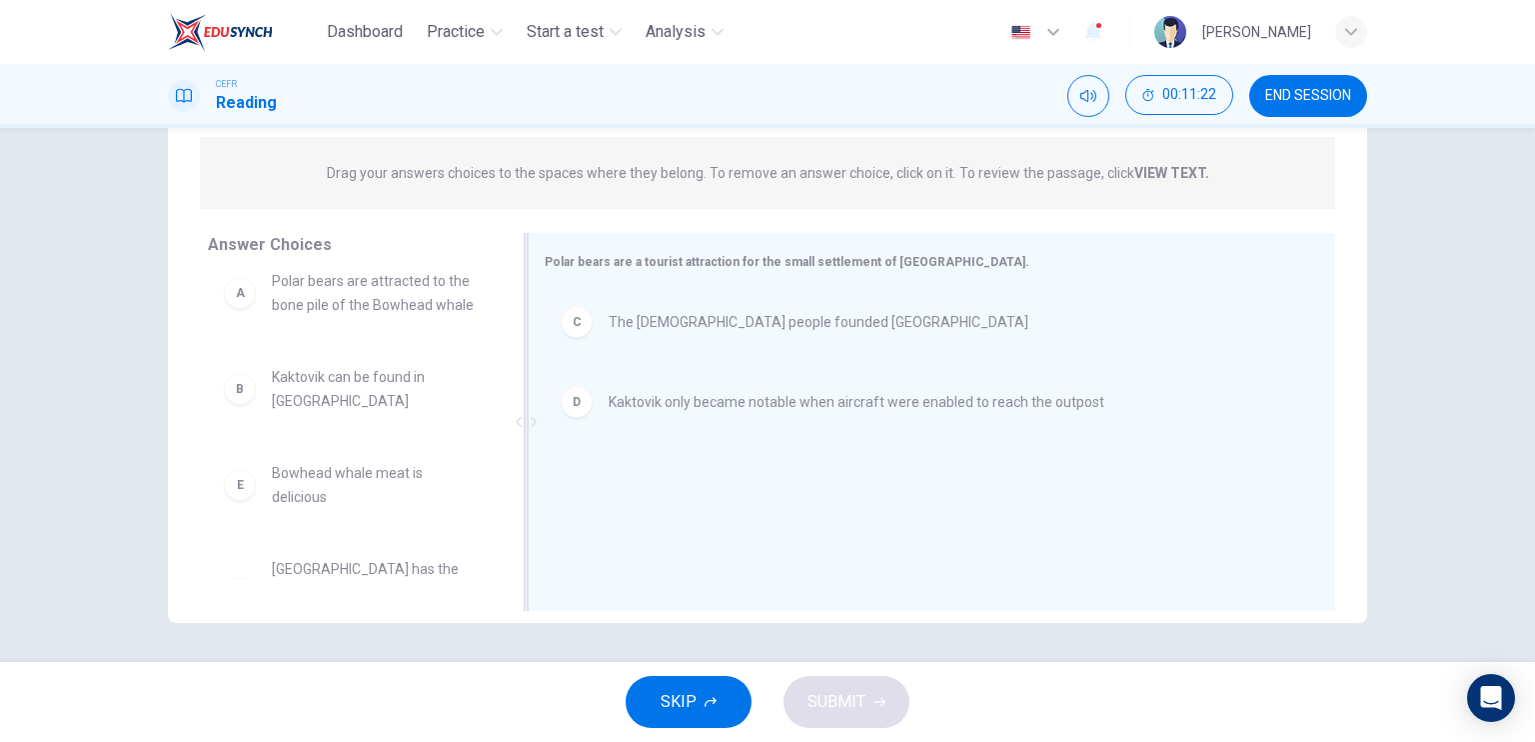
scroll to position [84, 0]
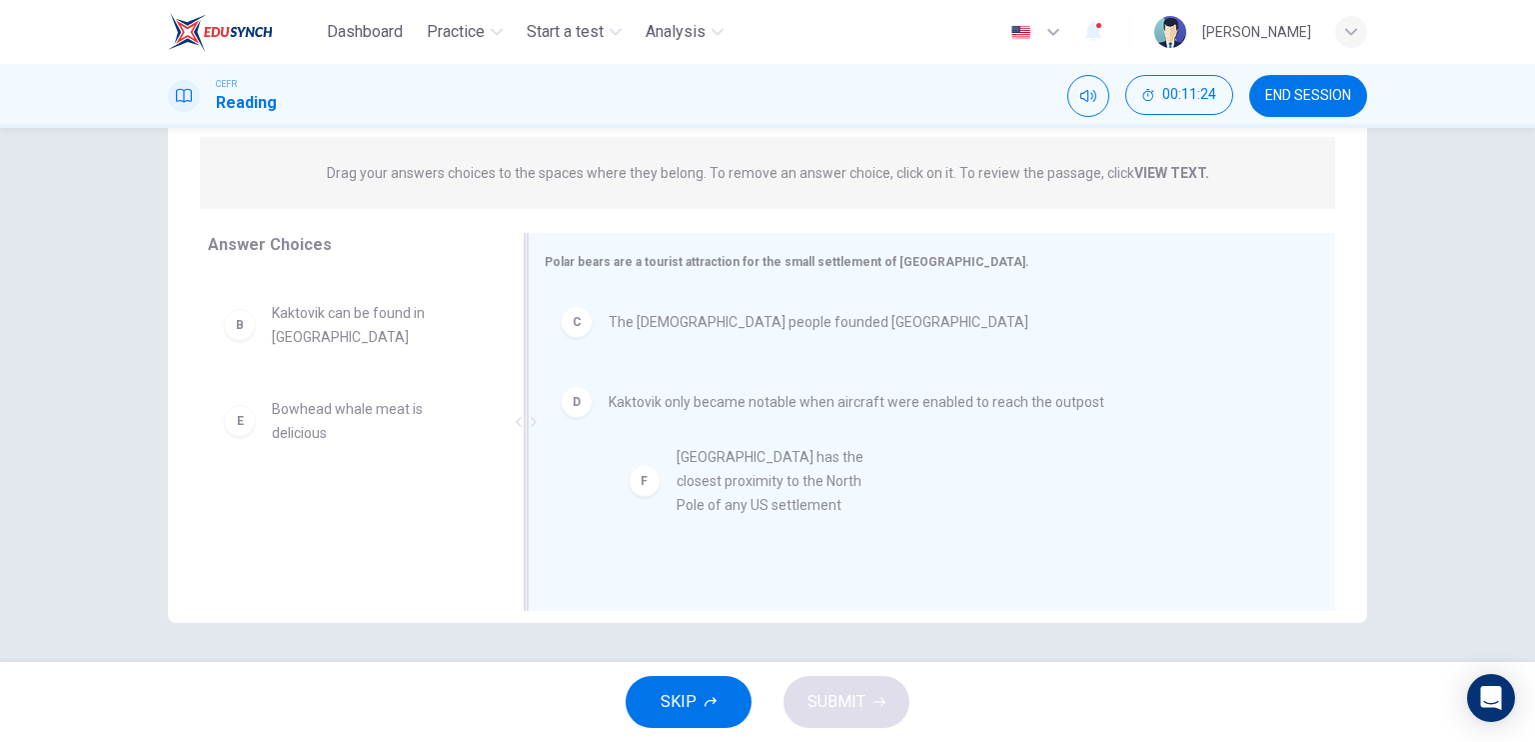
drag, startPoint x: 320, startPoint y: 530, endPoint x: 736, endPoint y: 483, distance: 418.4
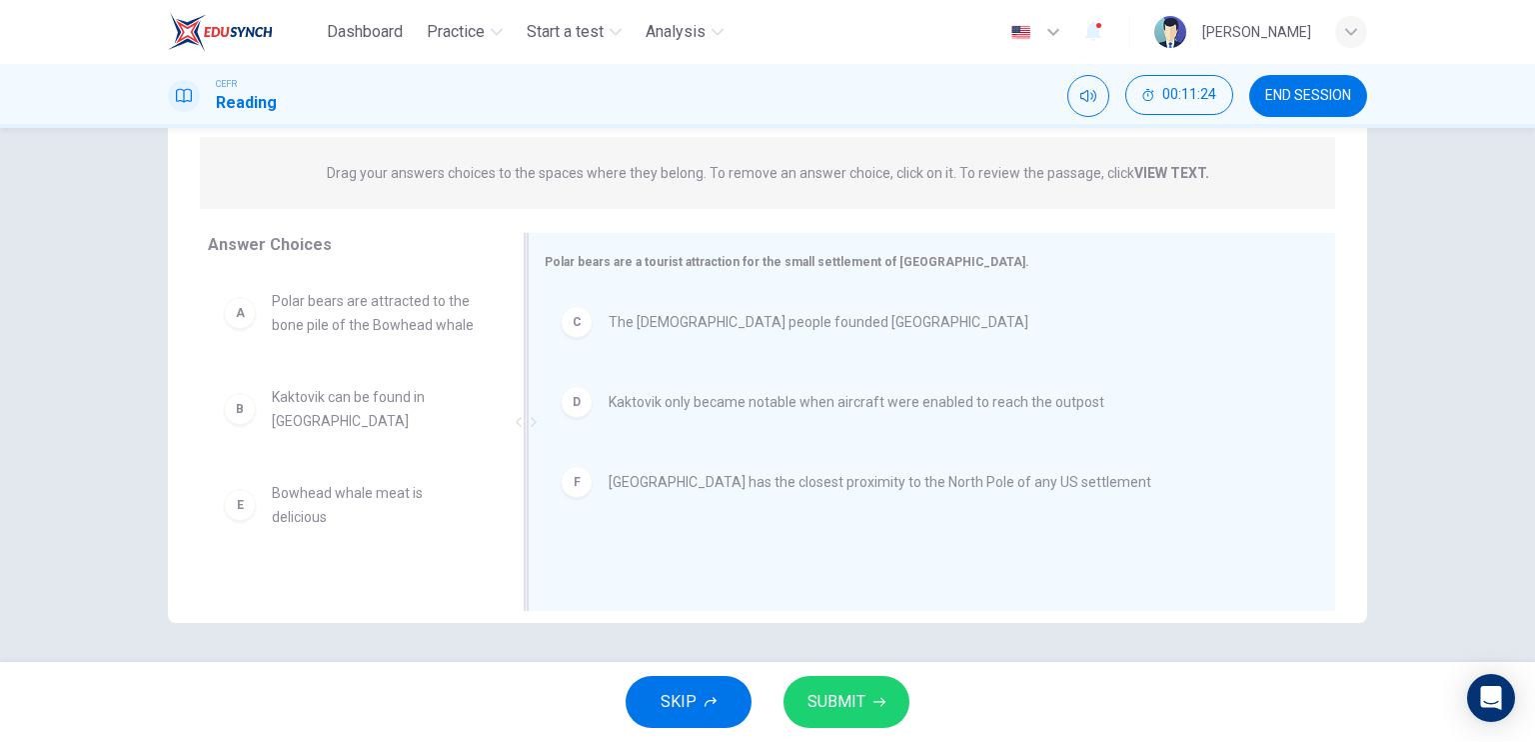
scroll to position [0, 0]
click at [830, 680] on button "SUBMIT" at bounding box center [847, 702] width 126 height 52
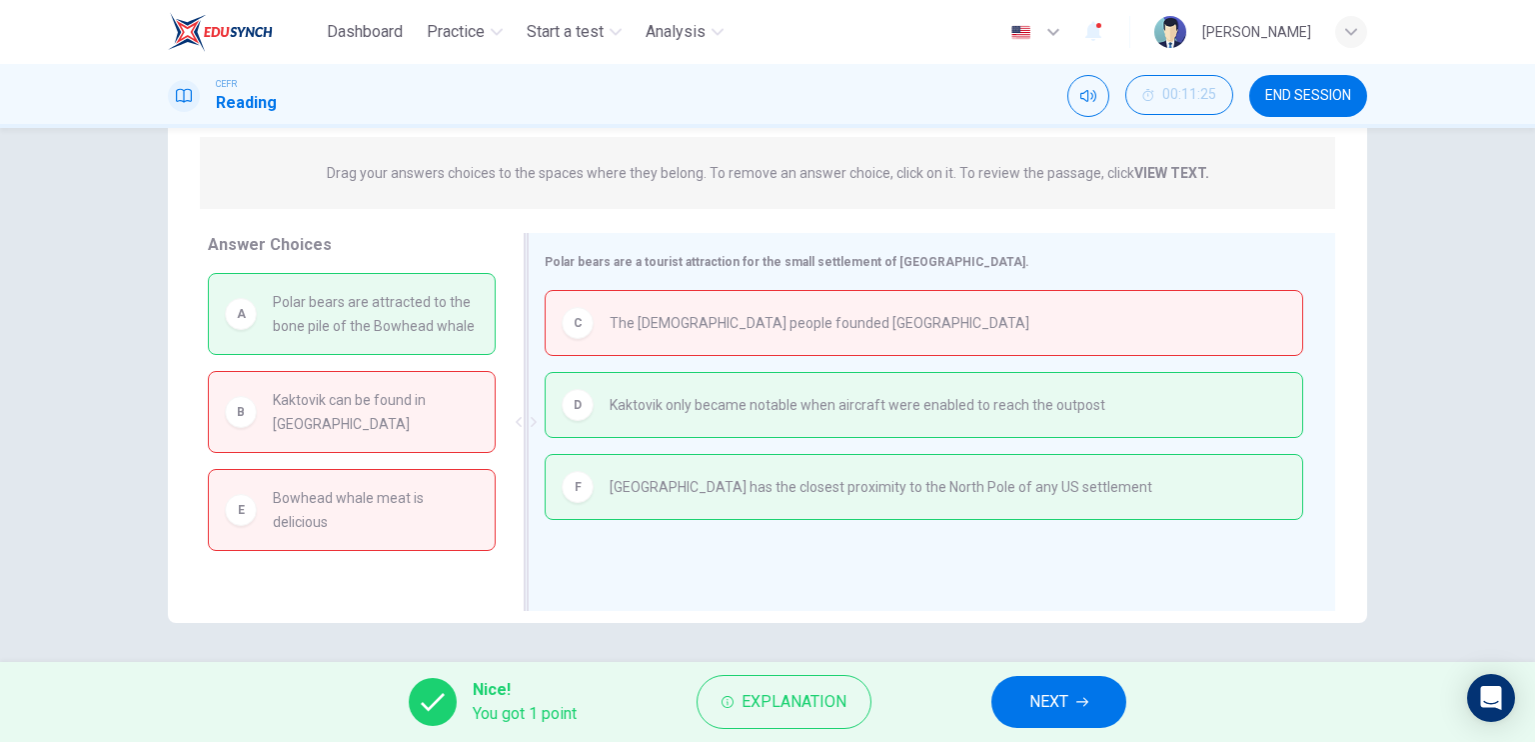
drag, startPoint x: 434, startPoint y: 333, endPoint x: 640, endPoint y: 343, distance: 206.1
click at [640, 343] on div "Answer Choices A Polar bears are attracted to the bone pile of the Bowhead whal…" at bounding box center [767, 422] width 1199 height 378
click at [1046, 695] on span "NEXT" at bounding box center [1048, 702] width 39 height 28
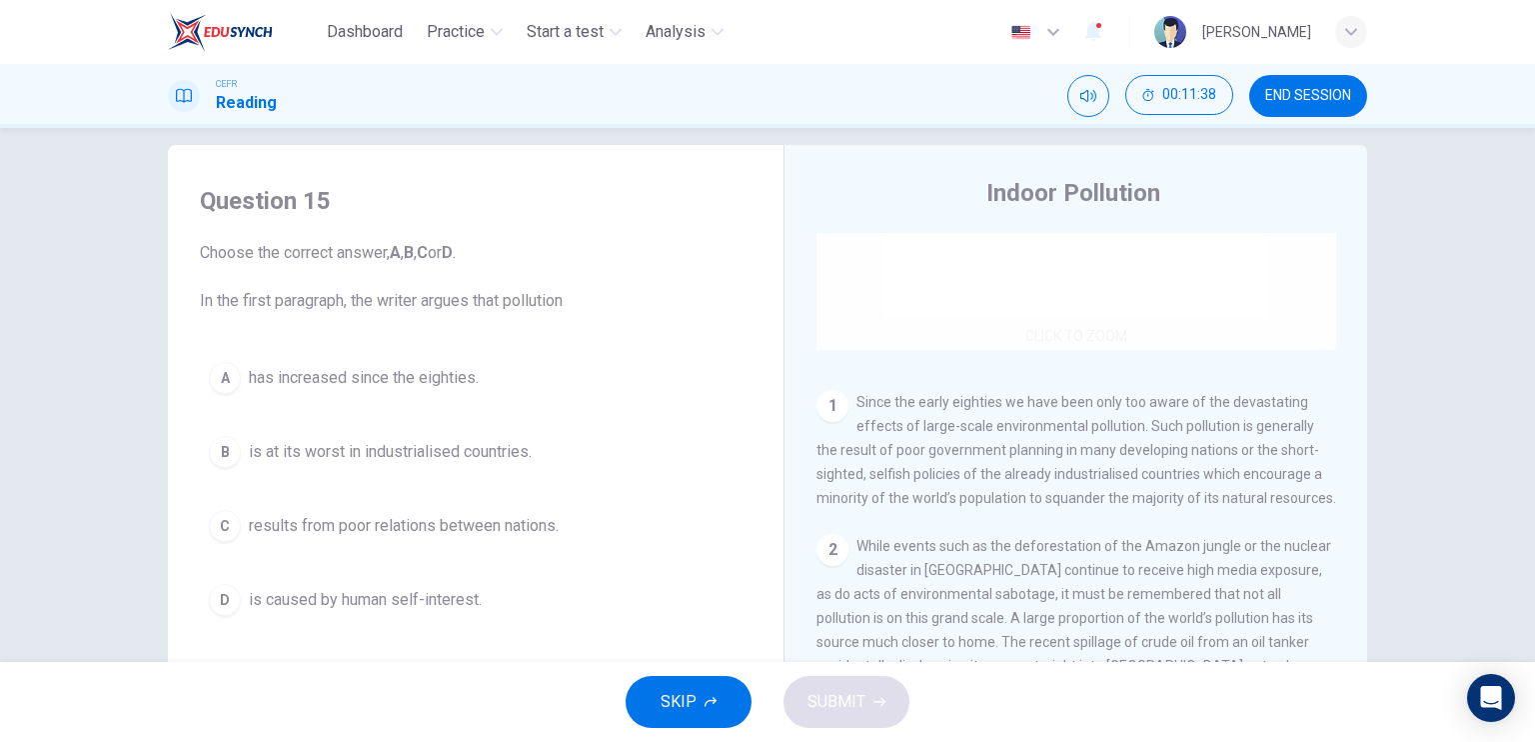
scroll to position [359, 0]
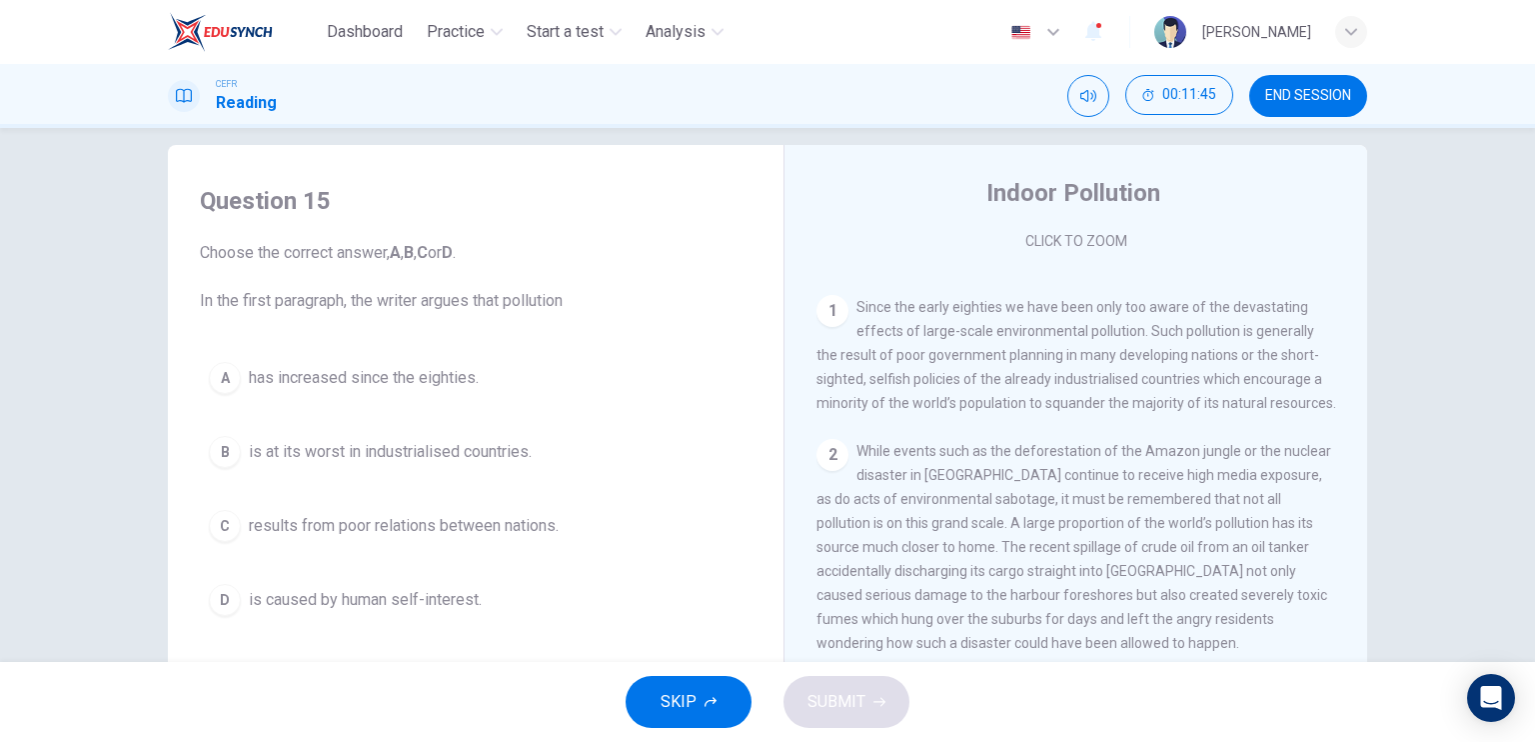
click at [820, 295] on div "1" at bounding box center [833, 311] width 32 height 32
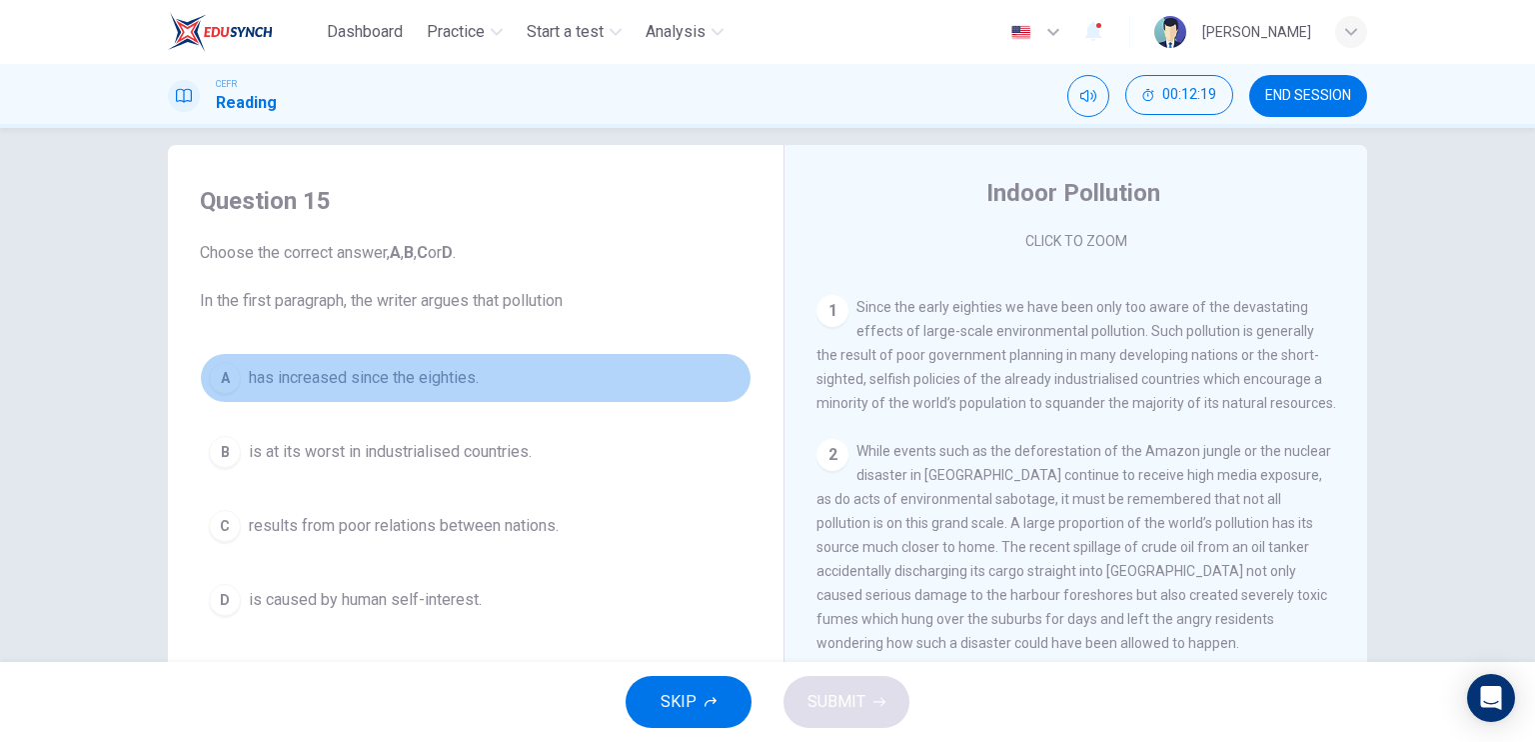
click at [430, 375] on span "has increased since the eighties." at bounding box center [364, 378] width 230 height 24
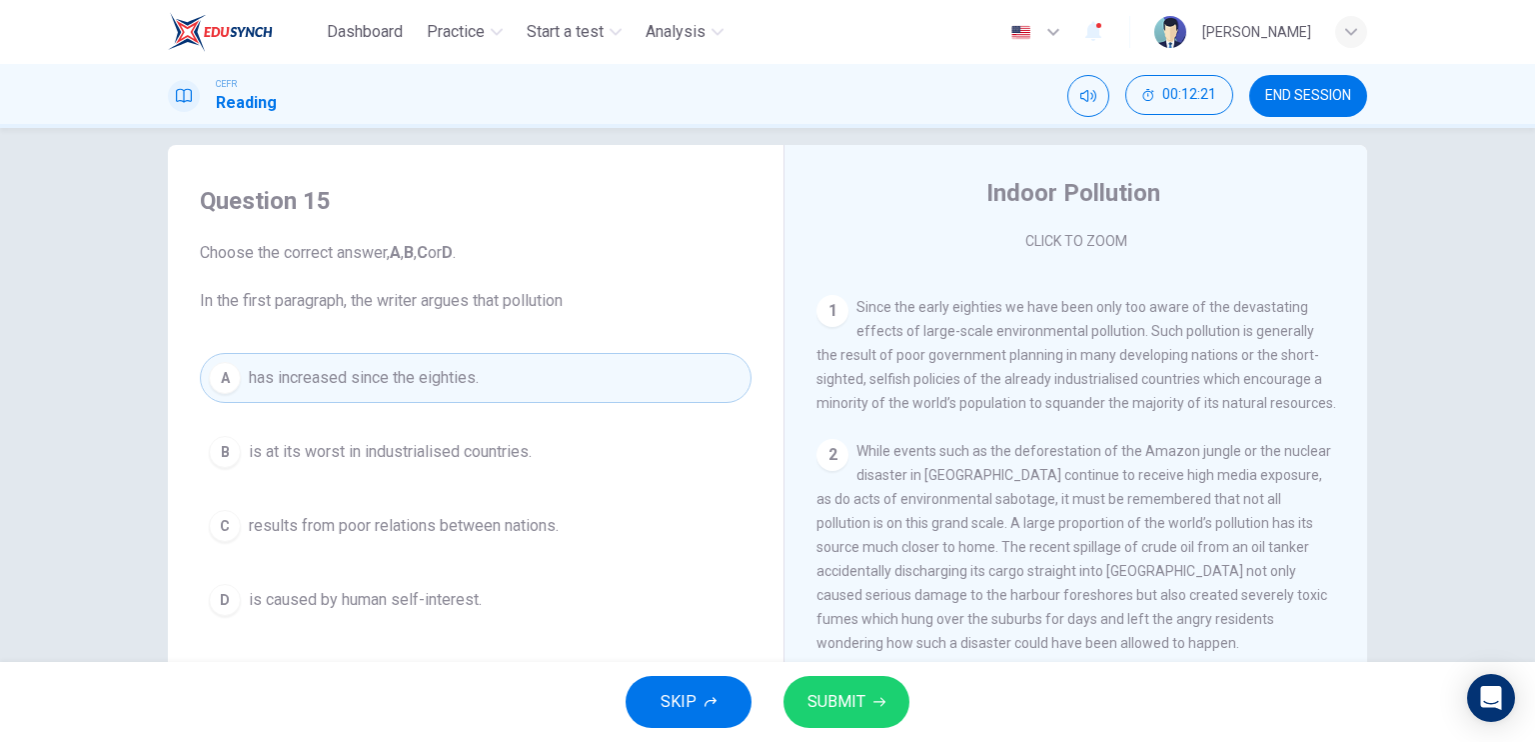
scroll to position [91, 0]
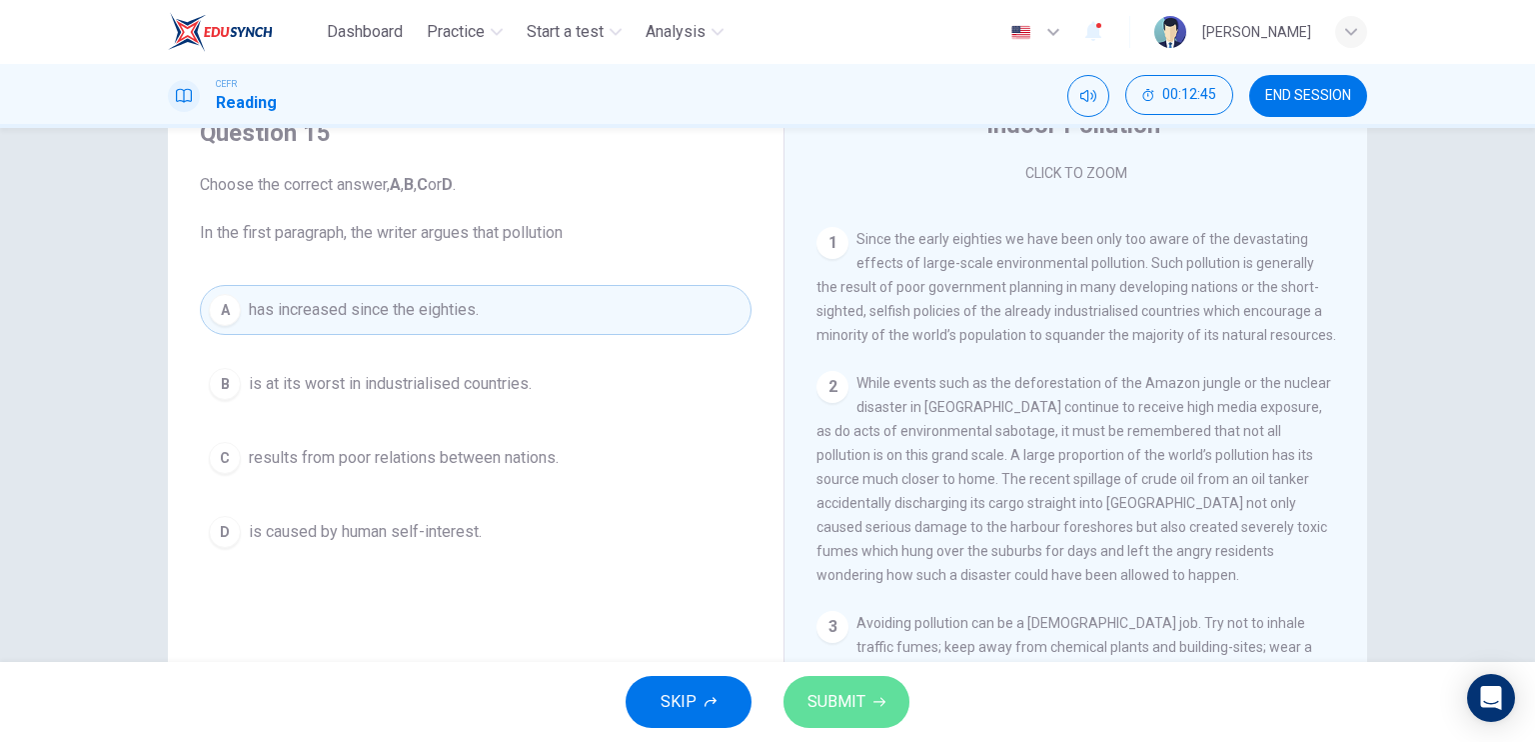
click at [865, 693] on button "SUBMIT" at bounding box center [847, 702] width 126 height 52
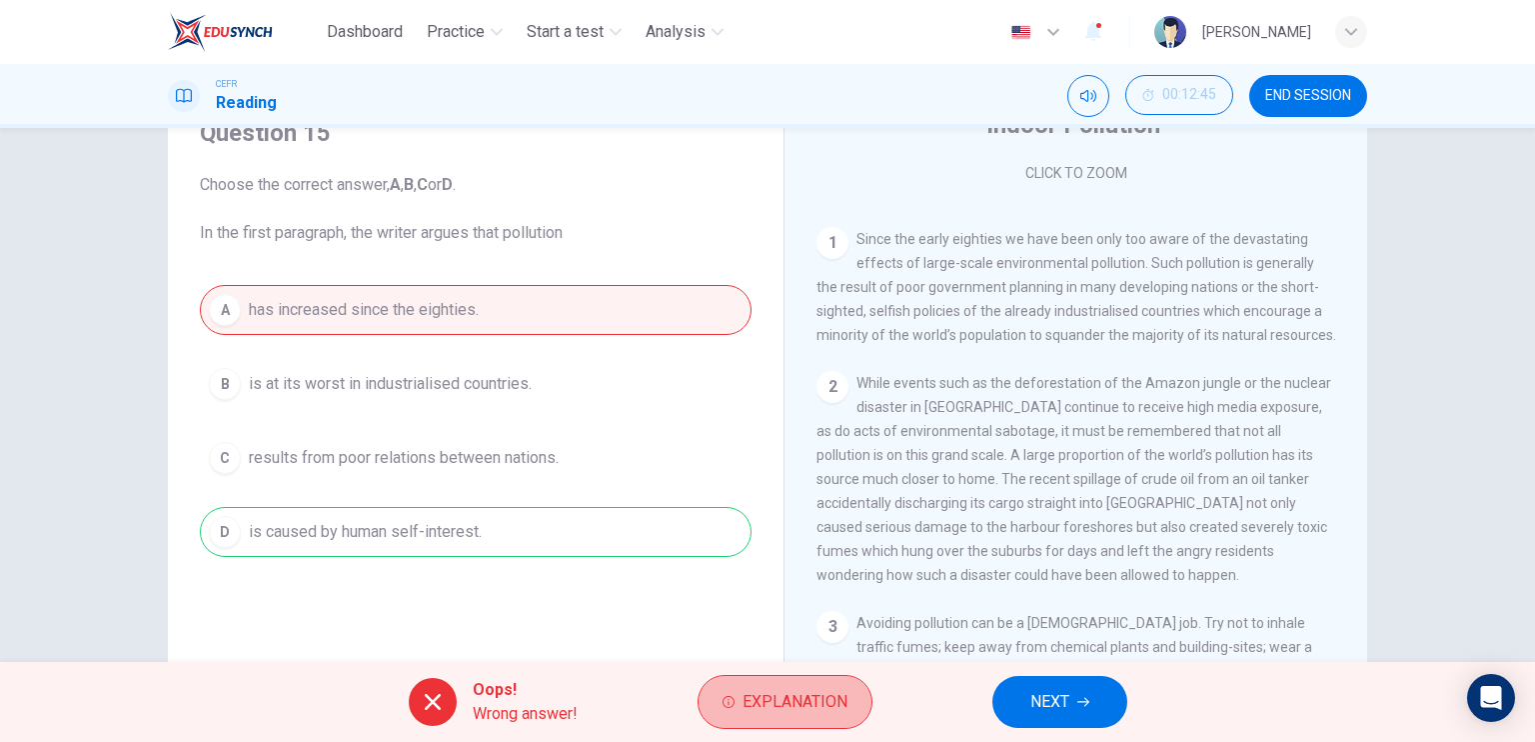
click at [865, 693] on button "Explanation" at bounding box center [785, 702] width 175 height 54
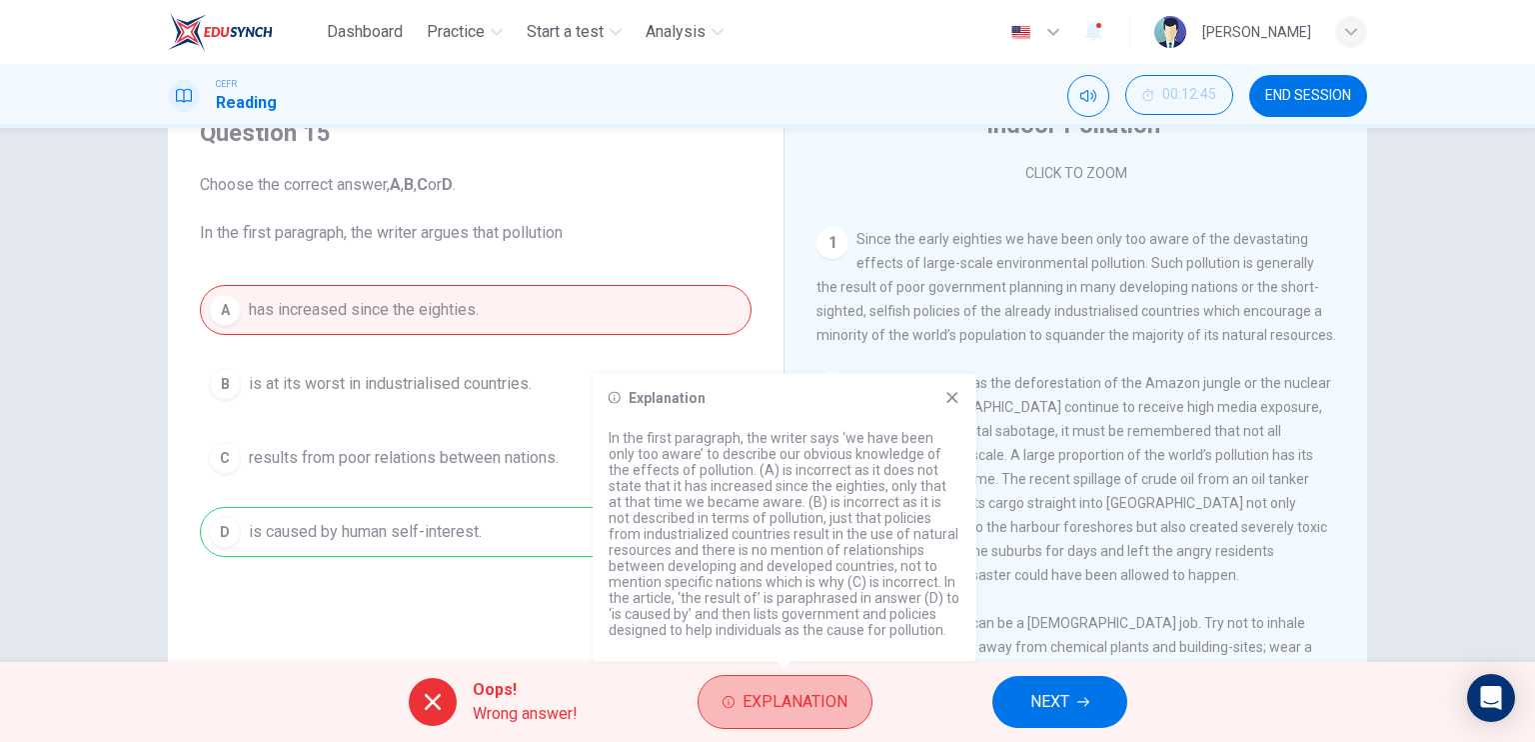
click at [865, 693] on button "Explanation" at bounding box center [785, 702] width 175 height 54
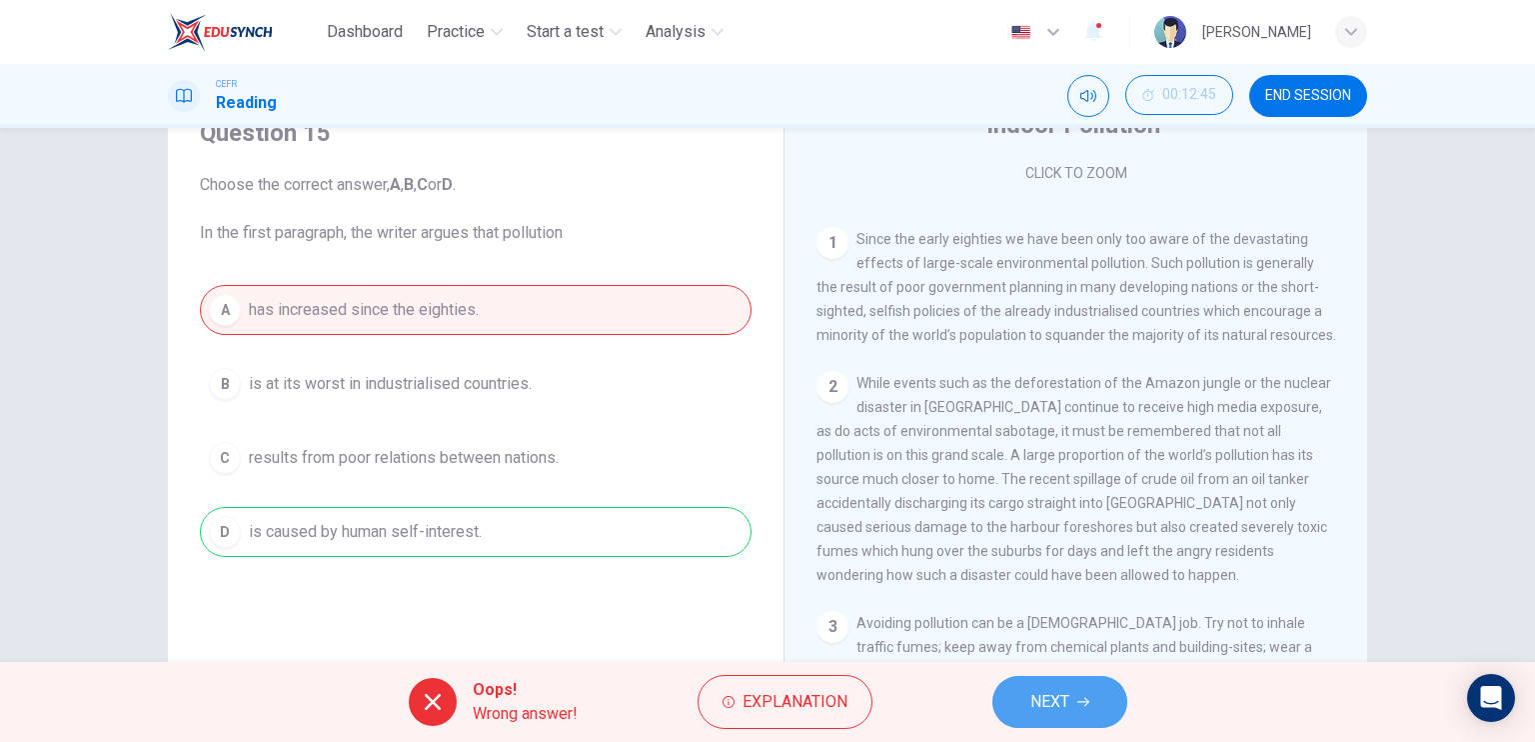
click at [1030, 699] on span "NEXT" at bounding box center [1049, 702] width 39 height 28
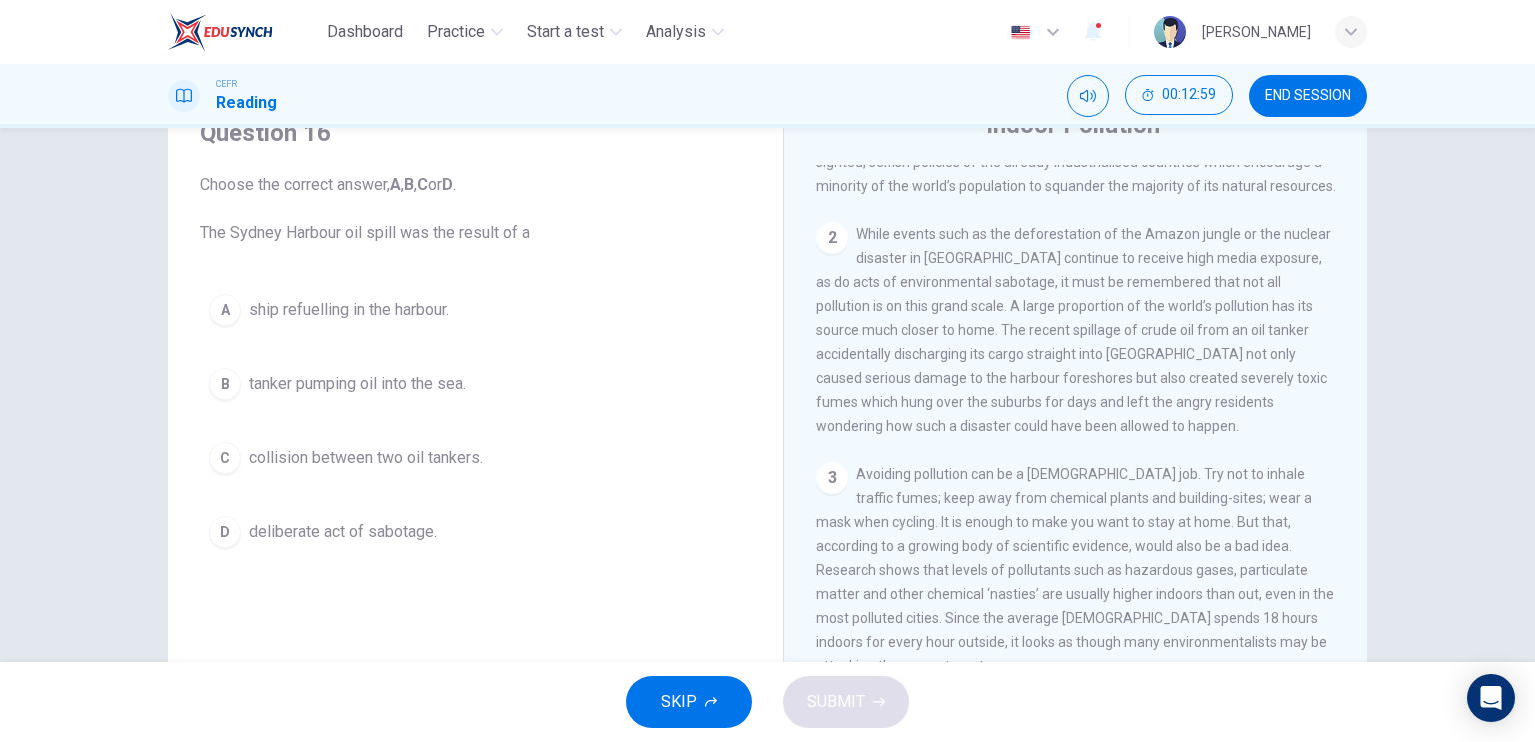
scroll to position [507, 0]
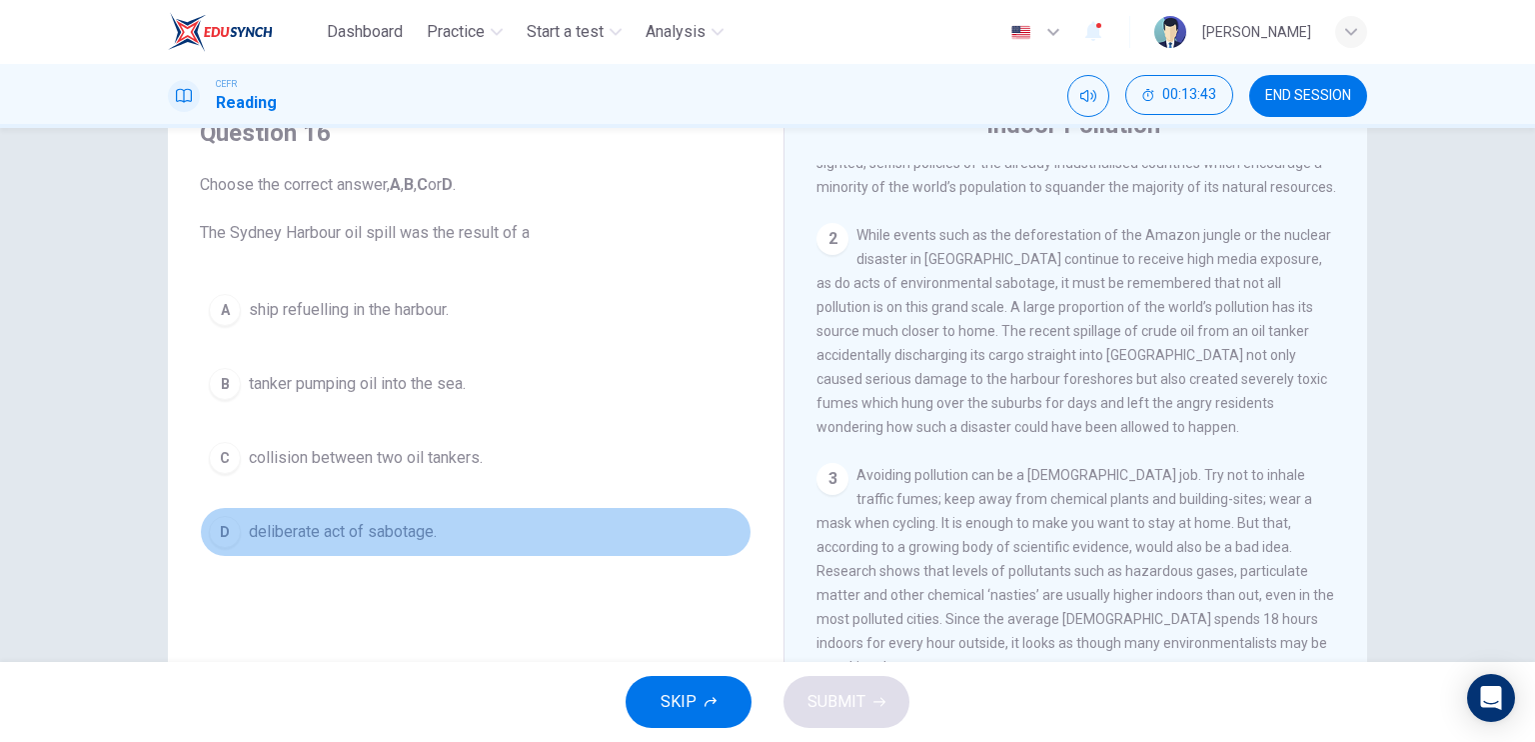
click at [357, 525] on span "deliberate act of sabotage." at bounding box center [343, 532] width 188 height 24
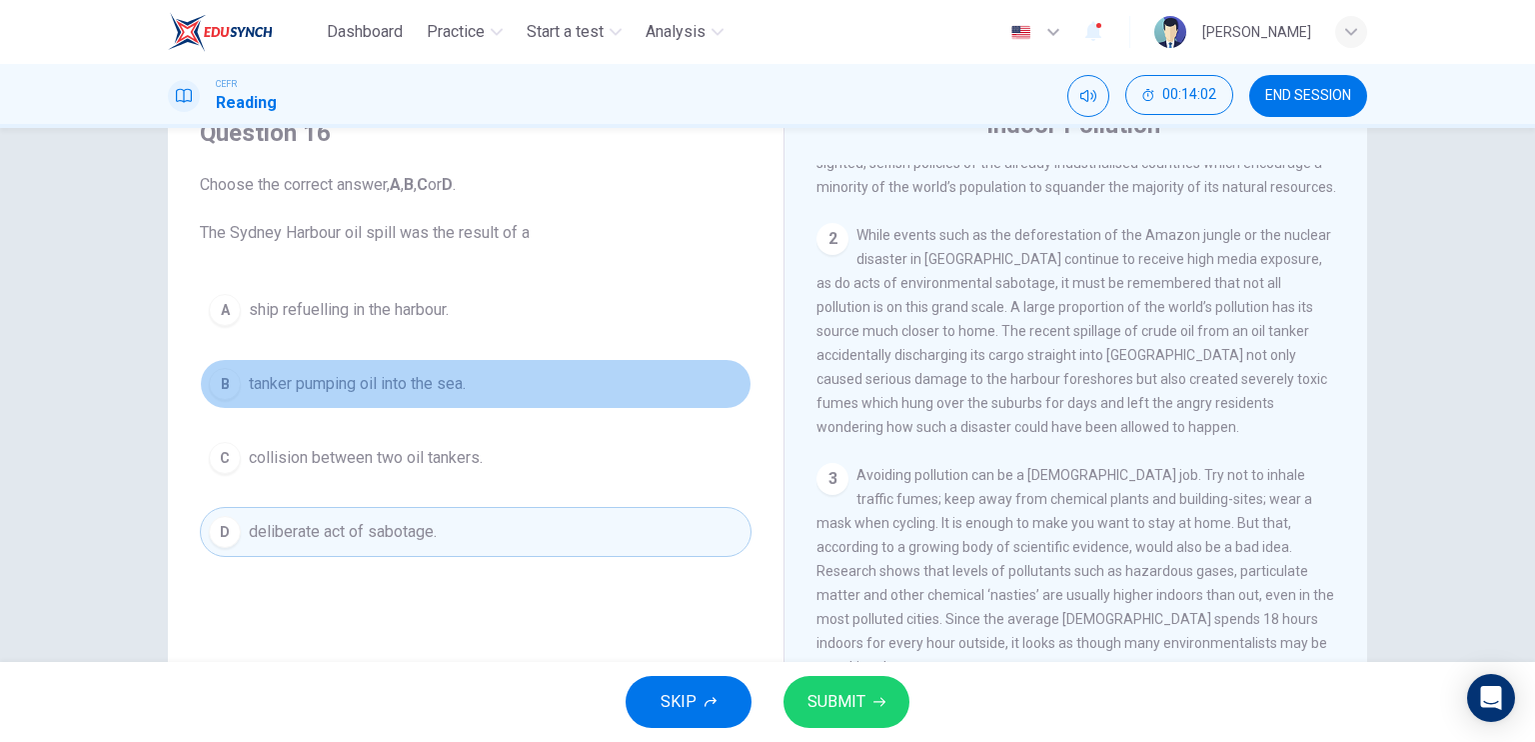
click at [422, 376] on span "tanker pumping oil into the sea." at bounding box center [357, 384] width 217 height 24
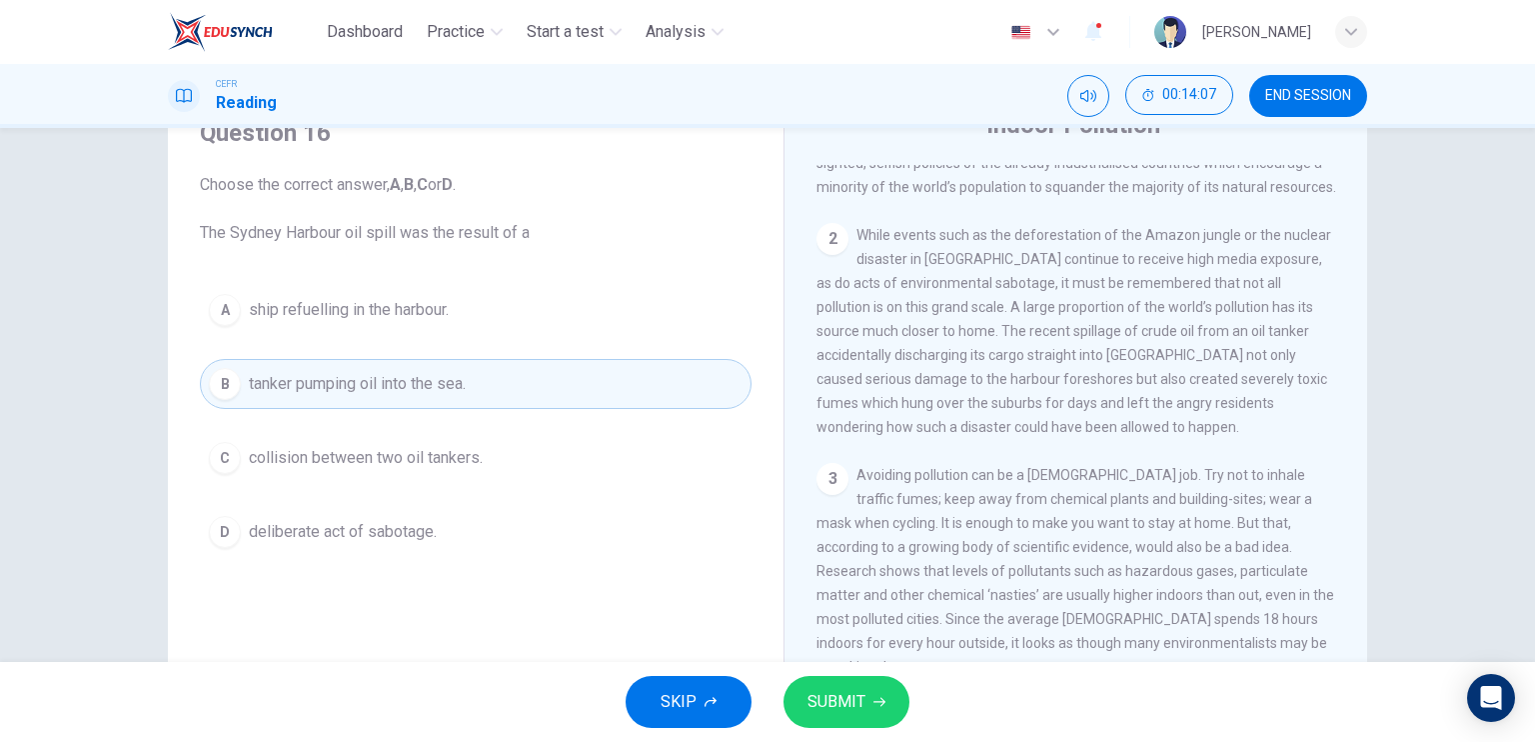
click at [837, 700] on span "SUBMIT" at bounding box center [837, 702] width 58 height 28
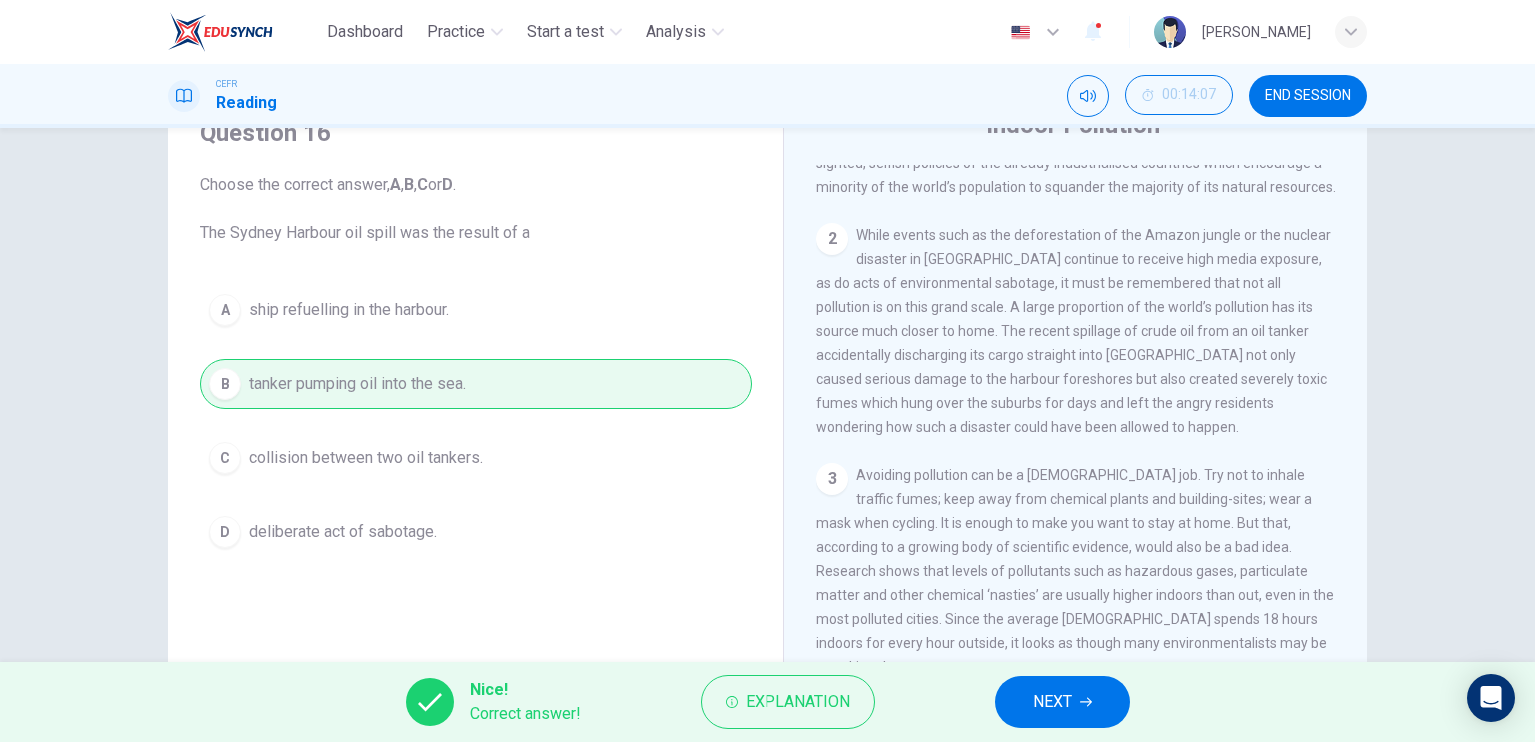
click at [1055, 683] on button "NEXT" at bounding box center [1062, 702] width 135 height 52
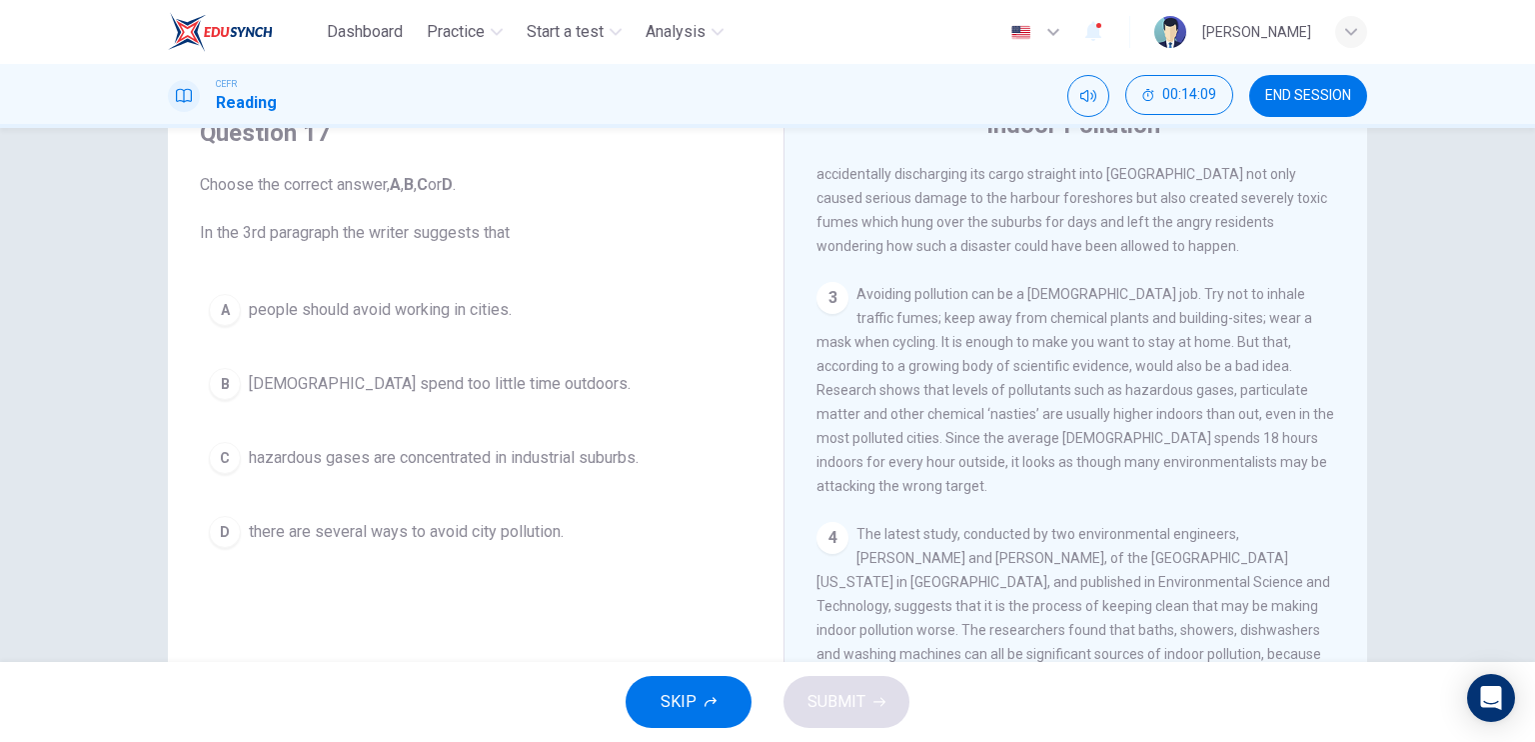
scroll to position [691, 0]
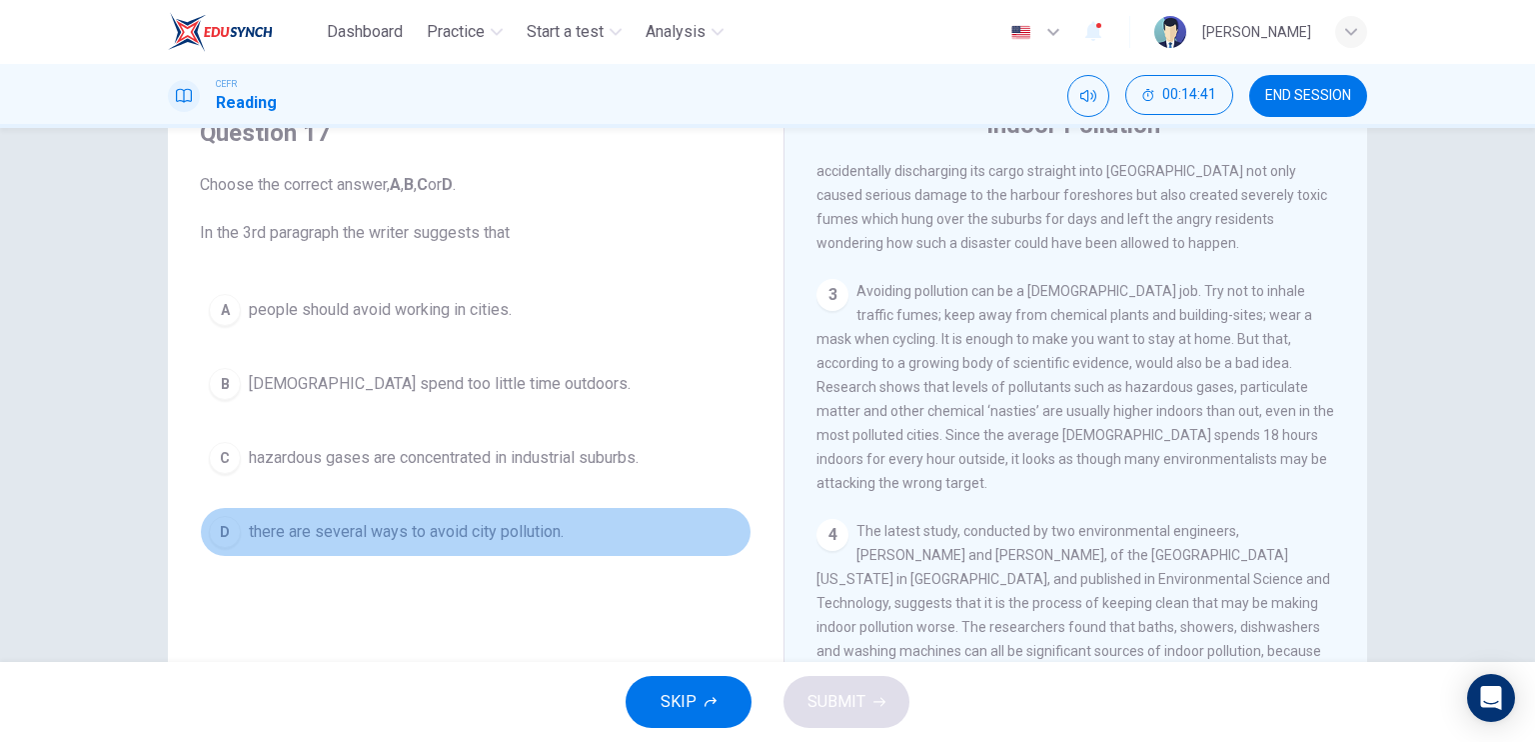
click at [484, 529] on span "there are several ways to avoid city pollution." at bounding box center [406, 532] width 315 height 24
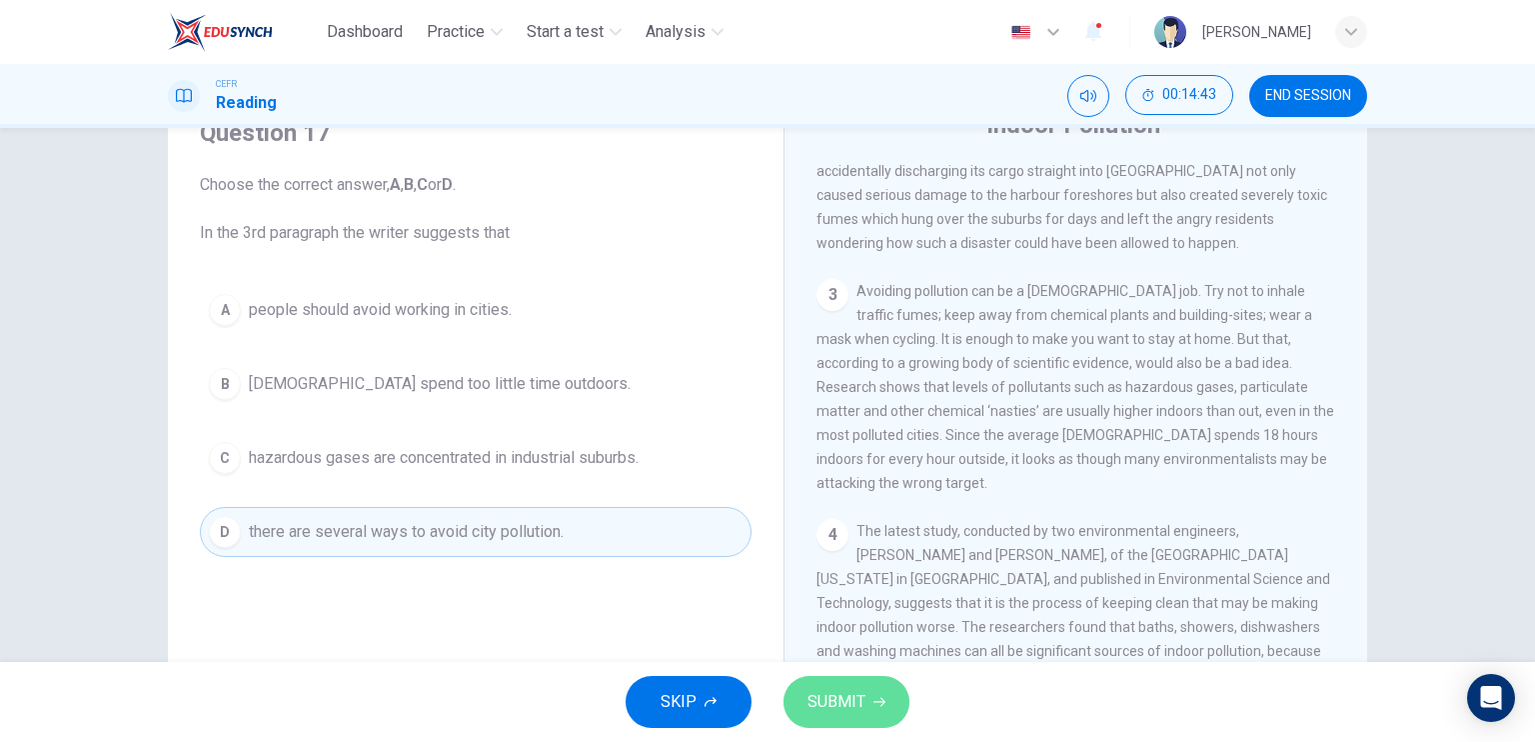
click at [827, 694] on span "SUBMIT" at bounding box center [837, 702] width 58 height 28
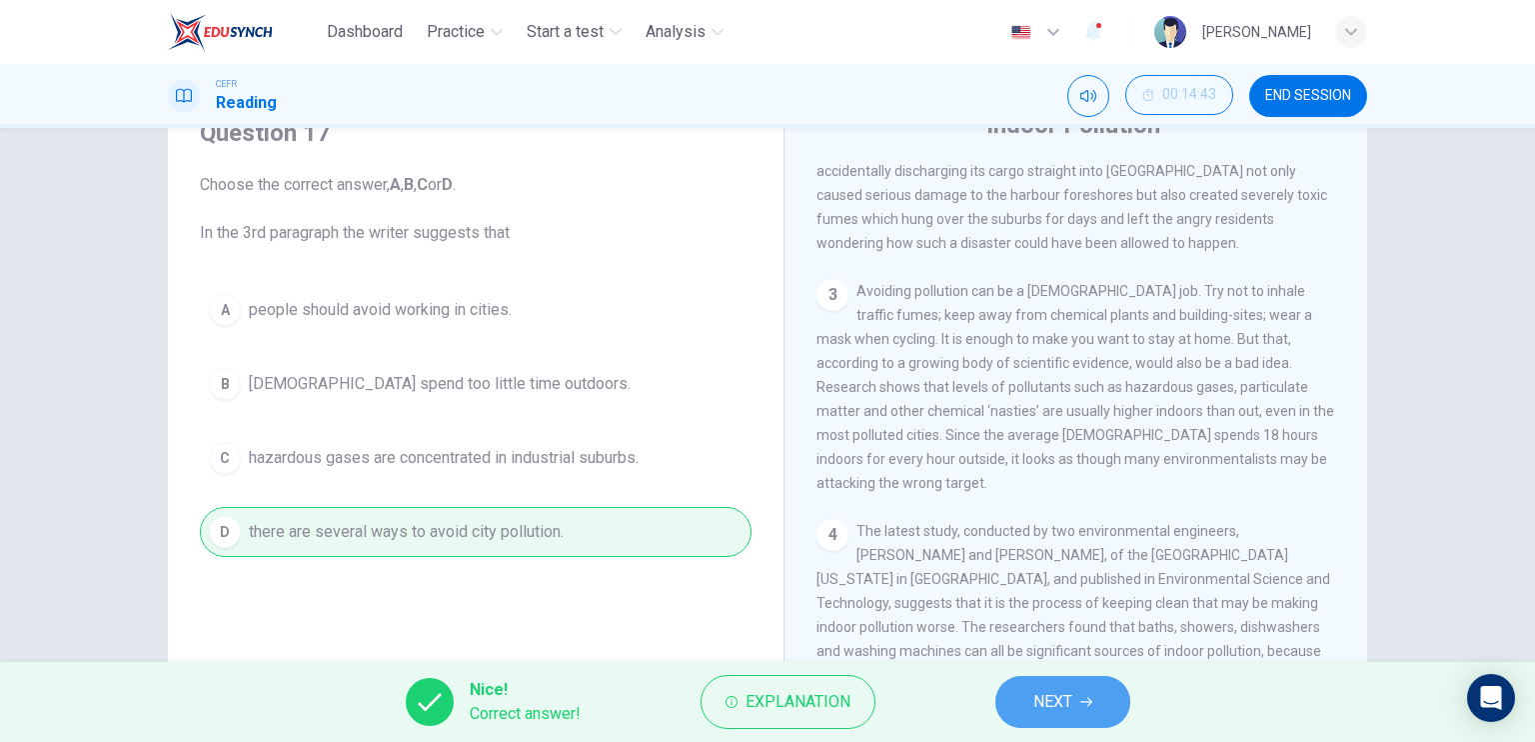
click at [1017, 706] on button "NEXT" at bounding box center [1062, 702] width 135 height 52
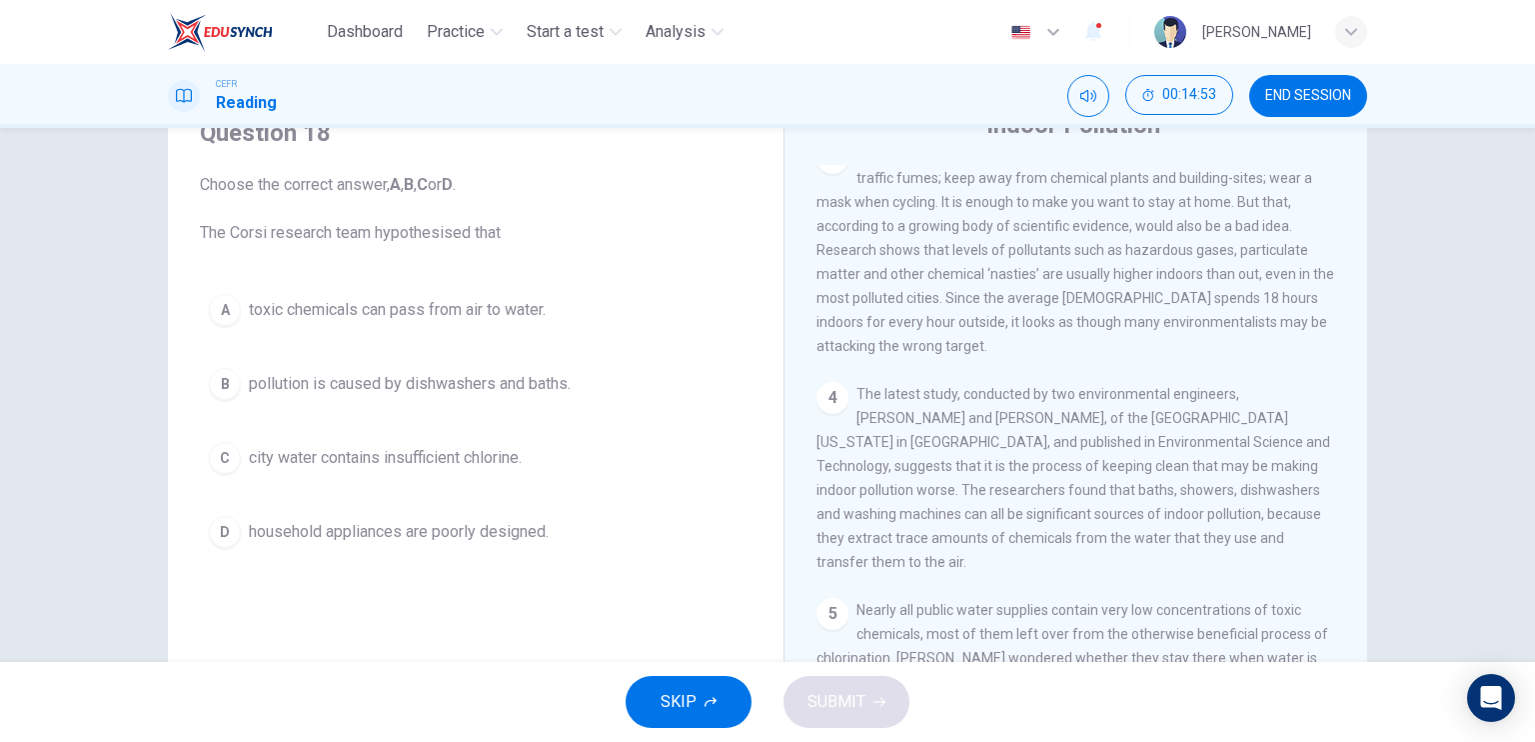
scroll to position [830, 0]
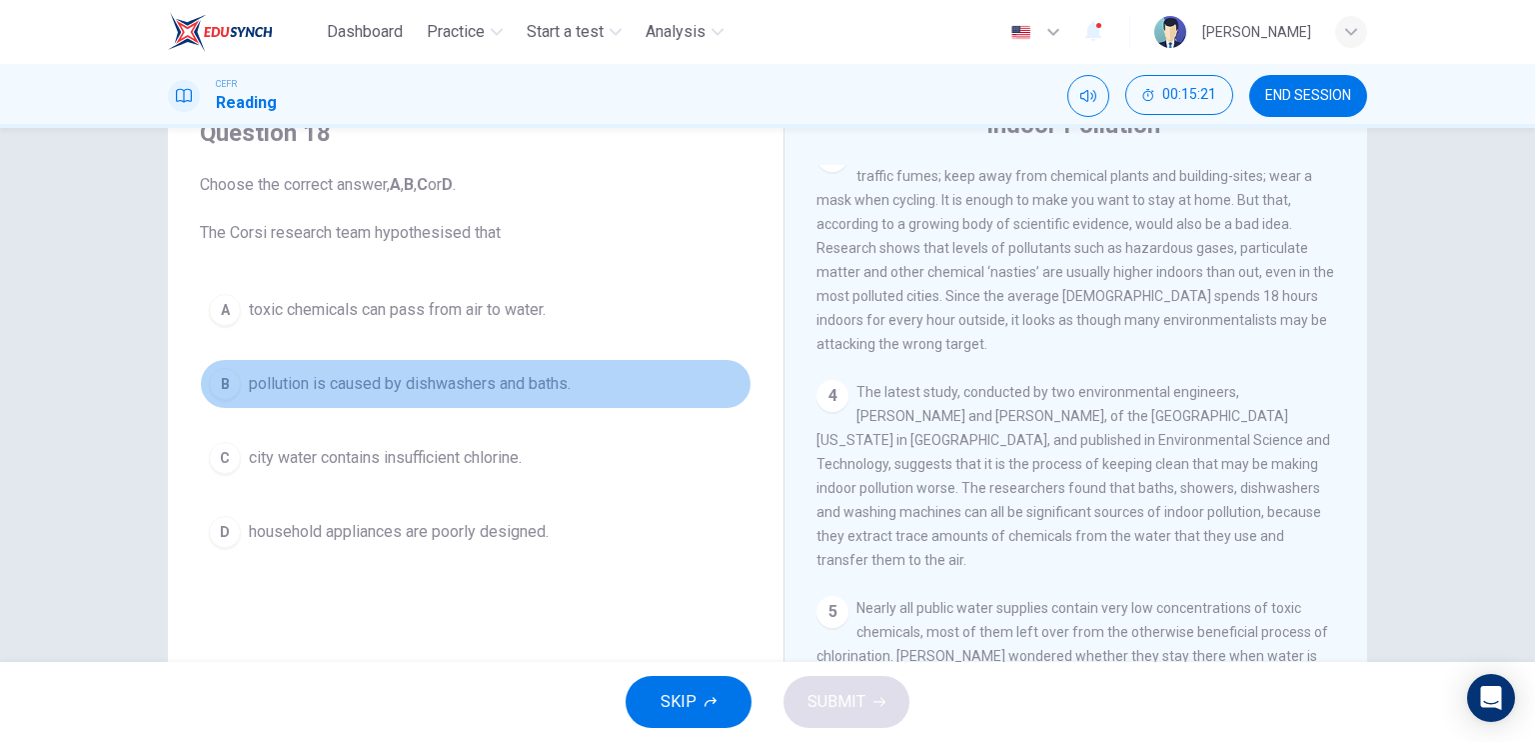
click at [504, 385] on span "pollution is caused by dishwashers and baths." at bounding box center [410, 384] width 322 height 24
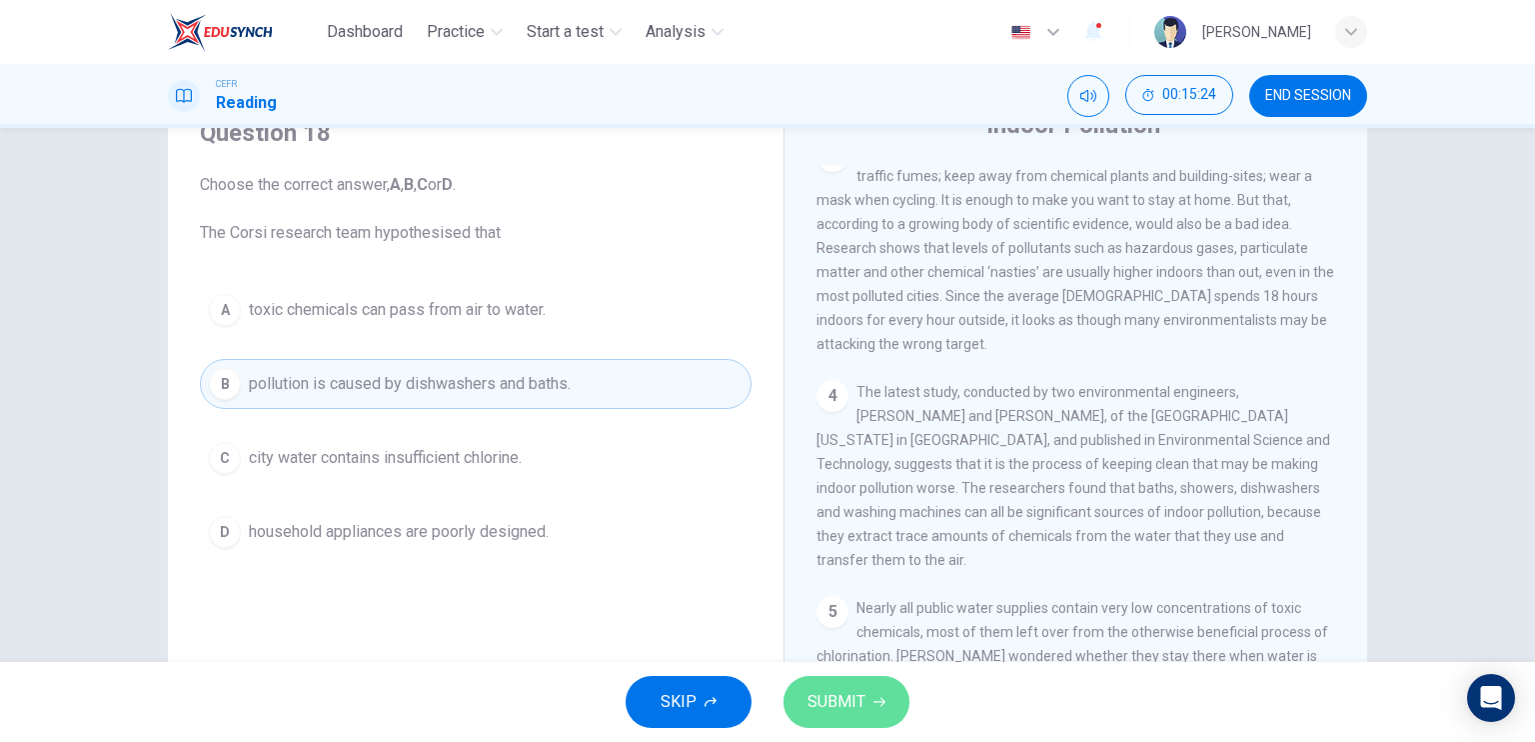
click at [855, 691] on span "SUBMIT" at bounding box center [837, 702] width 58 height 28
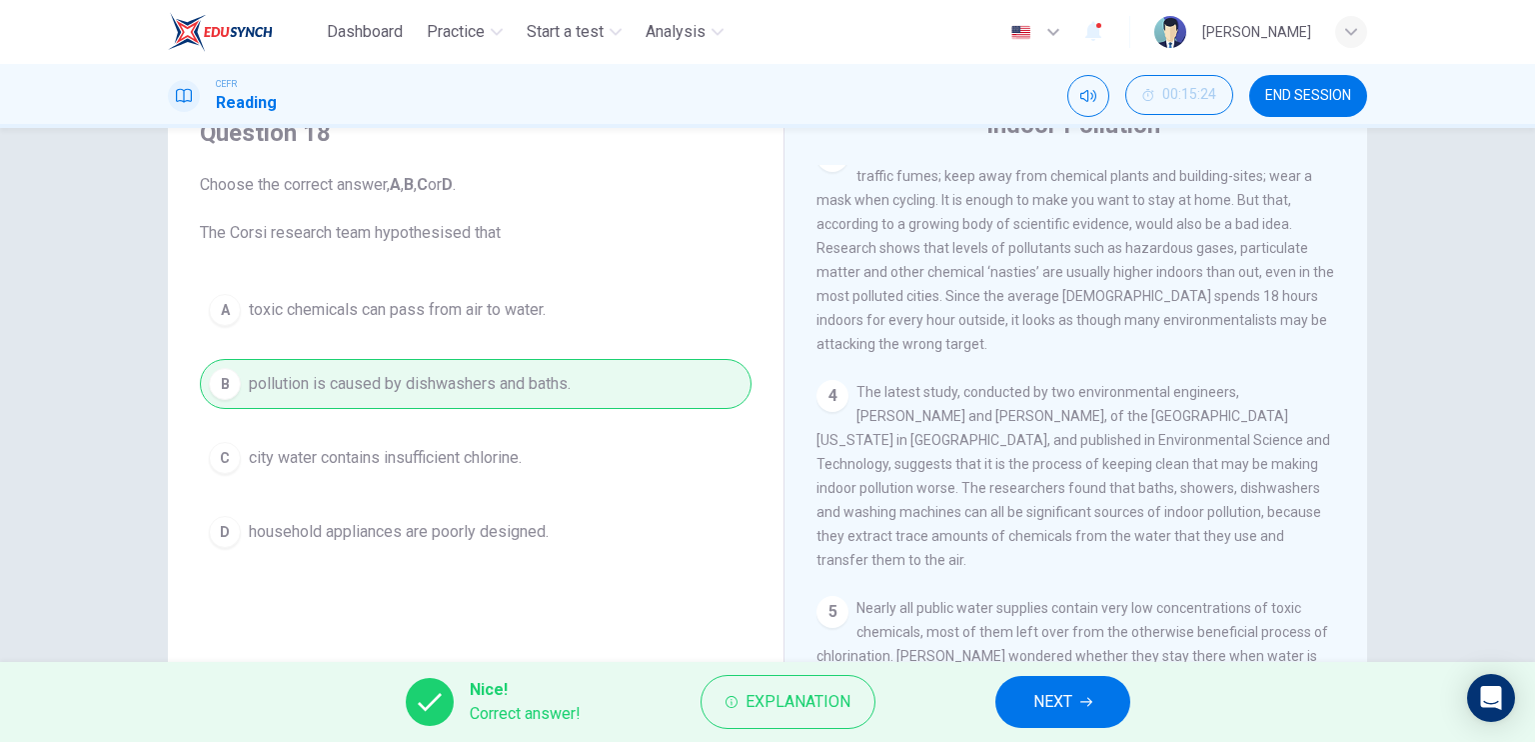
click at [1029, 699] on button "NEXT" at bounding box center [1062, 702] width 135 height 52
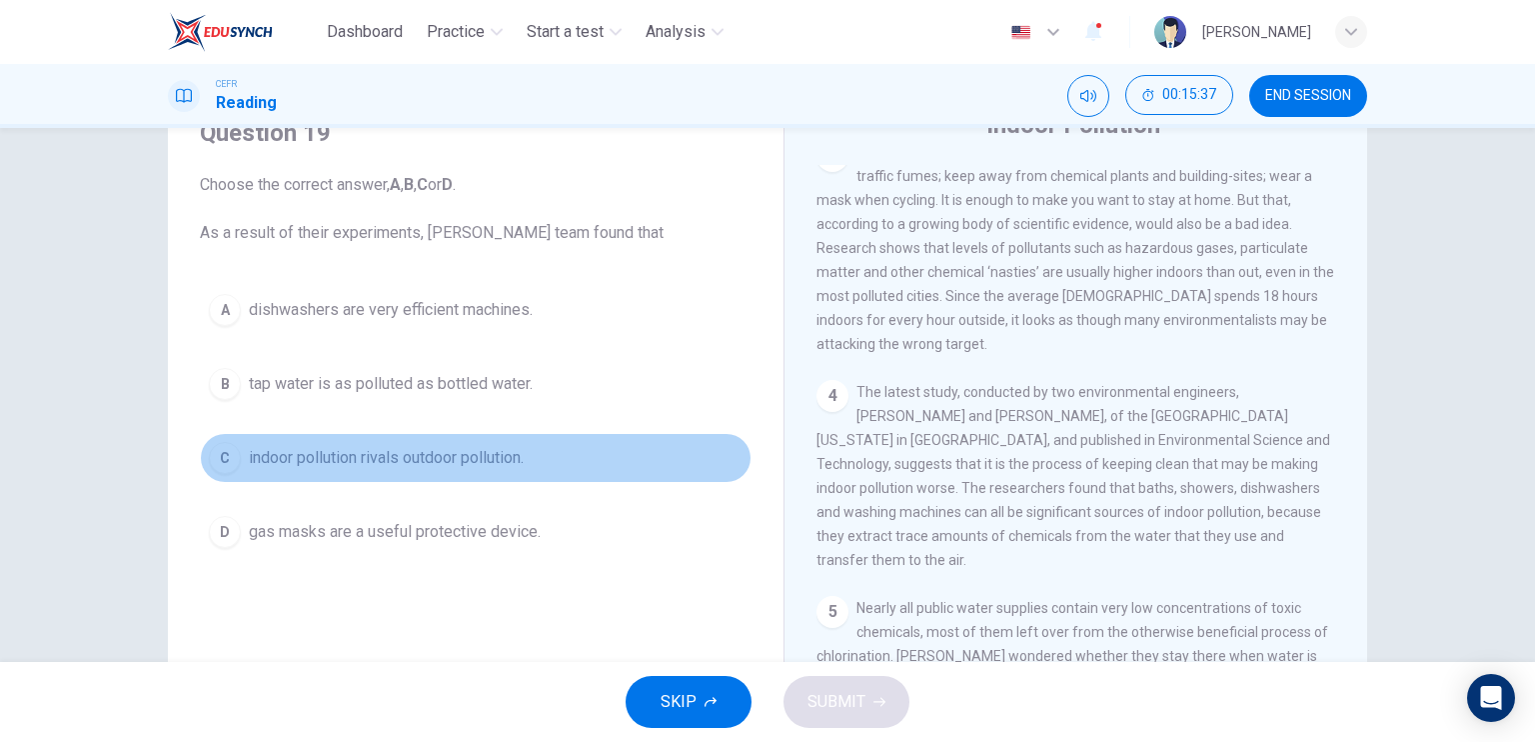
click at [439, 467] on span "indoor pollution rivals outdoor pollution." at bounding box center [386, 458] width 275 height 24
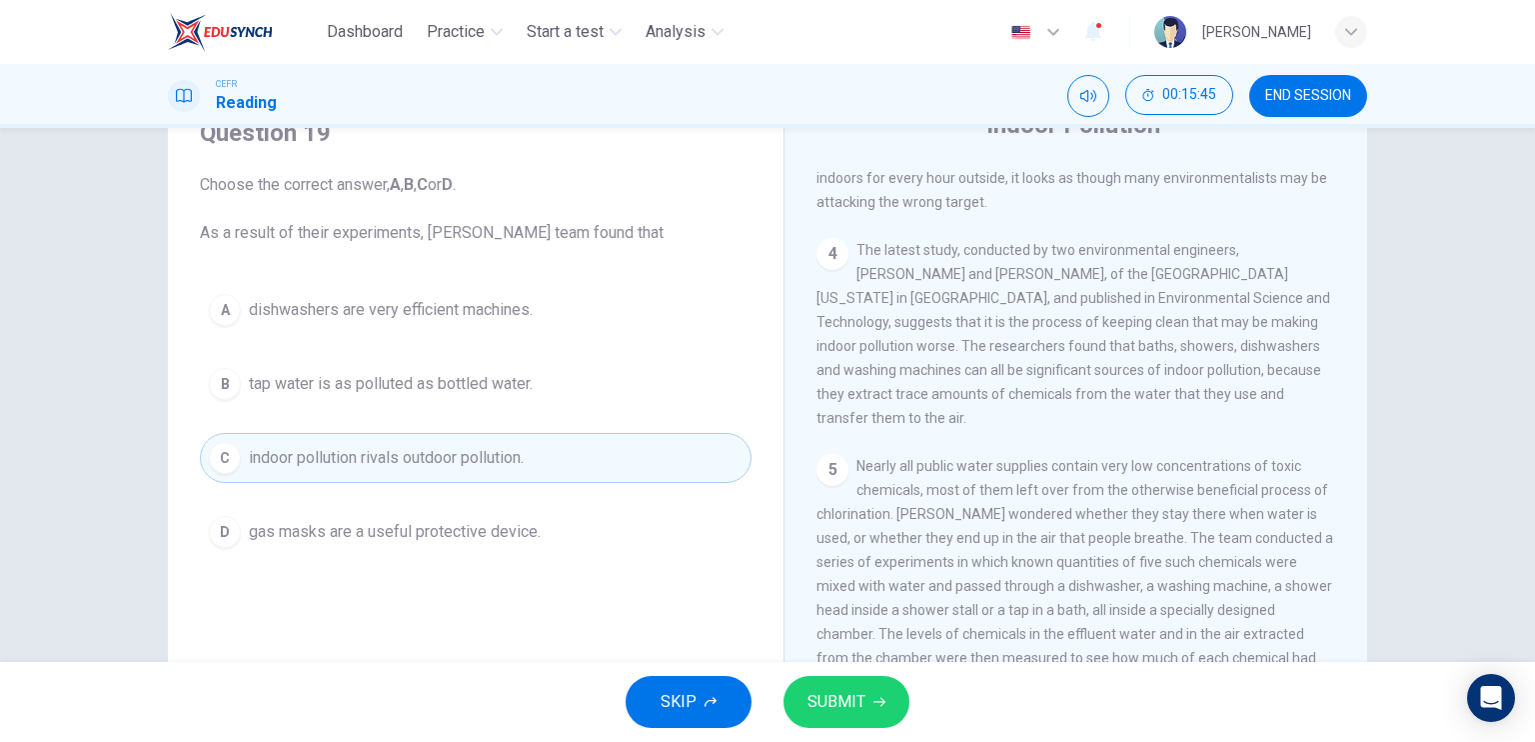
scroll to position [1045, 0]
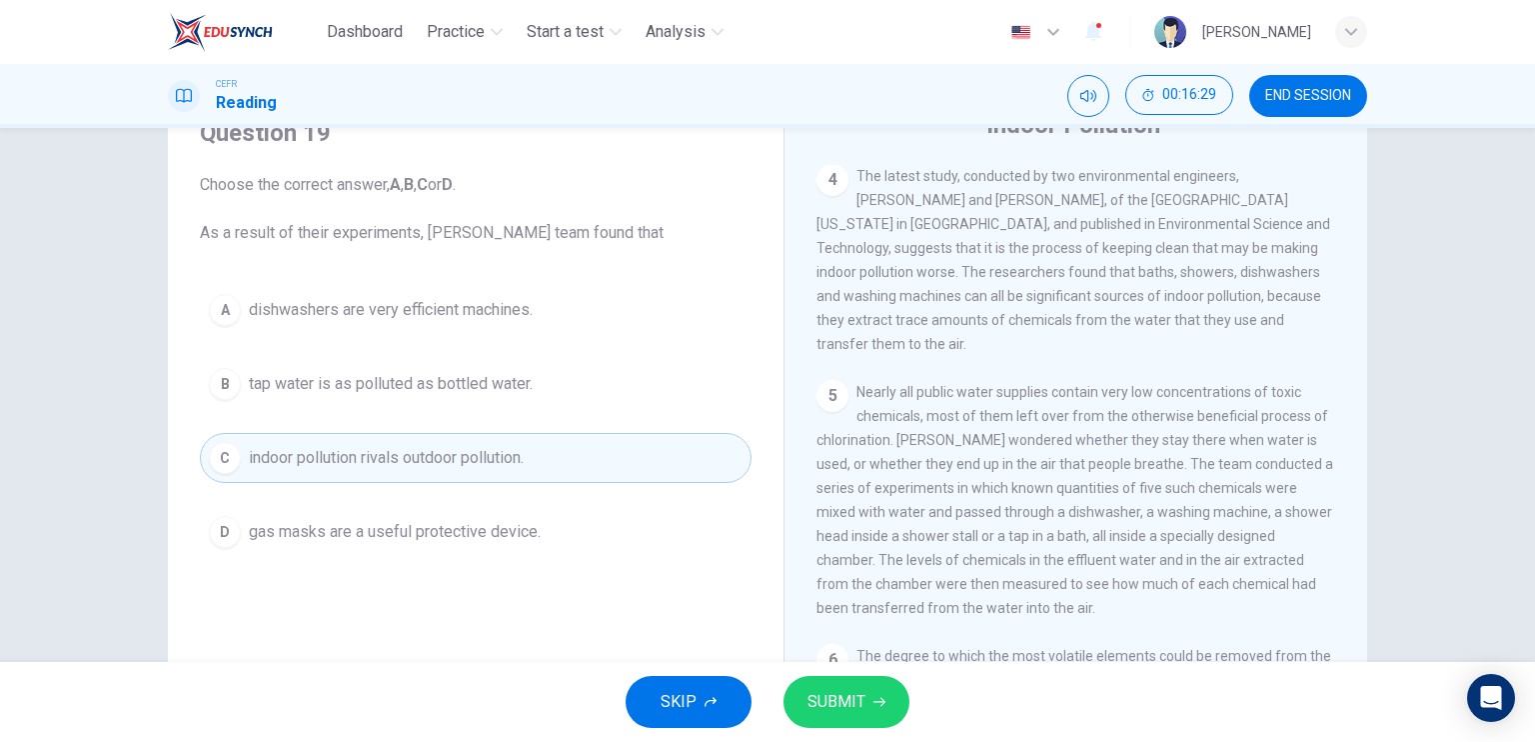
click at [1148, 494] on span "Nearly all public water supplies contain very low concentrations of toxic chemi…" at bounding box center [1075, 500] width 517 height 232
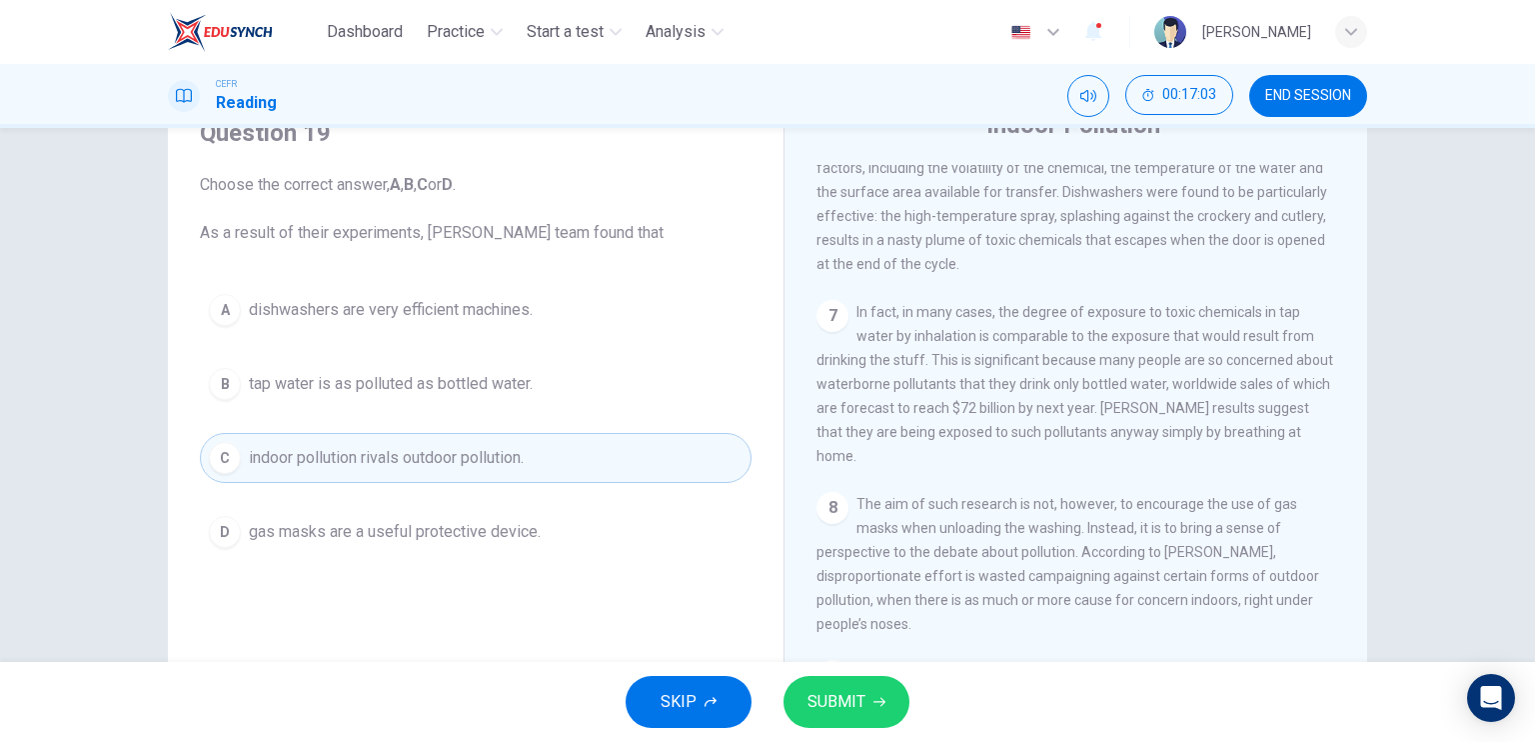
scroll to position [95, 0]
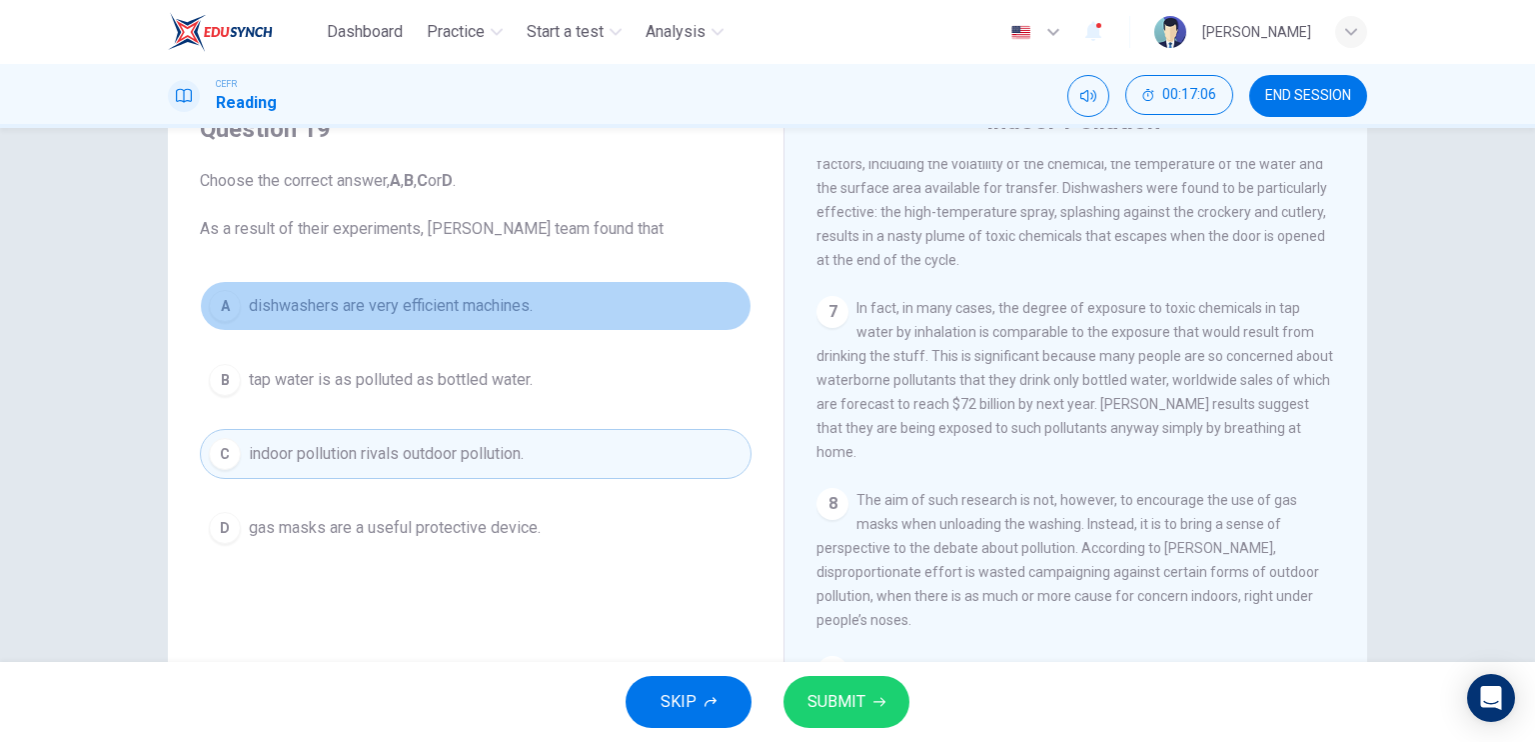
click at [454, 301] on span "dishwashers are very efficient machines." at bounding box center [391, 306] width 284 height 24
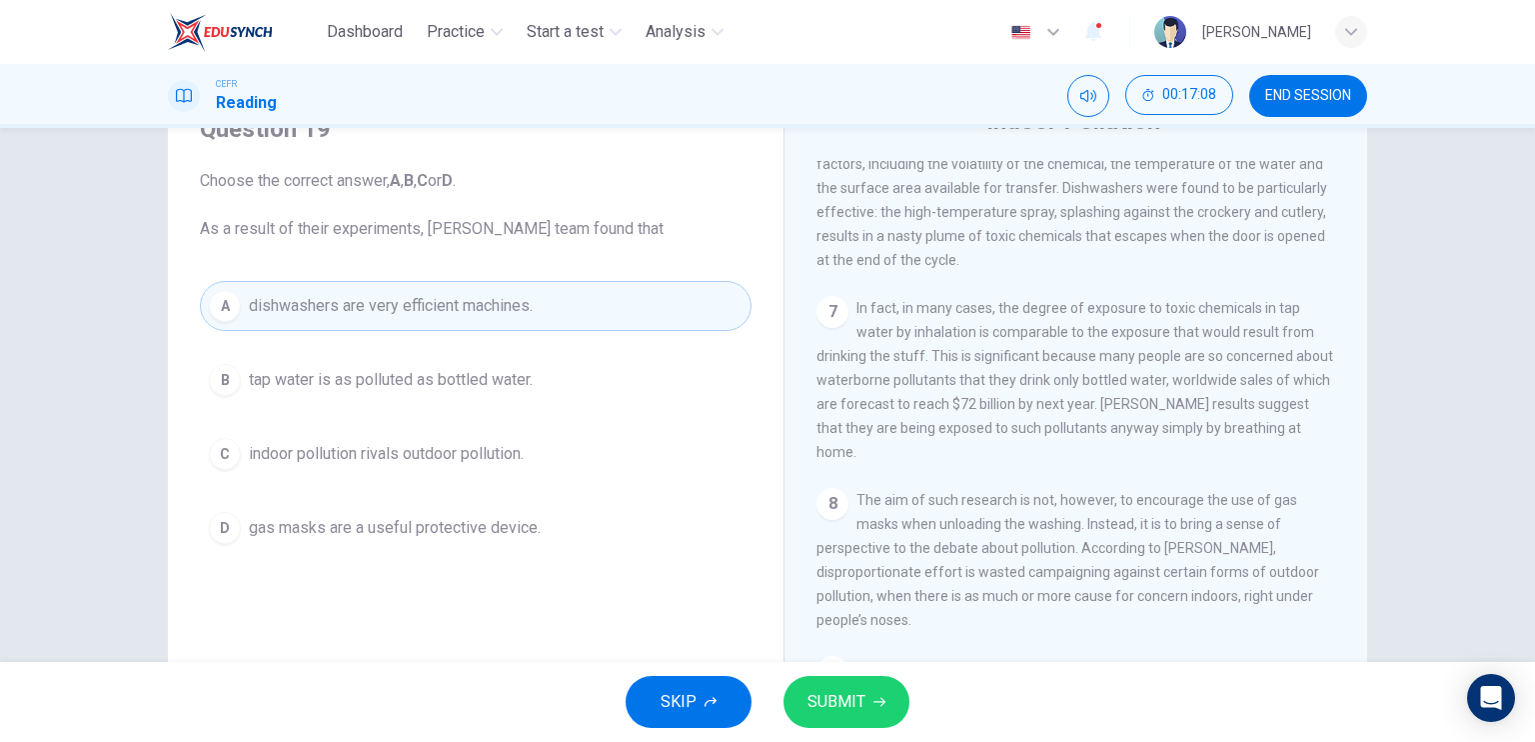
scroll to position [1527, 0]
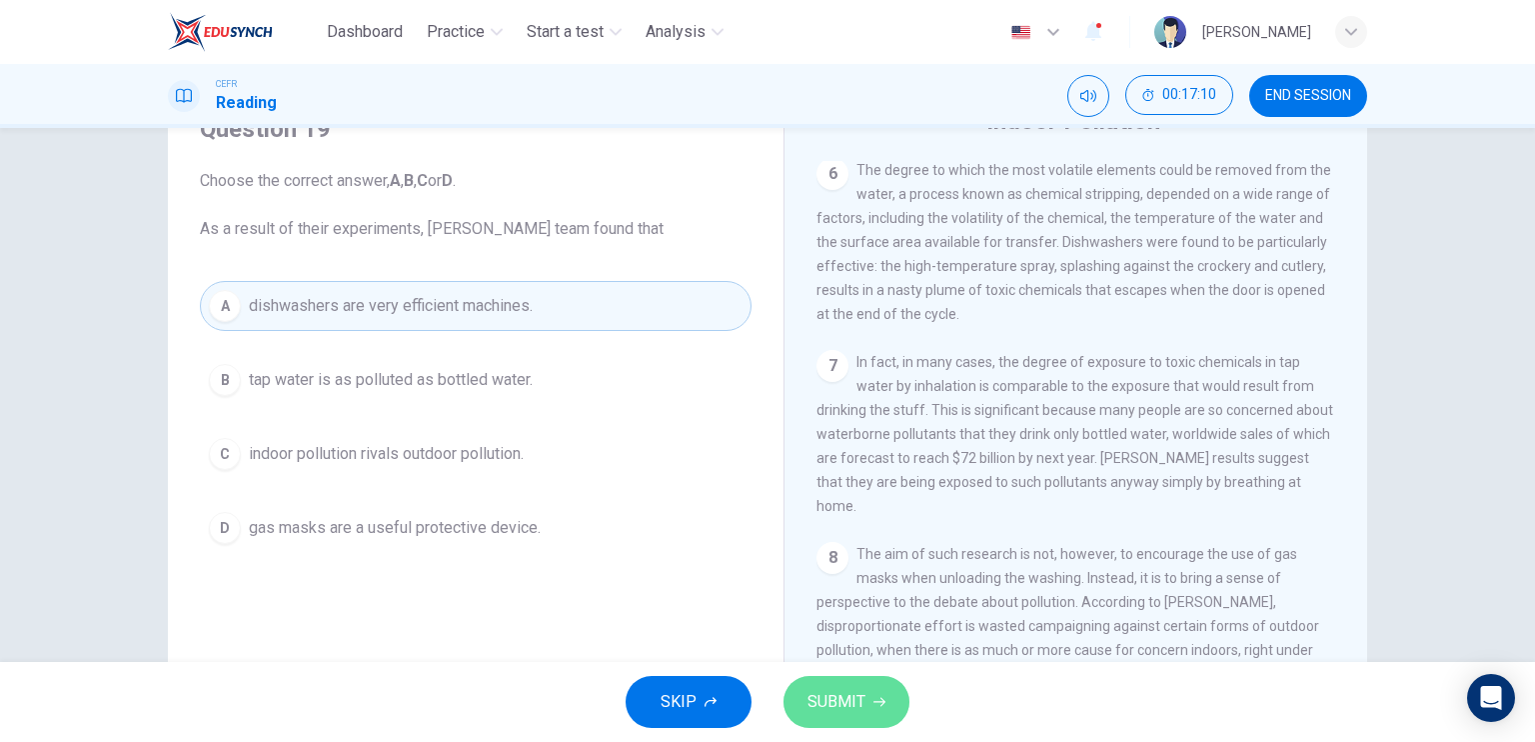
click at [827, 681] on button "SUBMIT" at bounding box center [847, 702] width 126 height 52
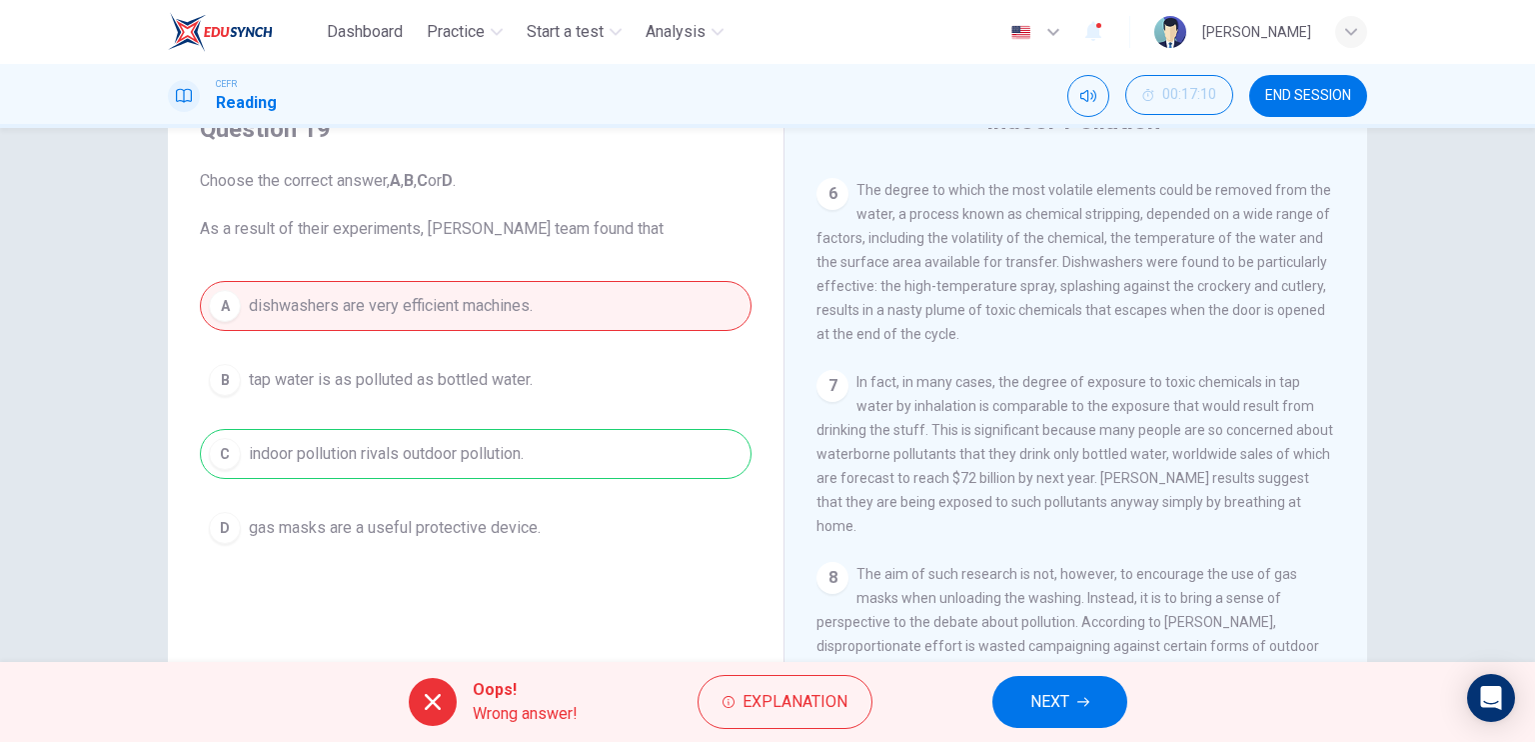
scroll to position [1509, 0]
click at [746, 707] on span "Explanation" at bounding box center [795, 702] width 105 height 28
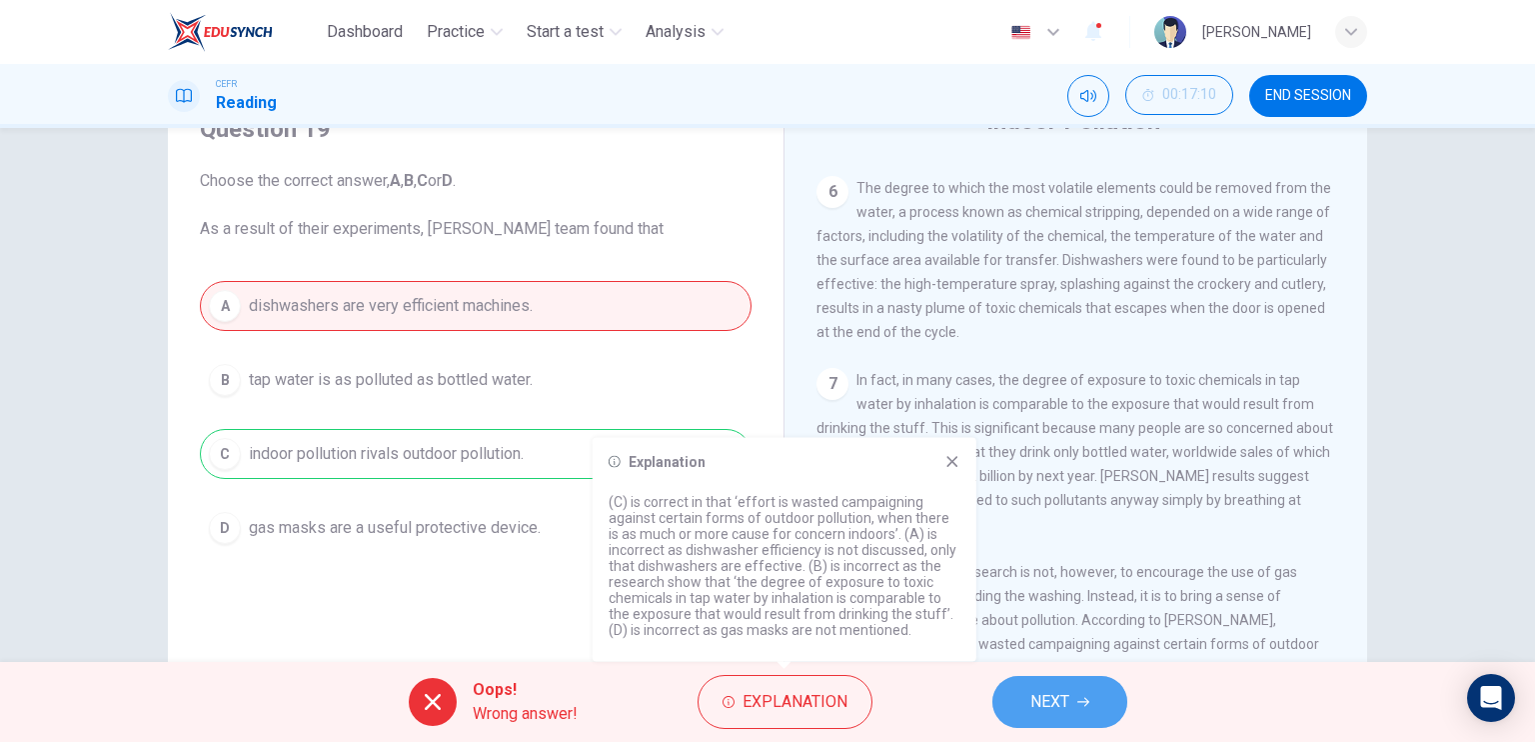
click at [1030, 695] on span "NEXT" at bounding box center [1049, 702] width 39 height 28
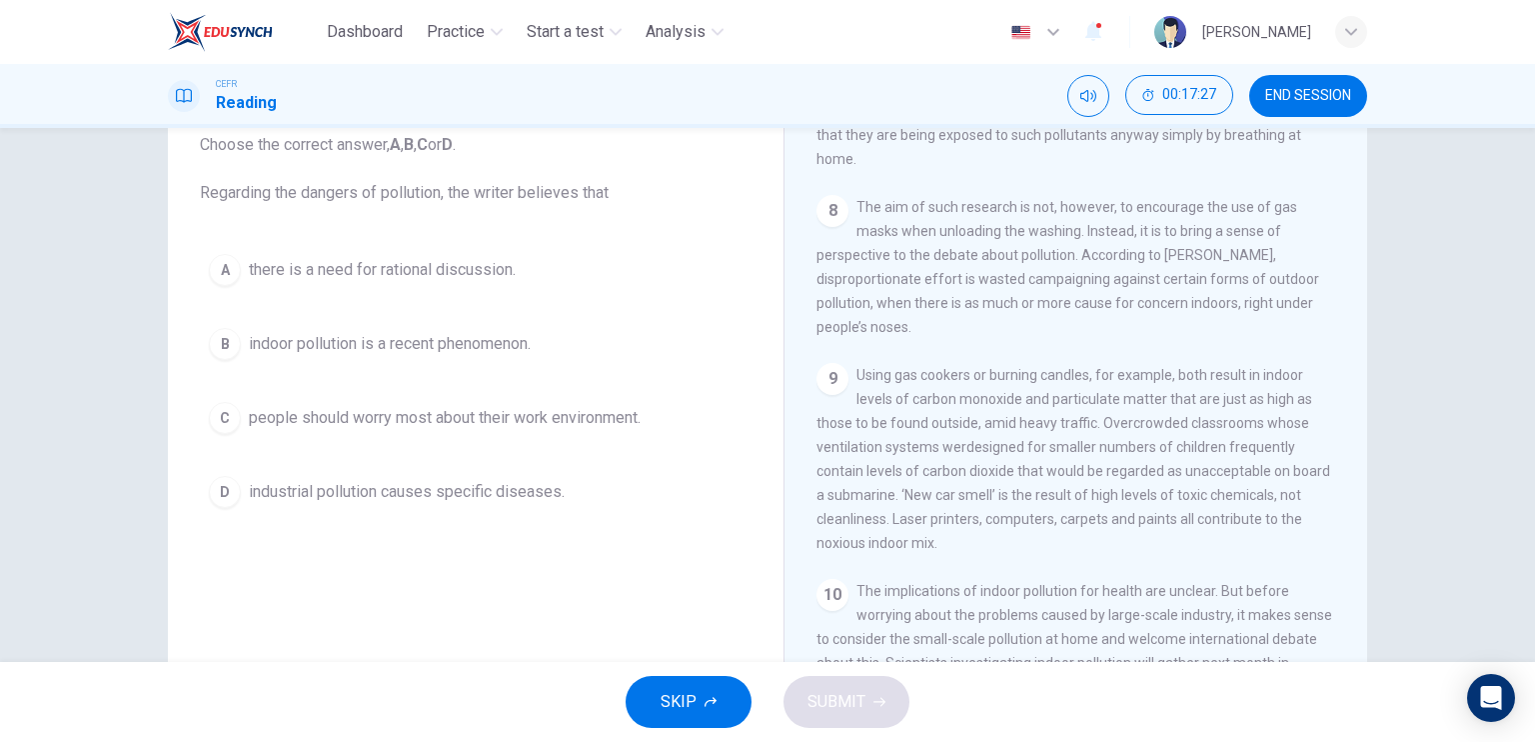
scroll to position [112, 0]
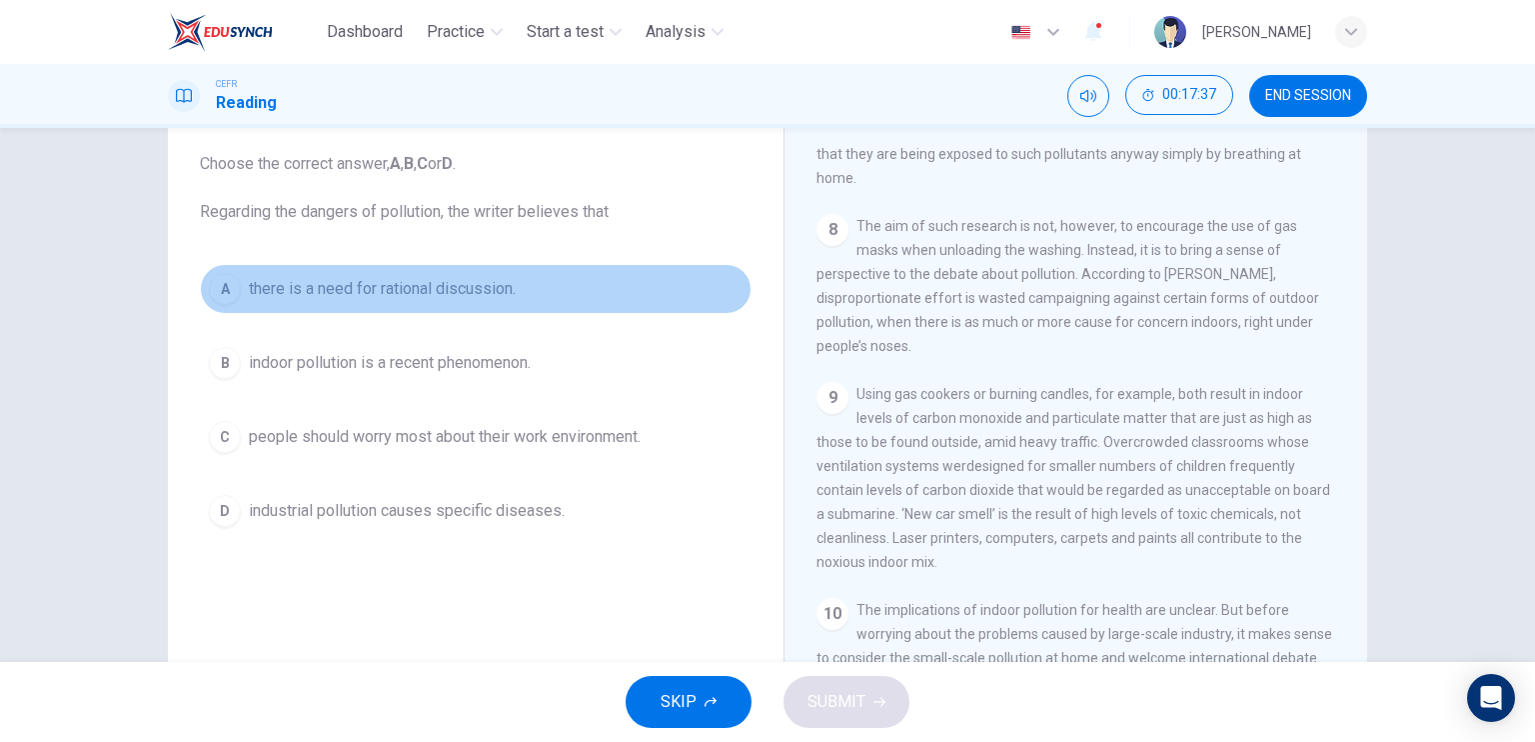
click at [455, 280] on span "there is a need for rational discussion." at bounding box center [382, 289] width 267 height 24
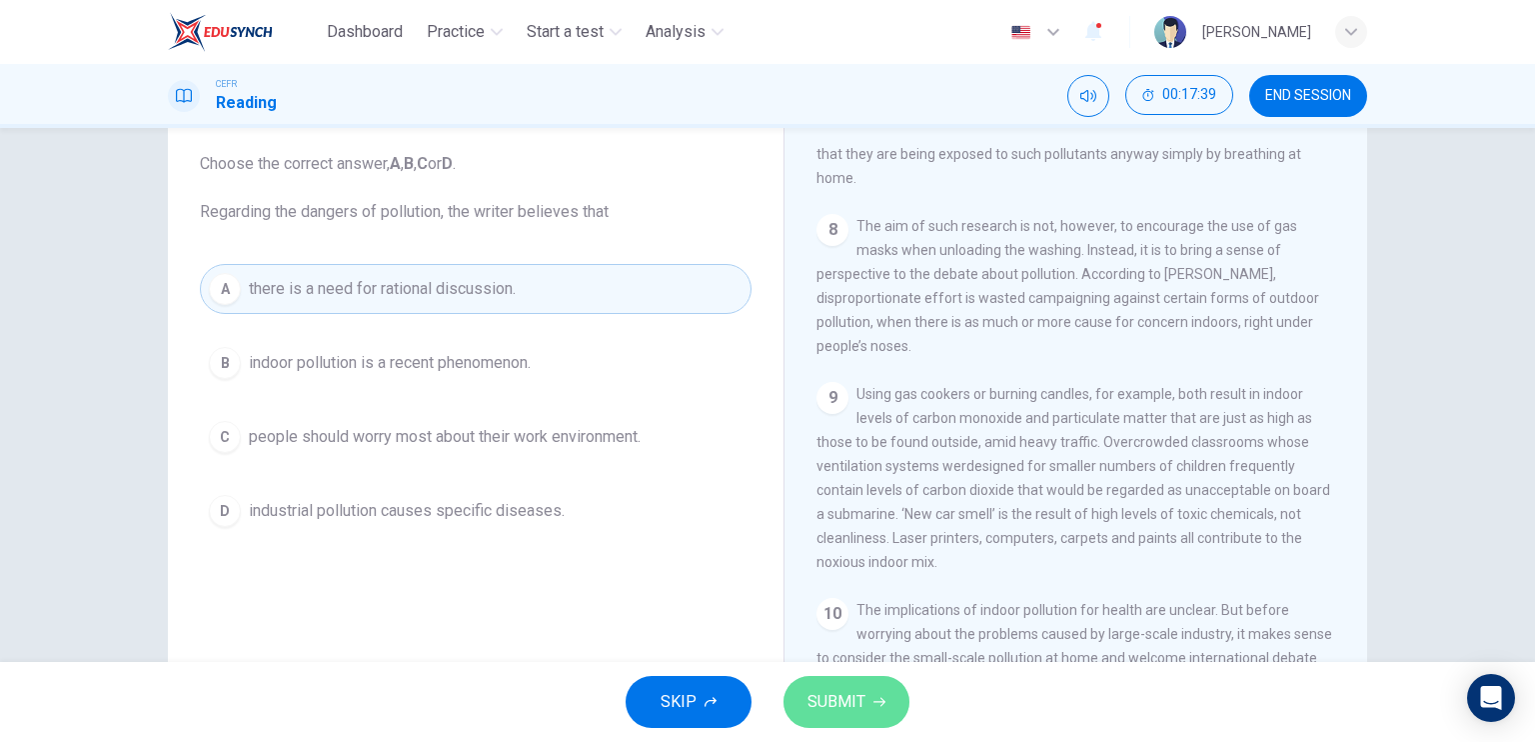
click at [842, 699] on span "SUBMIT" at bounding box center [837, 702] width 58 height 28
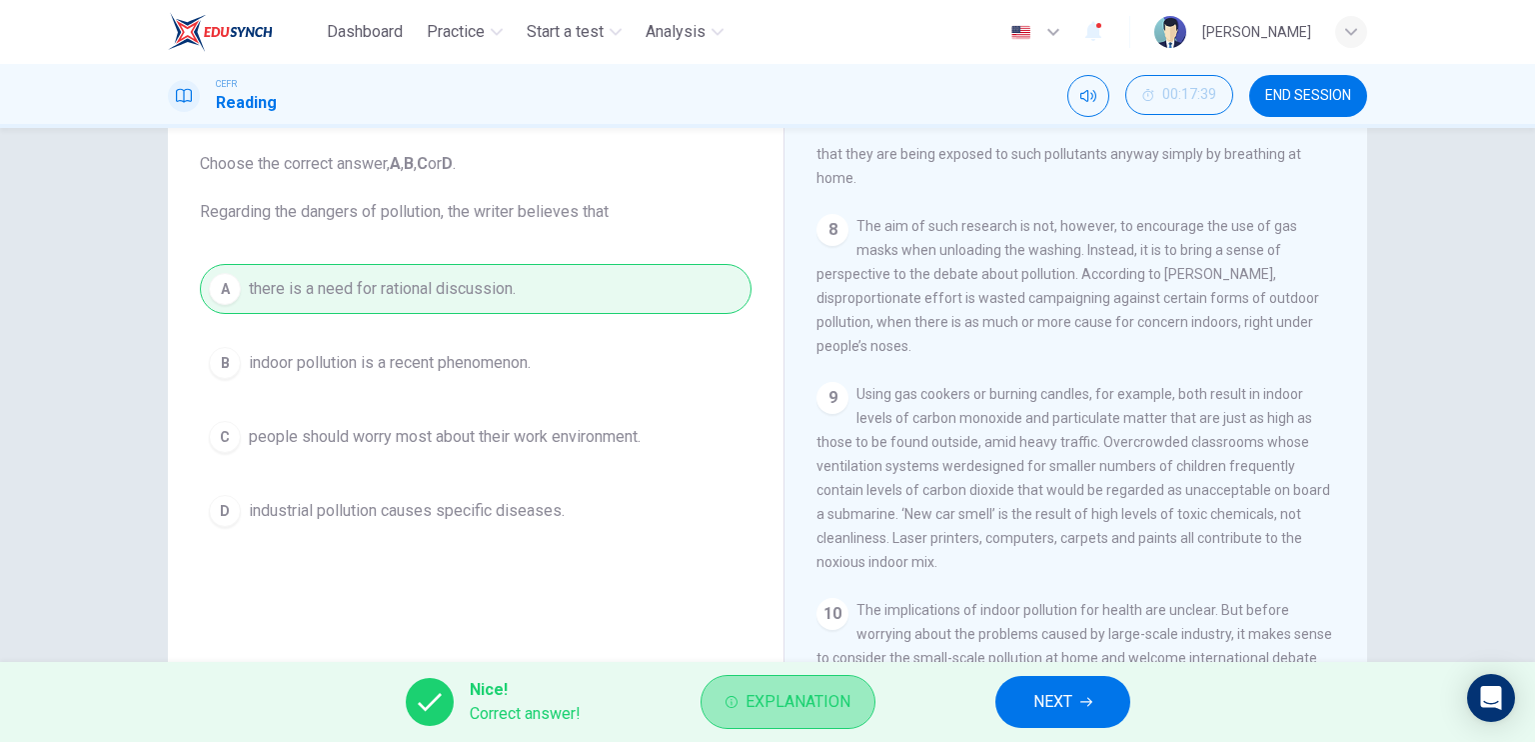
click at [827, 715] on span "Explanation" at bounding box center [798, 702] width 105 height 28
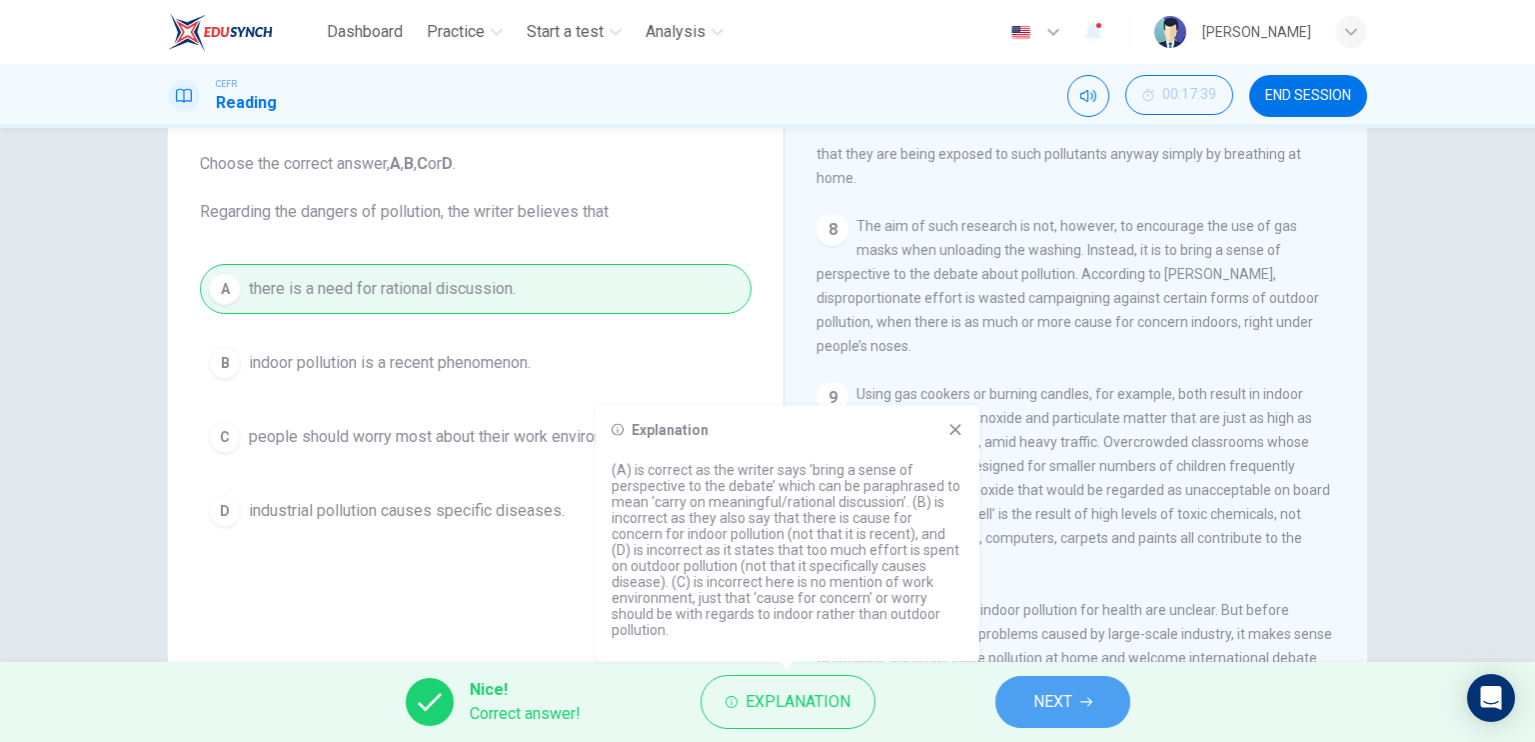
click at [1041, 700] on span "NEXT" at bounding box center [1052, 702] width 39 height 28
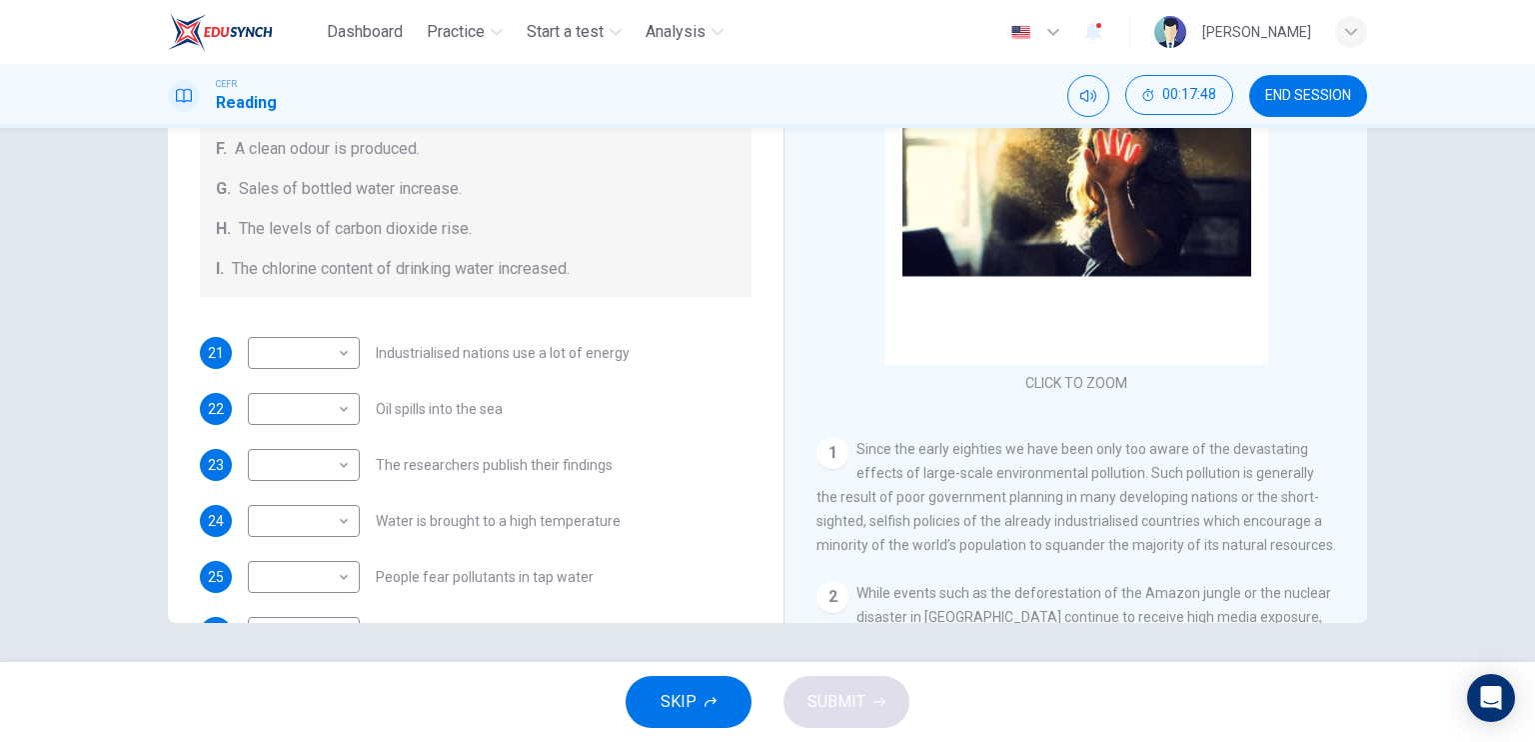
scroll to position [300, 0]
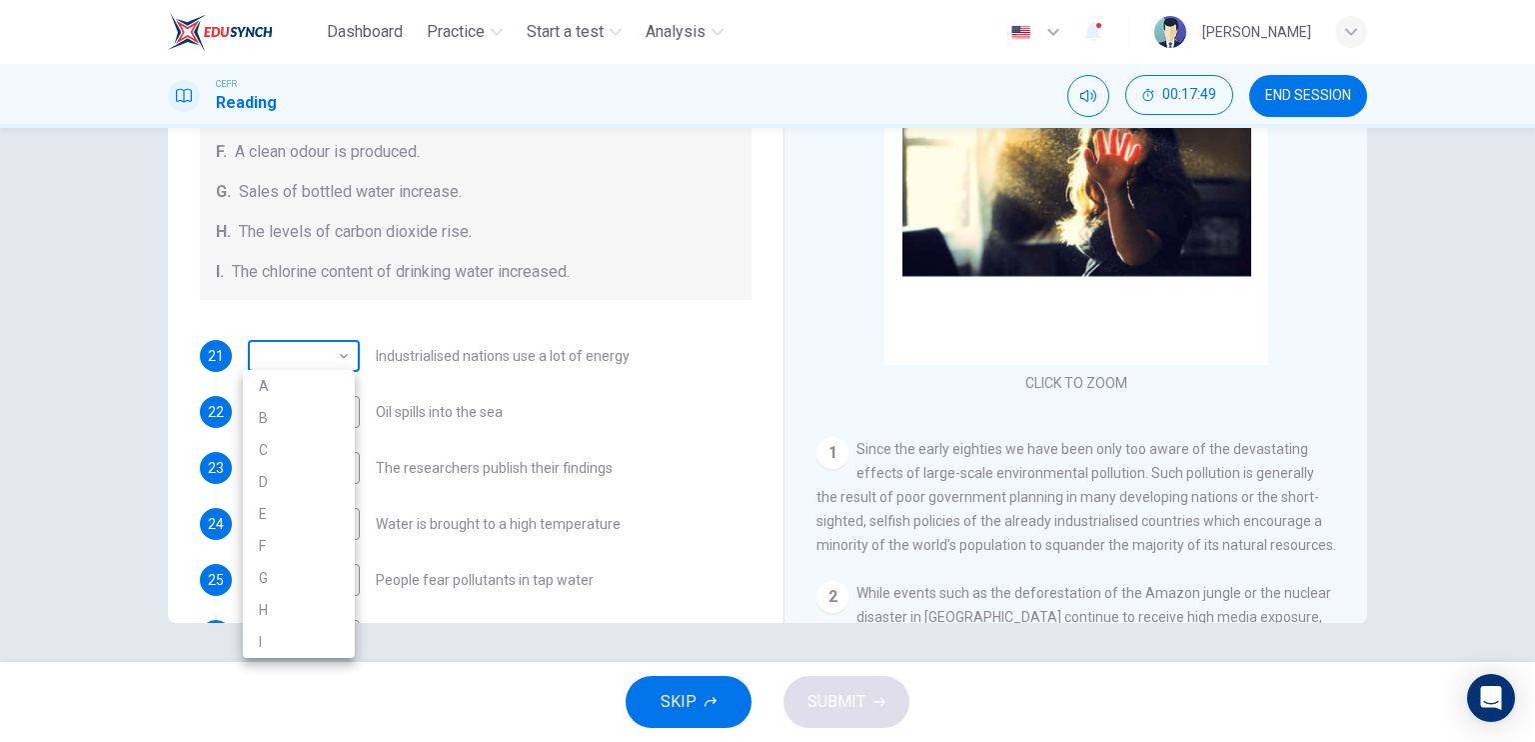
click at [336, 358] on body "Dashboard Practice Start a test Analysis English en ​ [PERSON_NAME] Reading 00:…" at bounding box center [767, 371] width 1535 height 742
click at [336, 358] on div at bounding box center [767, 371] width 1535 height 742
click at [336, 358] on body "Dashboard Practice Start a test Analysis English en ​ [PERSON_NAME] Reading 00:…" at bounding box center [767, 371] width 1535 height 742
click at [336, 358] on div at bounding box center [767, 371] width 1535 height 742
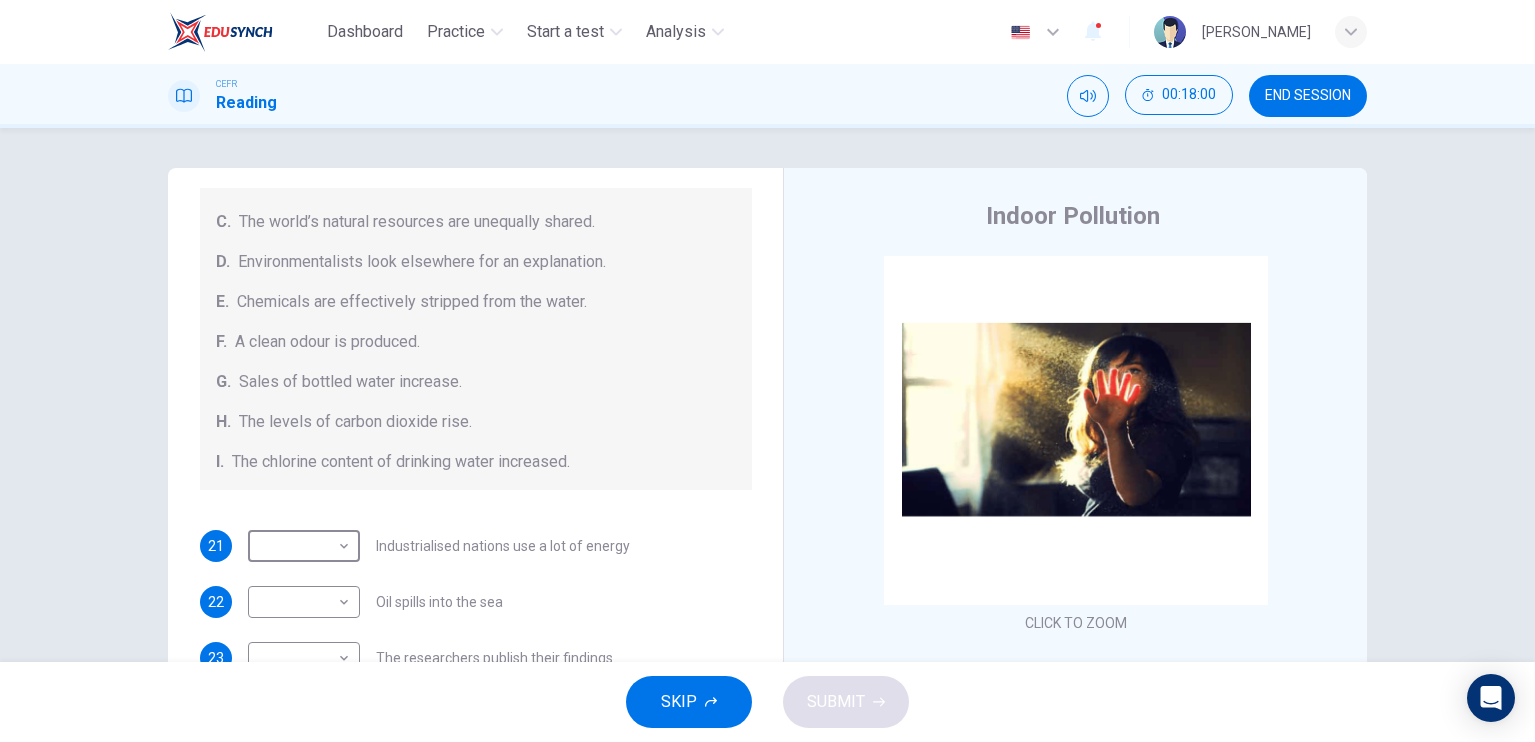
scroll to position [424, 0]
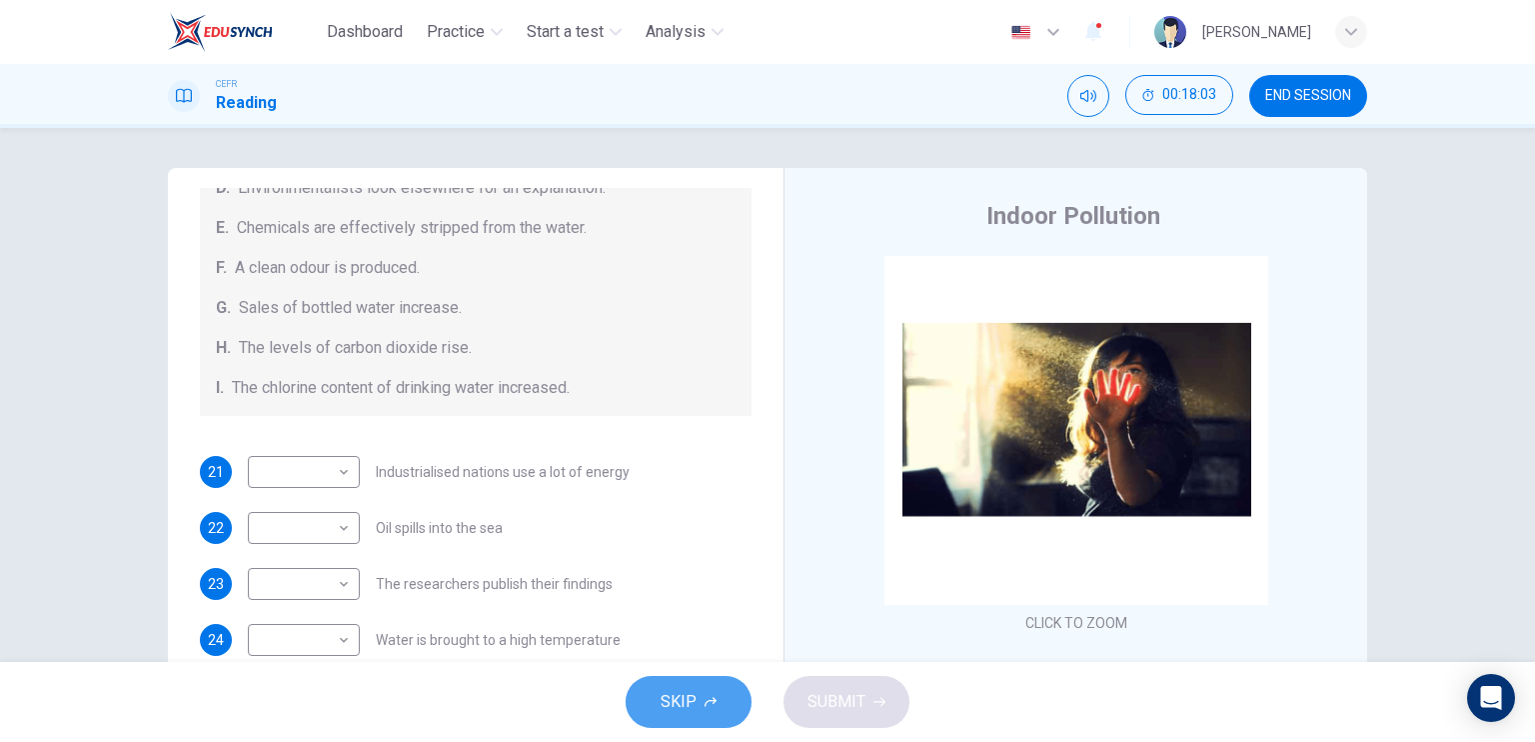
click at [664, 703] on span "SKIP" at bounding box center [679, 702] width 36 height 28
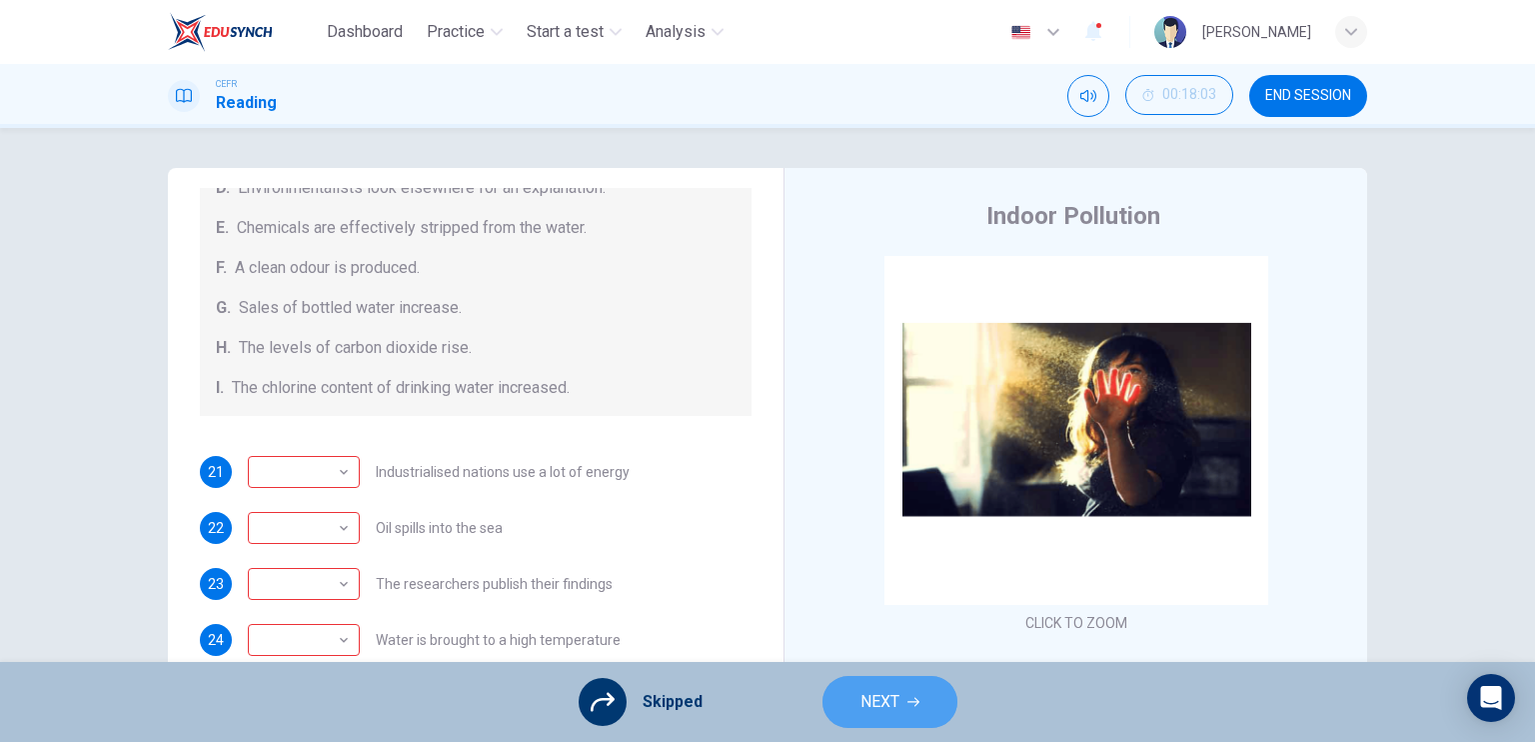
click at [876, 715] on span "NEXT" at bounding box center [880, 702] width 39 height 28
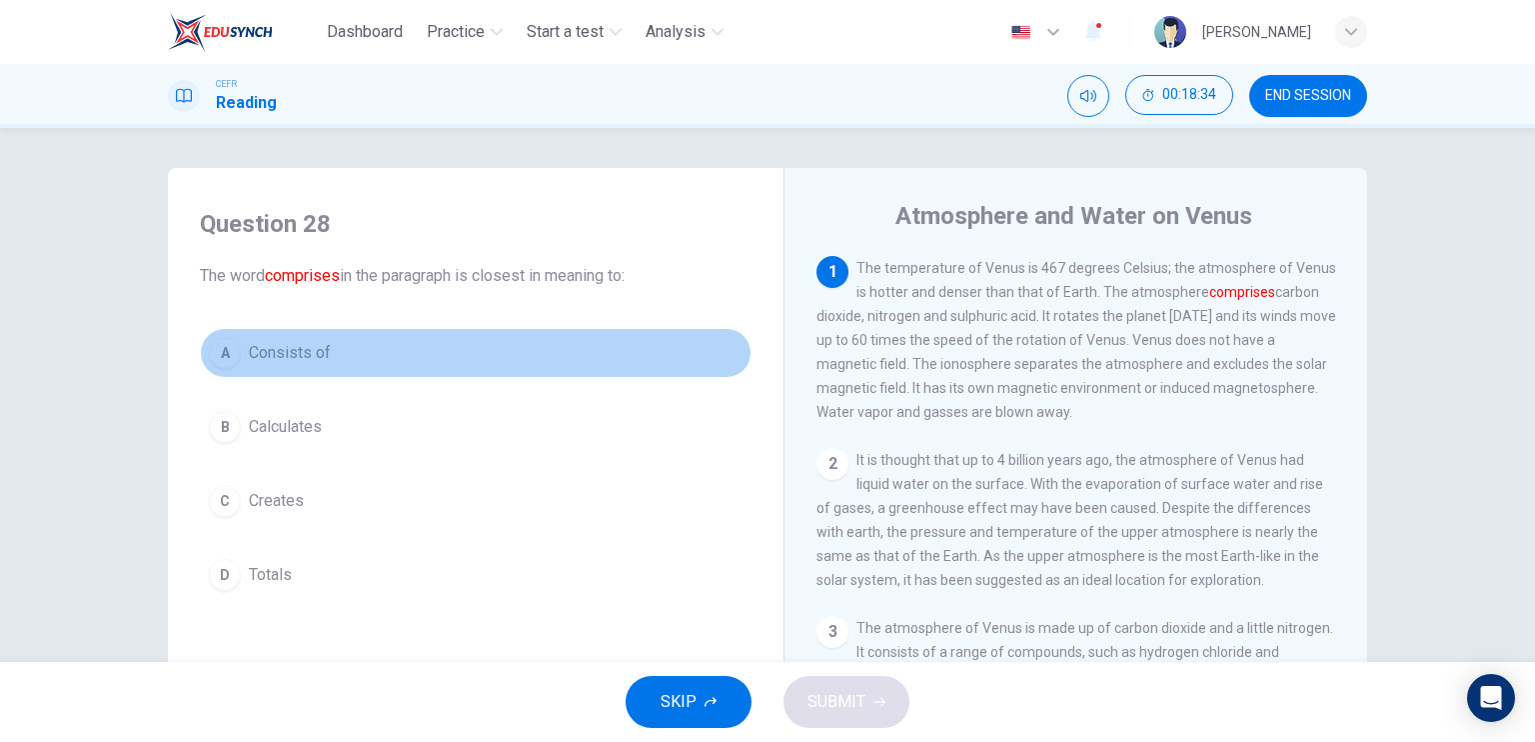
click at [340, 344] on button "A Consists of" at bounding box center [476, 353] width 552 height 50
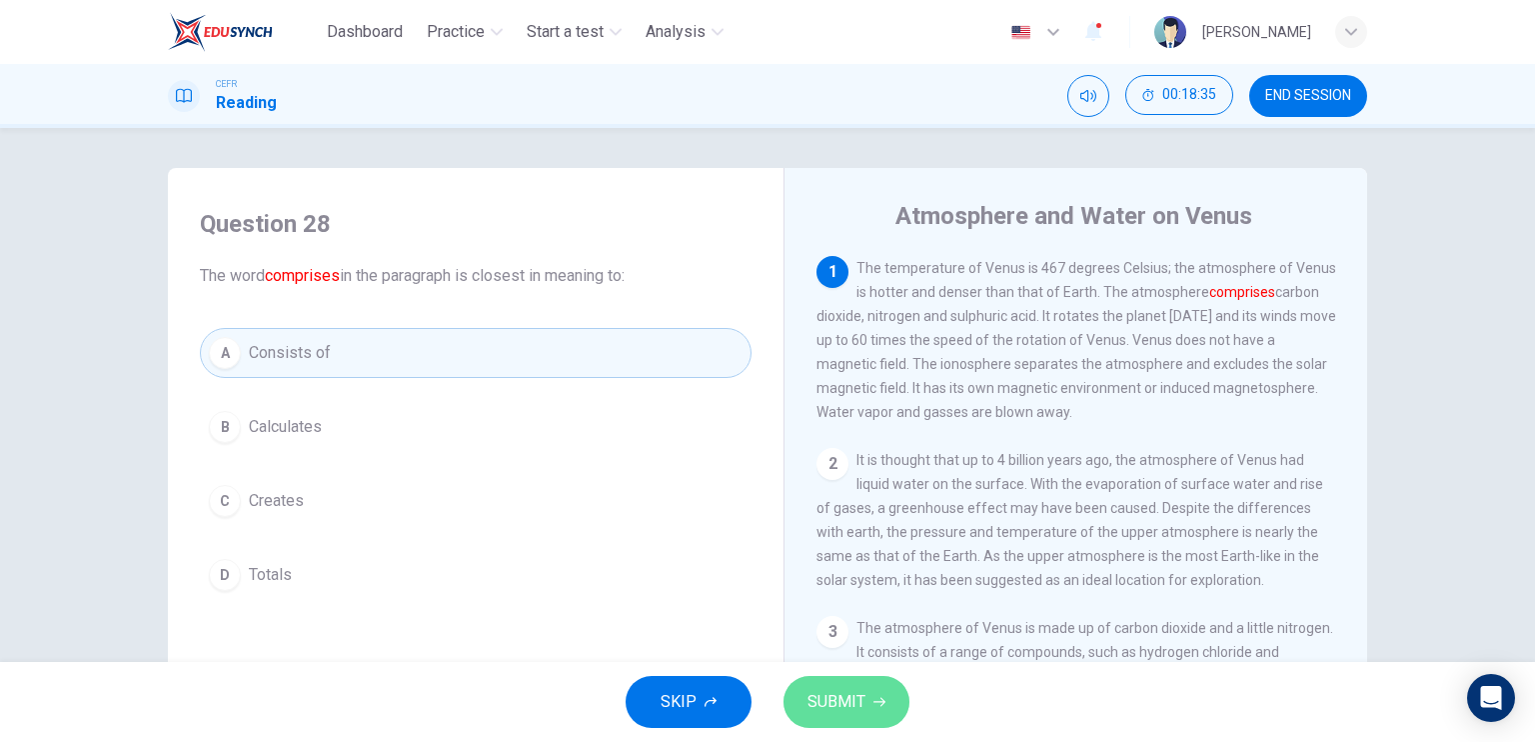
click at [843, 690] on span "SUBMIT" at bounding box center [837, 702] width 58 height 28
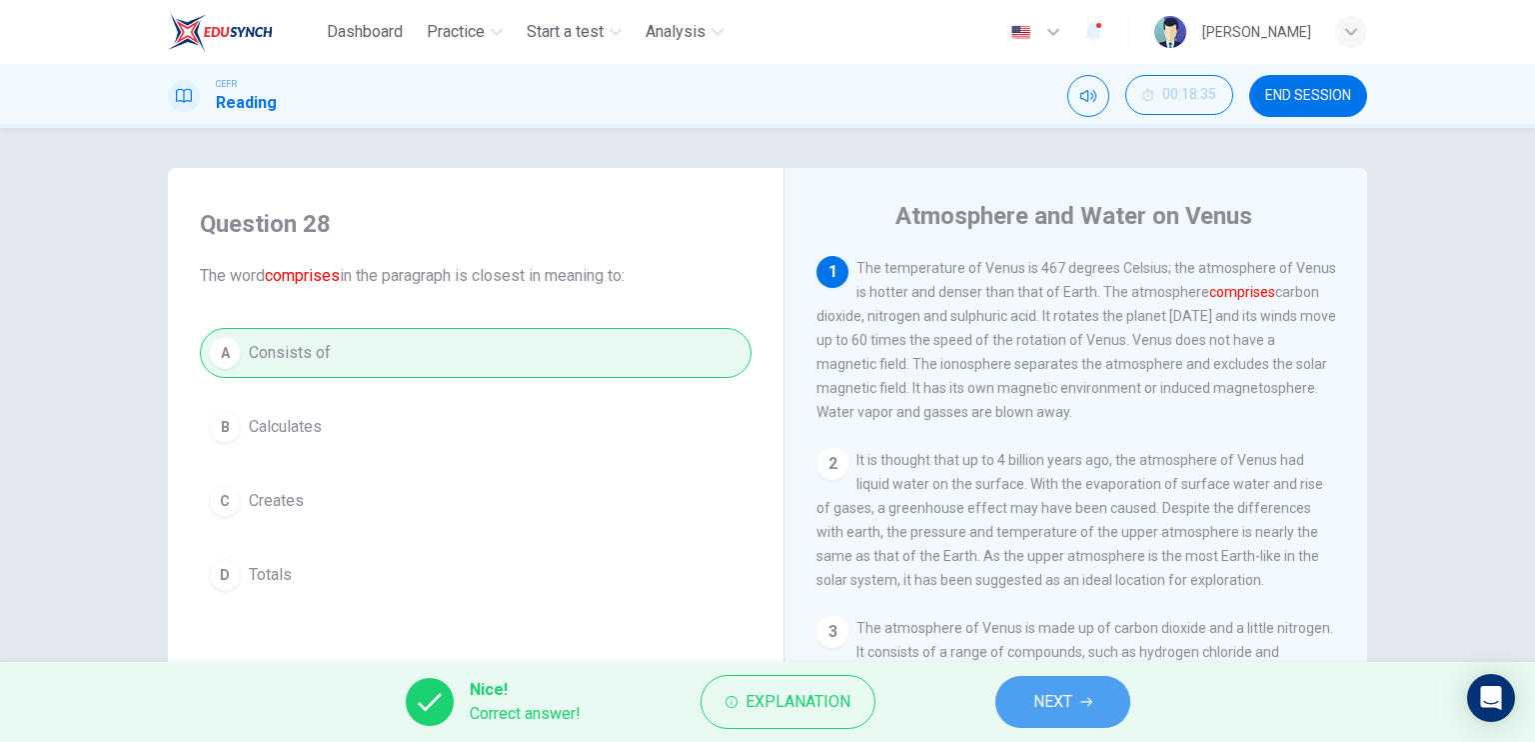
click at [1051, 695] on span "NEXT" at bounding box center [1052, 702] width 39 height 28
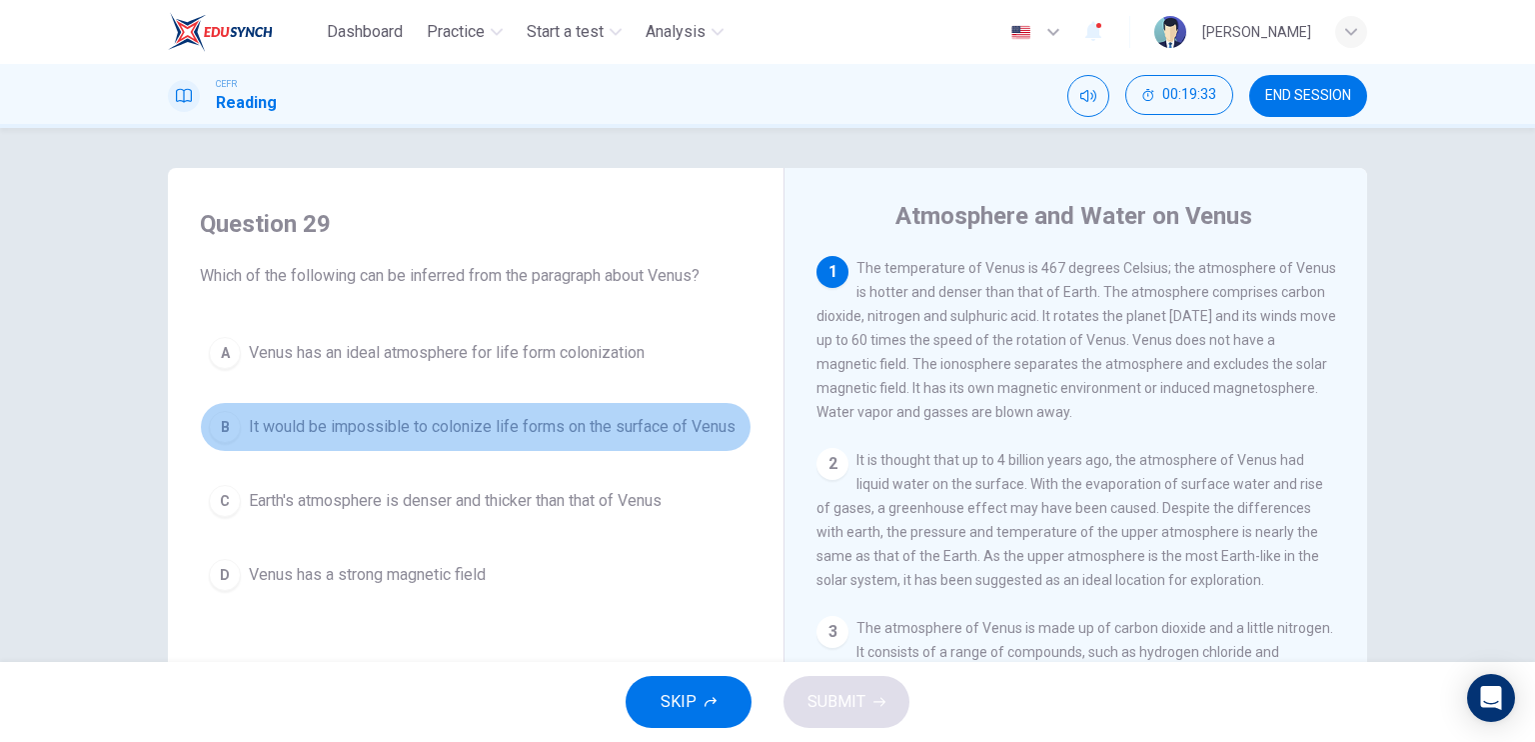
click at [547, 437] on span "It would be impossible to colonize life forms on the surface of Venus" at bounding box center [492, 427] width 487 height 24
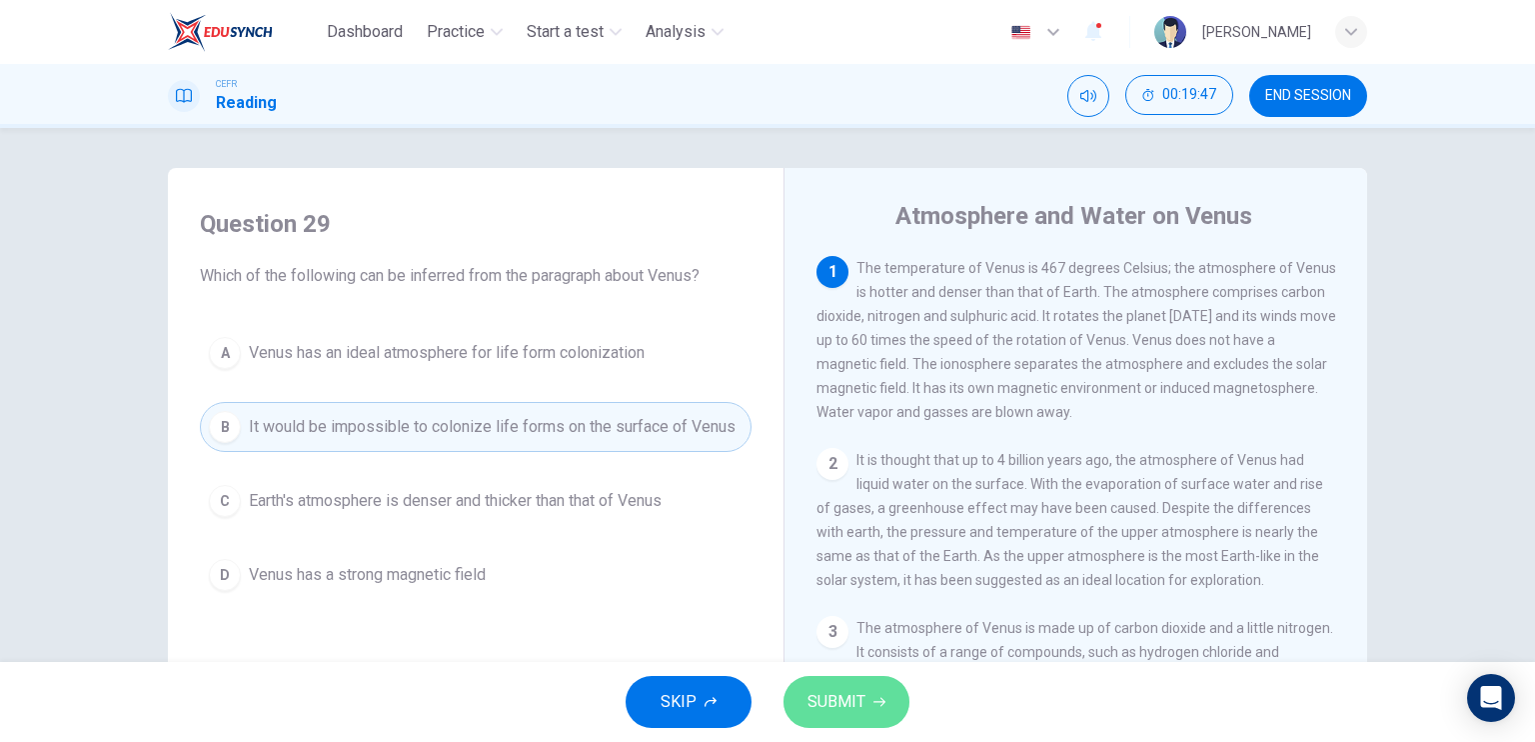
click at [852, 678] on button "SUBMIT" at bounding box center [847, 702] width 126 height 52
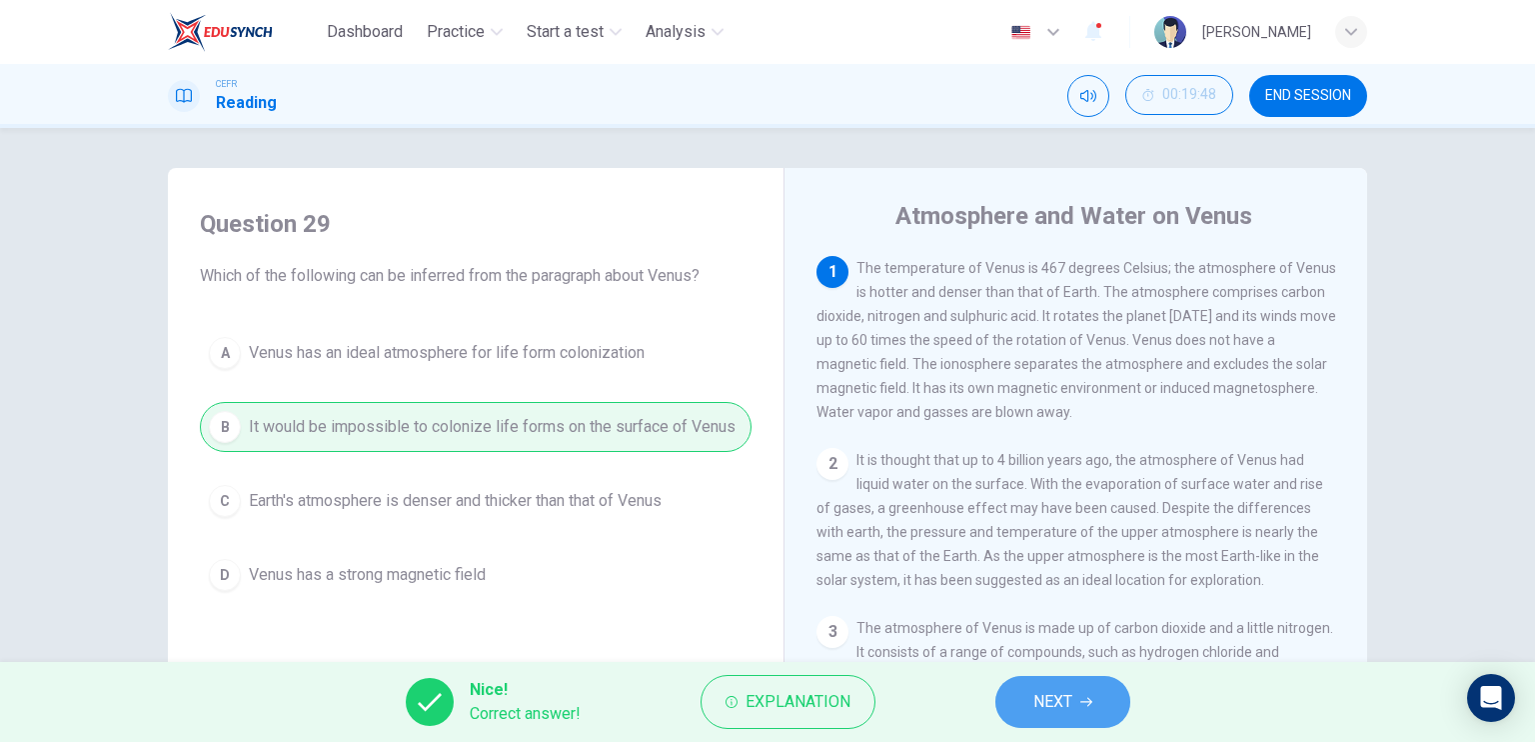
click at [1055, 706] on span "NEXT" at bounding box center [1052, 702] width 39 height 28
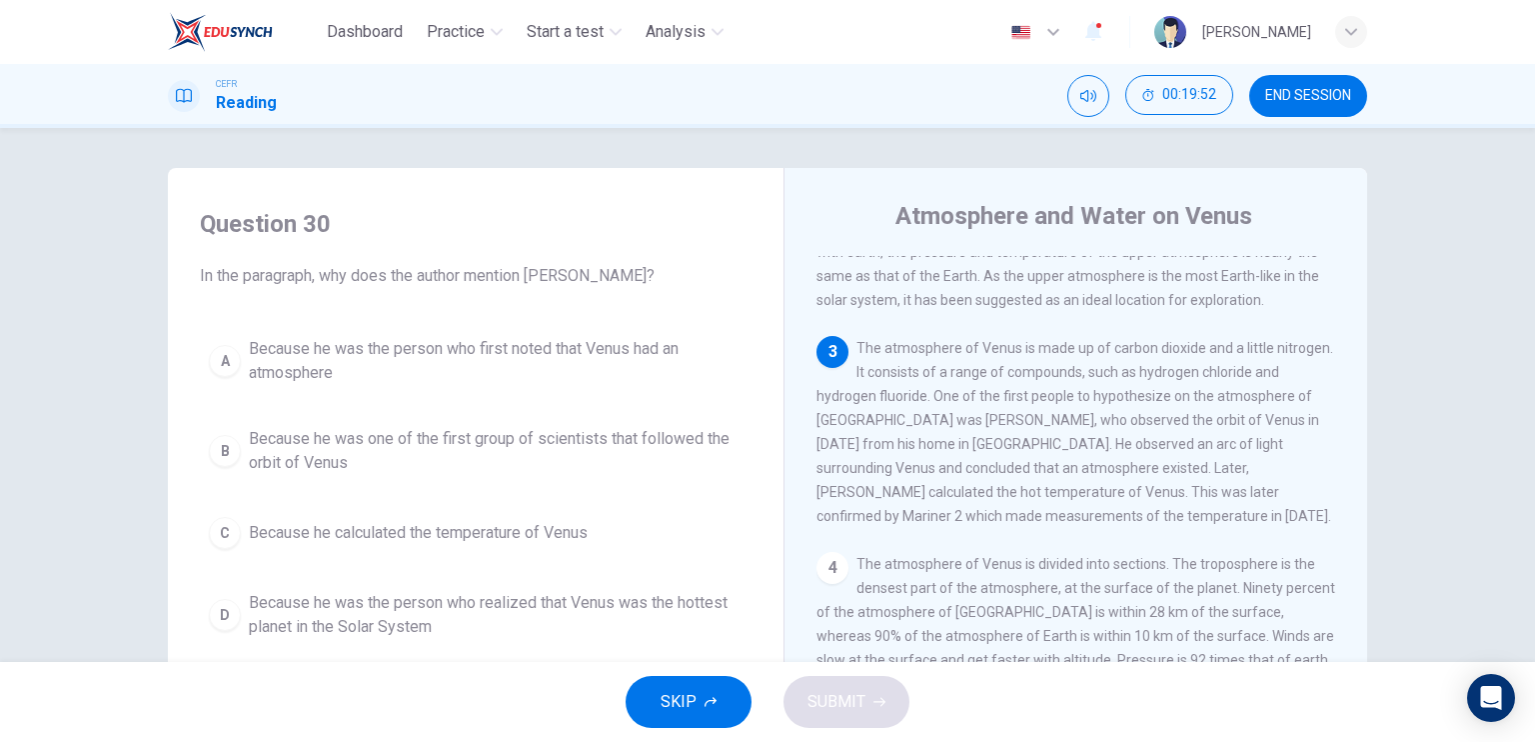
scroll to position [282, 0]
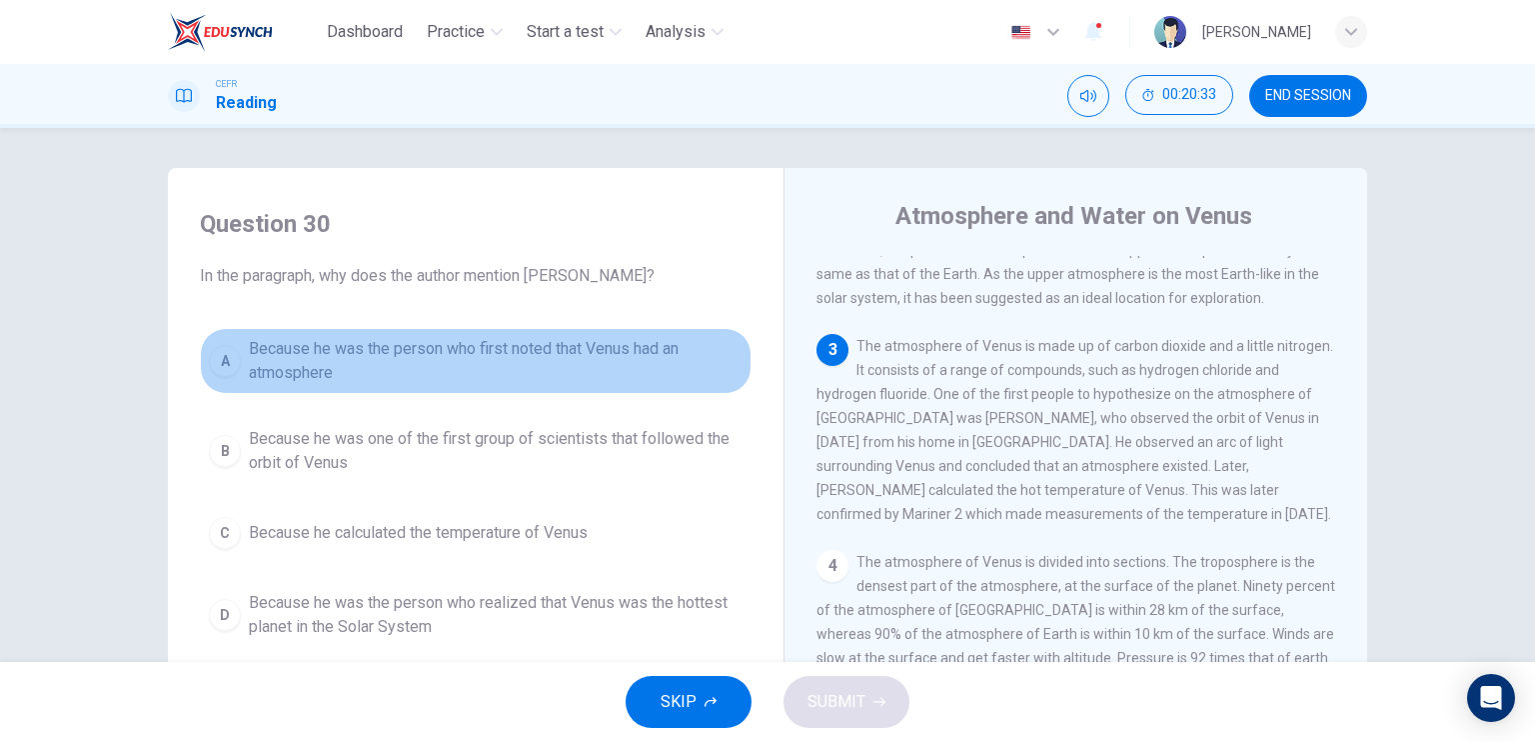
click at [533, 367] on span "Because he was the person who first noted that Venus had an atmosphere" at bounding box center [496, 361] width 494 height 48
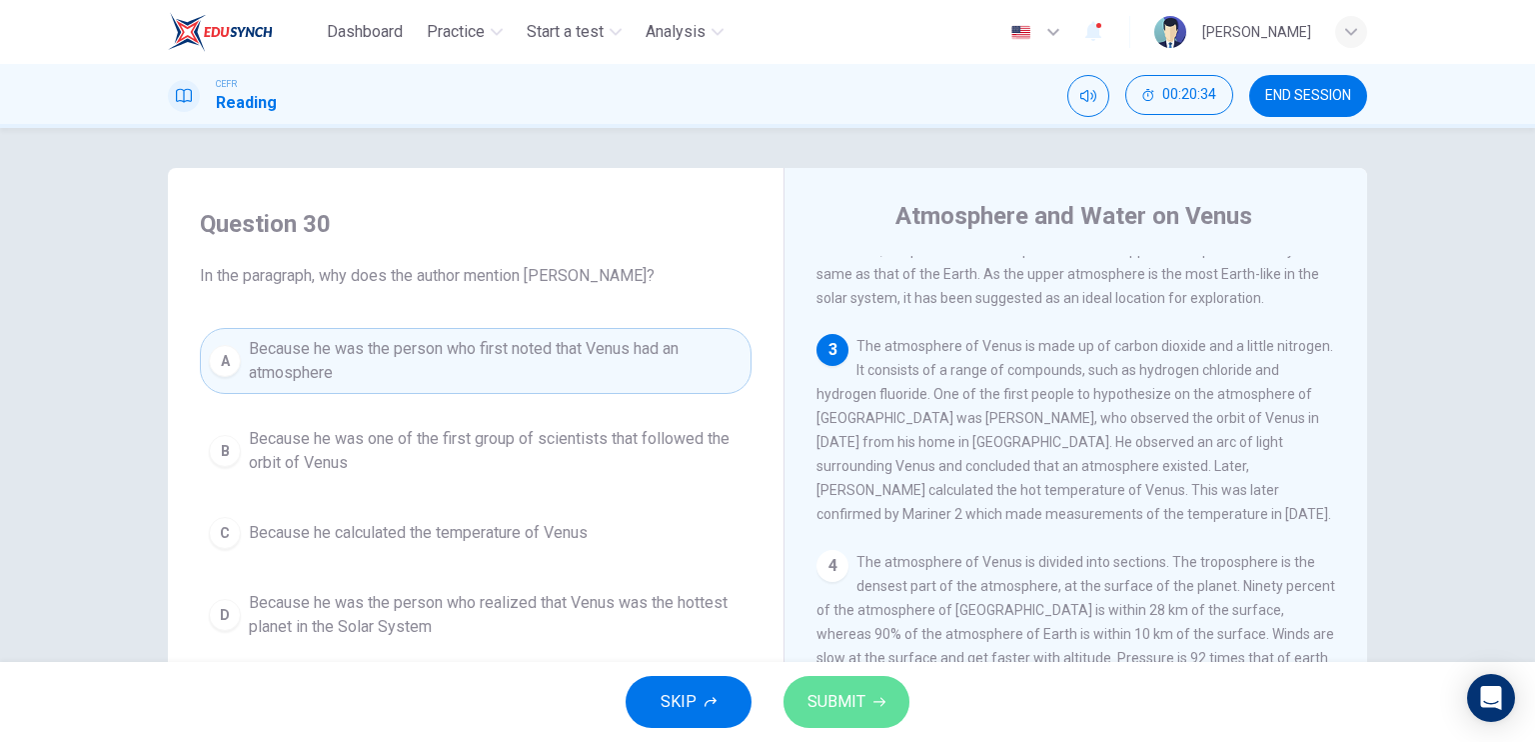
click at [824, 681] on button "SUBMIT" at bounding box center [847, 702] width 126 height 52
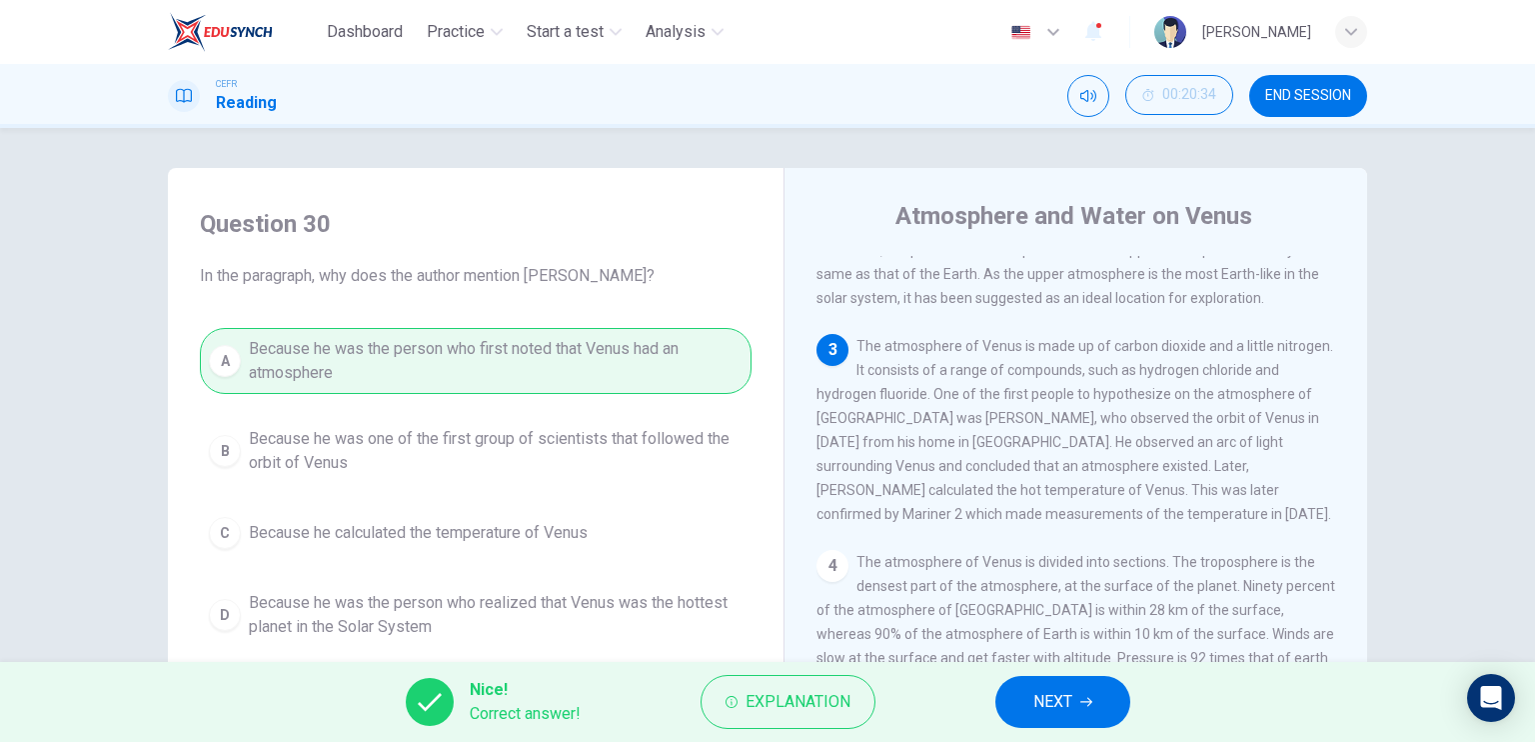
click at [1020, 705] on button "NEXT" at bounding box center [1062, 702] width 135 height 52
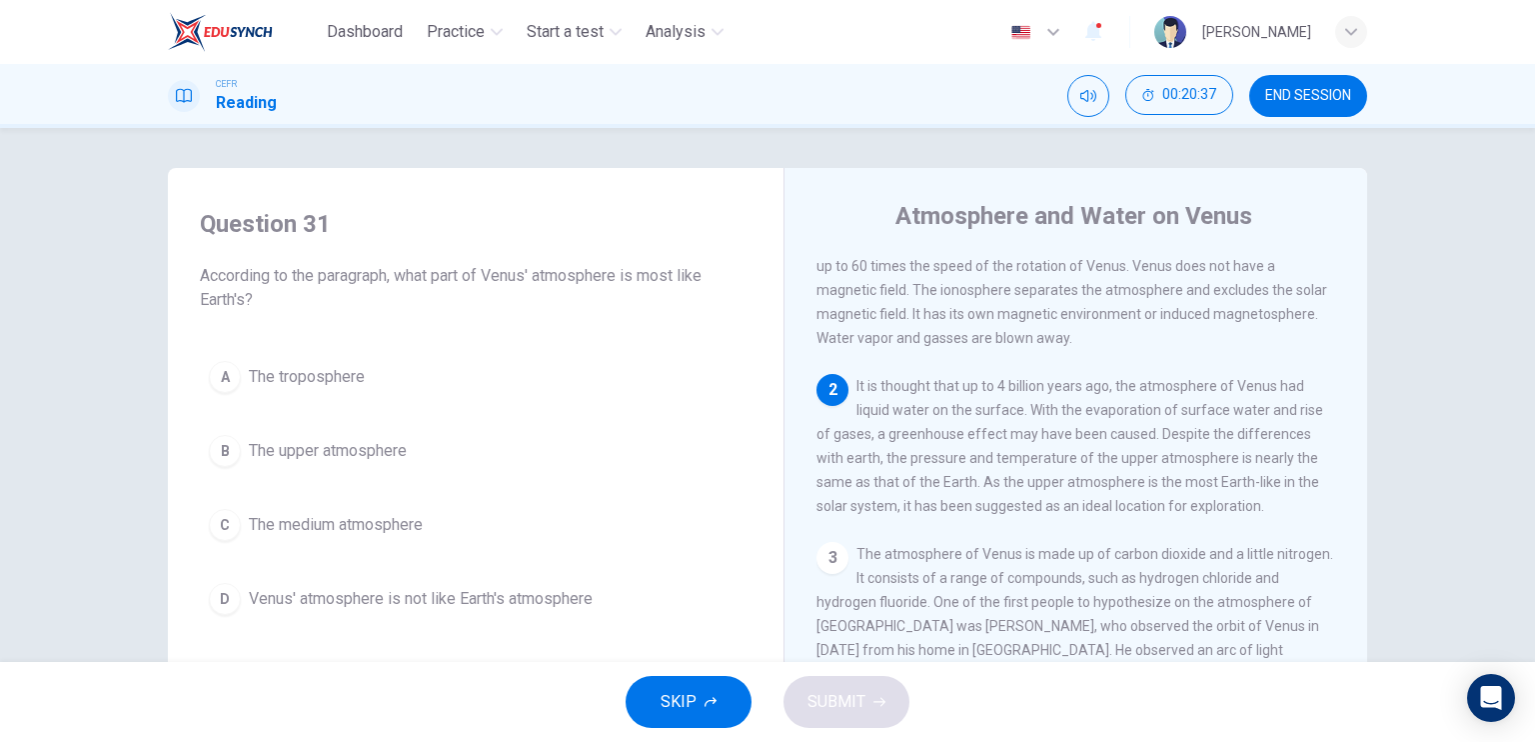
scroll to position [72, 0]
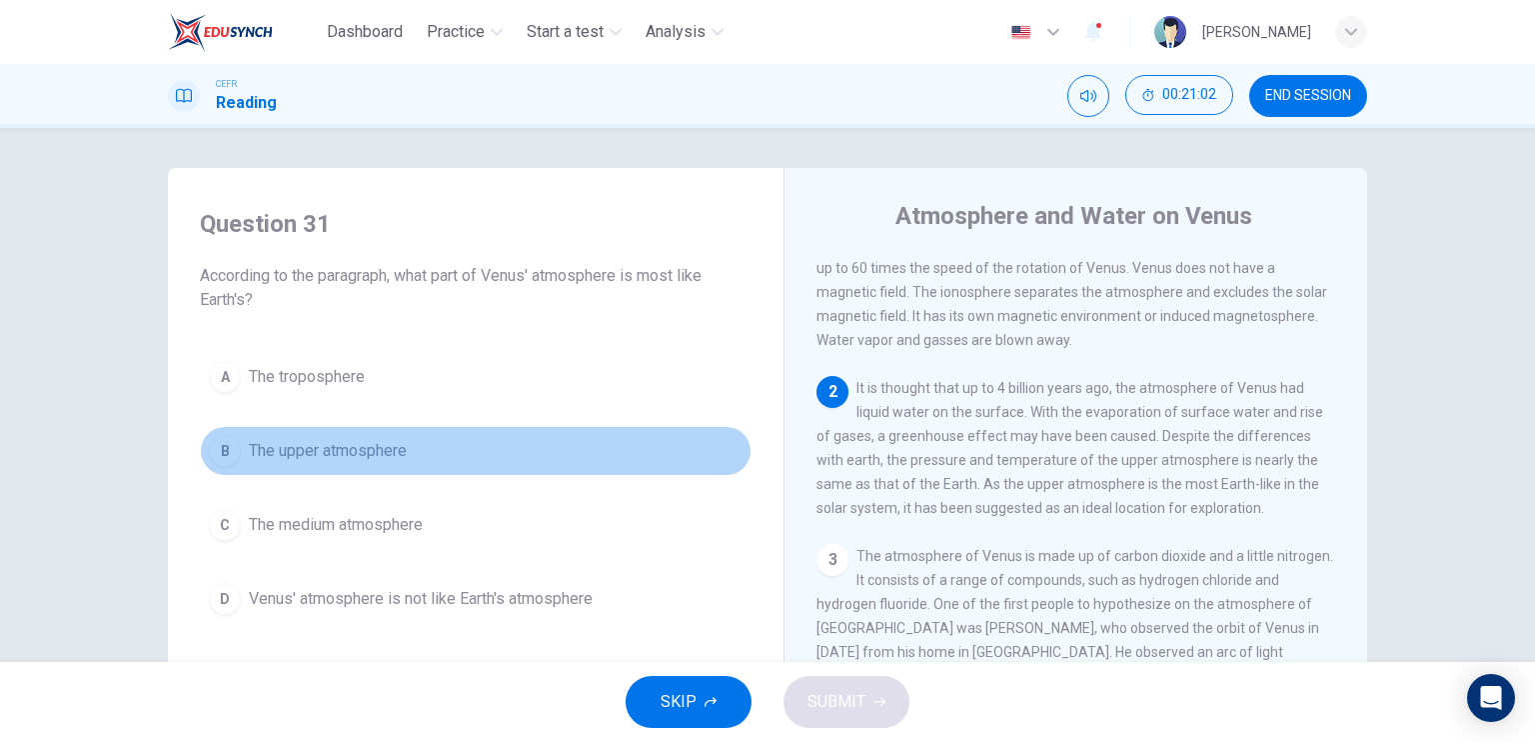
click at [398, 449] on span "The upper atmosphere" at bounding box center [328, 451] width 158 height 24
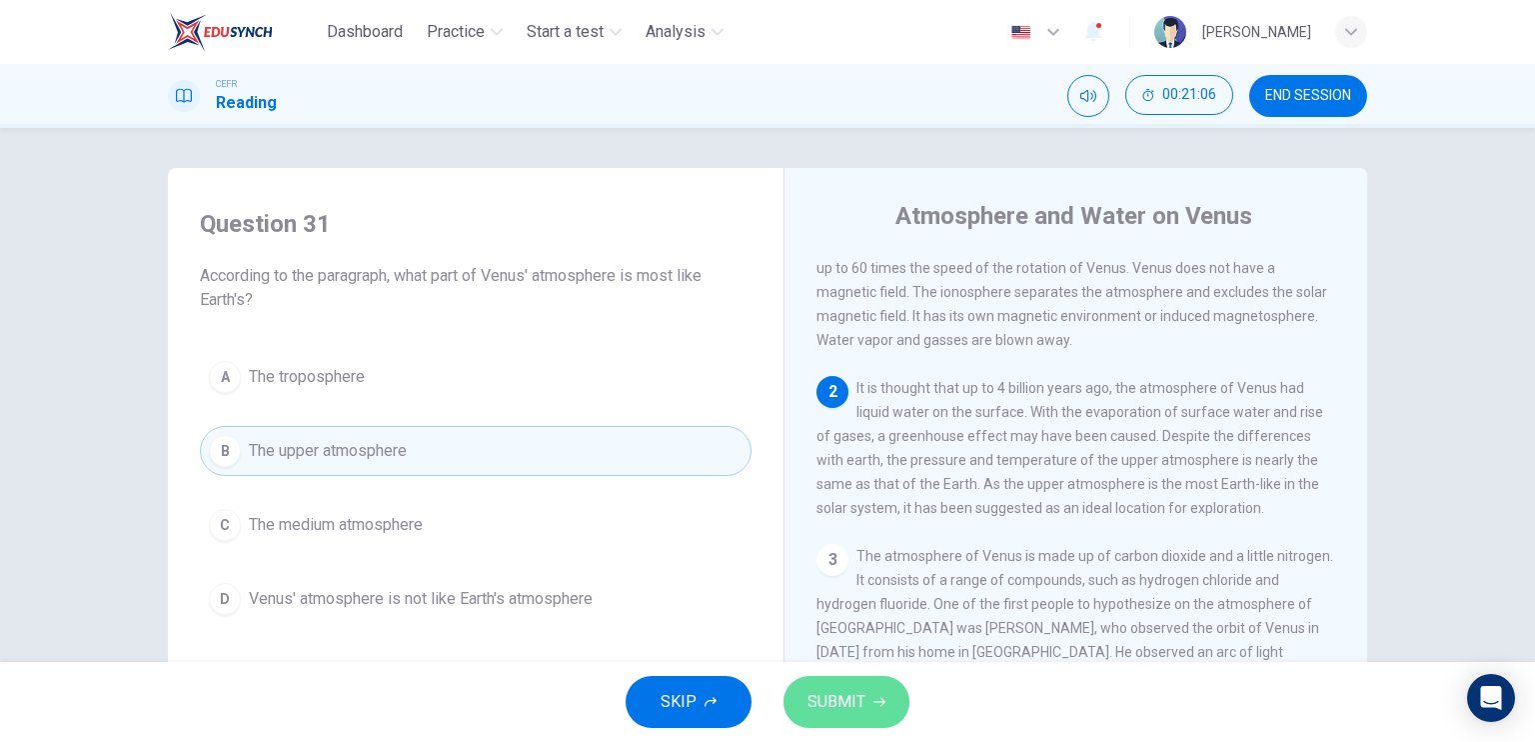
click at [844, 691] on span "SUBMIT" at bounding box center [837, 702] width 58 height 28
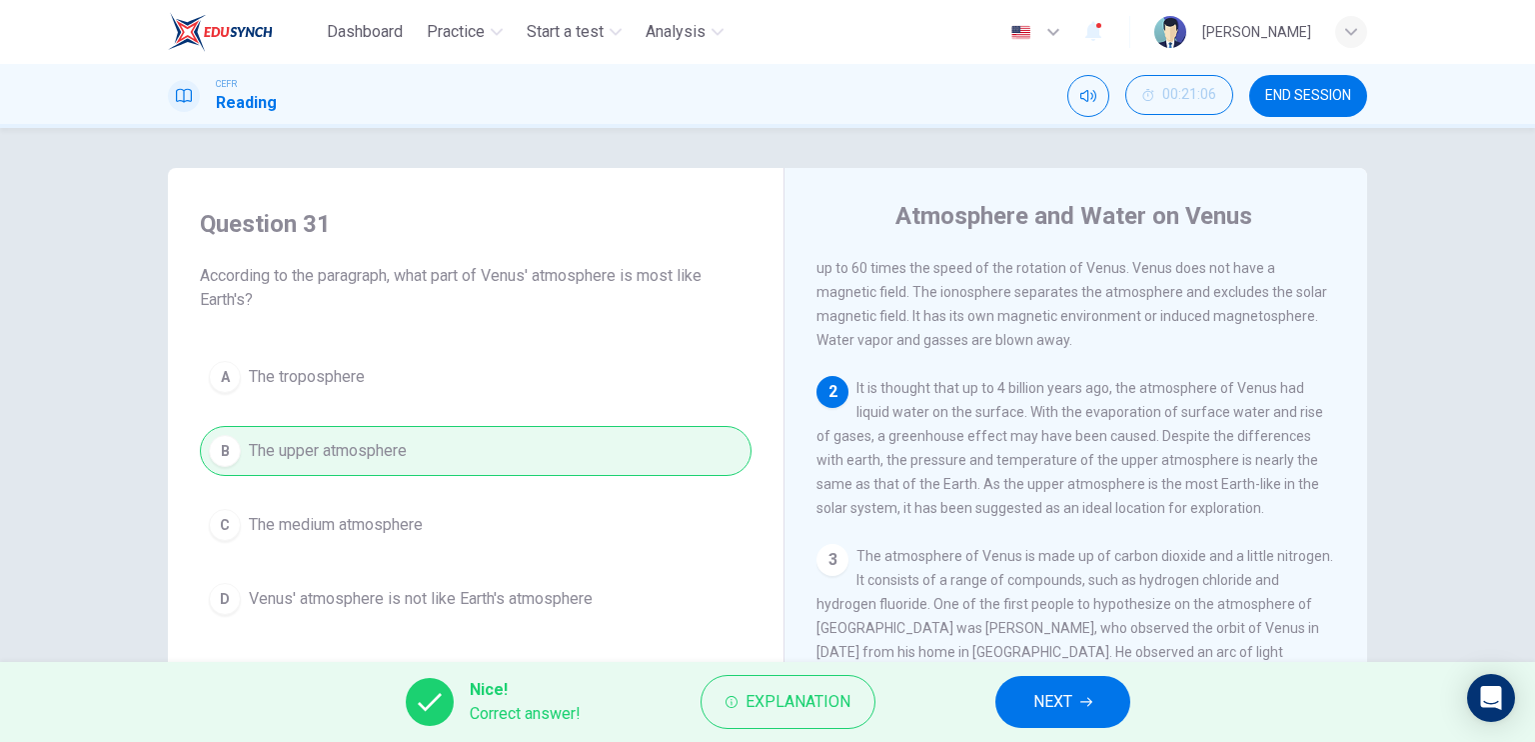
click at [1063, 730] on div "Nice! Correct answer! Explanation NEXT" at bounding box center [767, 702] width 1535 height 80
click at [1044, 703] on span "NEXT" at bounding box center [1052, 702] width 39 height 28
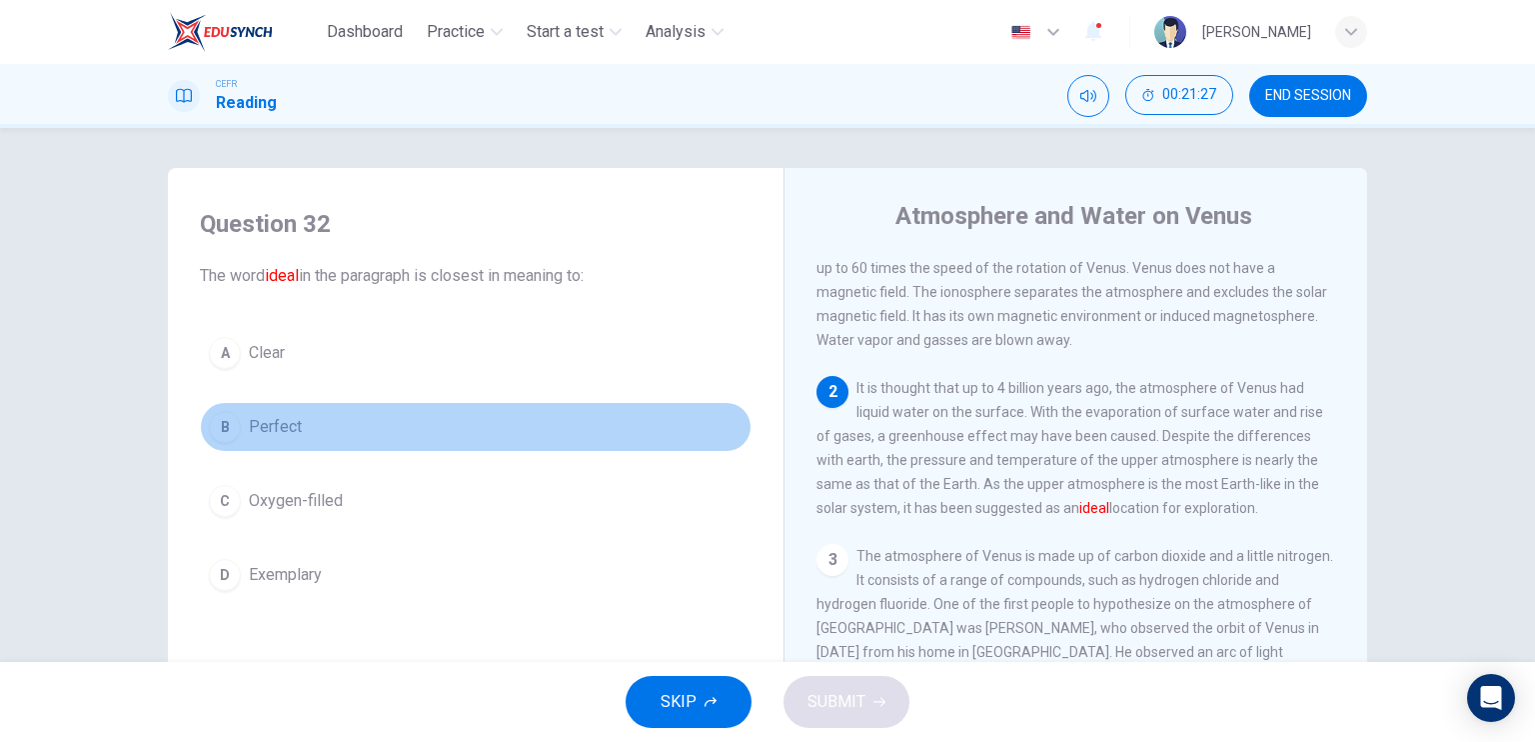
click at [307, 435] on button "B Perfect" at bounding box center [476, 427] width 552 height 50
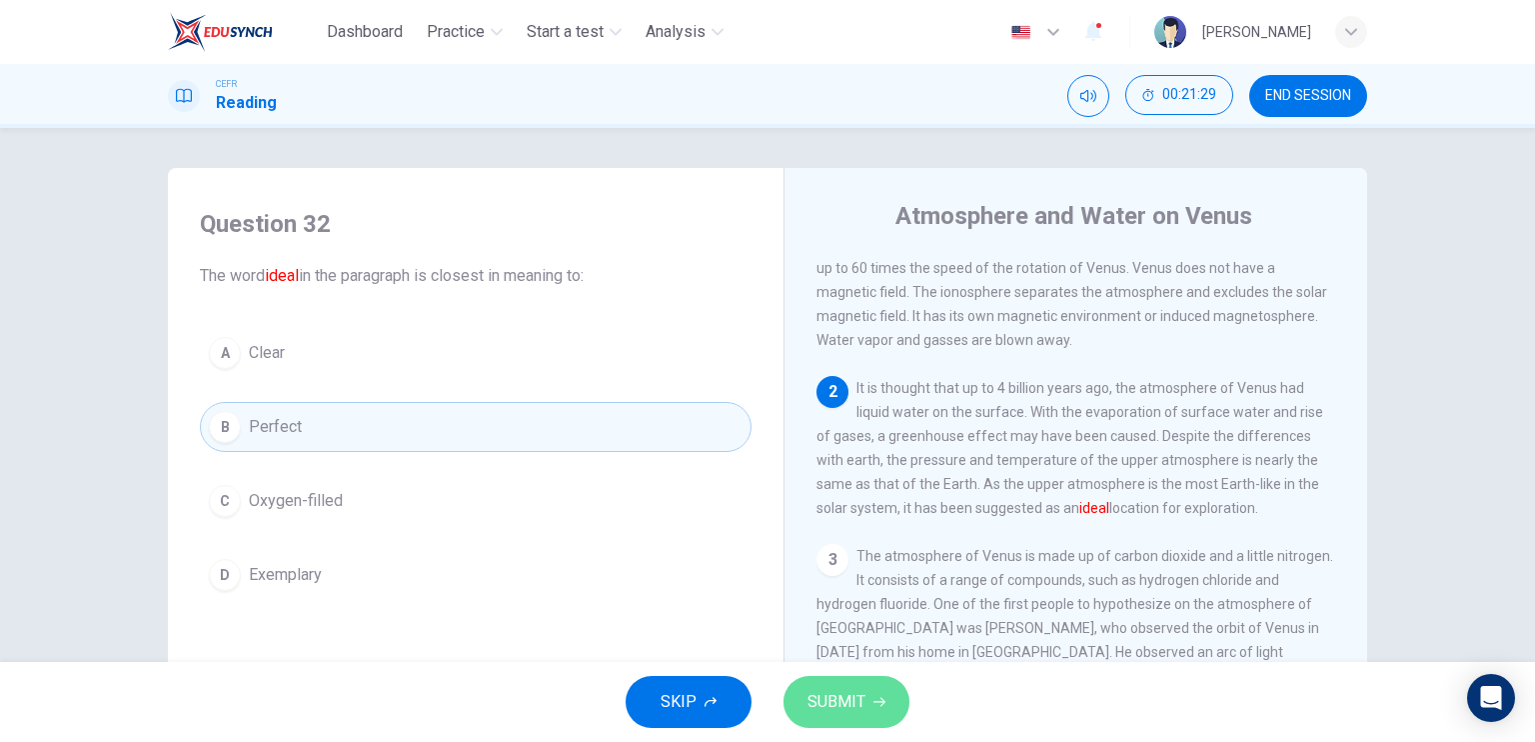
click at [854, 689] on span "SUBMIT" at bounding box center [837, 702] width 58 height 28
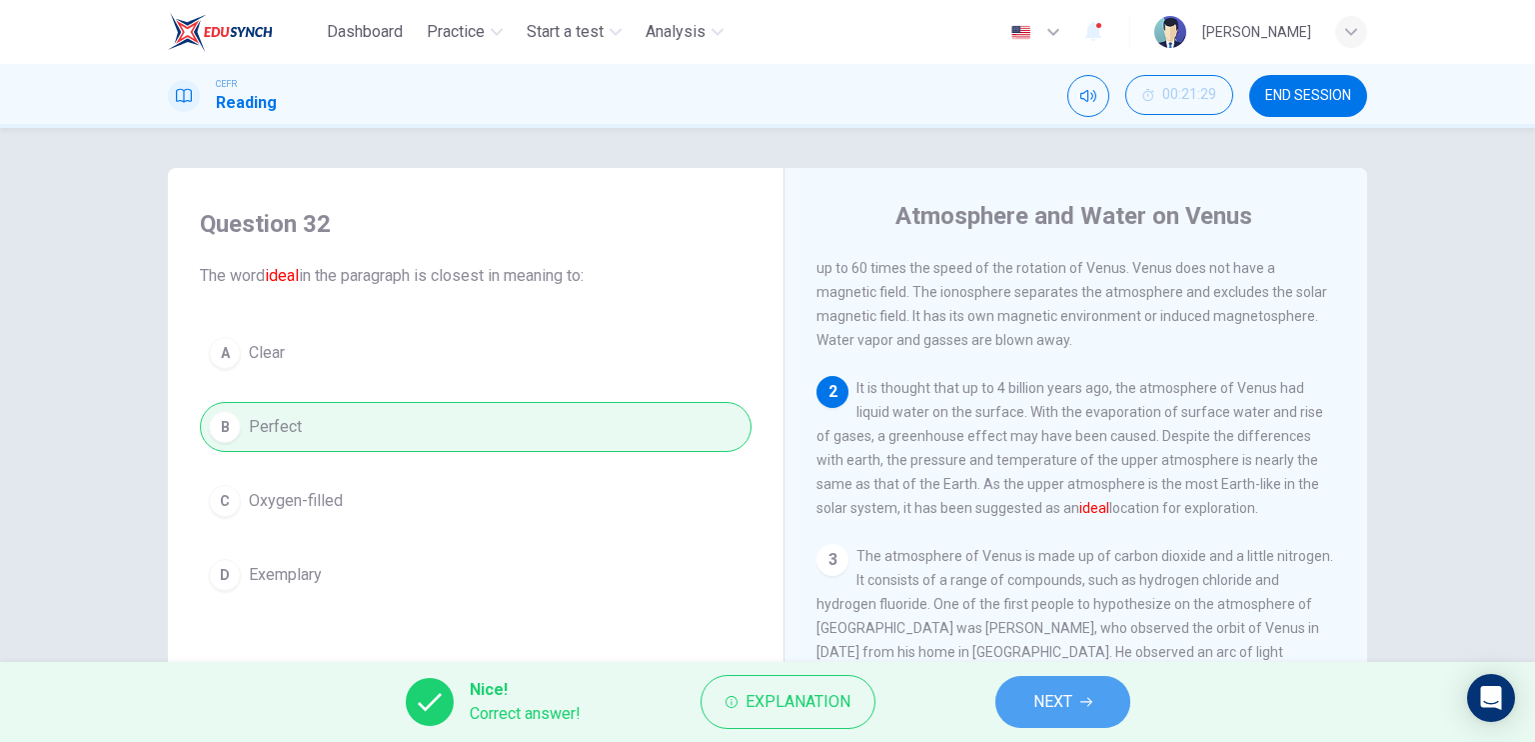
click at [1041, 694] on span "NEXT" at bounding box center [1052, 702] width 39 height 28
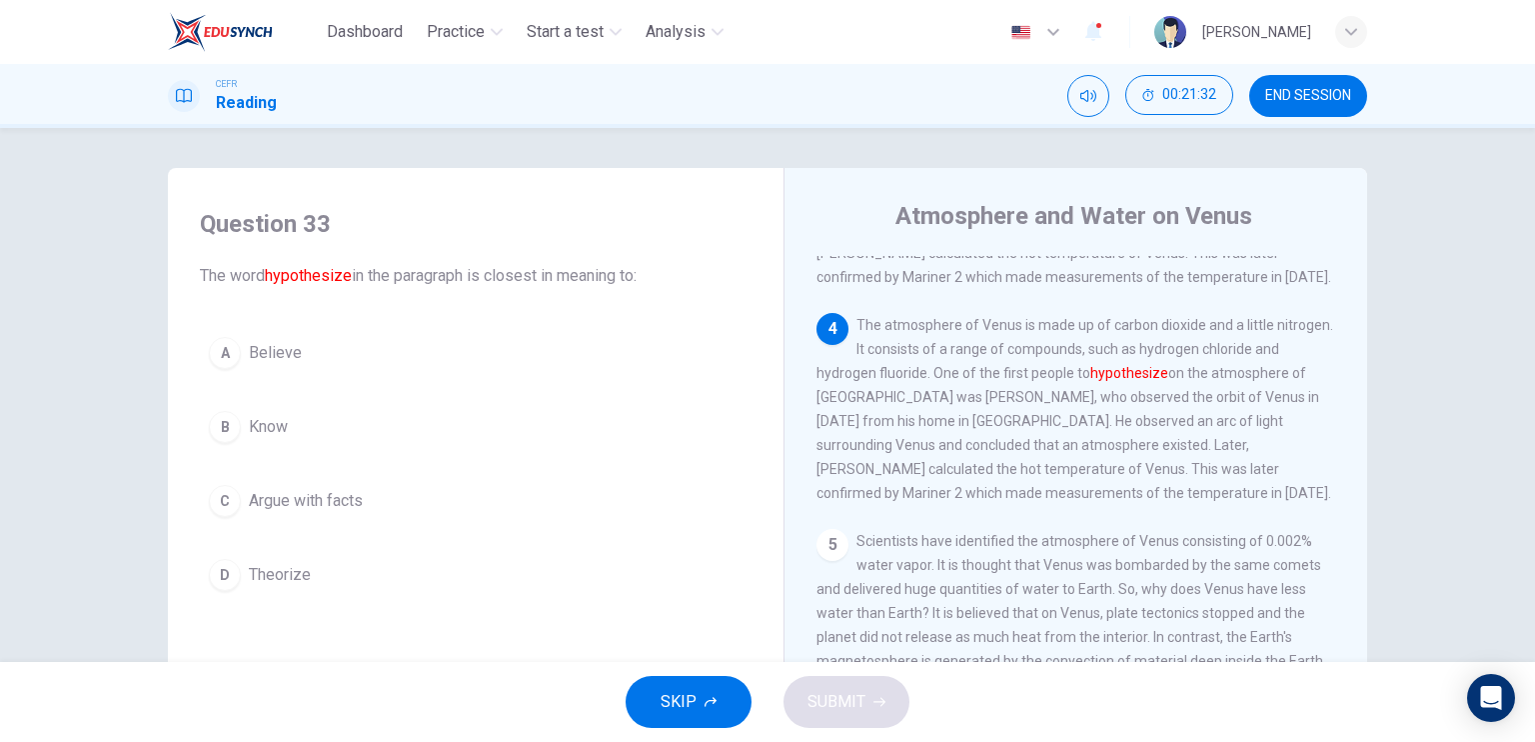
scroll to position [515, 0]
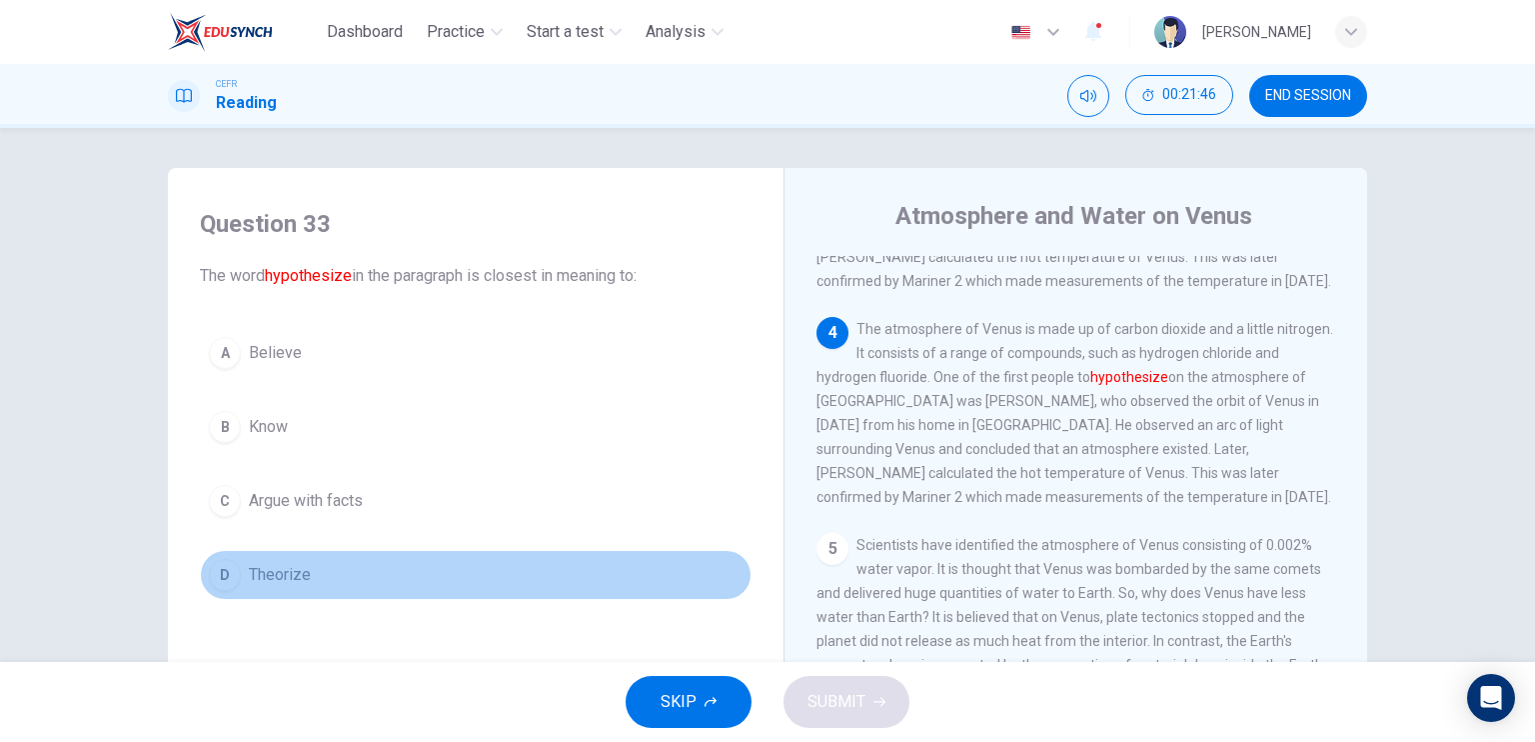
click at [311, 557] on button "D Theorize" at bounding box center [476, 575] width 552 height 50
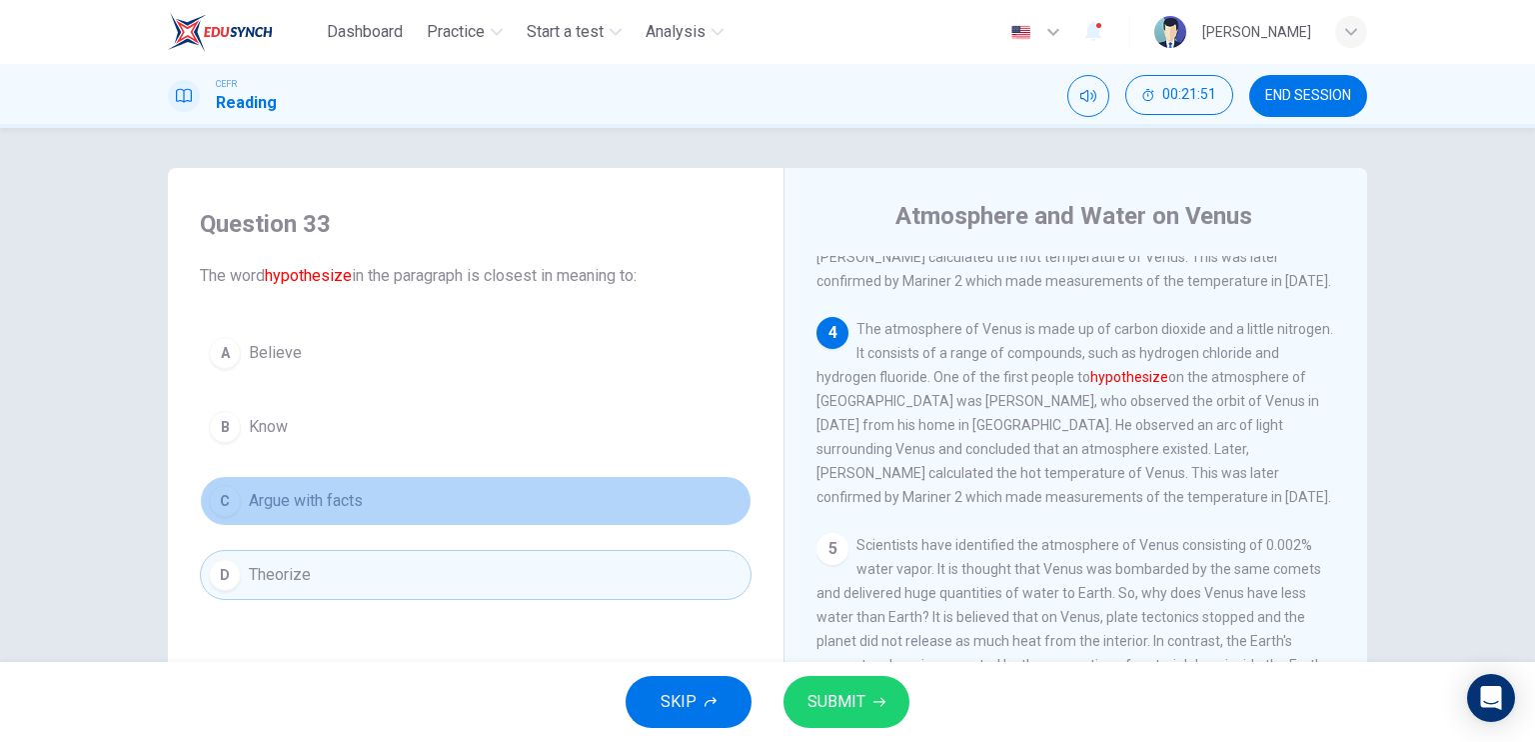
click at [316, 502] on span "Argue with facts" at bounding box center [306, 501] width 114 height 24
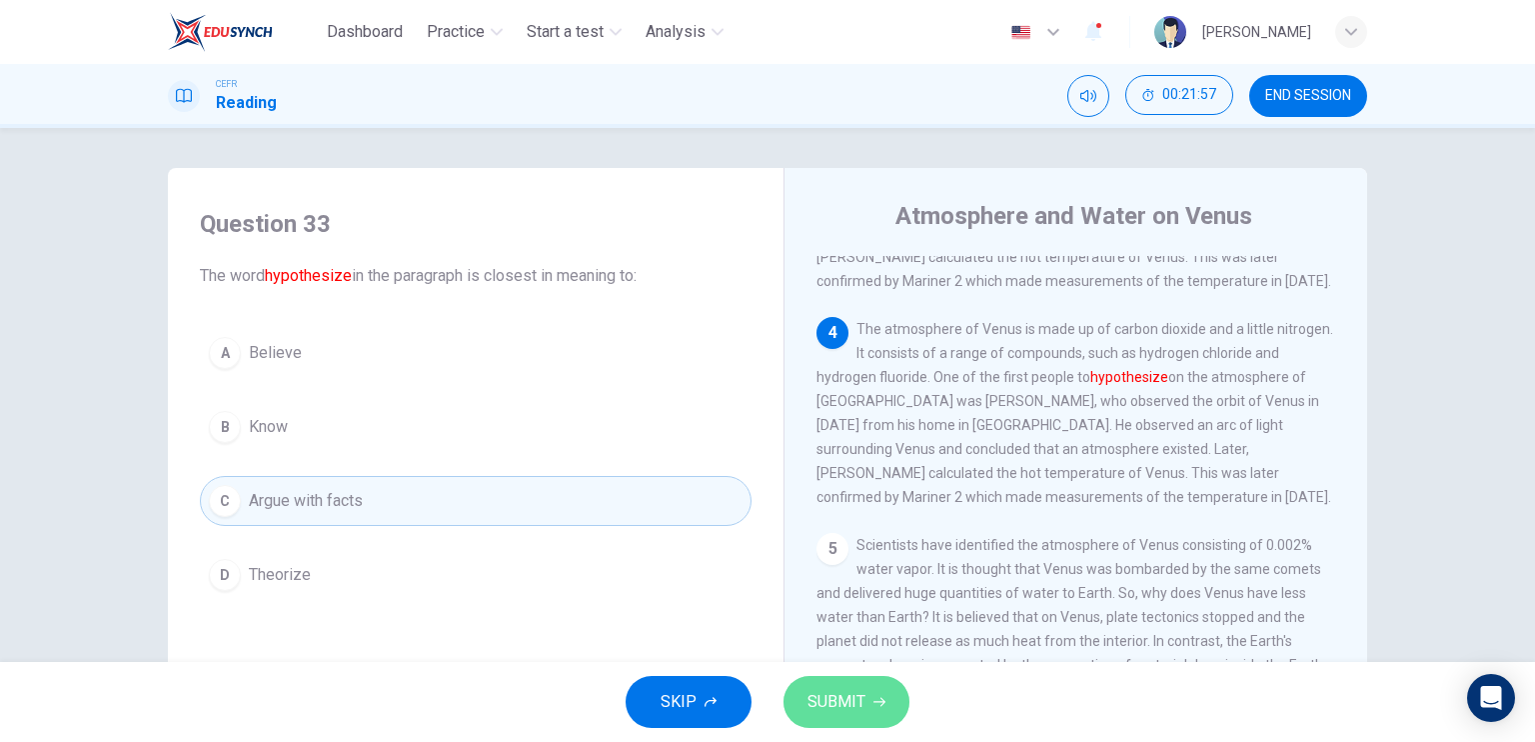
click at [860, 708] on span "SUBMIT" at bounding box center [837, 702] width 58 height 28
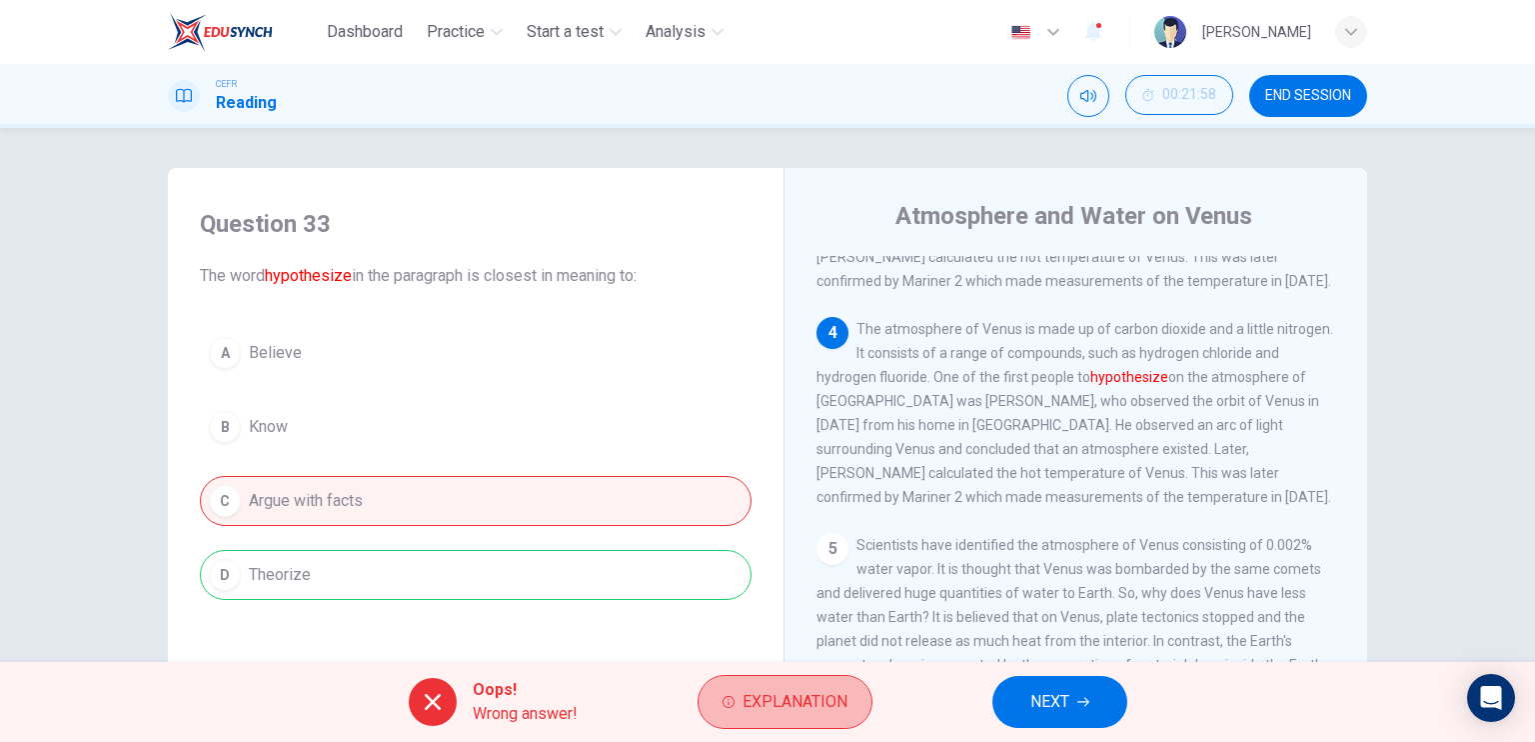
click at [860, 708] on button "Explanation" at bounding box center [785, 702] width 175 height 54
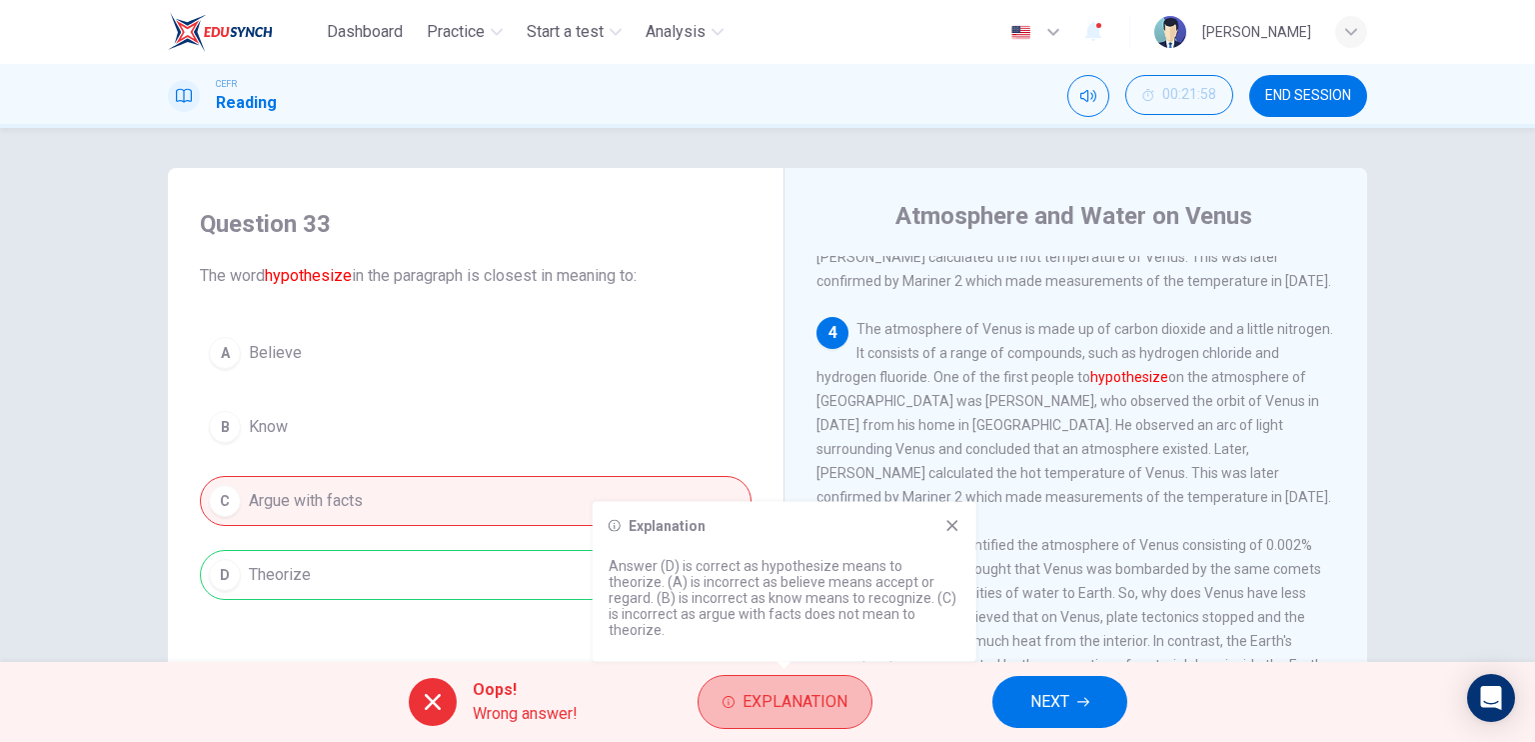
click at [860, 708] on button "Explanation" at bounding box center [785, 702] width 175 height 54
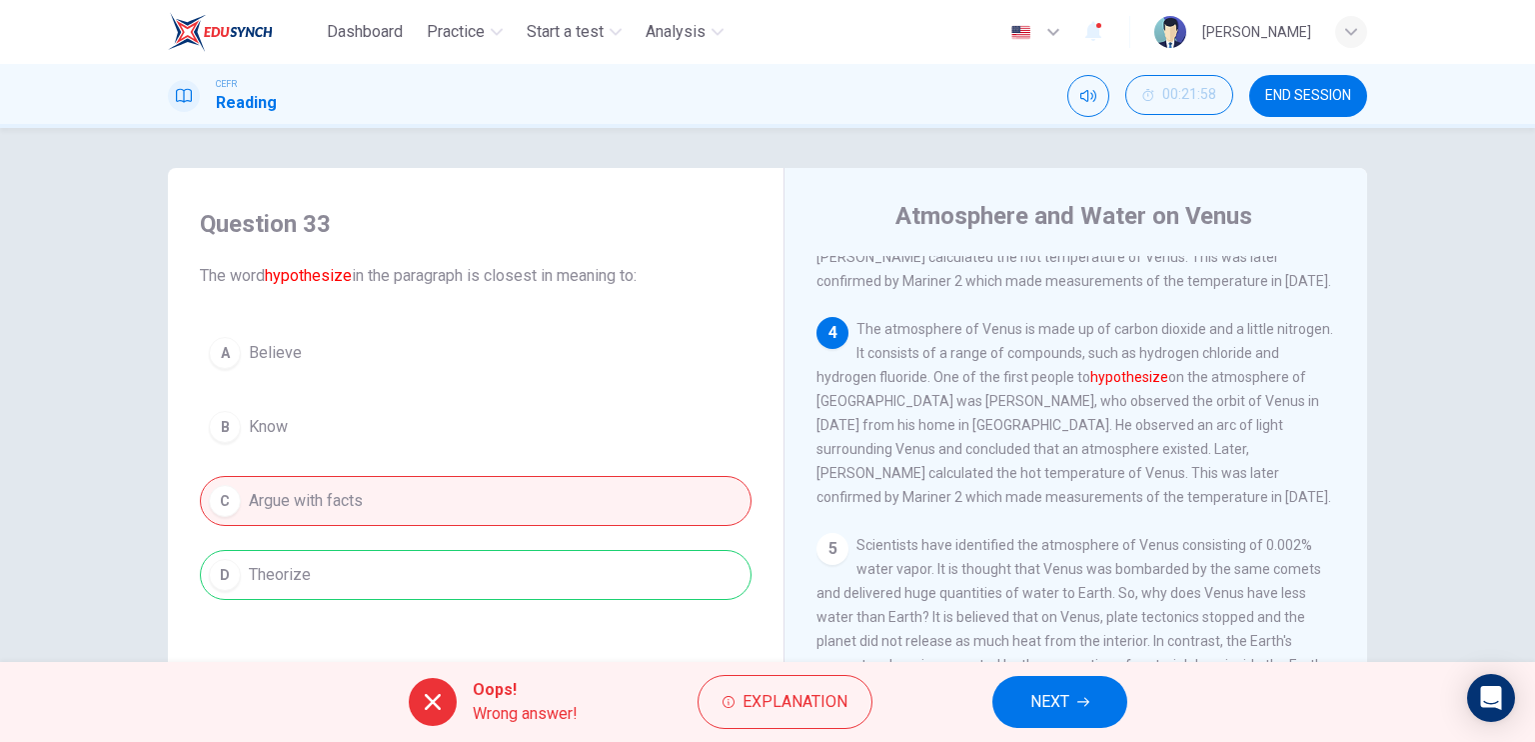
click at [1064, 715] on span "NEXT" at bounding box center [1049, 702] width 39 height 28
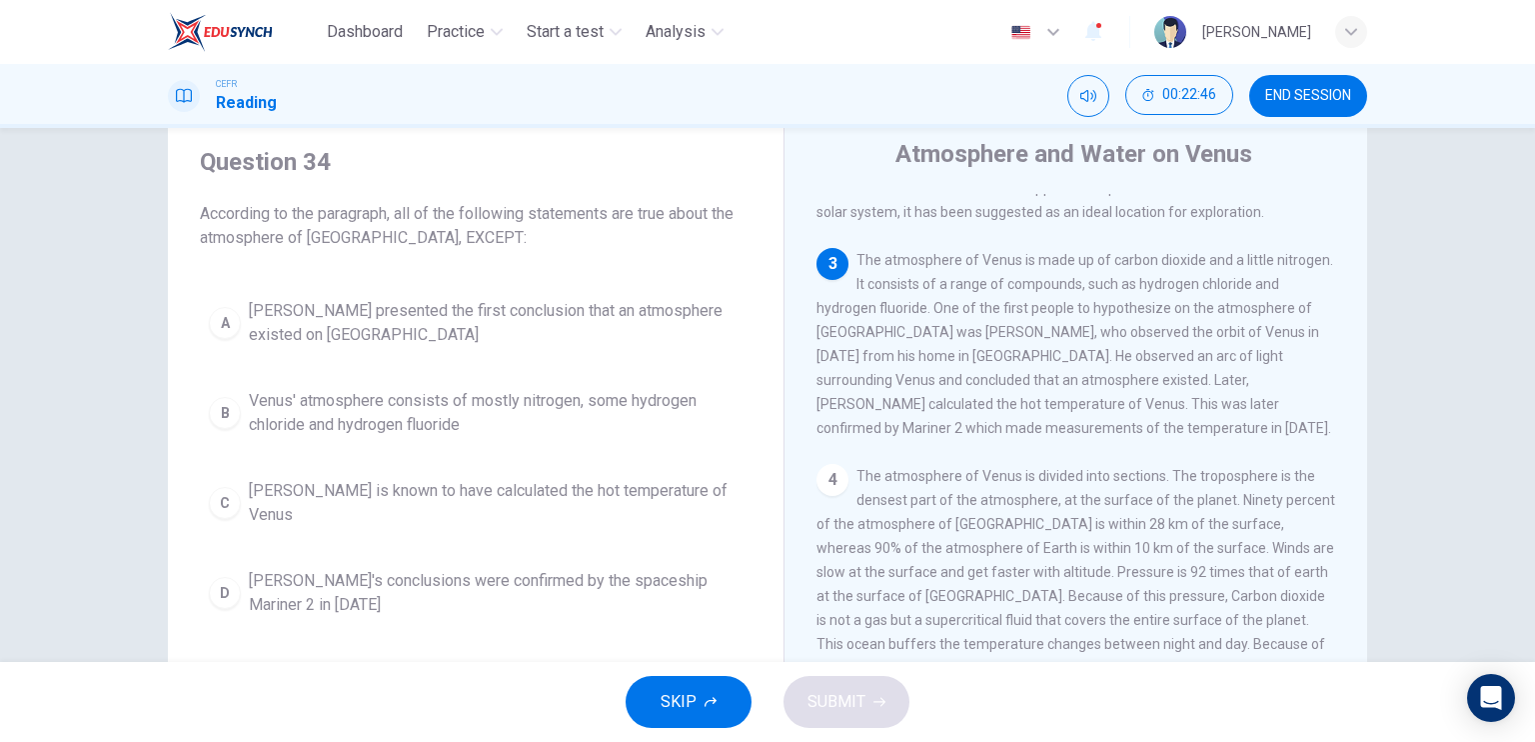
scroll to position [64, 0]
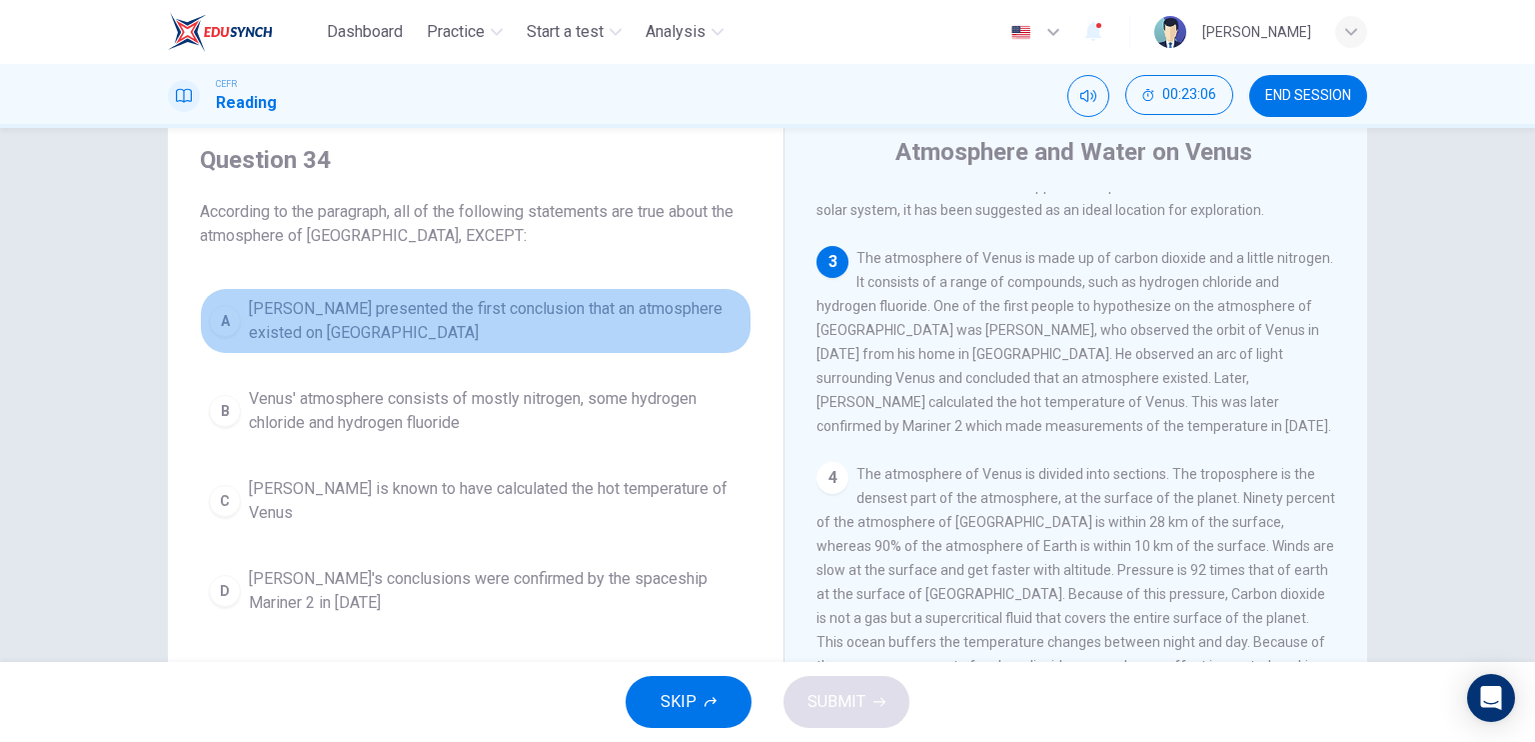
click at [536, 325] on span "[PERSON_NAME] presented the first conclusion that an atmosphere existed on [GEO…" at bounding box center [496, 321] width 494 height 48
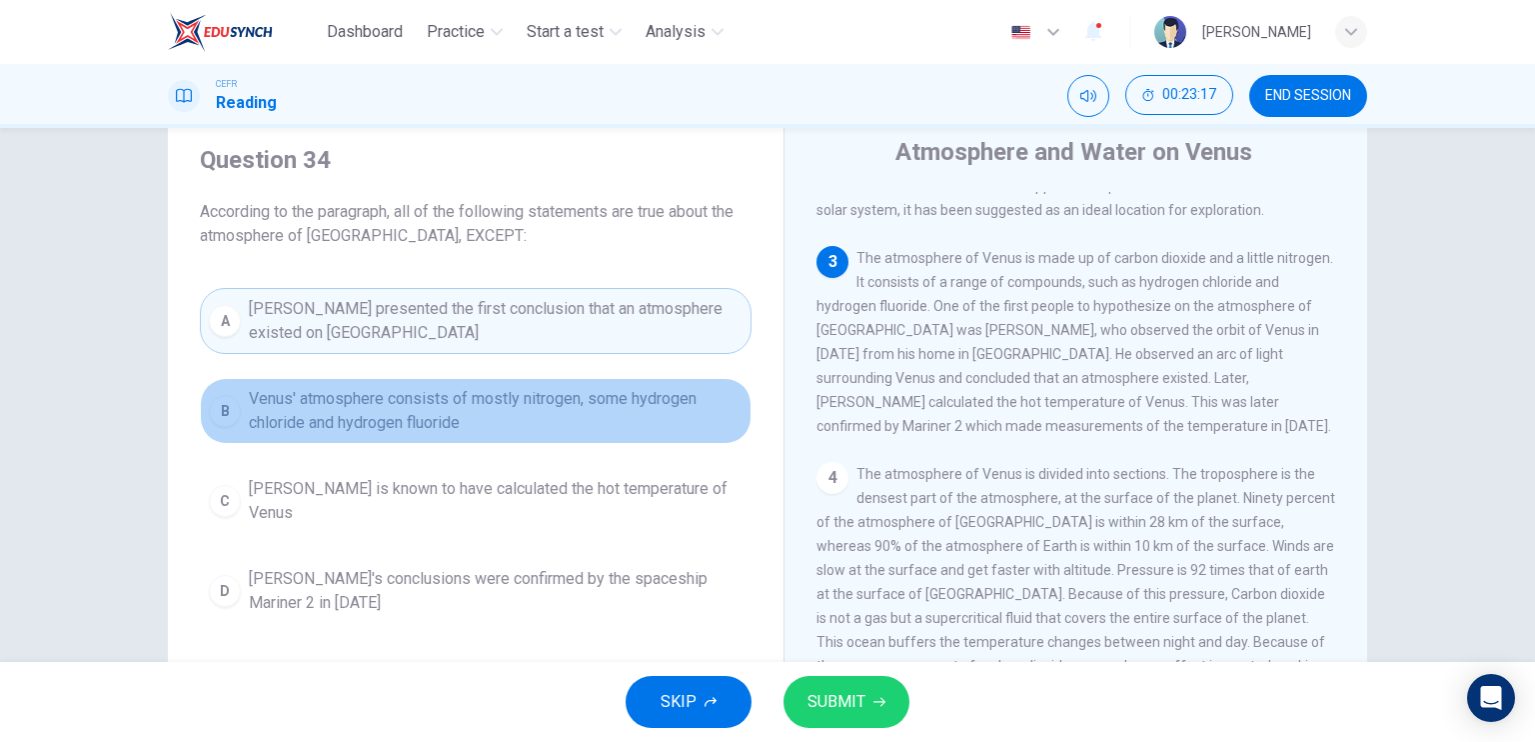
click at [617, 422] on span "Venus' atmosphere consists of mostly nitrogen, some hydrogen chloride and hydro…" at bounding box center [496, 411] width 494 height 48
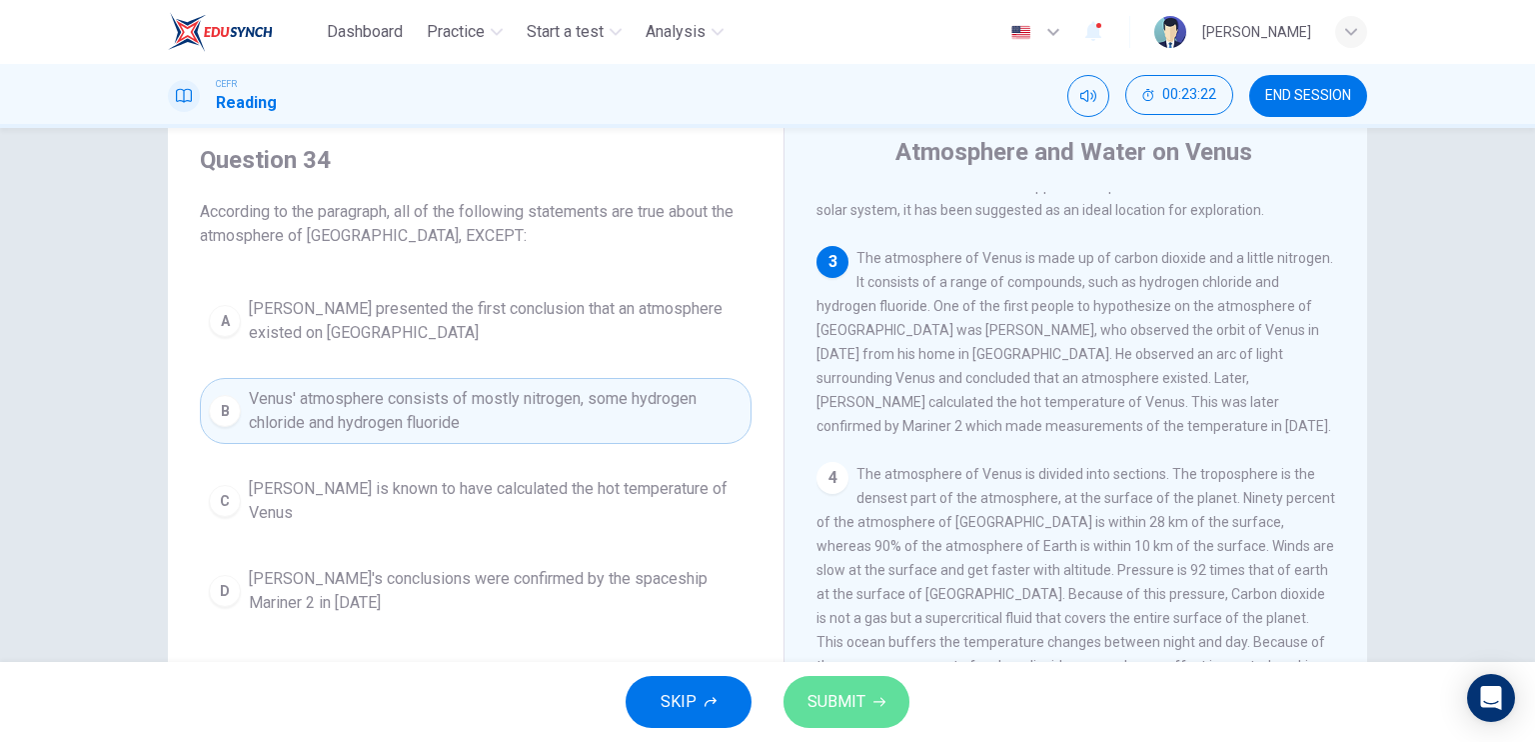
click at [838, 684] on button "SUBMIT" at bounding box center [847, 702] width 126 height 52
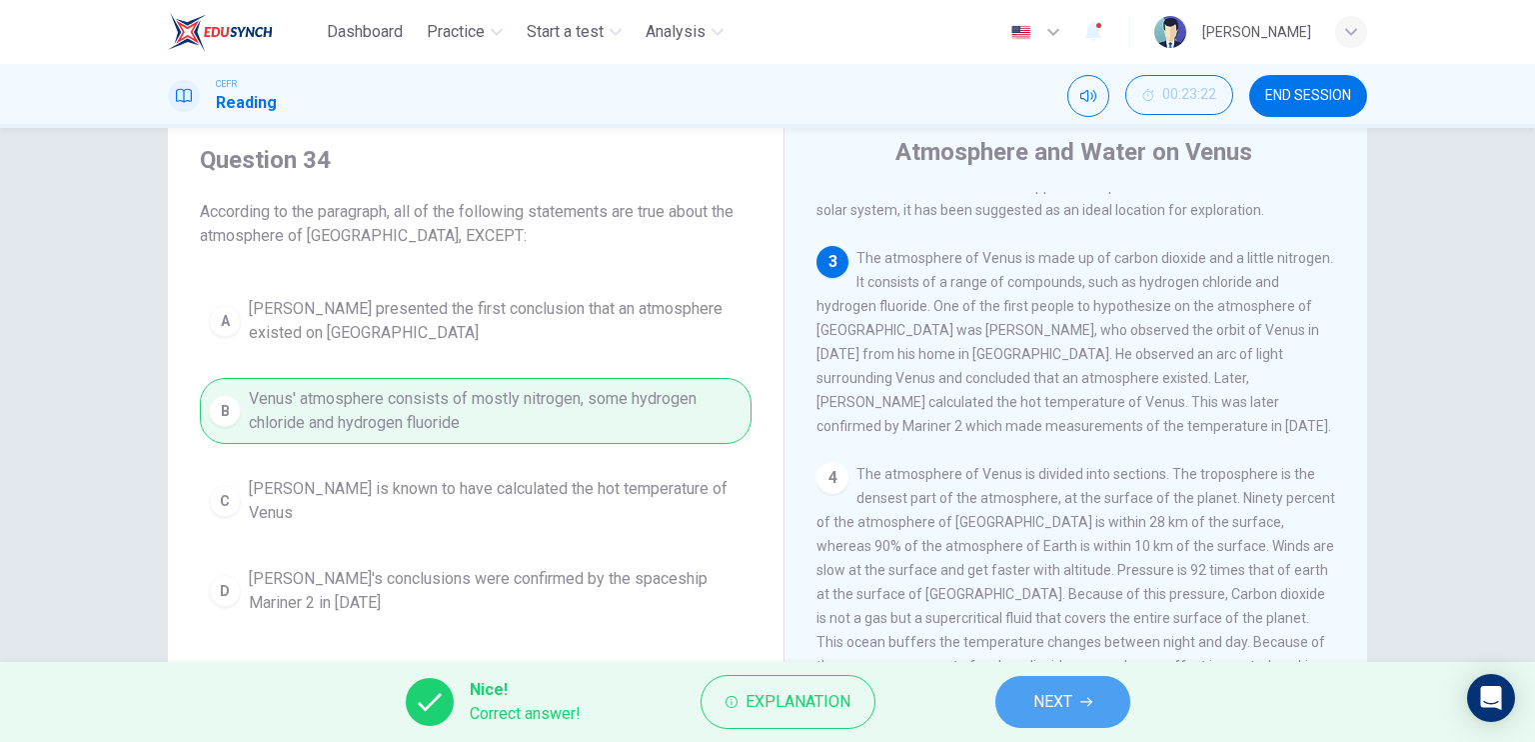
click at [1023, 694] on button "NEXT" at bounding box center [1062, 702] width 135 height 52
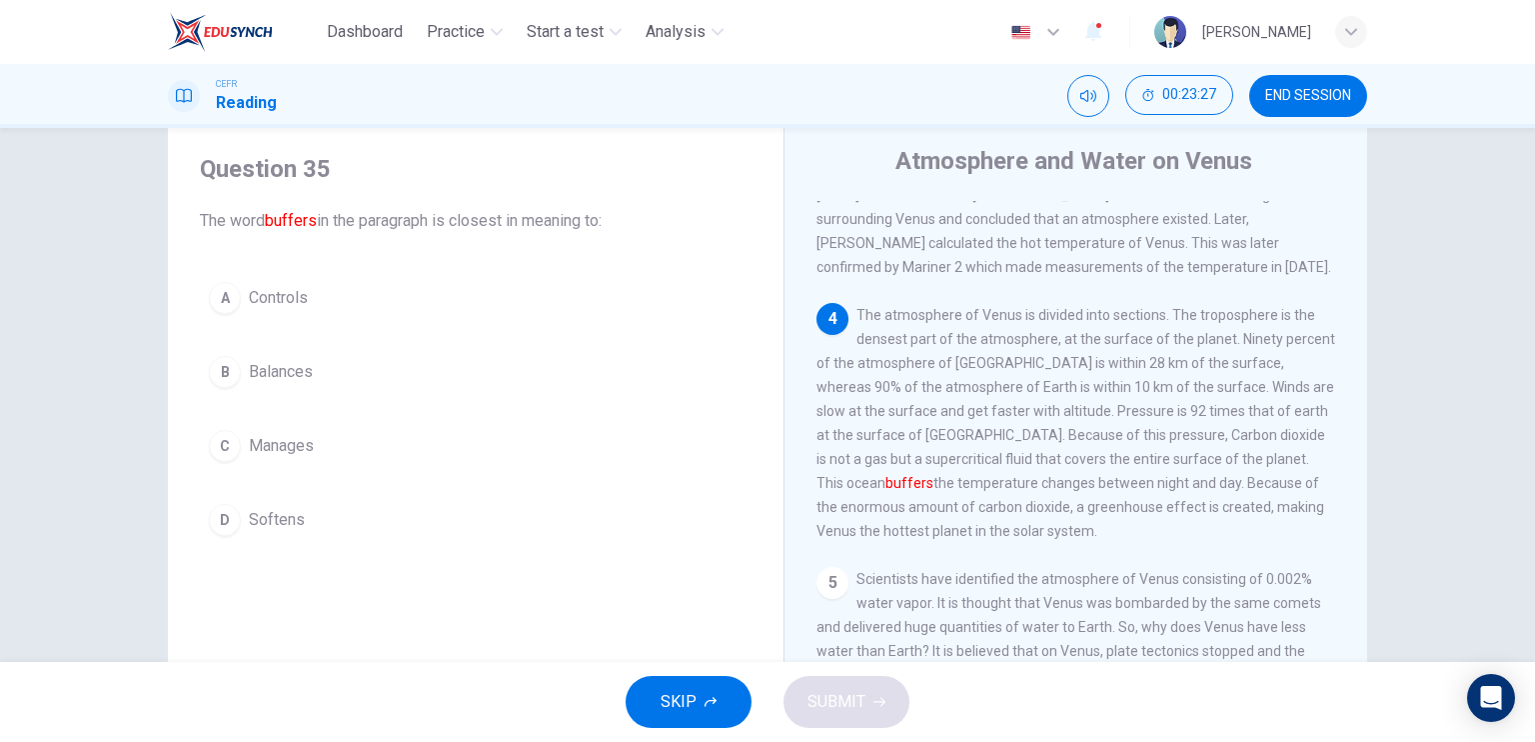
scroll to position [472, 0]
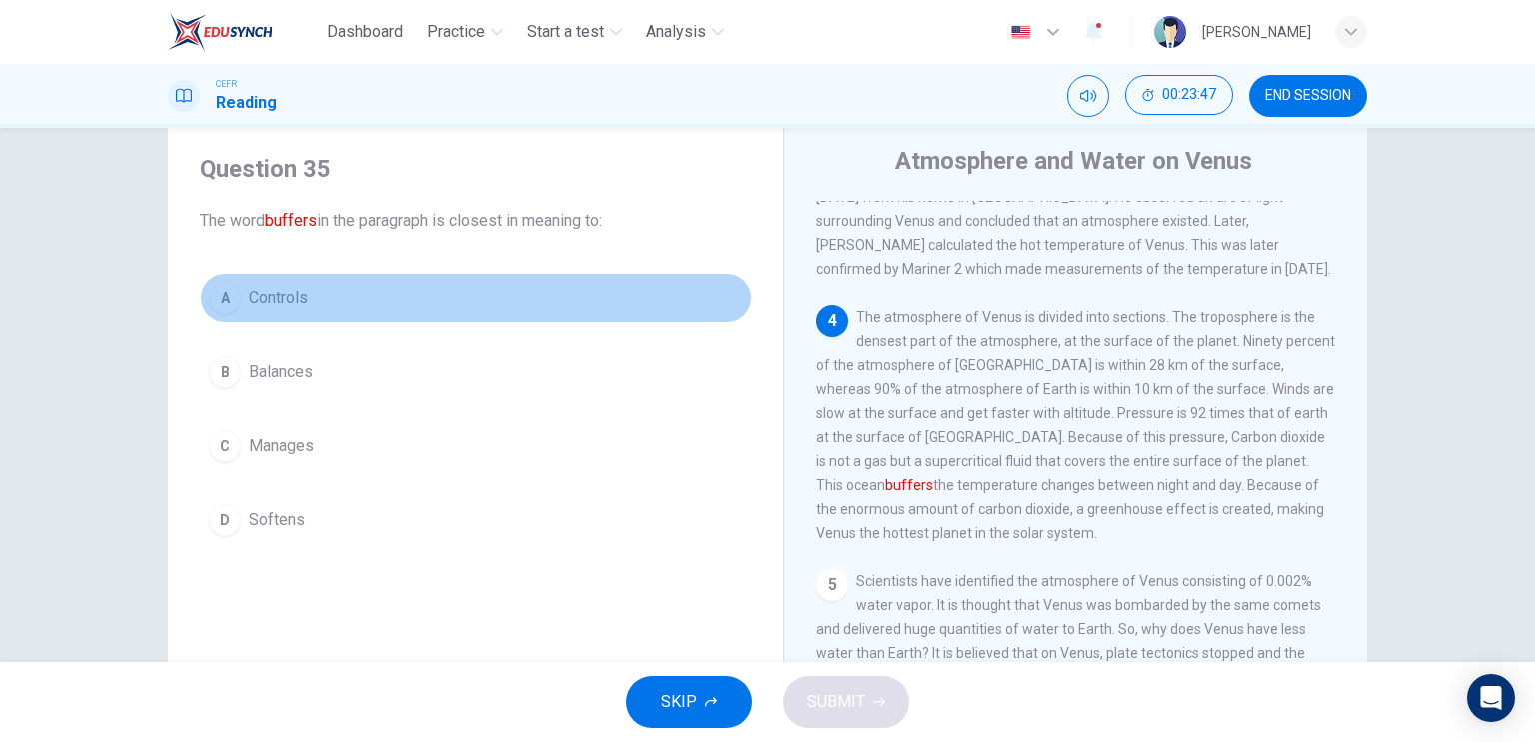
click at [282, 293] on span "Controls" at bounding box center [278, 298] width 59 height 24
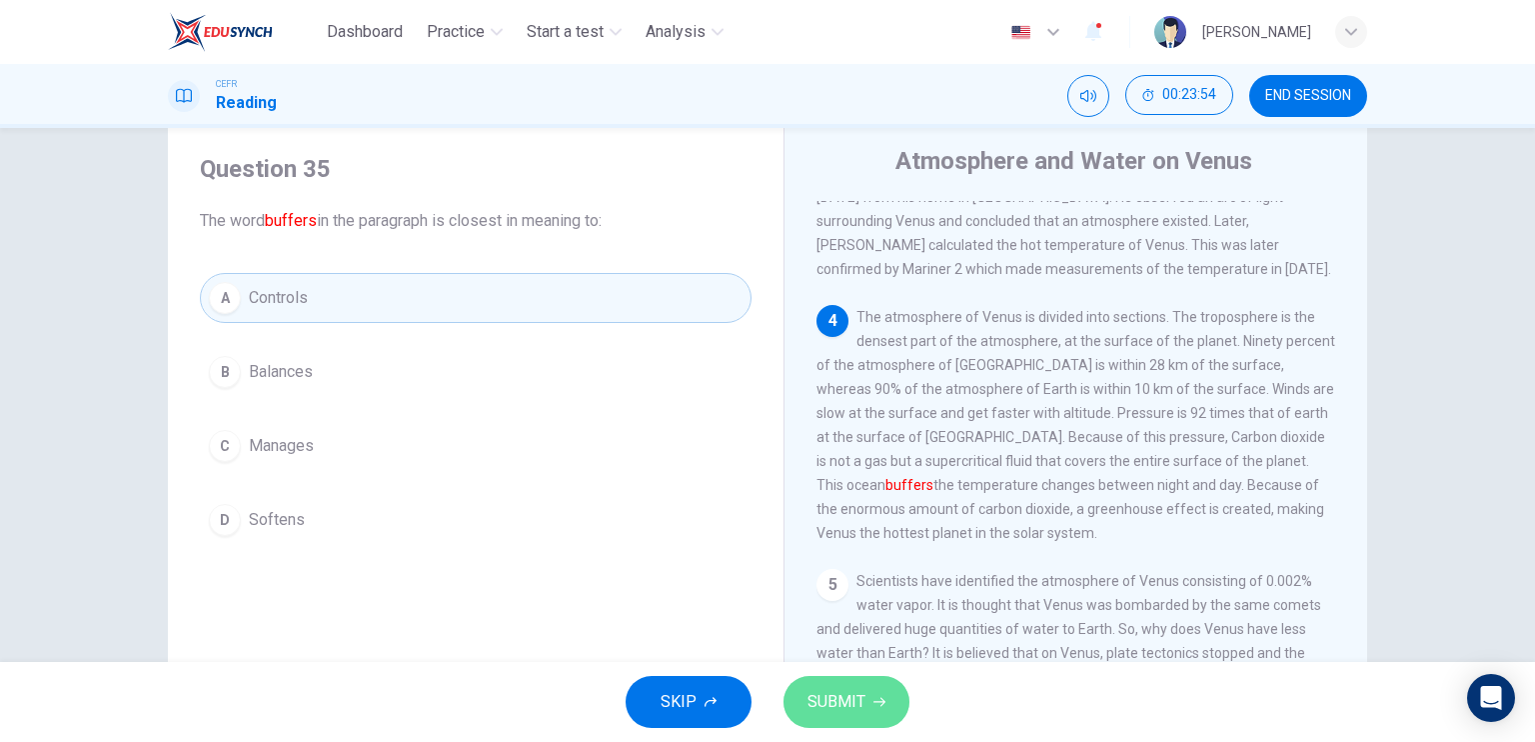
click at [876, 697] on icon "button" at bounding box center [880, 702] width 12 height 12
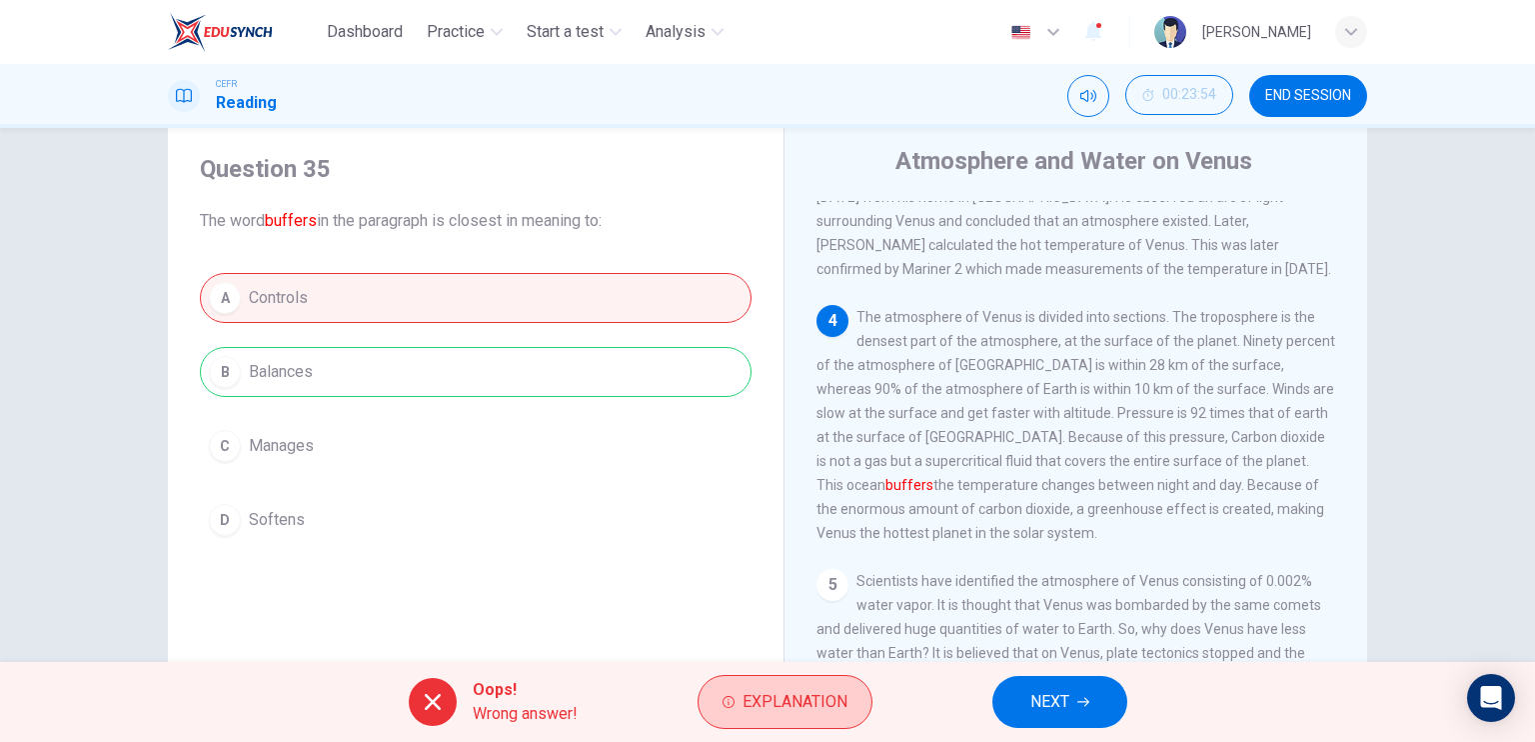
click at [828, 678] on button "Explanation" at bounding box center [785, 702] width 175 height 54
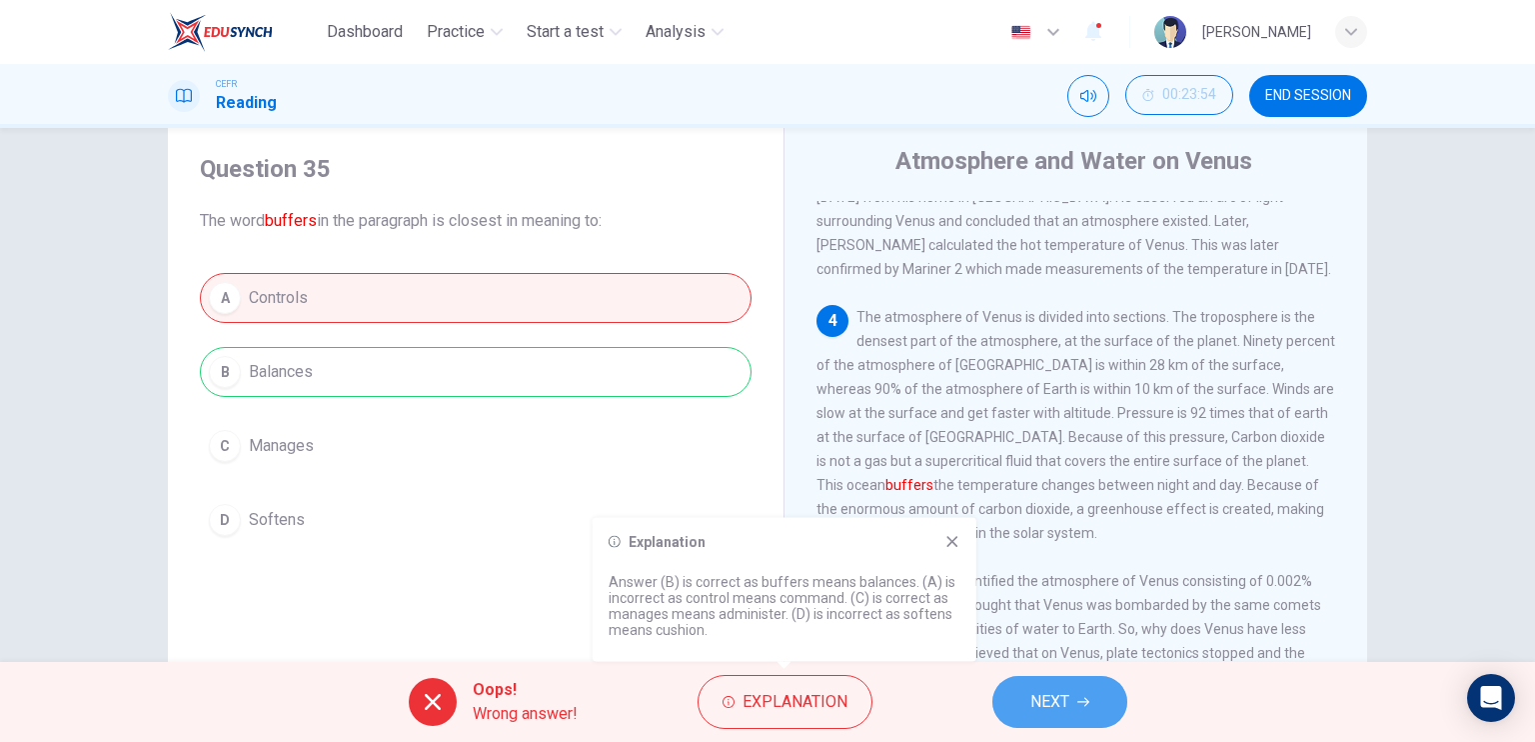
click at [1018, 701] on button "NEXT" at bounding box center [1059, 702] width 135 height 52
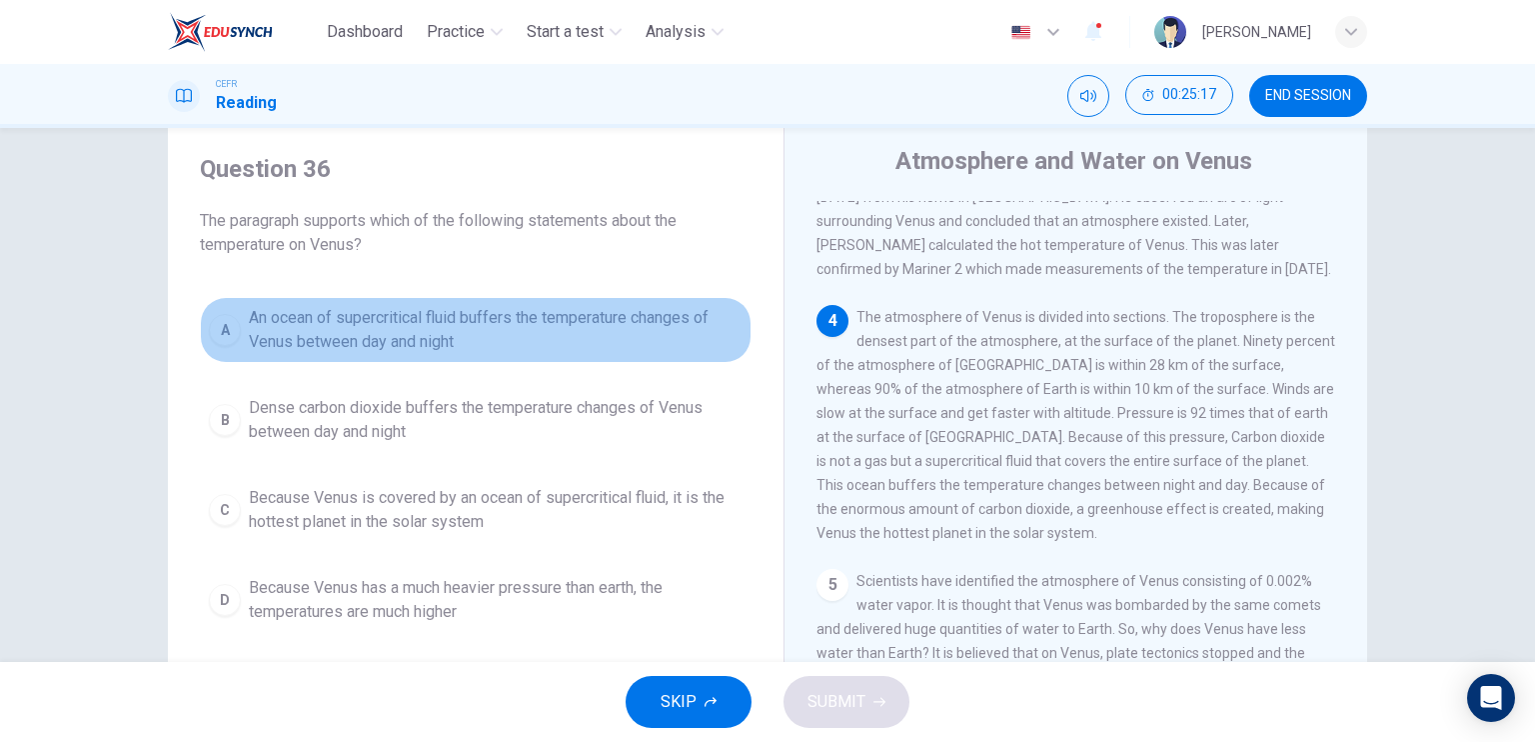
click at [549, 312] on span "An ocean of supercritical fluid buffers the temperature changes of Venus betwee…" at bounding box center [496, 330] width 494 height 48
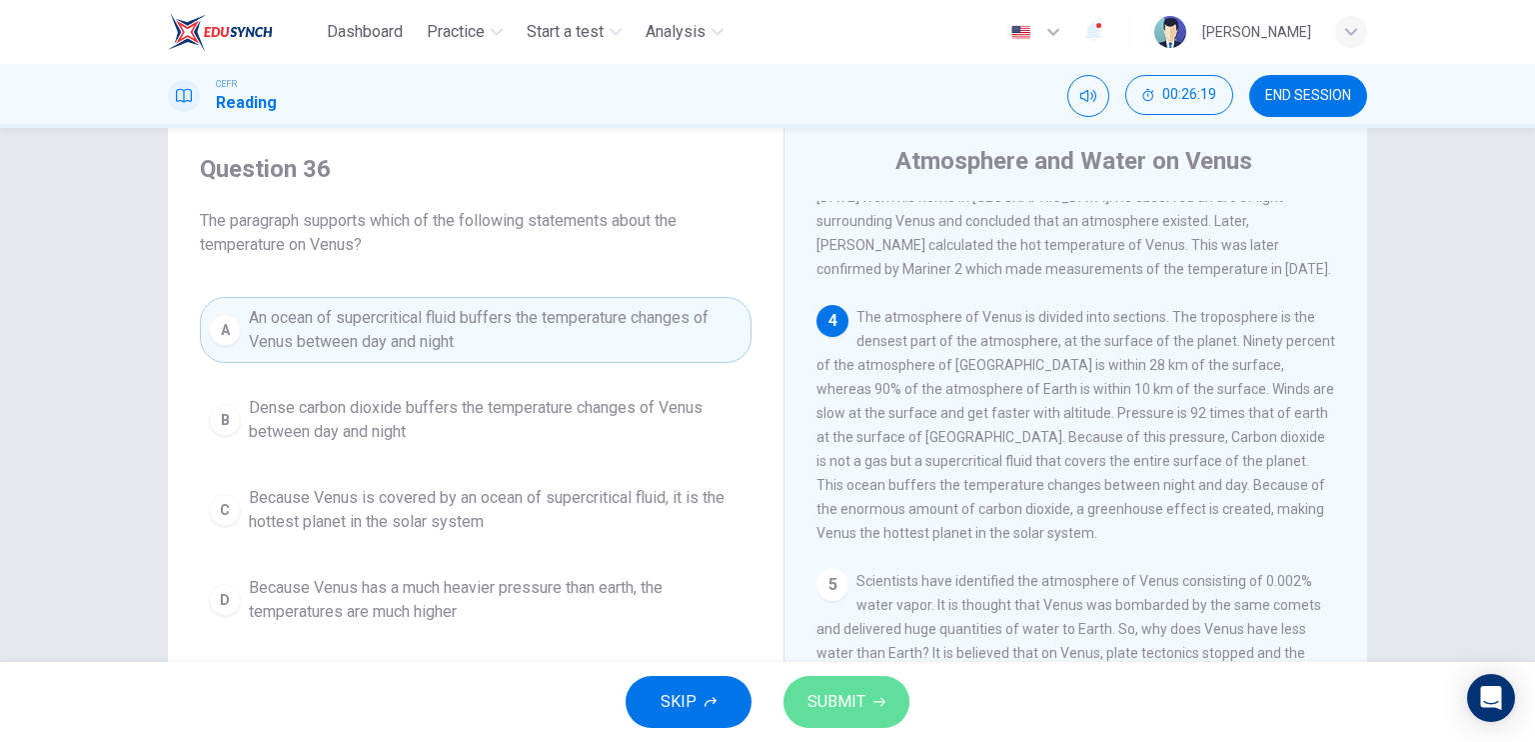
click at [814, 689] on span "SUBMIT" at bounding box center [837, 702] width 58 height 28
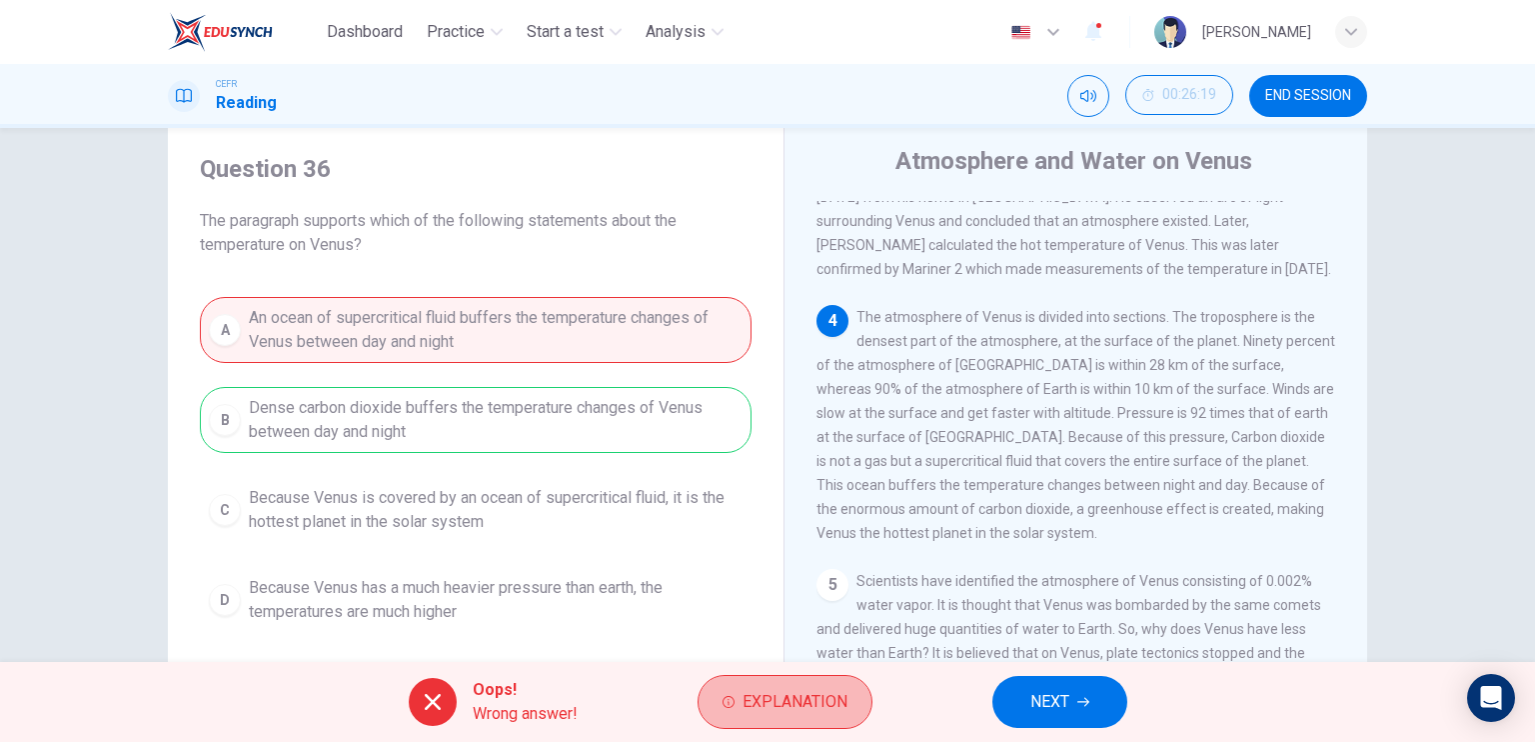
click at [814, 689] on span "Explanation" at bounding box center [795, 702] width 105 height 28
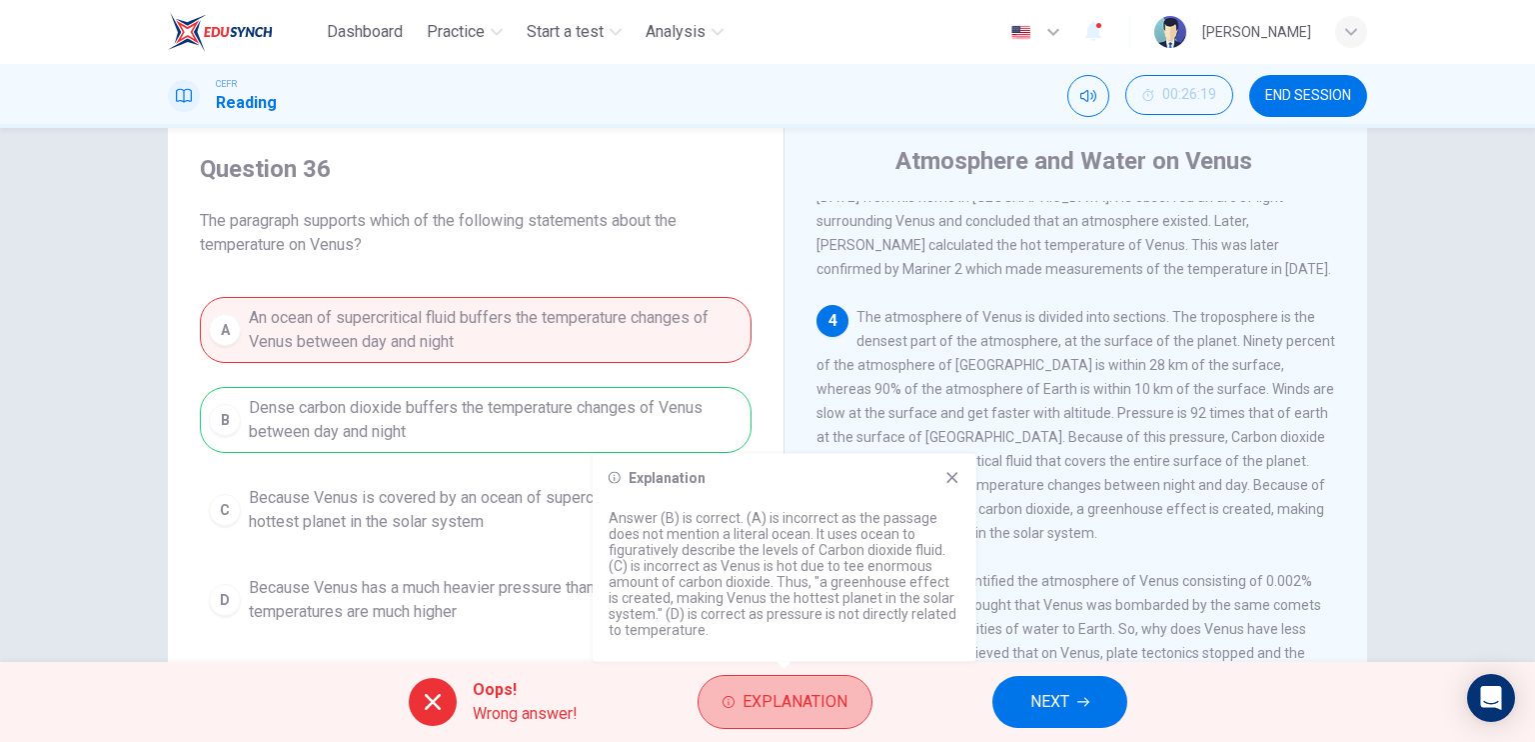
click at [814, 689] on span "Explanation" at bounding box center [795, 702] width 105 height 28
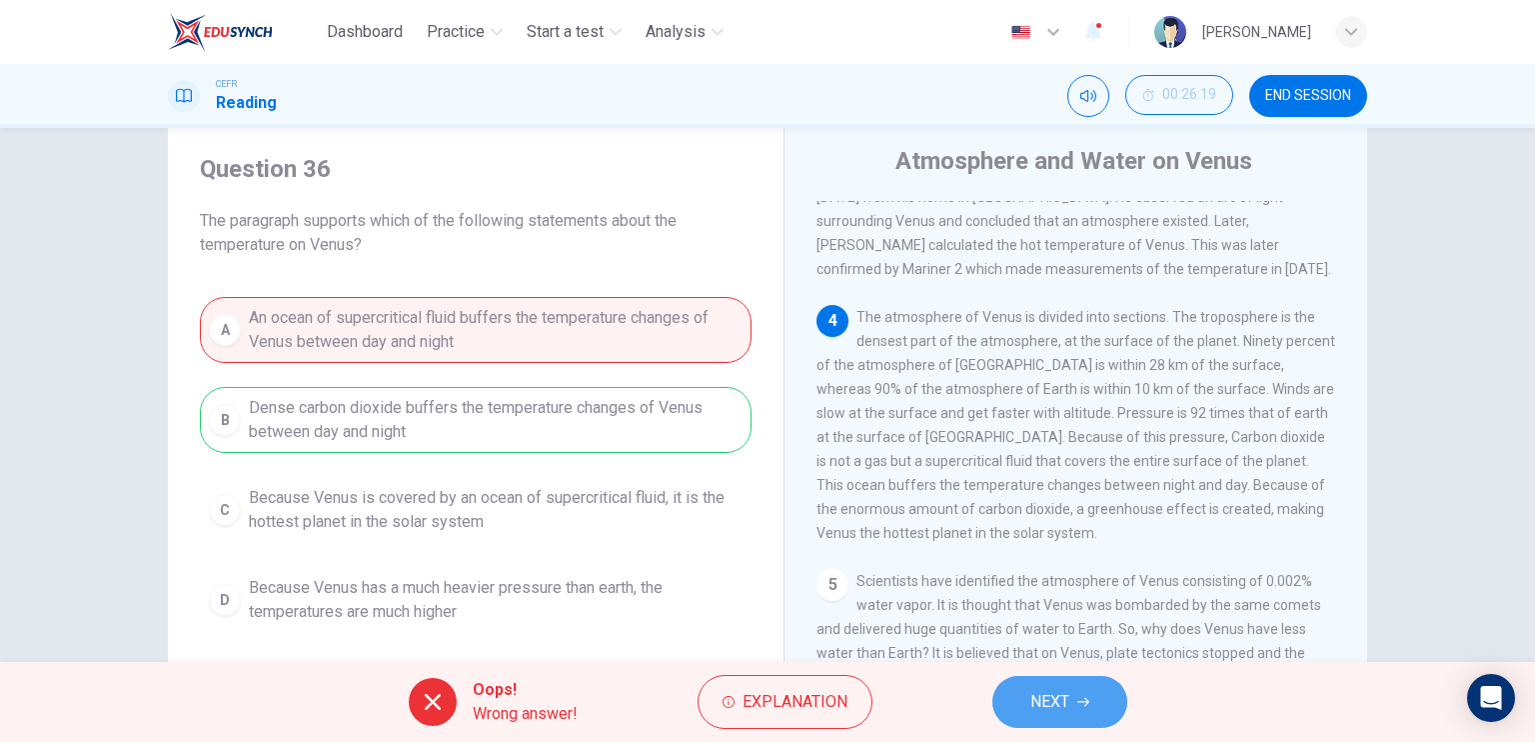
click at [1046, 709] on span "NEXT" at bounding box center [1049, 702] width 39 height 28
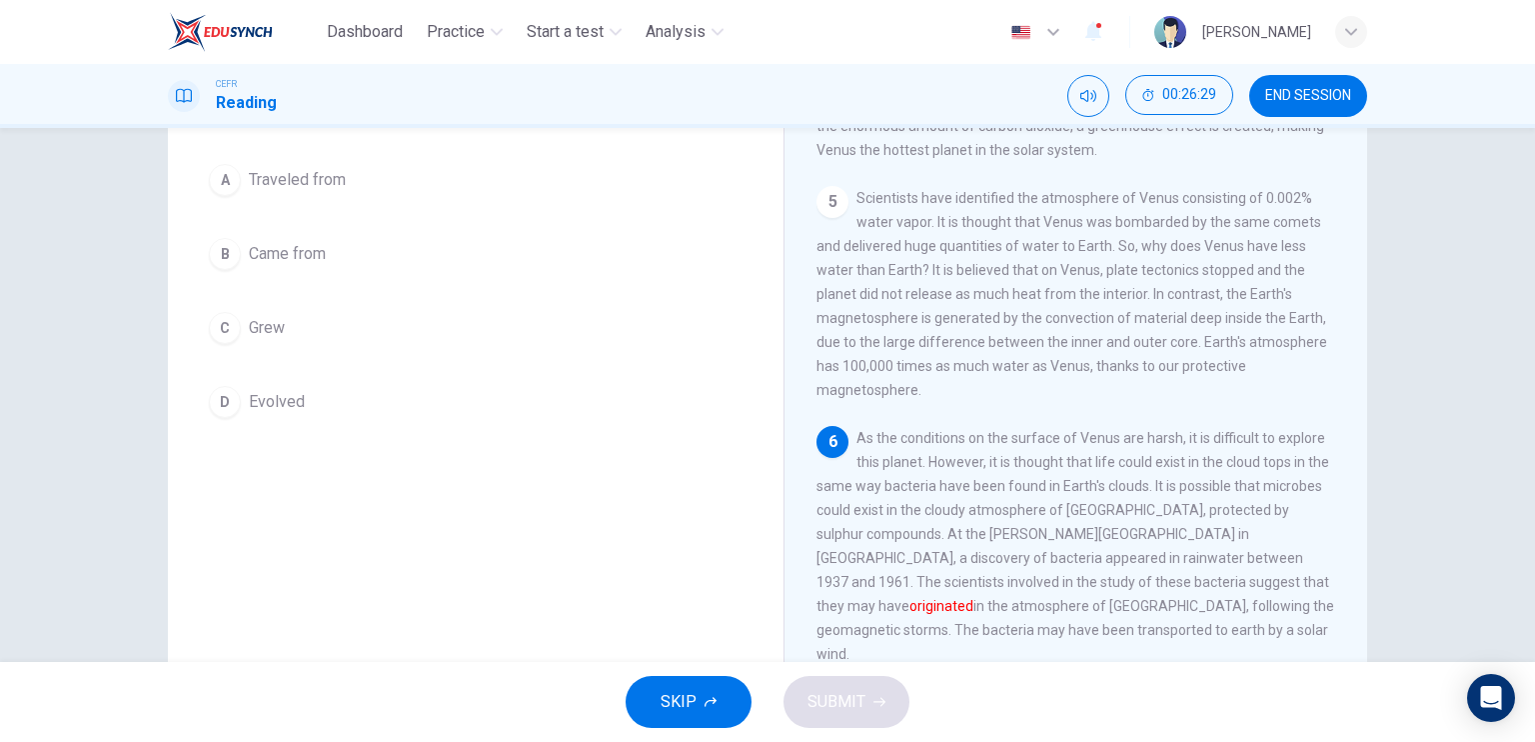
scroll to position [172, 0]
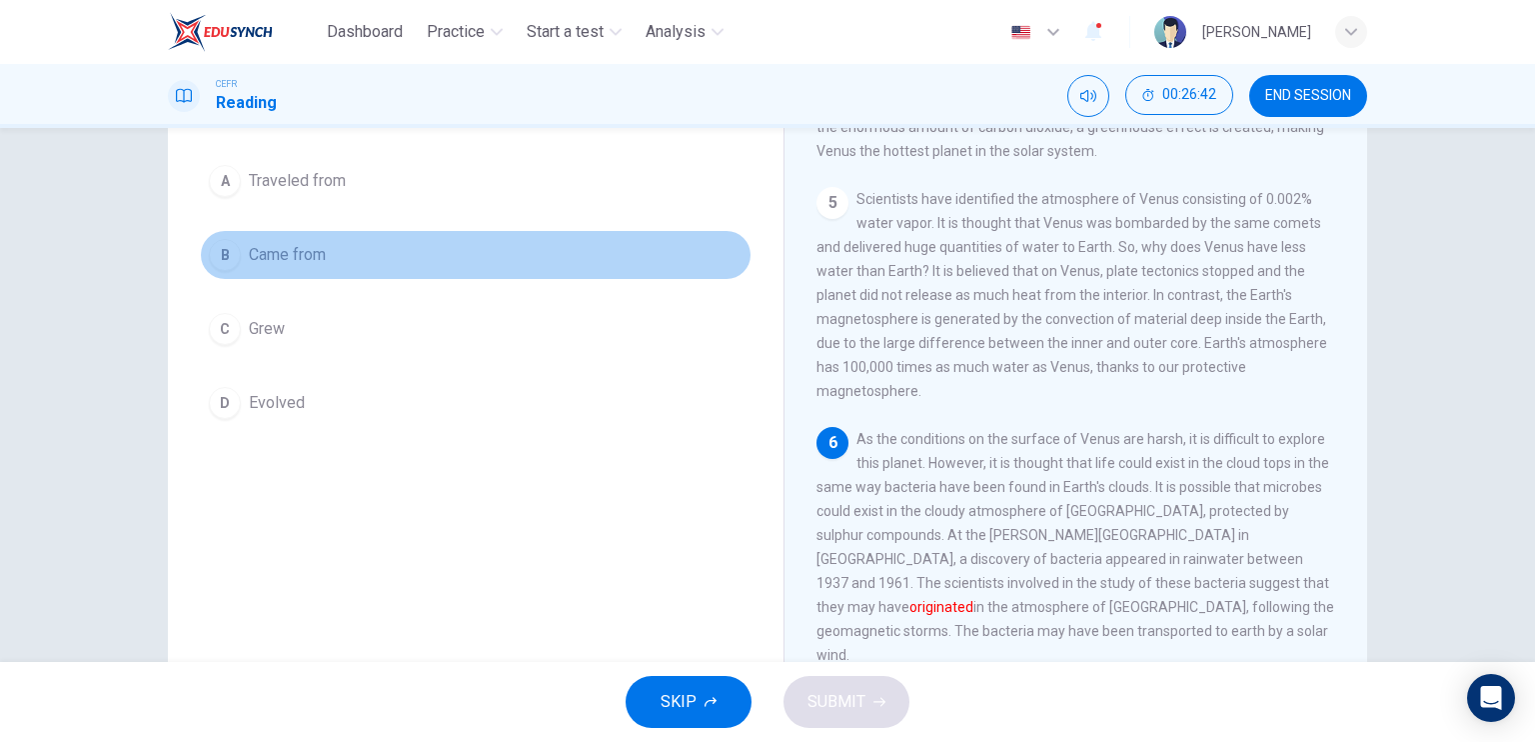
click at [302, 272] on button "B Came from" at bounding box center [476, 255] width 552 height 50
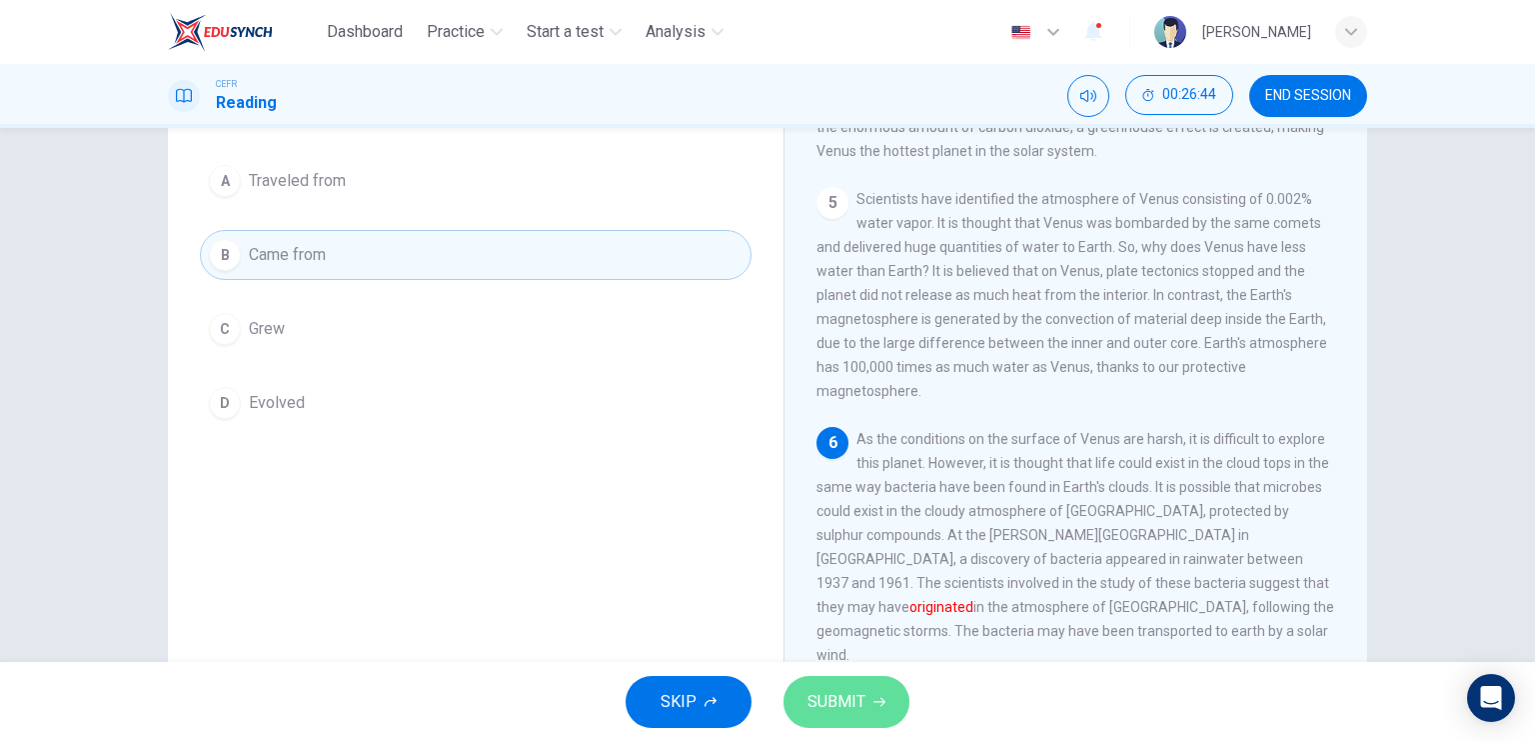
click at [840, 701] on span "SUBMIT" at bounding box center [837, 702] width 58 height 28
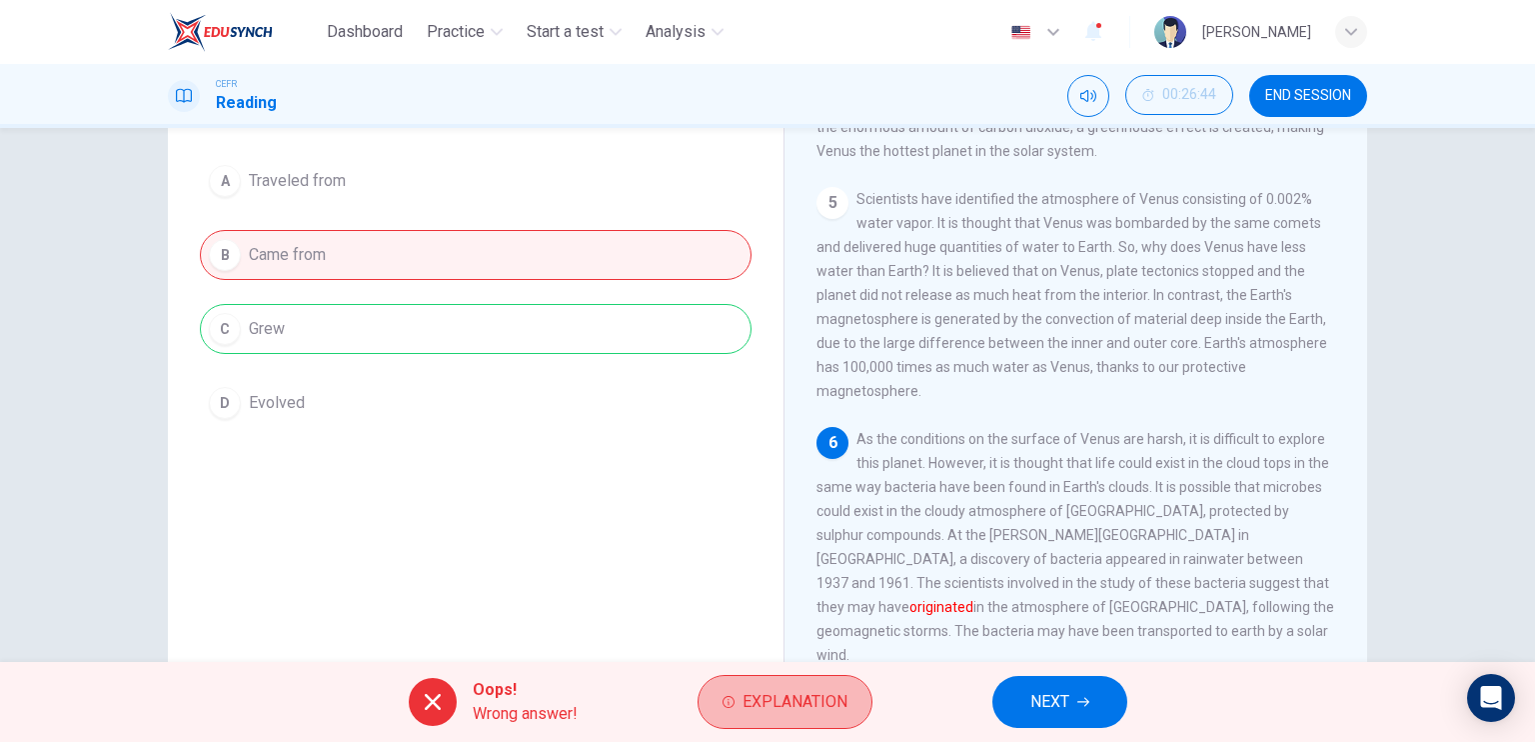
click at [840, 701] on span "Explanation" at bounding box center [795, 702] width 105 height 28
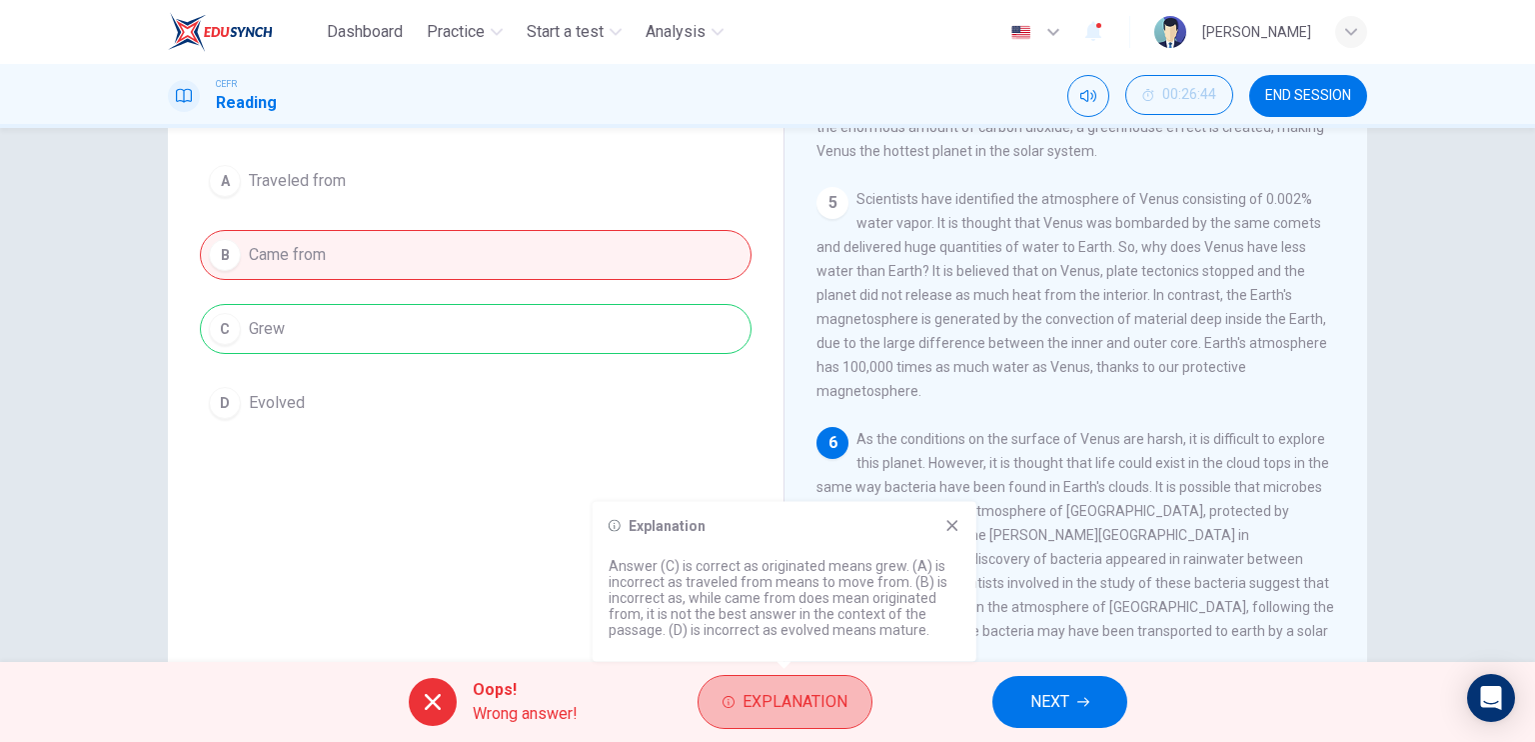
click at [840, 701] on span "Explanation" at bounding box center [795, 702] width 105 height 28
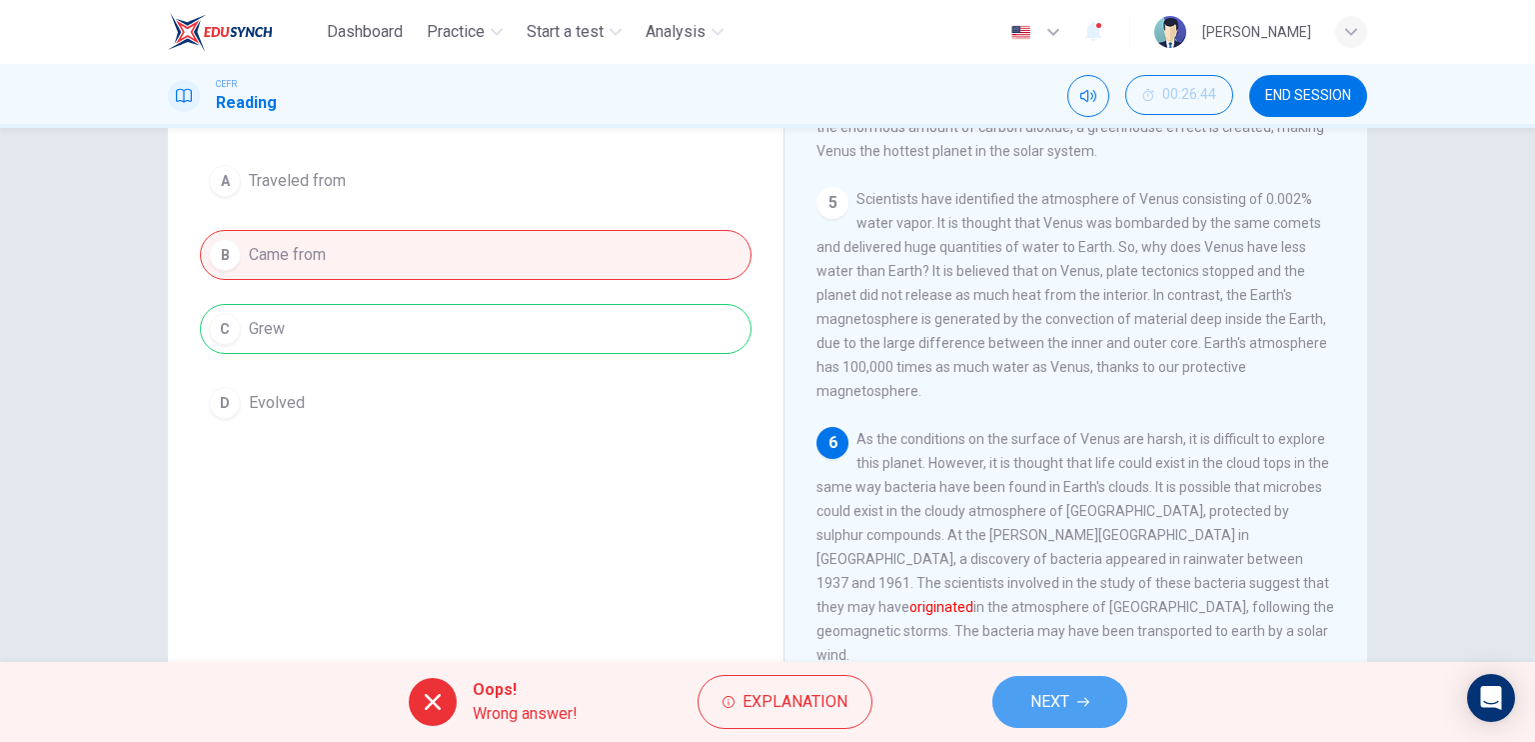
click at [1063, 689] on span "NEXT" at bounding box center [1049, 702] width 39 height 28
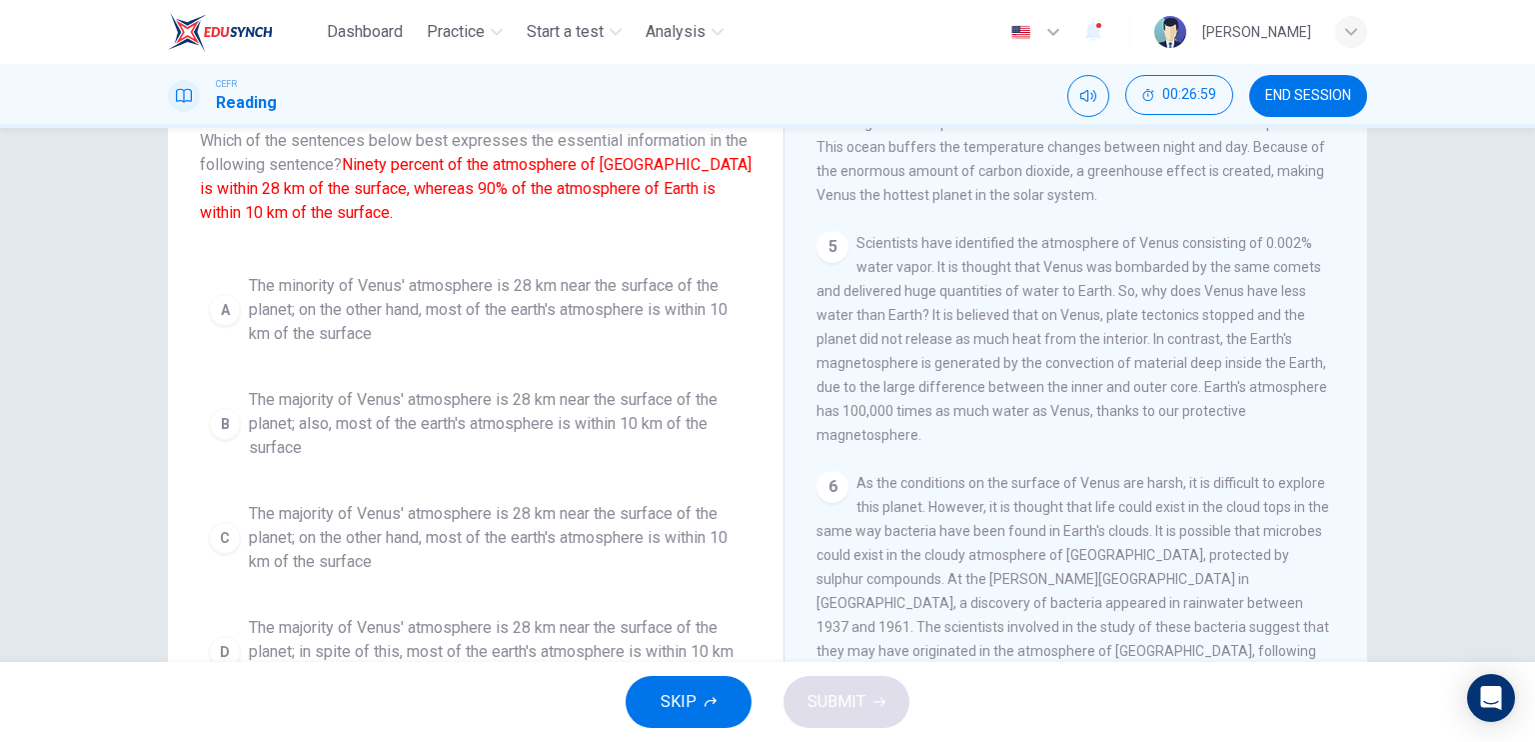
scroll to position [127, 0]
click at [464, 330] on span "The minority of Venus' atmosphere is 28 km near the surface of the planet; on t…" at bounding box center [496, 311] width 494 height 72
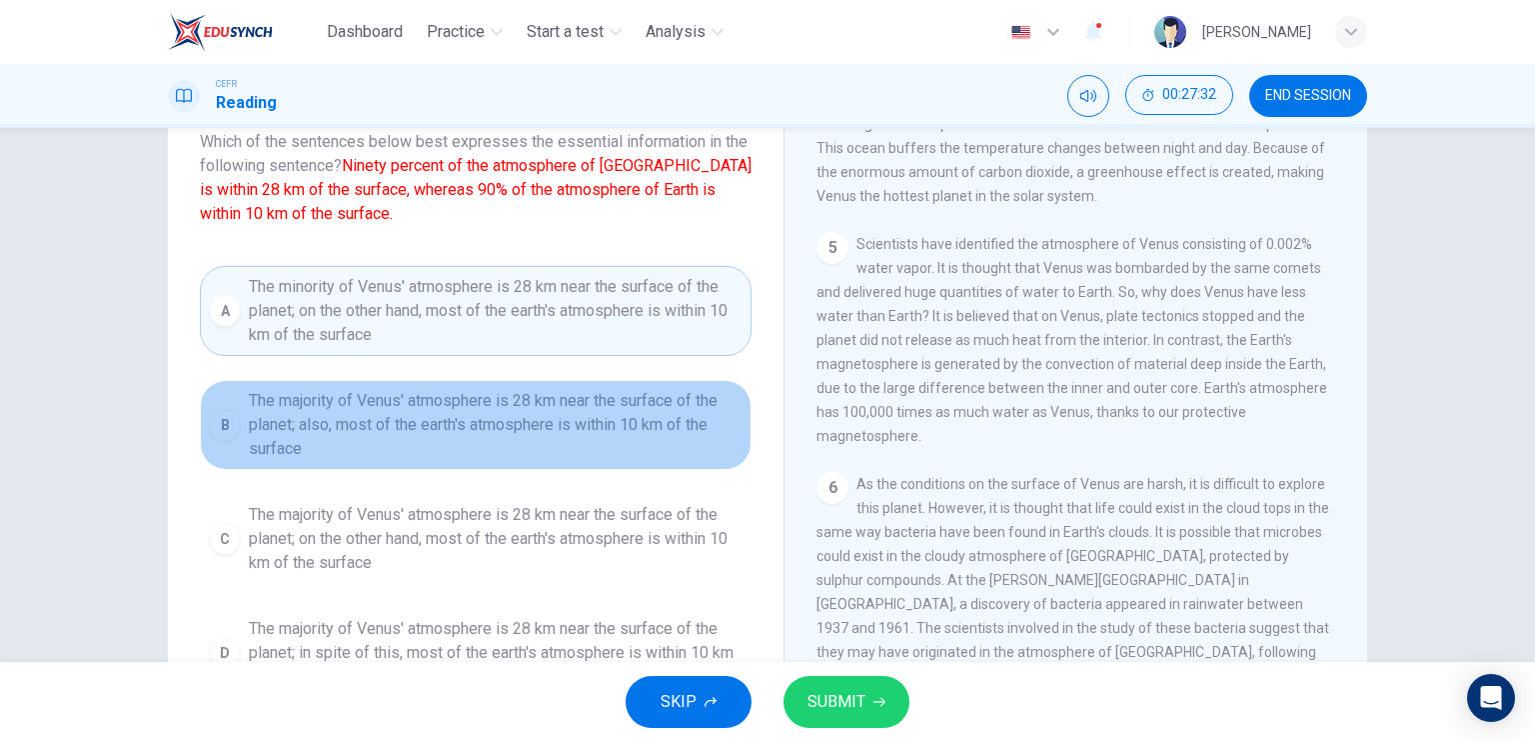
click at [488, 443] on span "The majority of Venus' atmosphere is 28 km near the surface of the planet; also…" at bounding box center [496, 425] width 494 height 72
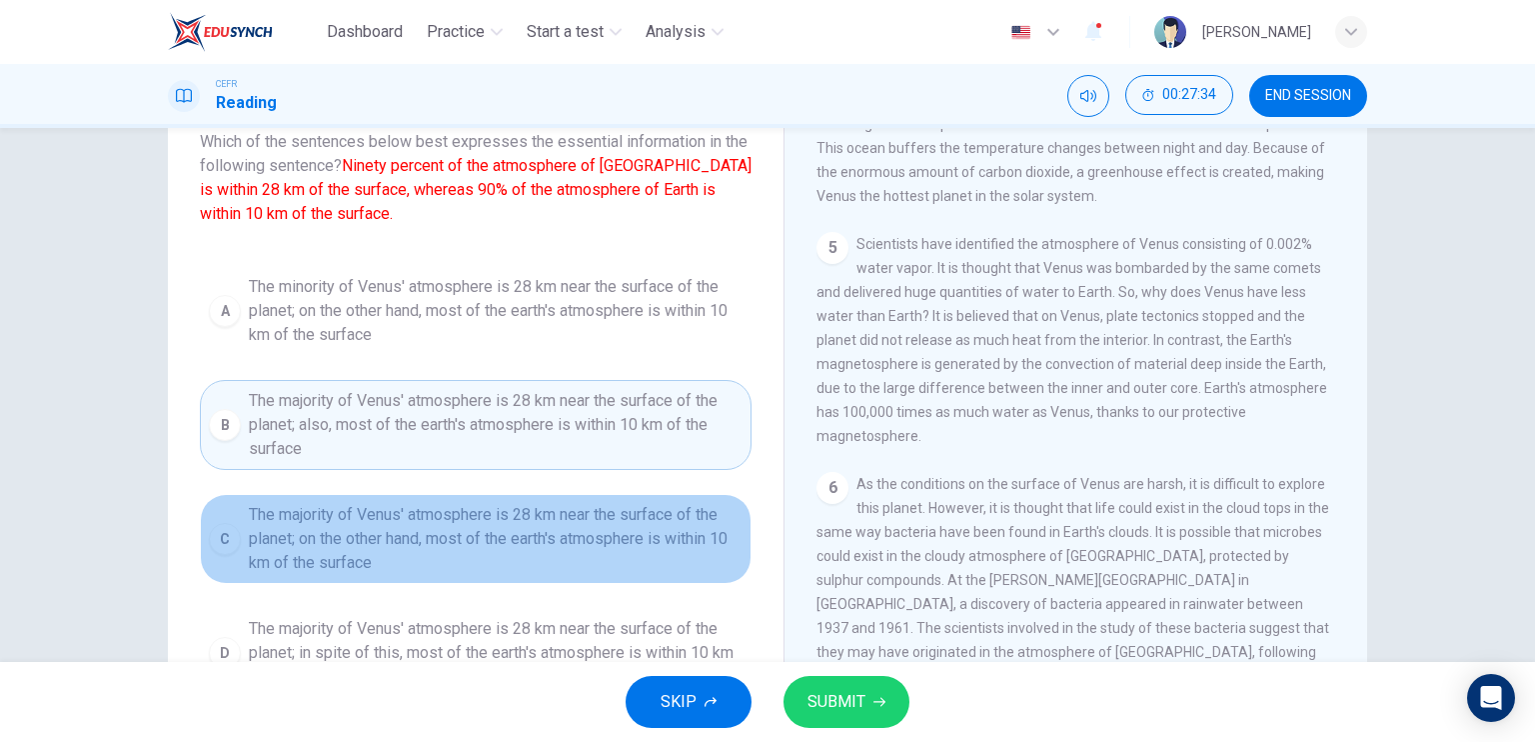
click at [489, 512] on span "The majority of Venus' atmosphere is 28 km near the surface of the planet; on t…" at bounding box center [496, 539] width 494 height 72
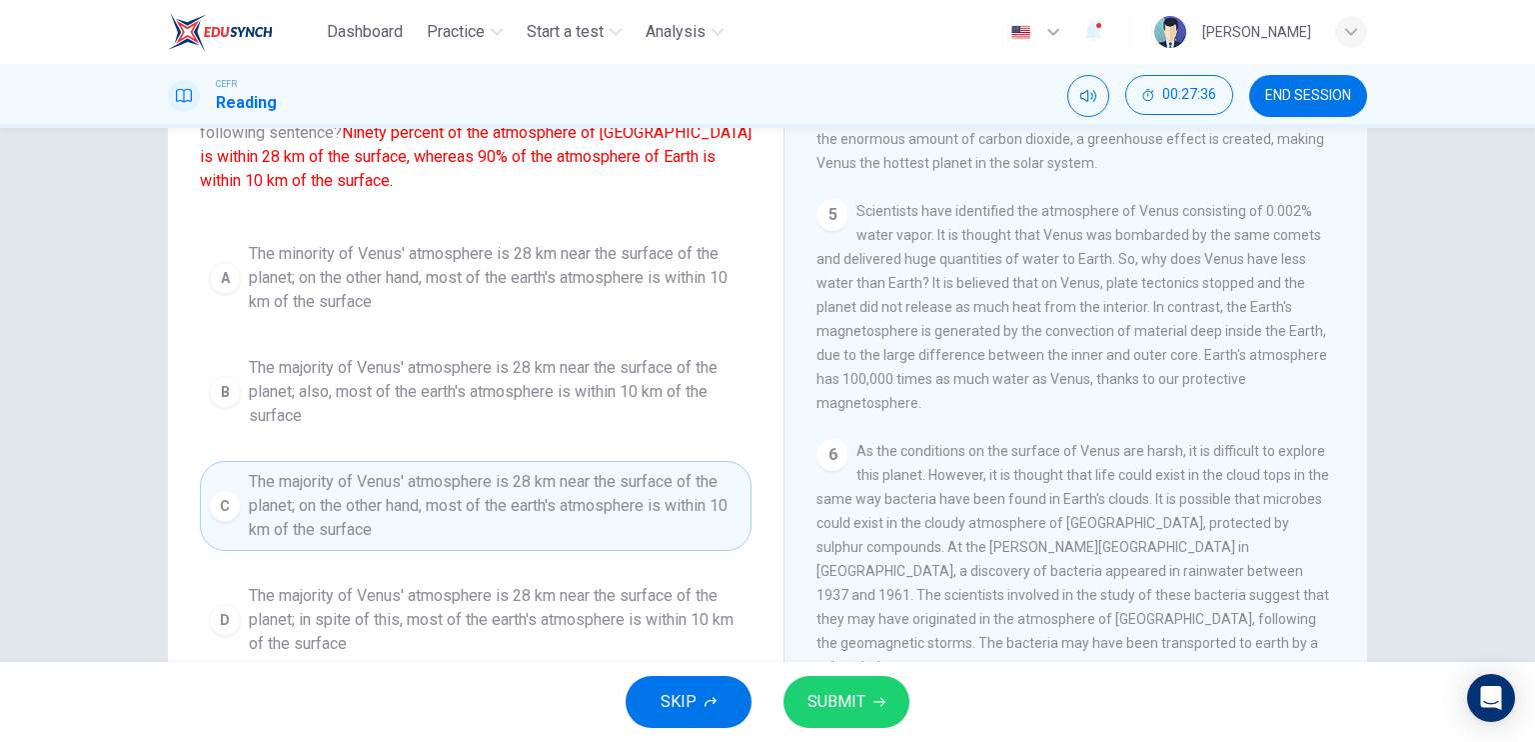
scroll to position [163, 0]
click at [489, 512] on span "The majority of Venus' atmosphere is 28 km near the surface of the planet; on t…" at bounding box center [496, 503] width 494 height 72
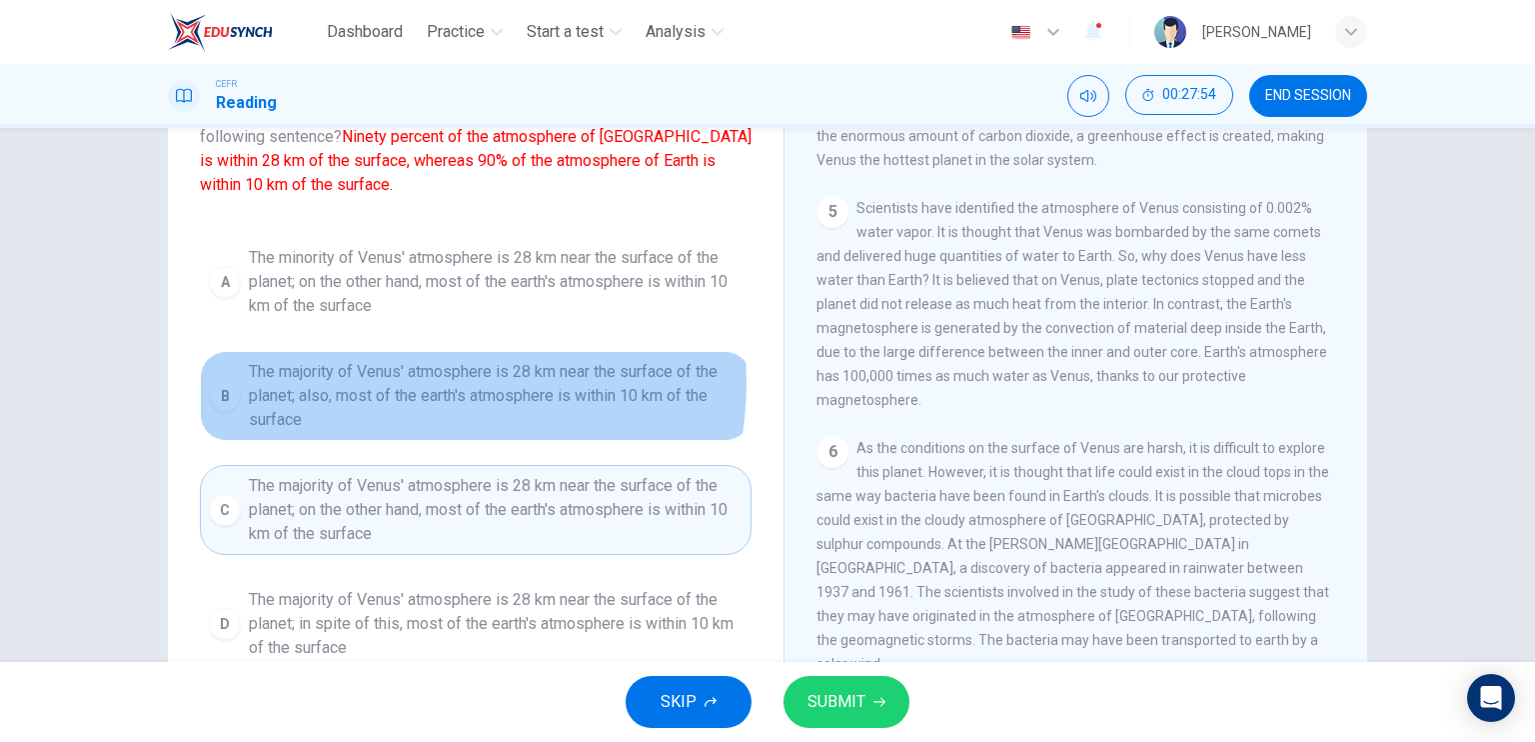
click at [408, 382] on span "The majority of Venus' atmosphere is 28 km near the surface of the planet; also…" at bounding box center [496, 396] width 494 height 72
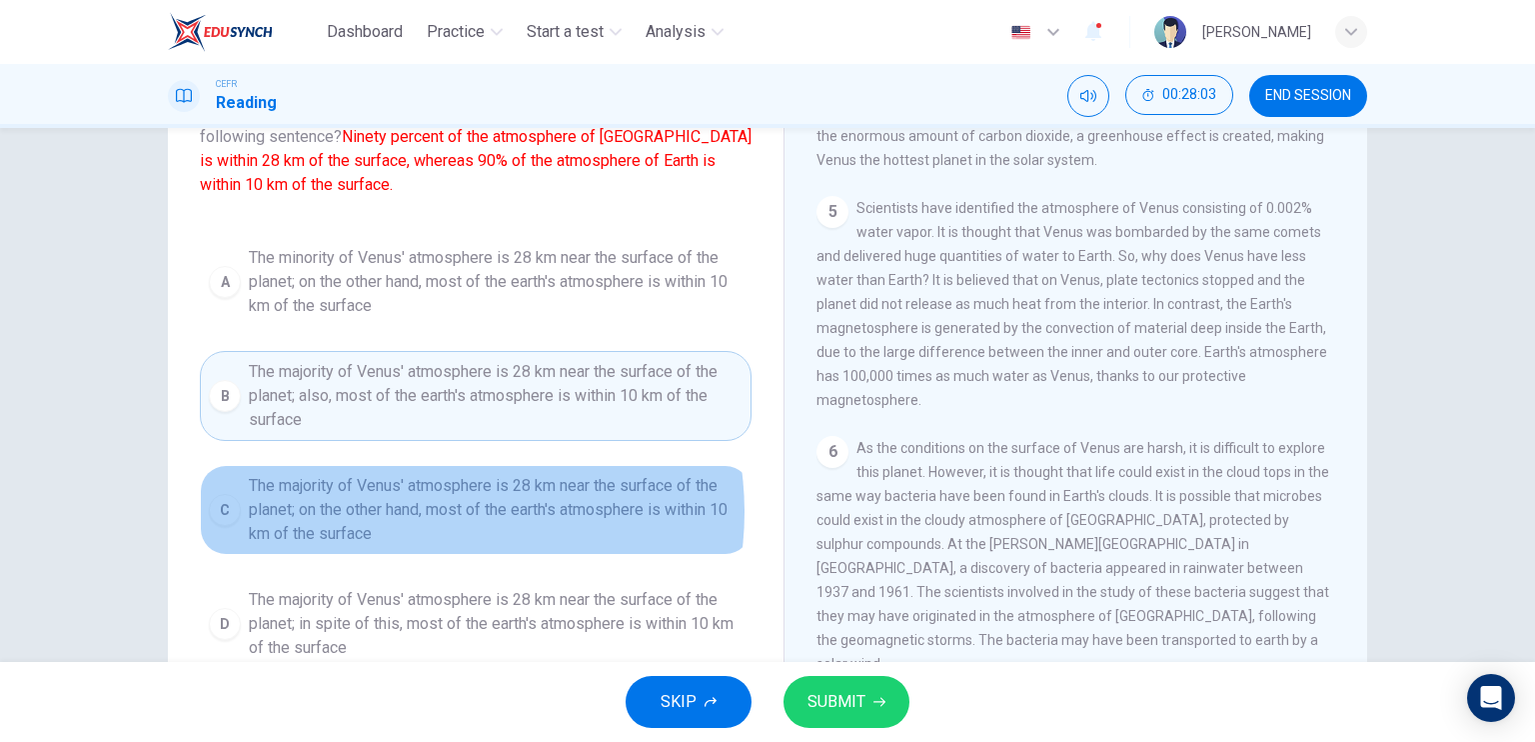
click at [421, 511] on span "The majority of Venus' atmosphere is 28 km near the surface of the planet; on t…" at bounding box center [496, 510] width 494 height 72
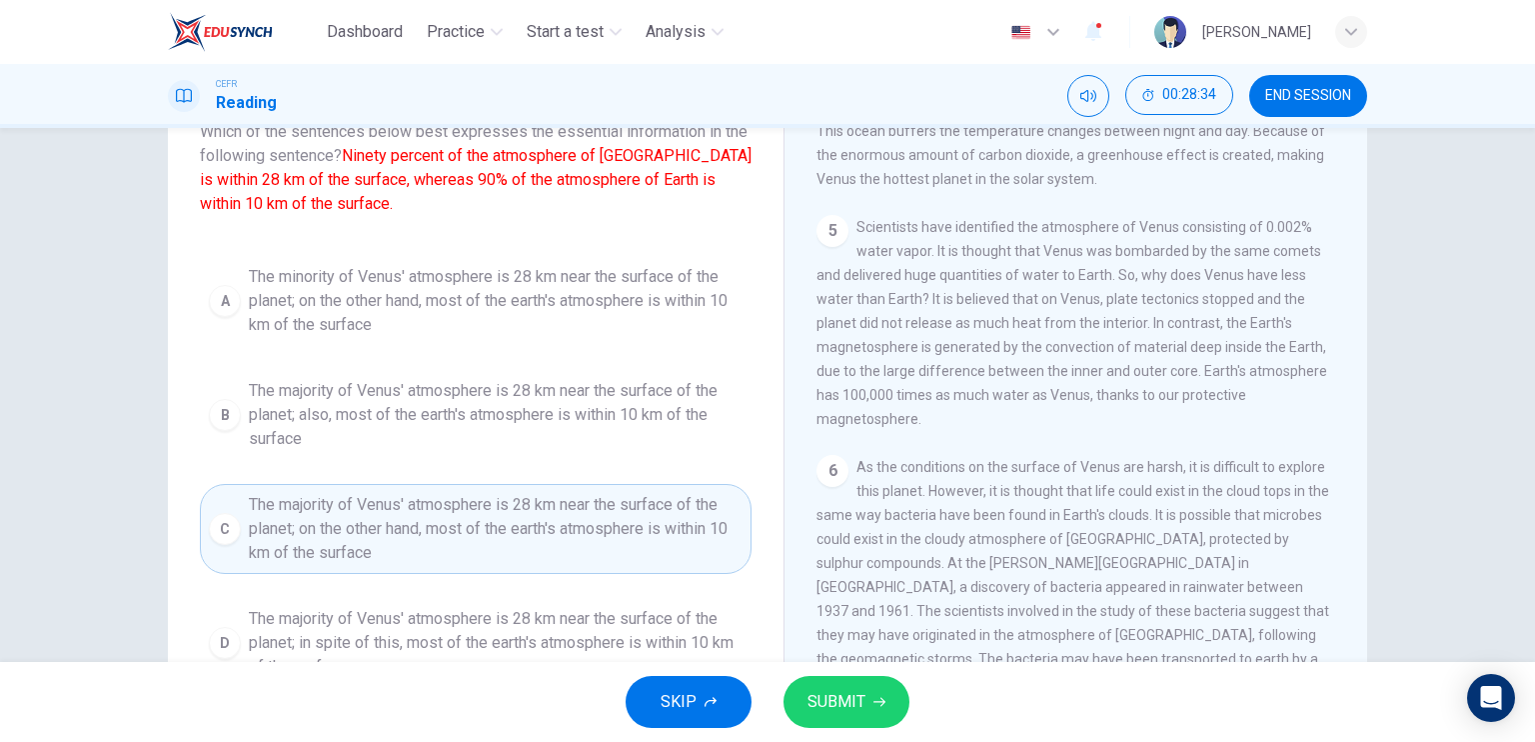
scroll to position [7, 0]
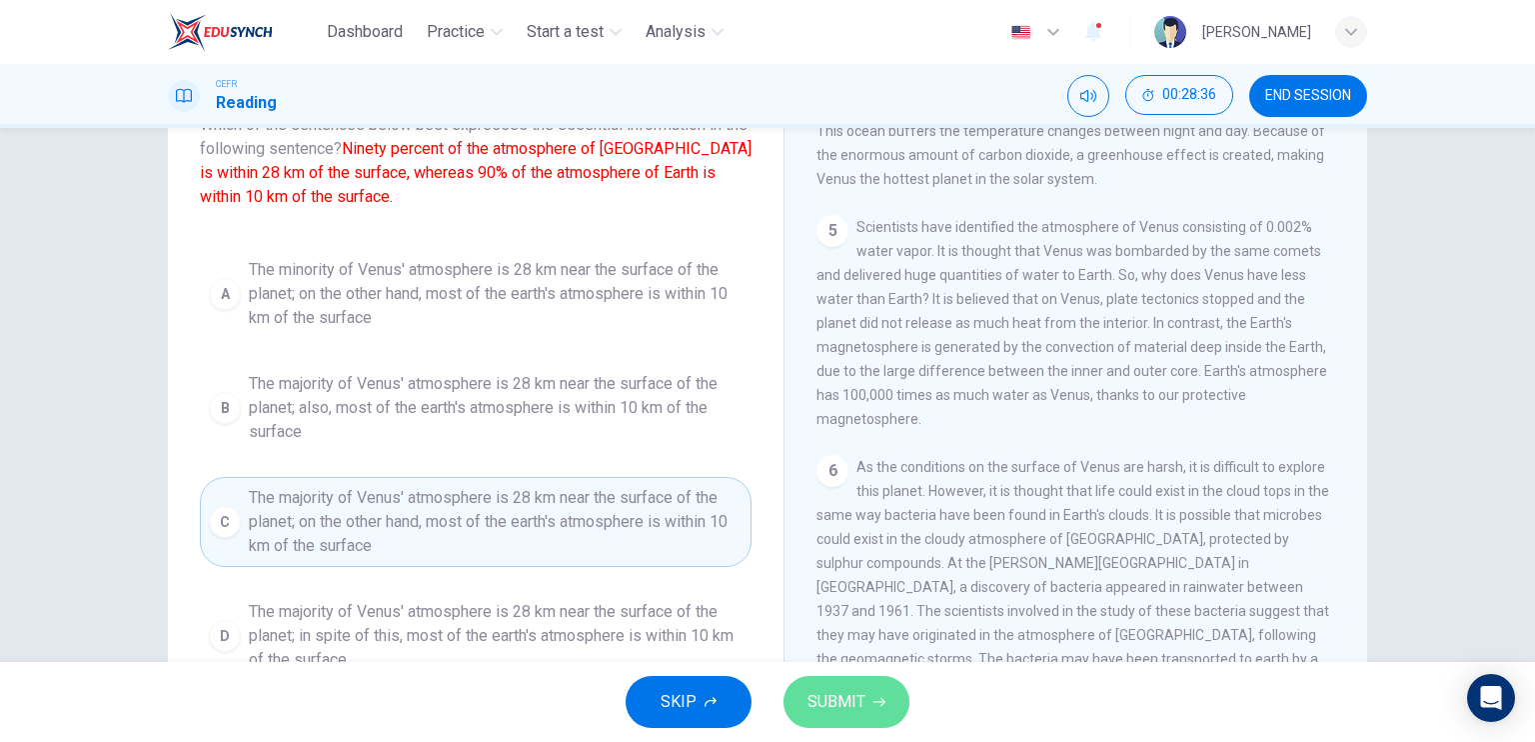
click at [828, 694] on span "SUBMIT" at bounding box center [837, 702] width 58 height 28
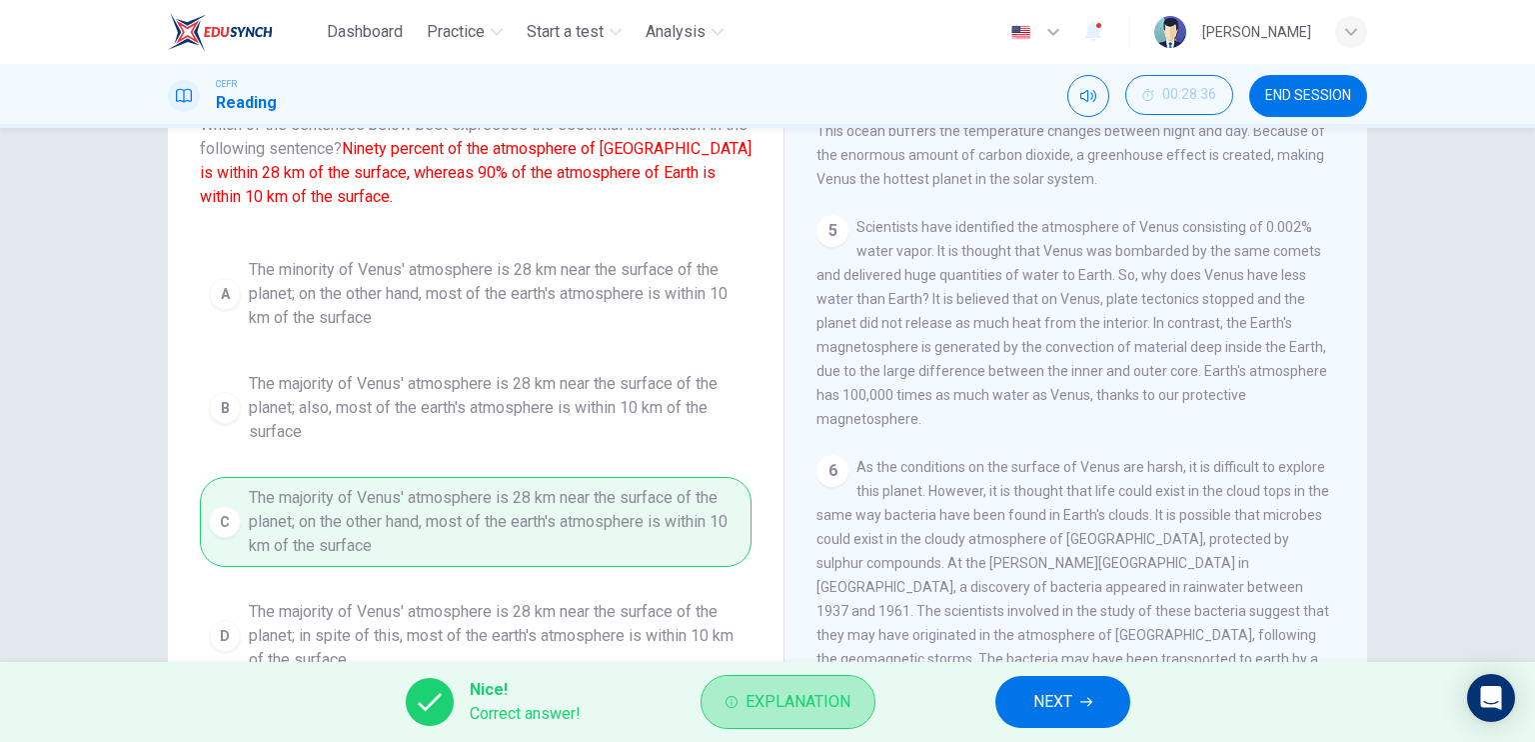
click at [828, 694] on span "Explanation" at bounding box center [798, 702] width 105 height 28
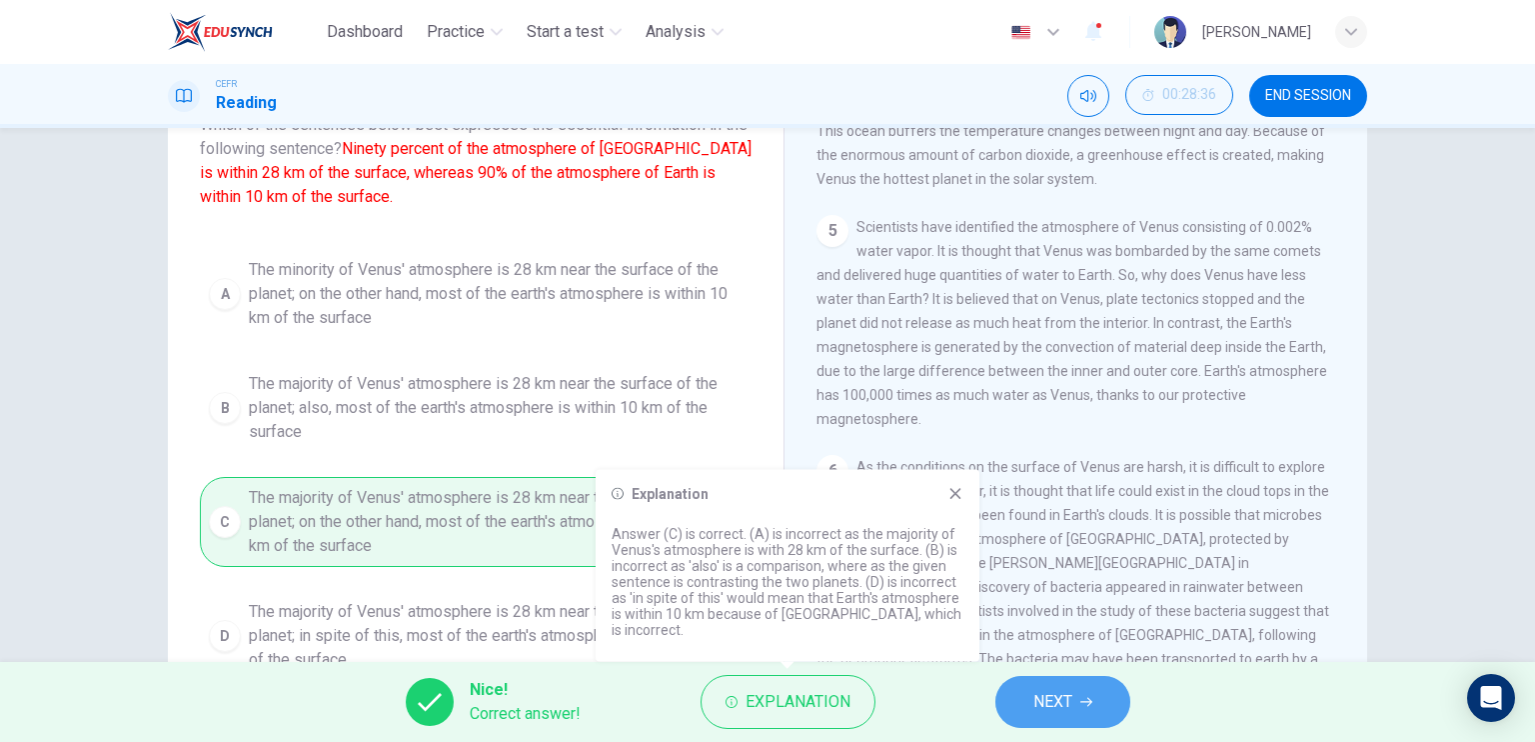
click at [1028, 691] on button "NEXT" at bounding box center [1062, 702] width 135 height 52
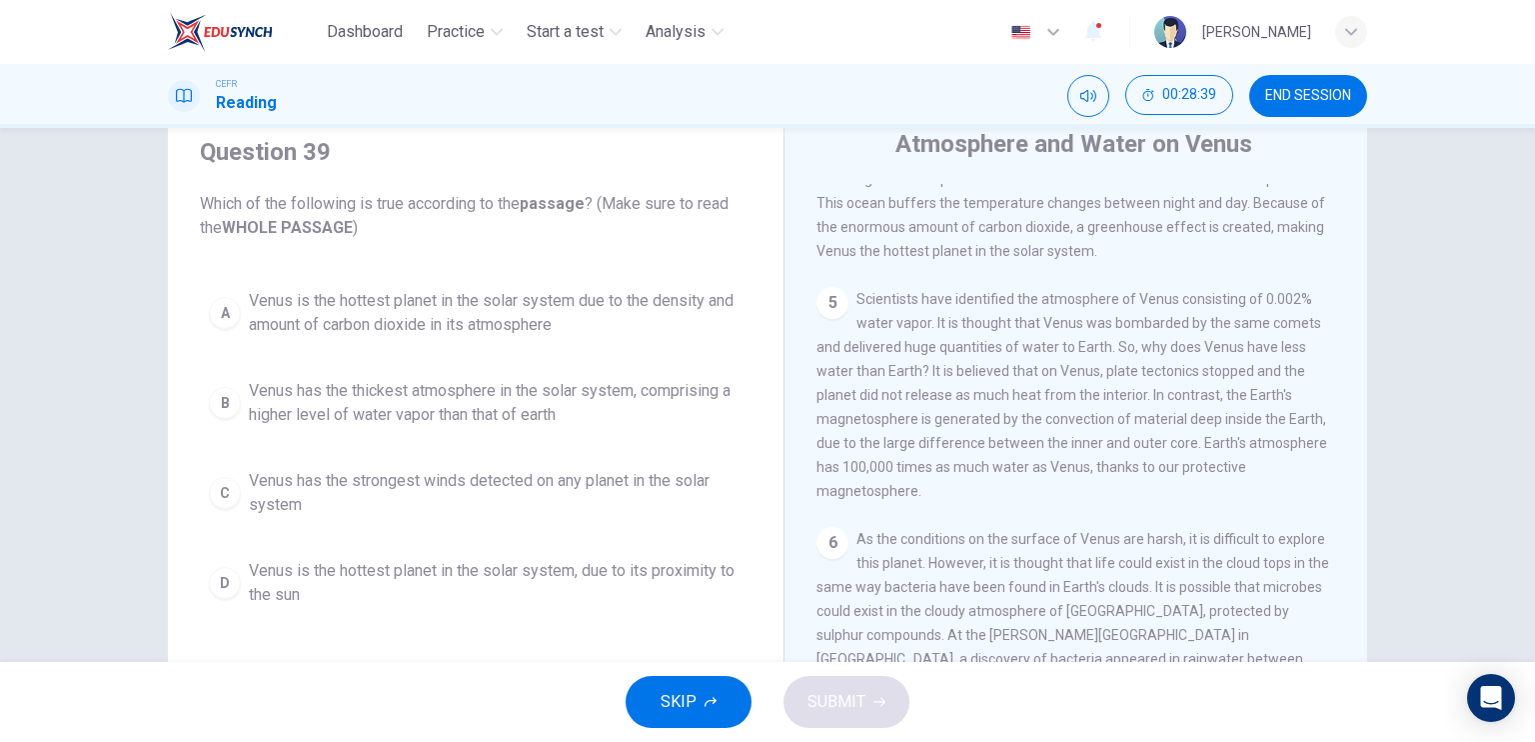
scroll to position [71, 0]
click at [596, 296] on span "Venus is the hottest planet in the solar system due to the density and amount o…" at bounding box center [496, 314] width 494 height 48
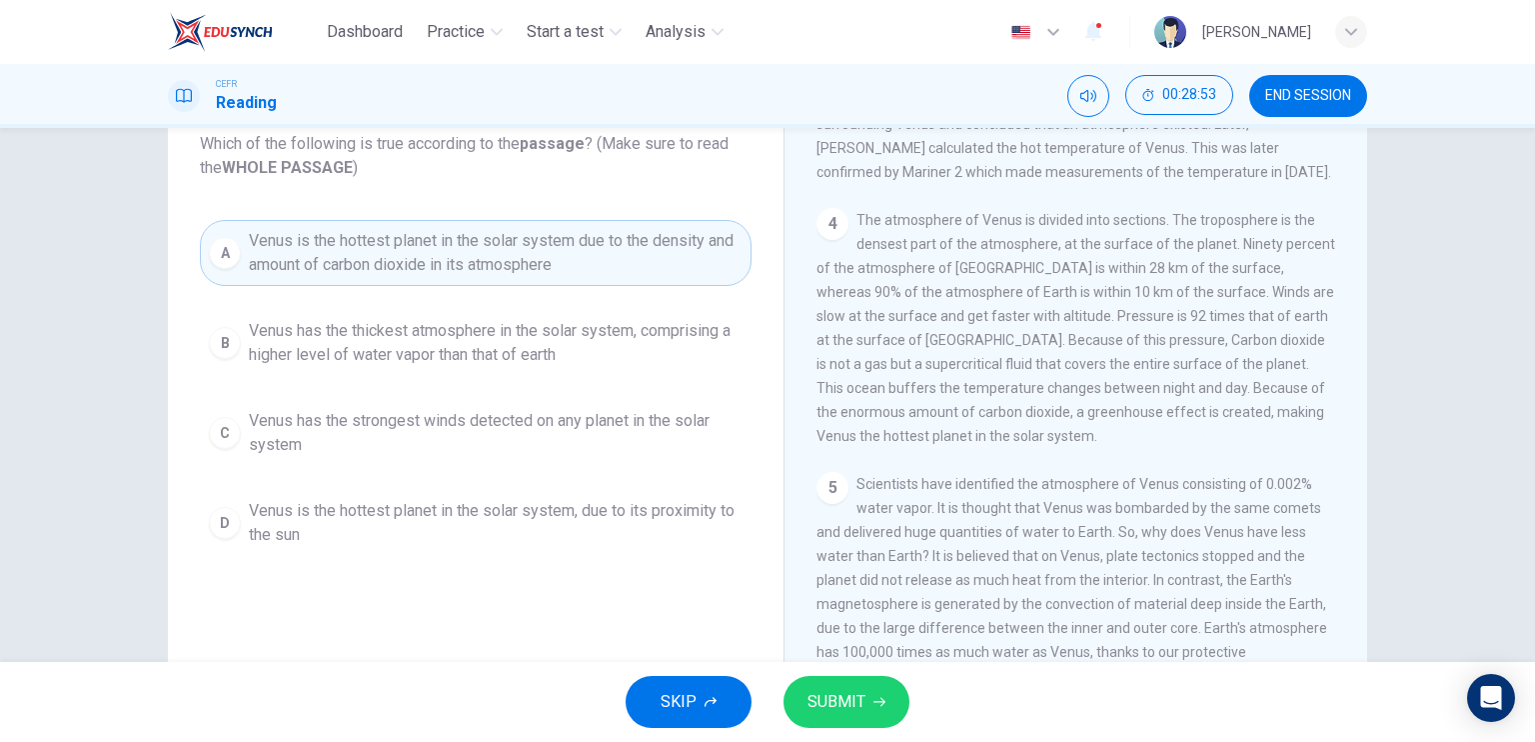
scroll to position [132, 0]
click at [827, 691] on span "SUBMIT" at bounding box center [837, 702] width 58 height 28
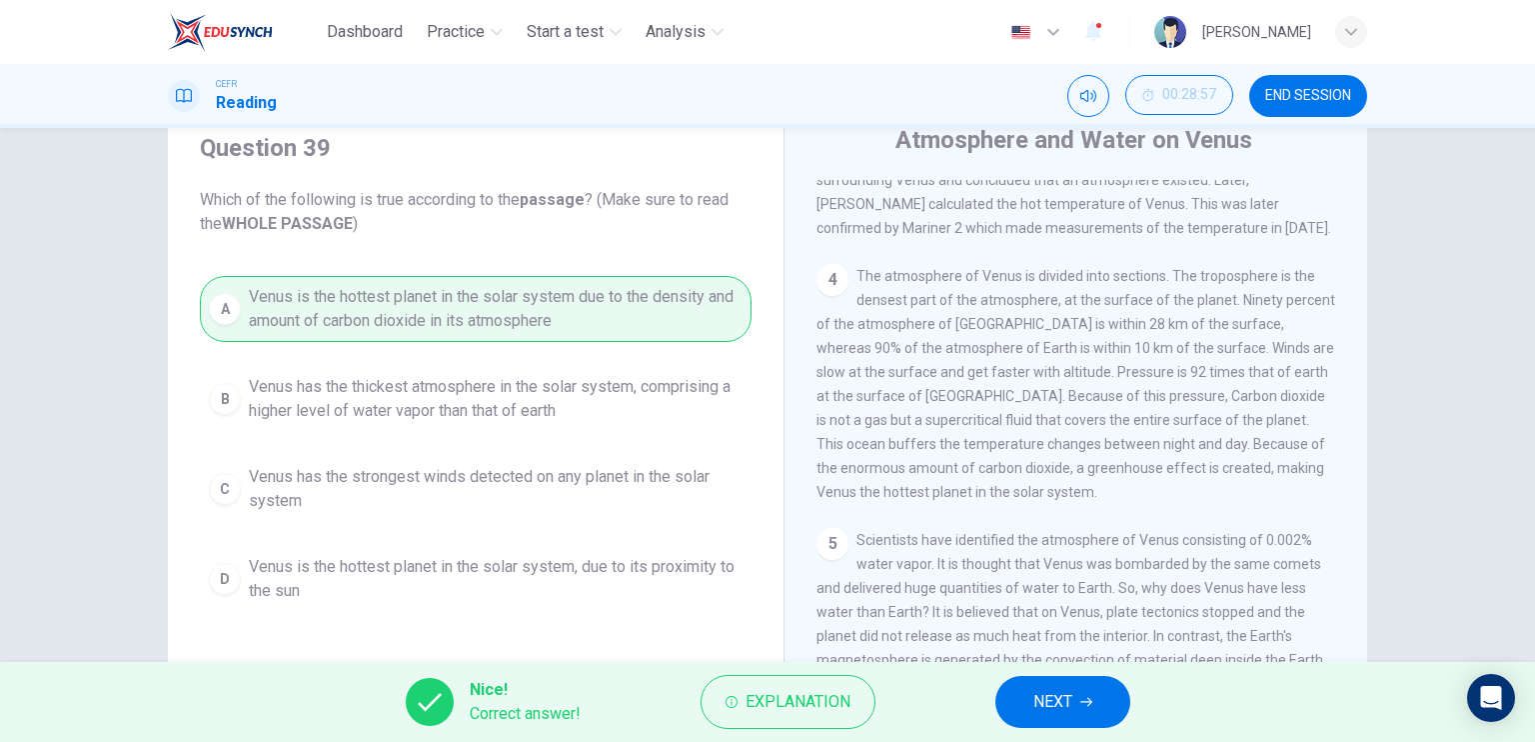
scroll to position [76, 0]
click at [1052, 689] on span "NEXT" at bounding box center [1052, 702] width 39 height 28
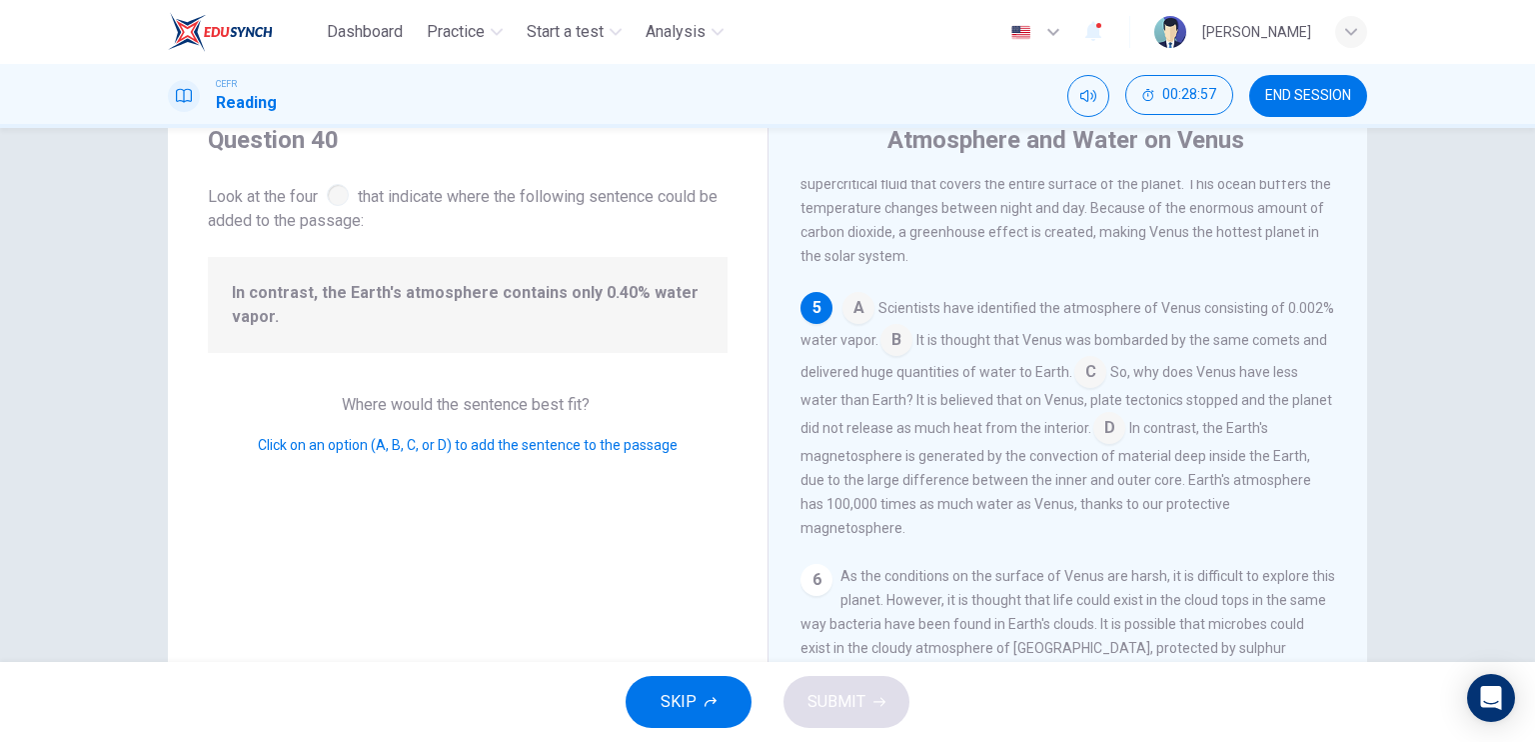
scroll to position [737, 0]
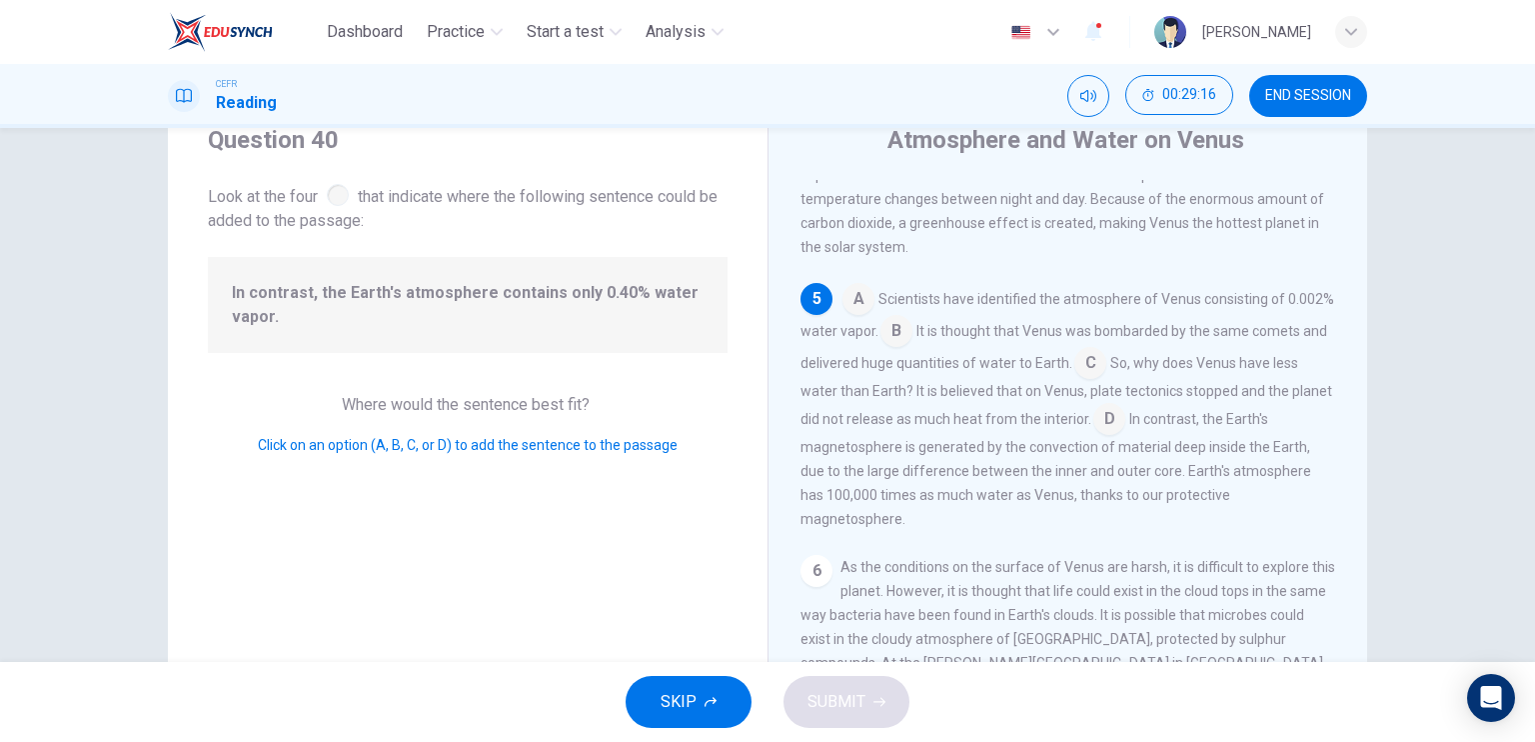
click at [1106, 381] on input at bounding box center [1090, 365] width 32 height 32
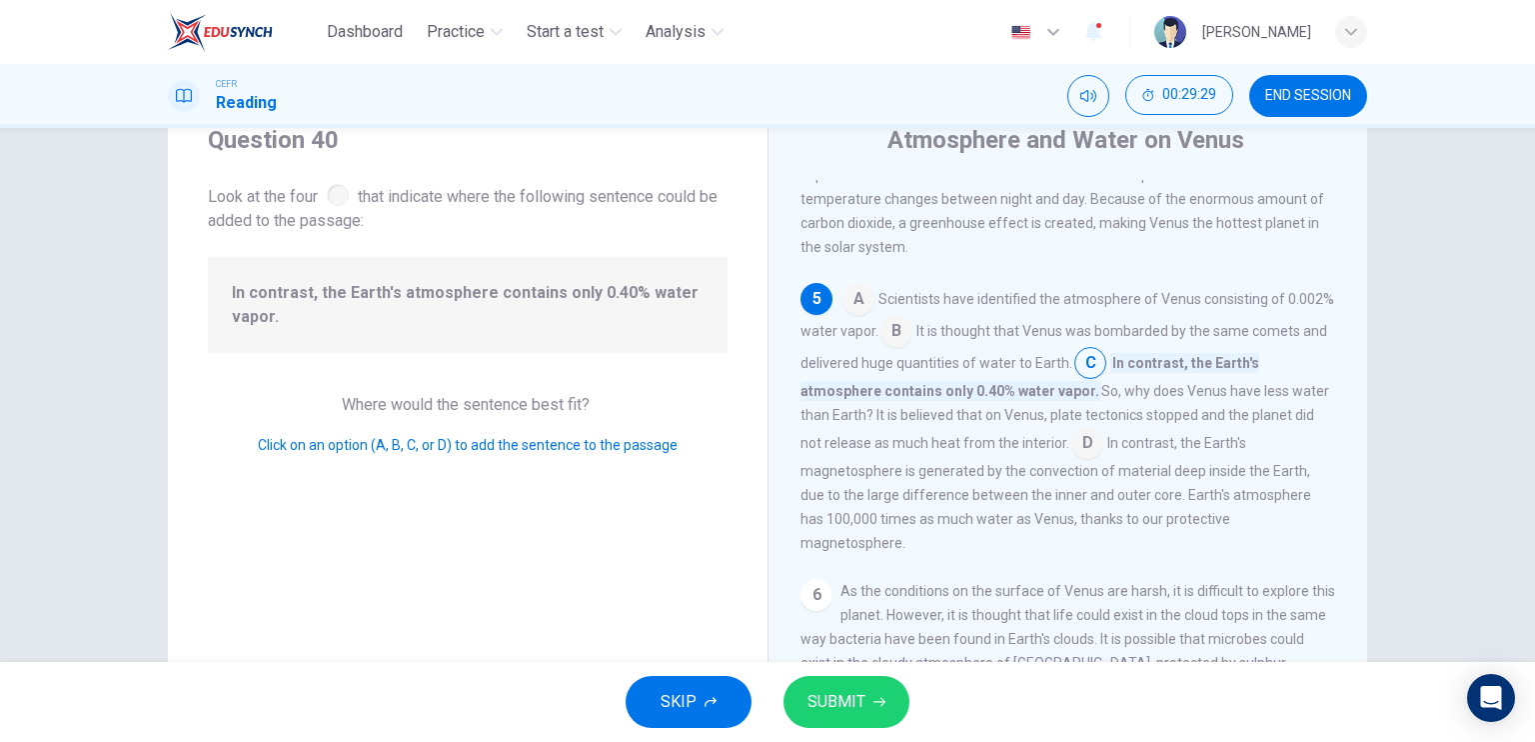
click at [913, 349] on input at bounding box center [897, 333] width 32 height 32
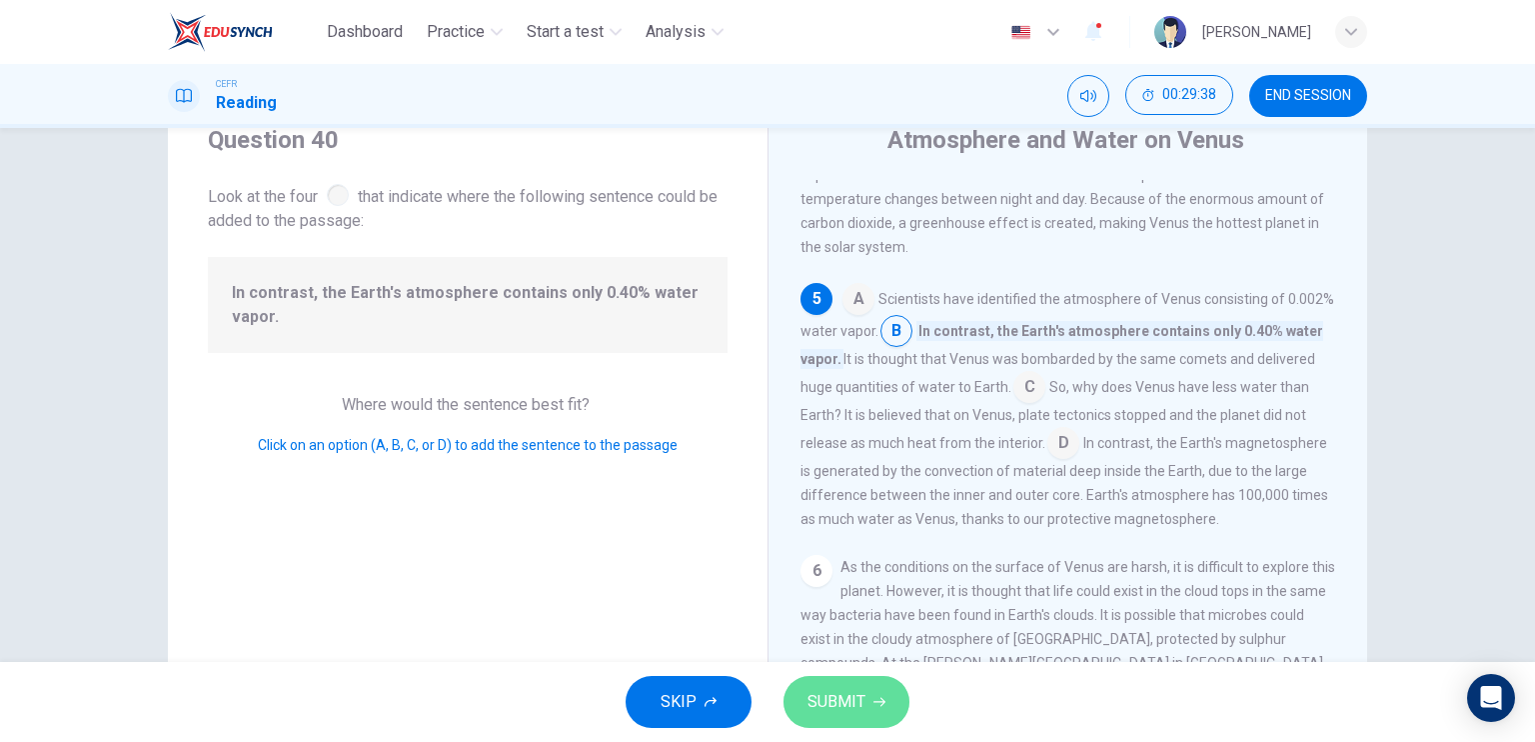
click at [848, 700] on span "SUBMIT" at bounding box center [837, 702] width 58 height 28
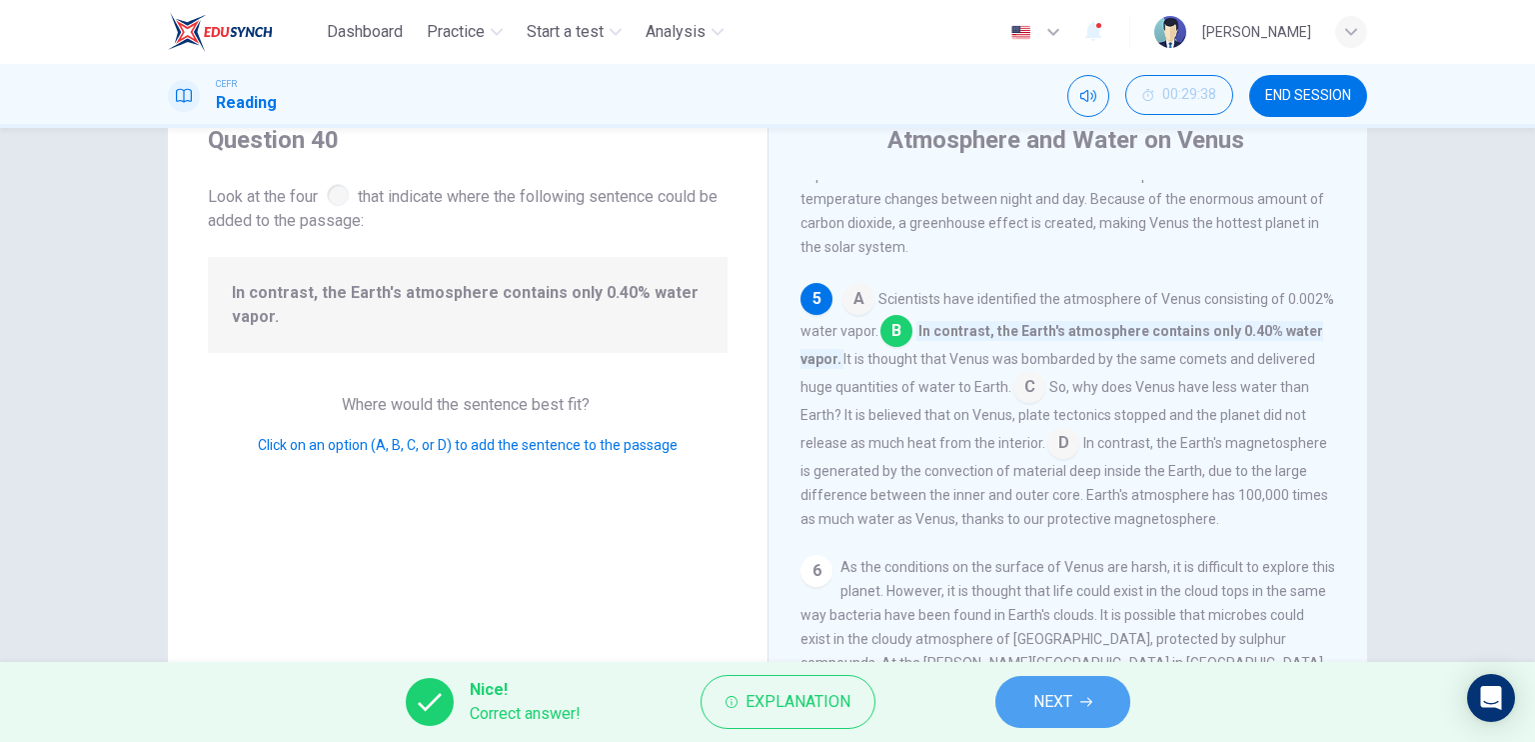
click at [1089, 689] on button "NEXT" at bounding box center [1062, 702] width 135 height 52
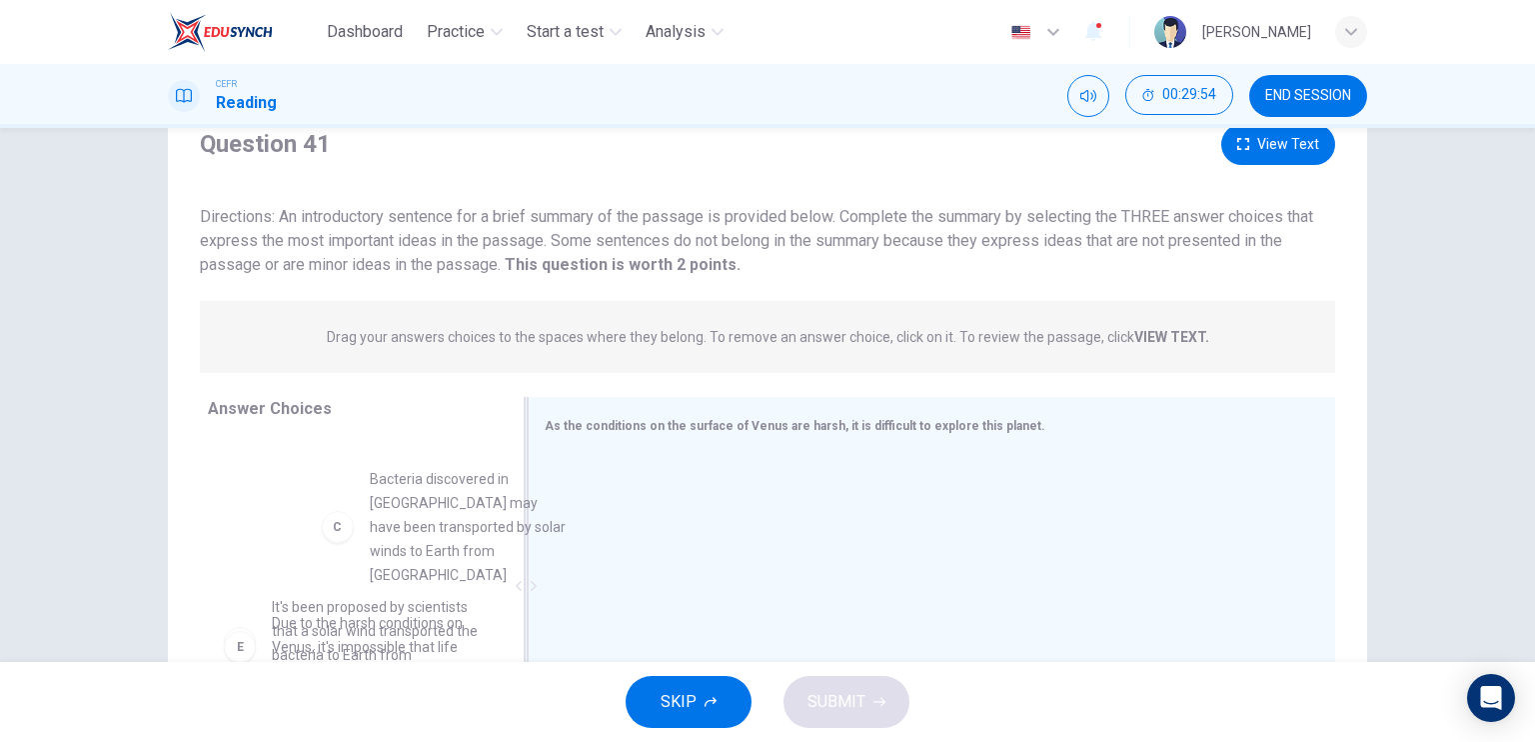
scroll to position [245, 0]
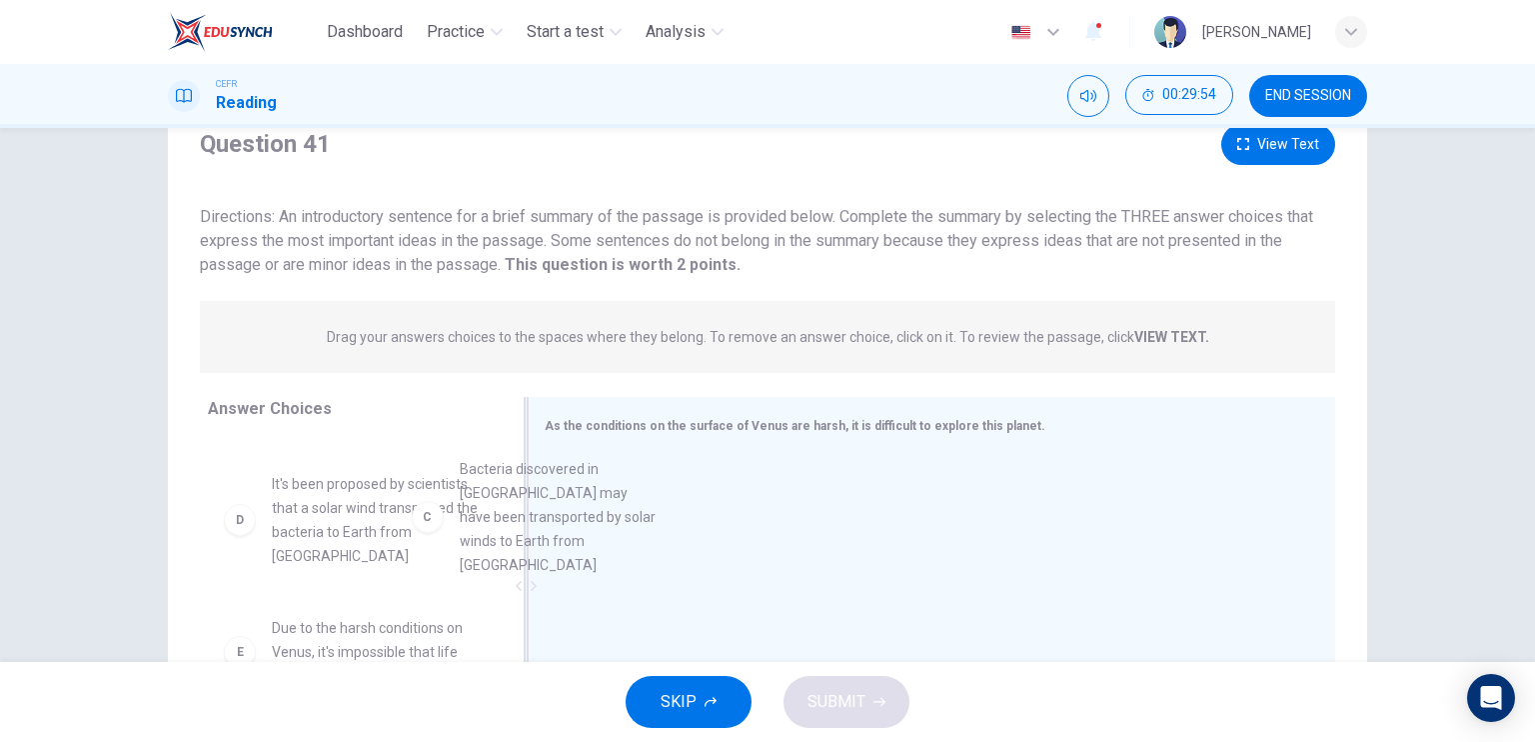
drag, startPoint x: 373, startPoint y: 570, endPoint x: 656, endPoint y: 523, distance: 286.7
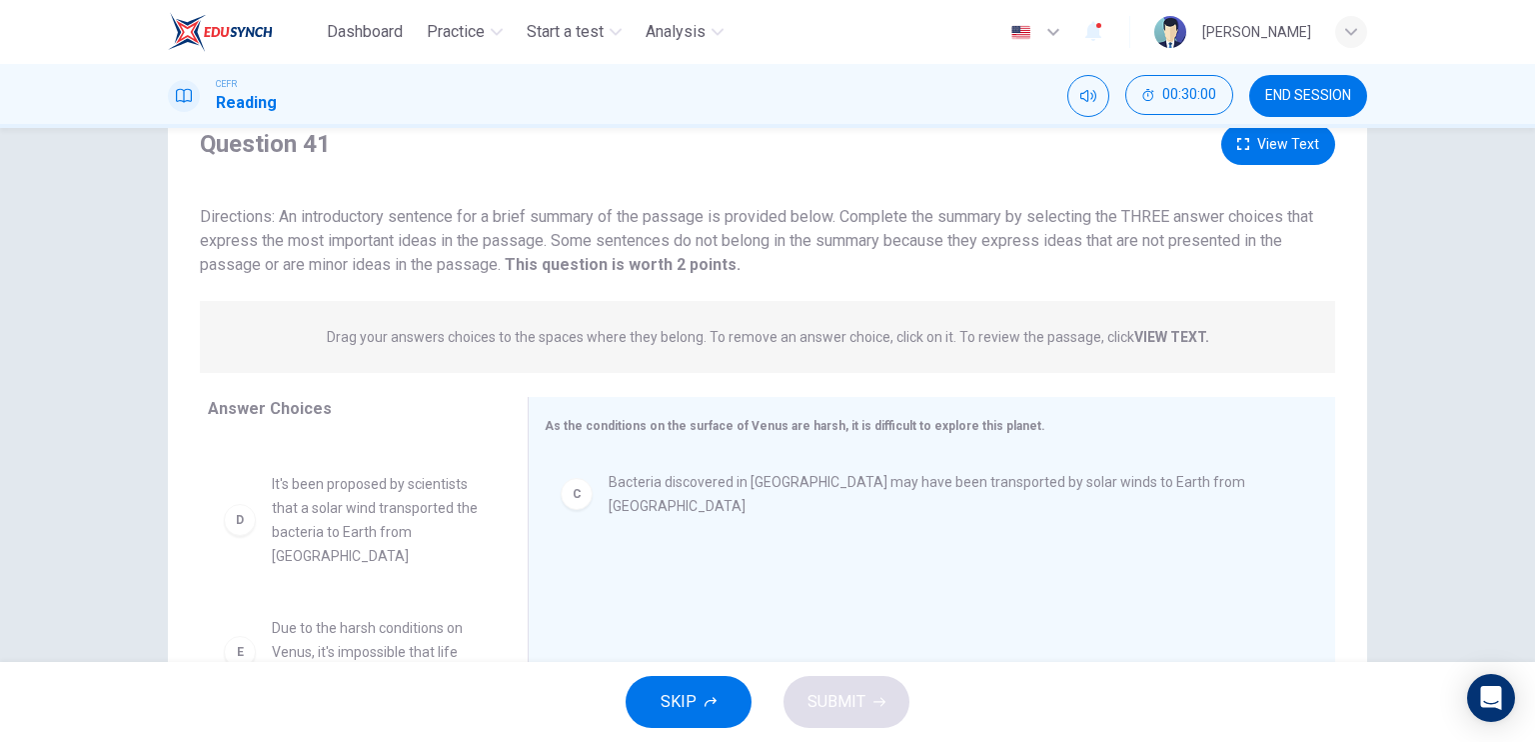
scroll to position [348, 0]
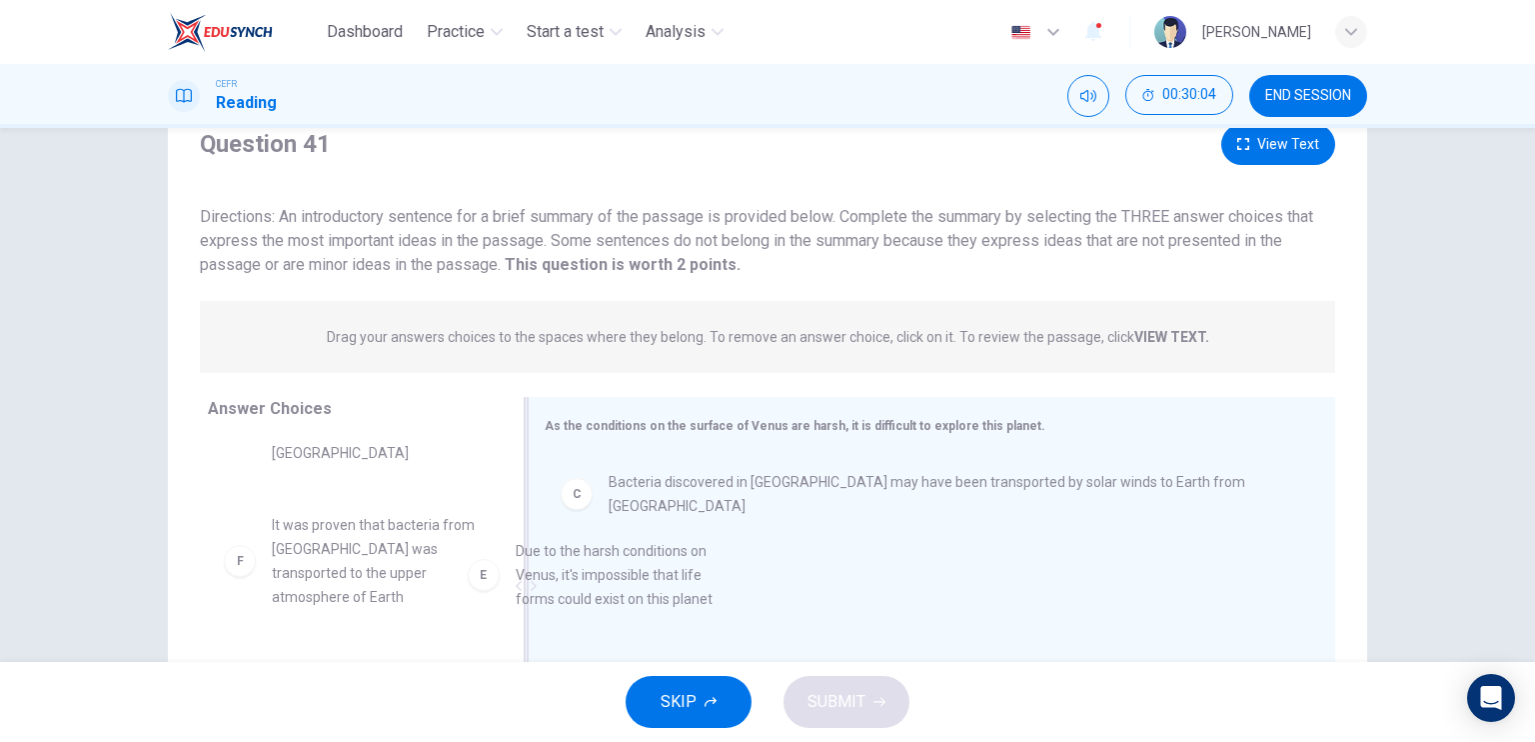
drag, startPoint x: 410, startPoint y: 552, endPoint x: 679, endPoint y: 557, distance: 268.9
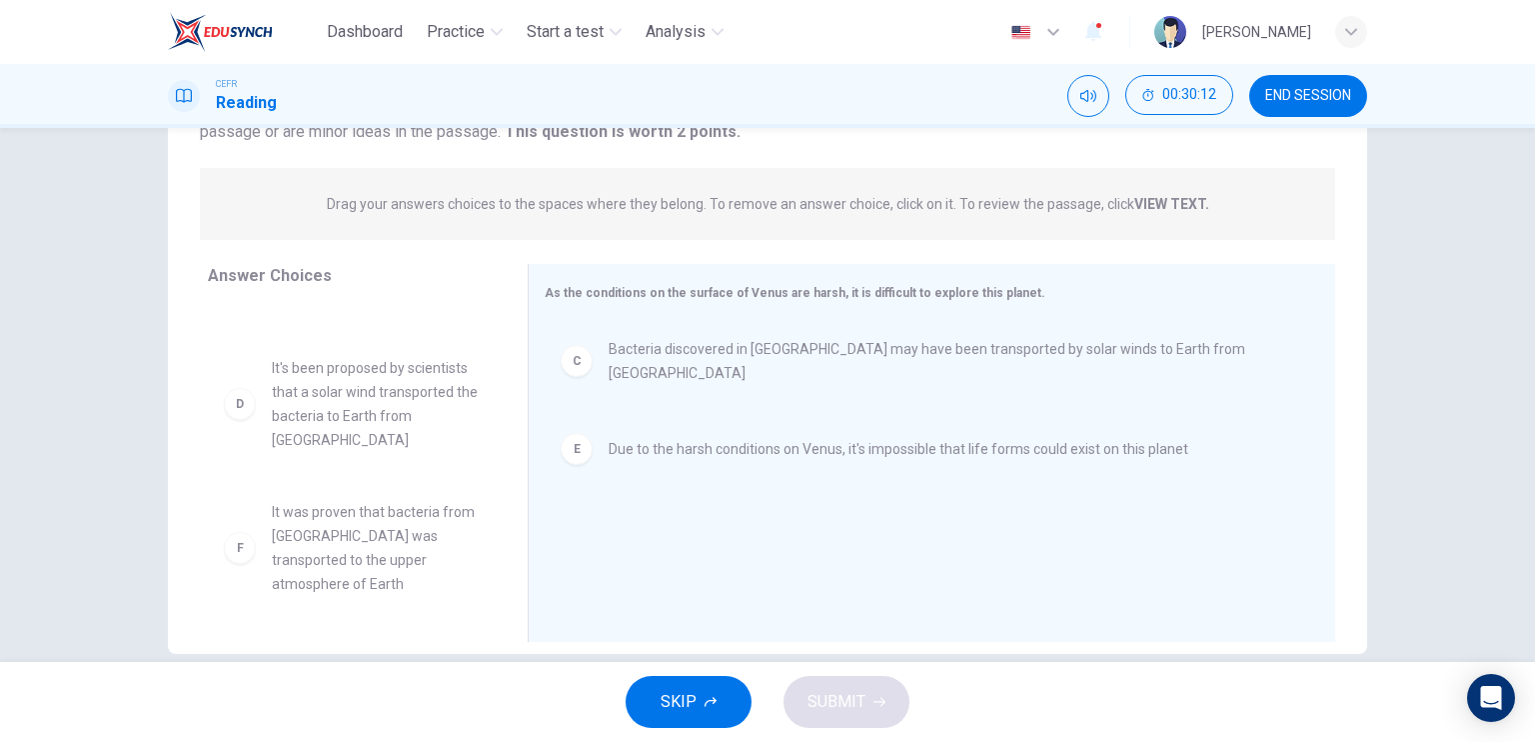
scroll to position [240, 0]
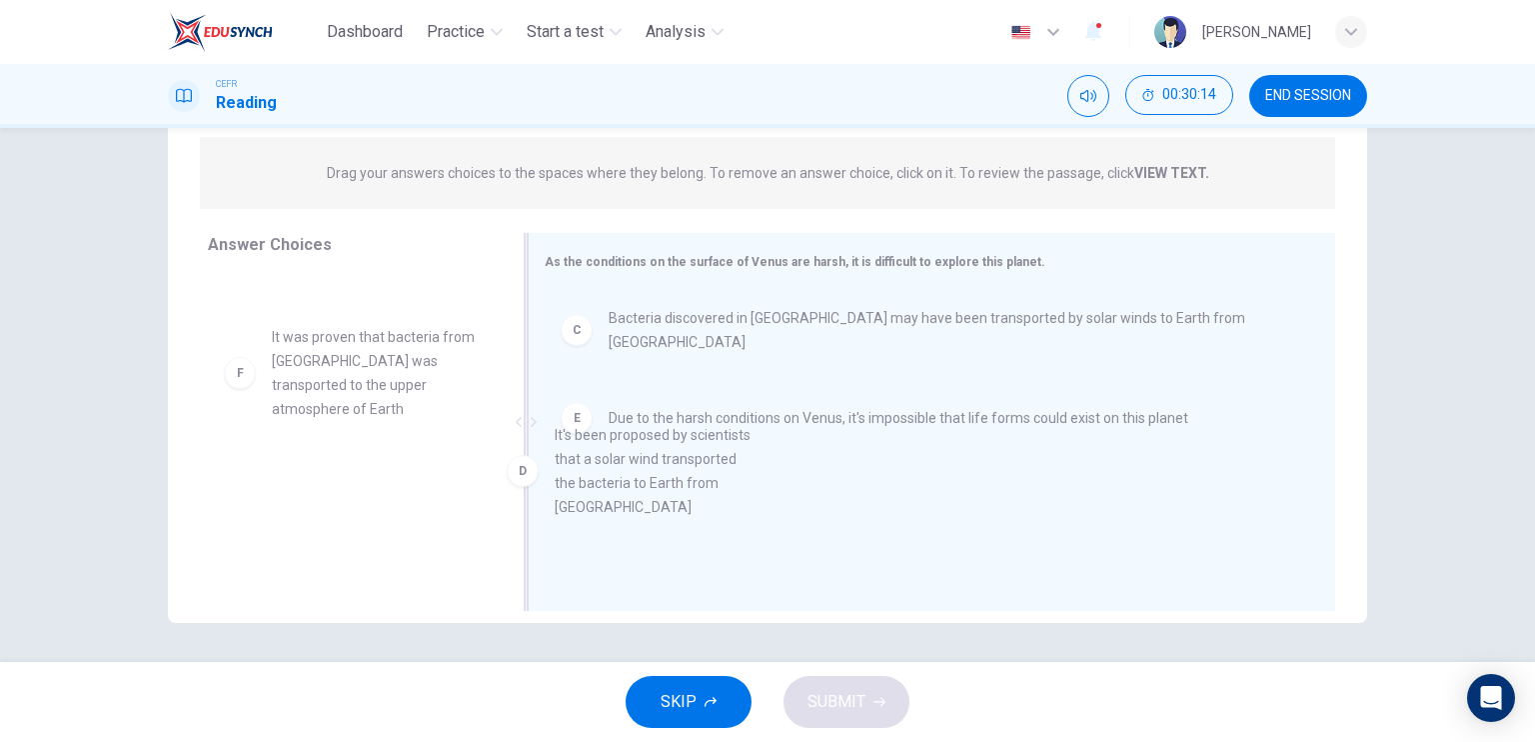
drag, startPoint x: 378, startPoint y: 404, endPoint x: 699, endPoint y: 491, distance: 332.4
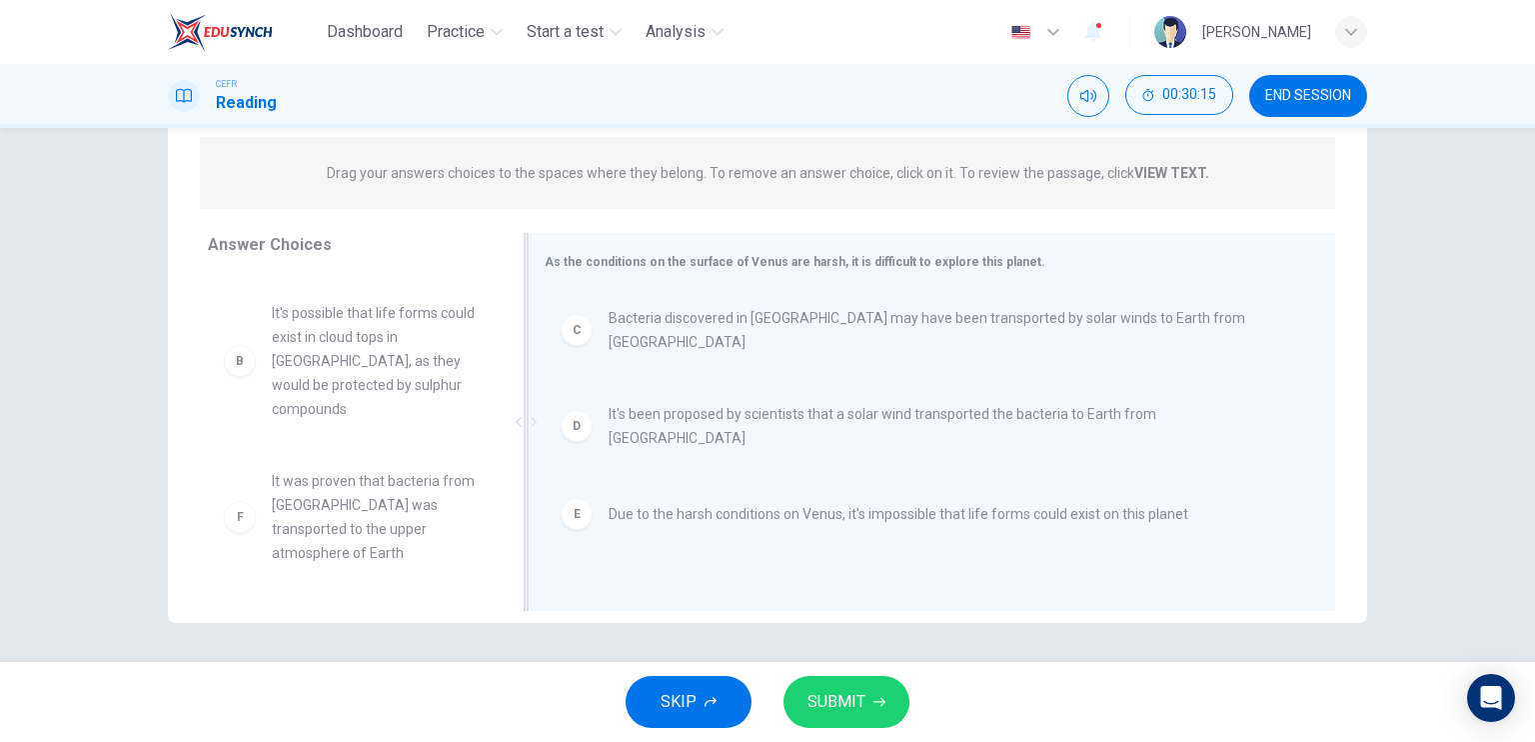
scroll to position [84, 0]
click at [849, 691] on span "SUBMIT" at bounding box center [837, 702] width 58 height 28
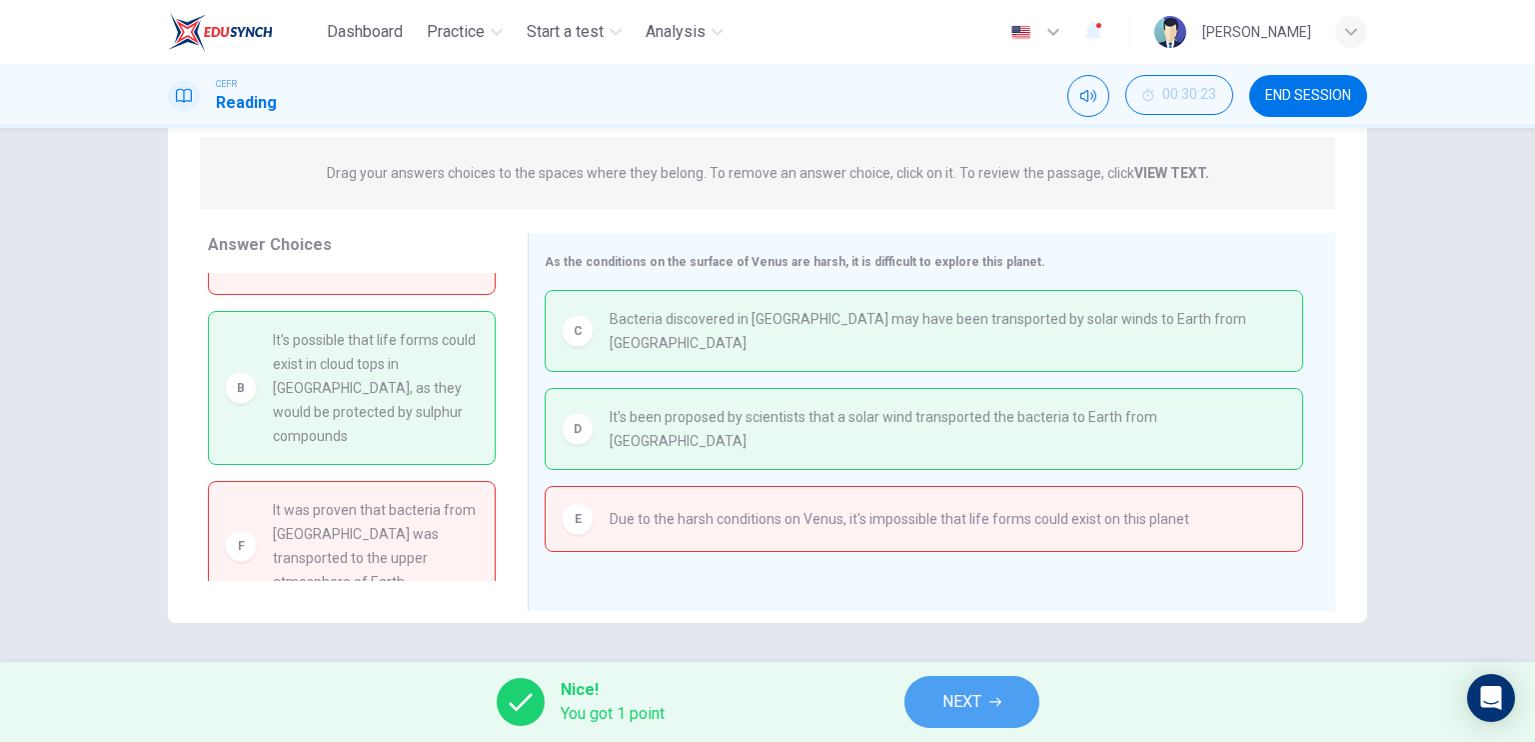
click at [963, 691] on span "NEXT" at bounding box center [962, 702] width 39 height 28
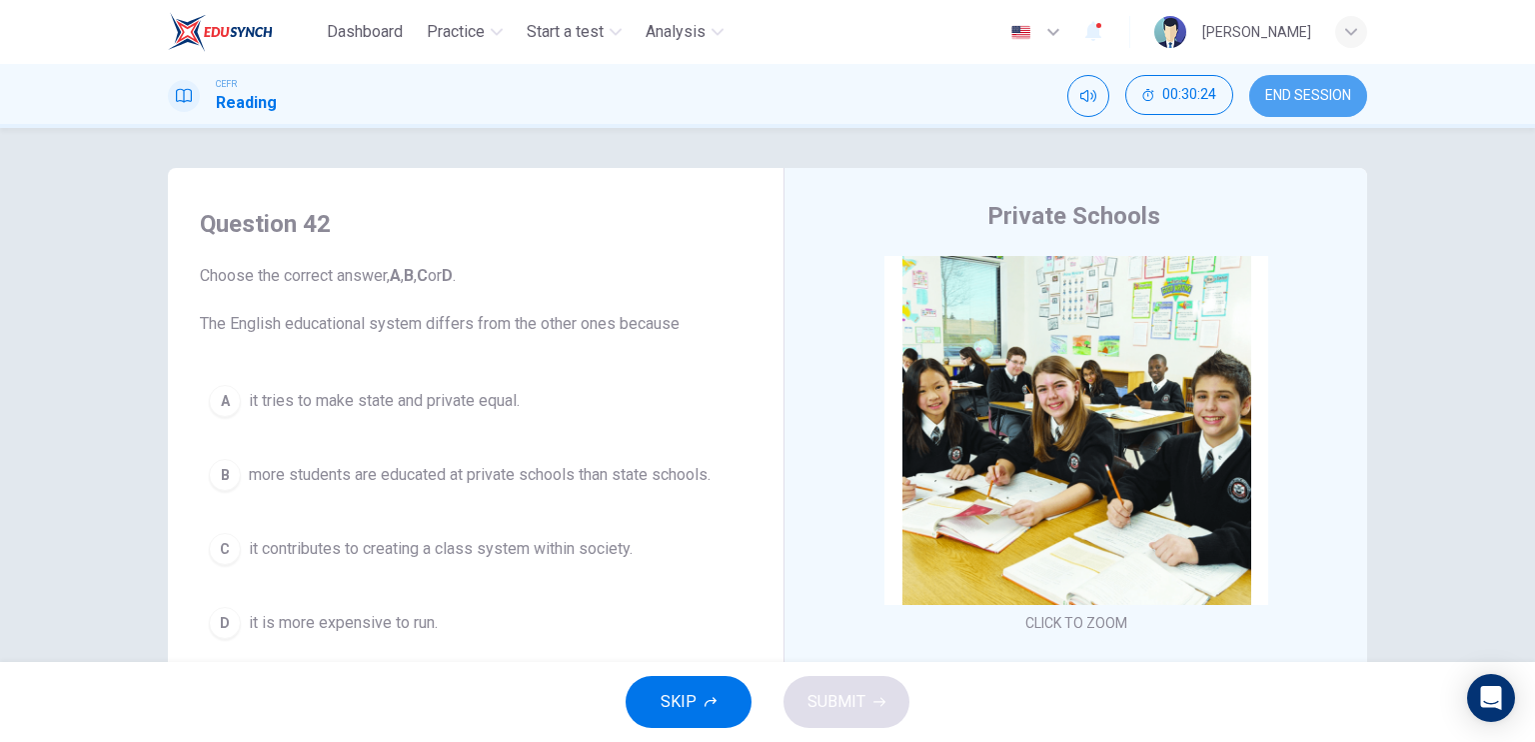
click at [1265, 92] on span "END SESSION" at bounding box center [1308, 96] width 86 height 16
